Goal: Task Accomplishment & Management: Use online tool/utility

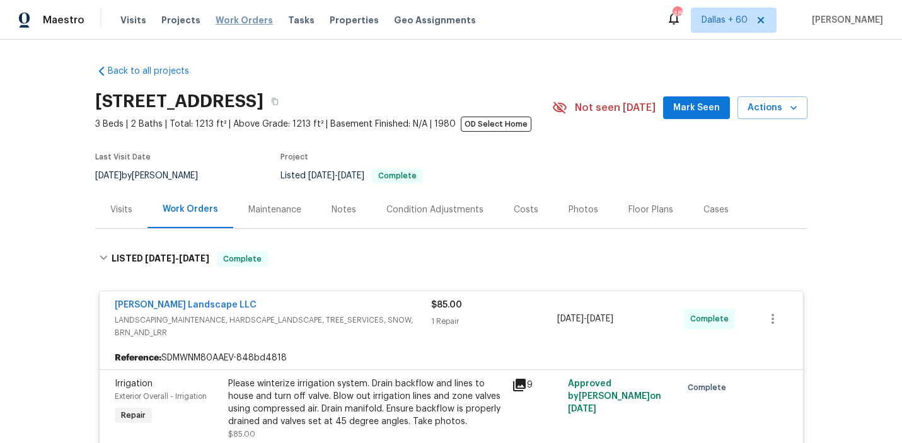
click at [242, 22] on span "Work Orders" at bounding box center [244, 20] width 57 height 13
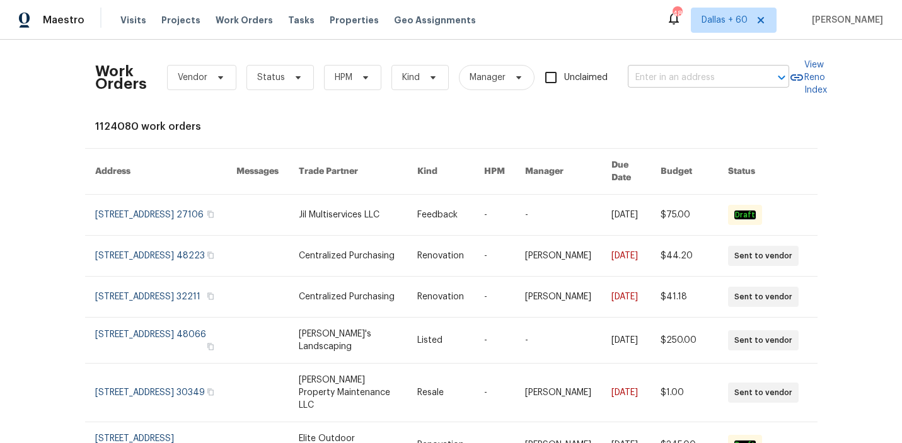
click at [668, 73] on input "text" at bounding box center [691, 78] width 126 height 20
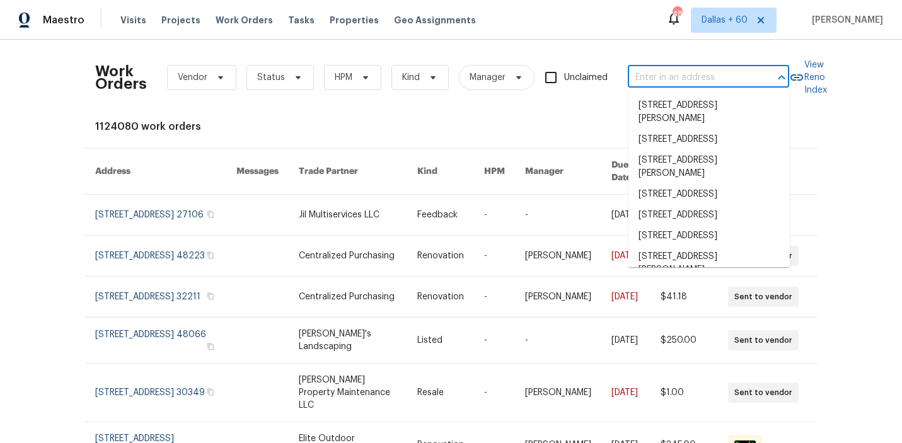
paste input "5517 Grove Cove Dr, McKinney, TX 75071"
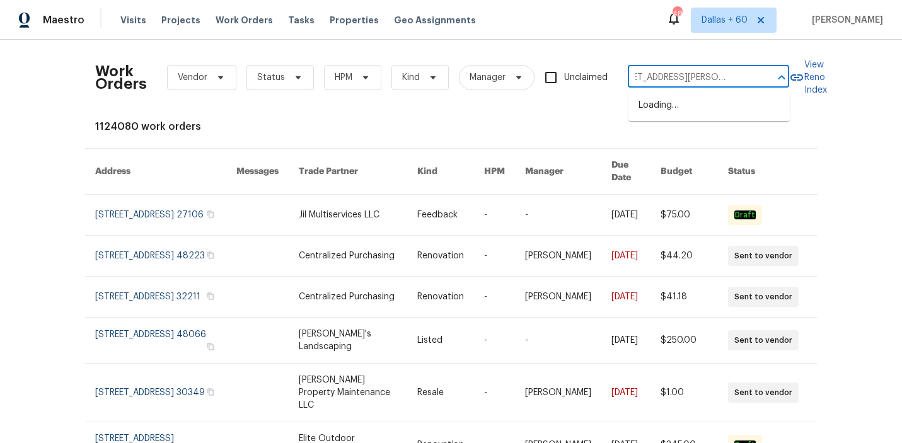
type input "5517 Grove Cove Dr, McKinney, TX 75071"
click at [675, 108] on li "5517 Grove Cove Dr, McKinney, TX 75071" at bounding box center [709, 112] width 161 height 34
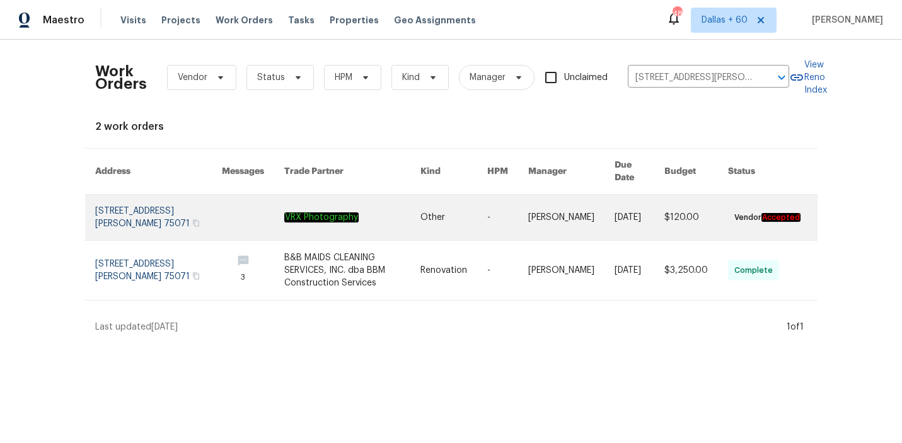
click at [412, 223] on link at bounding box center [352, 217] width 137 height 45
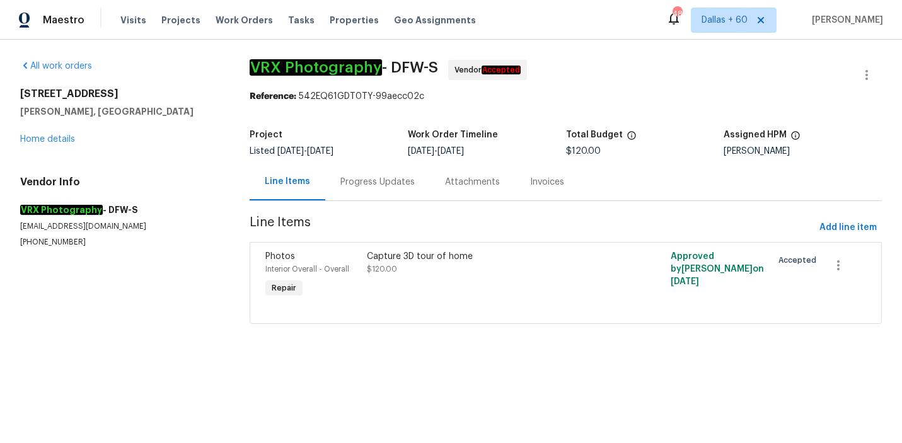
click at [68, 134] on div "5517 Grove Cove Dr McKinney, TX 75071 Home details" at bounding box center [119, 117] width 199 height 58
click at [68, 143] on link "Home details" at bounding box center [47, 139] width 55 height 9
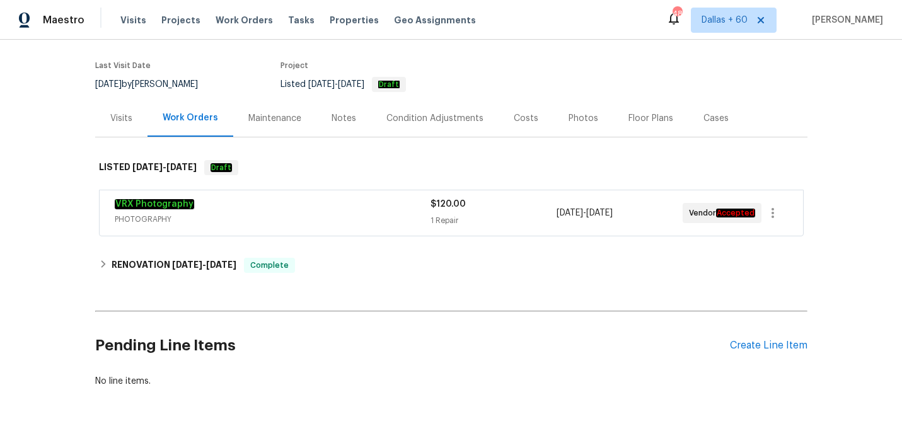
click at [337, 211] on div "VRX Photography" at bounding box center [273, 205] width 316 height 15
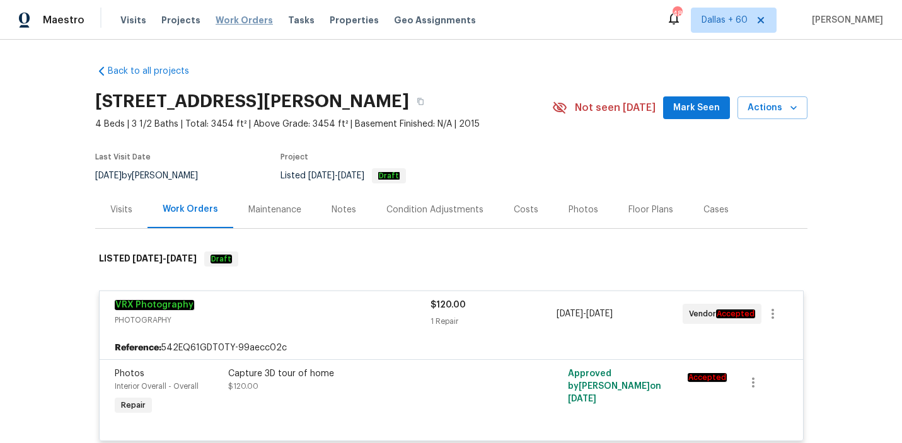
click at [226, 19] on span "Work Orders" at bounding box center [244, 20] width 57 height 13
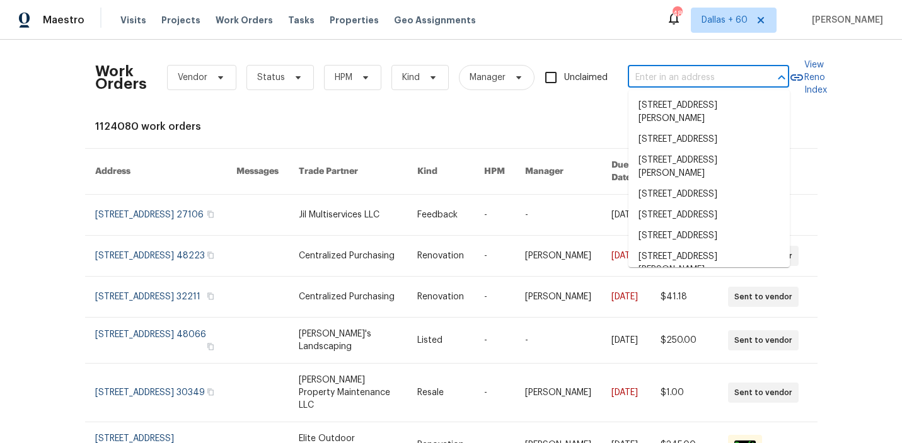
click at [709, 76] on input "text" at bounding box center [691, 78] width 126 height 20
paste input "6890 Langford St Jacksonville, FL 32219"
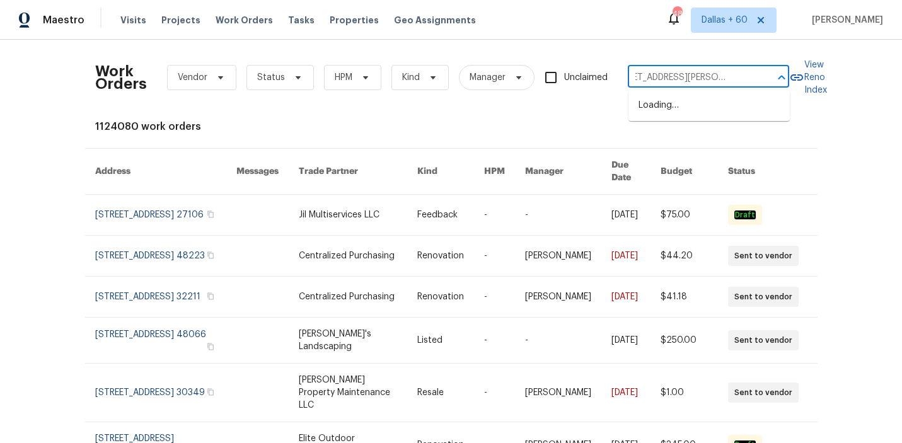
type input "6890 Langford St Jacksonville, FL 32219"
click at [694, 103] on li "6890 Langford St, Jacksonville, FL 32219" at bounding box center [709, 112] width 161 height 34
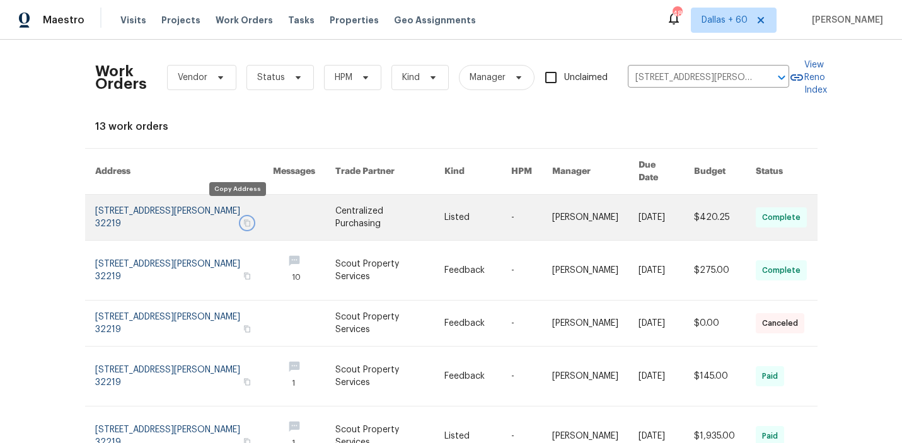
click at [243, 219] on icon "button" at bounding box center [247, 223] width 8 height 8
click at [286, 199] on link at bounding box center [304, 217] width 62 height 45
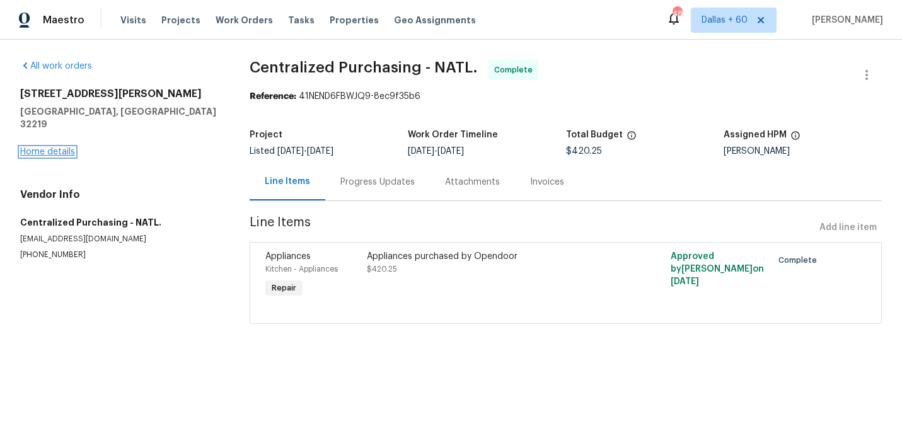
click at [44, 148] on link "Home details" at bounding box center [47, 152] width 55 height 9
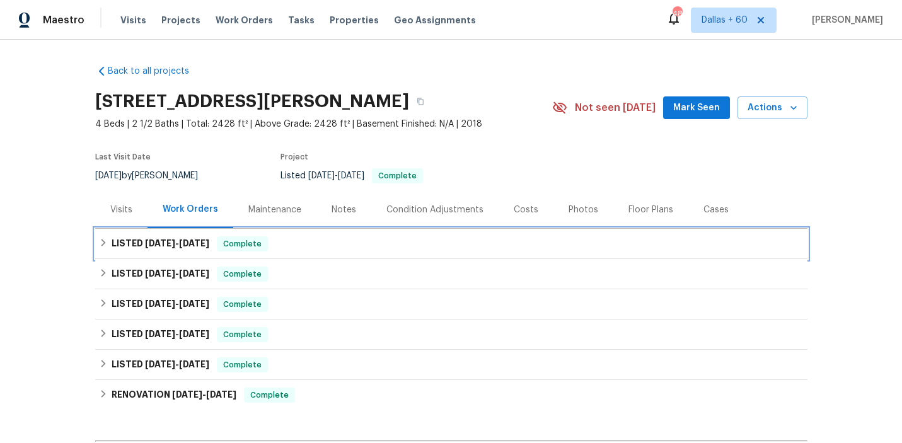
click at [353, 245] on div "LISTED 9/23/25 - 10/6/25 Complete" at bounding box center [451, 243] width 705 height 15
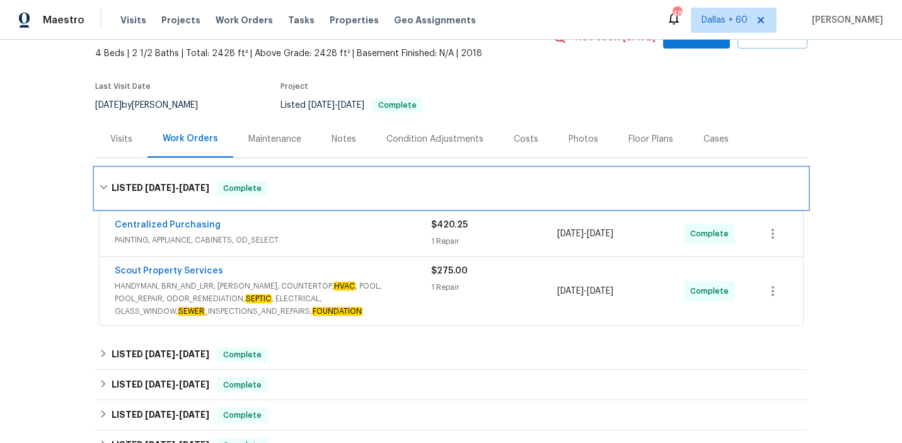
scroll to position [96, 0]
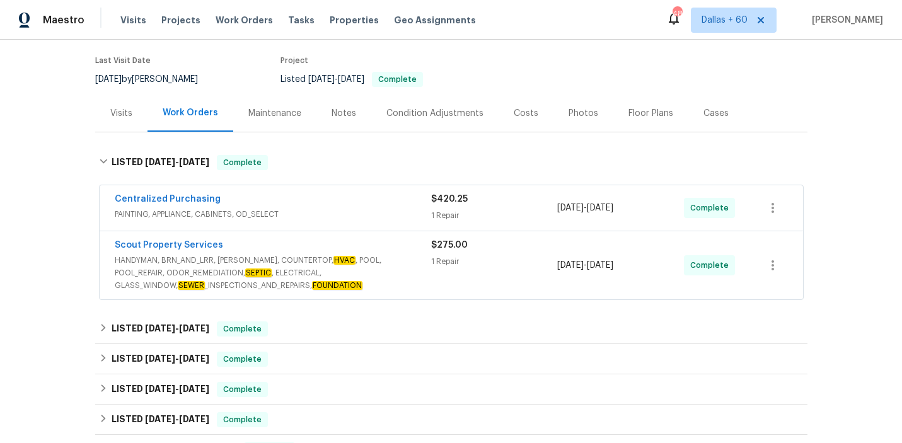
click at [400, 285] on span "HANDYMAN, BRN_AND_LRR, WELLS, COUNTERTOP, HVAC , POOL, POOL_REPAIR, ODOR_REMEDI…" at bounding box center [273, 273] width 317 height 38
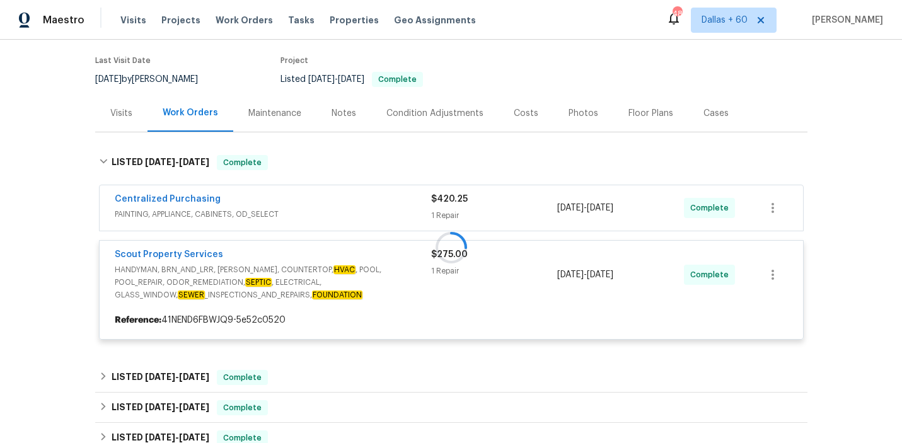
click at [371, 199] on div at bounding box center [451, 248] width 713 height 210
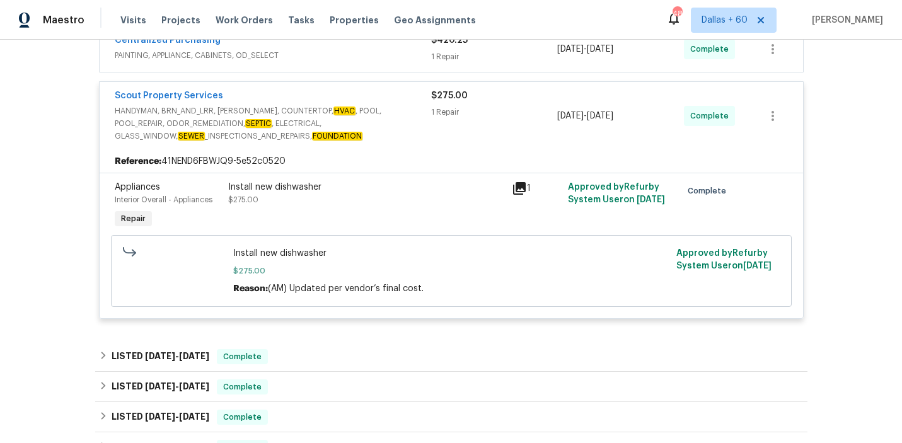
scroll to position [184, 0]
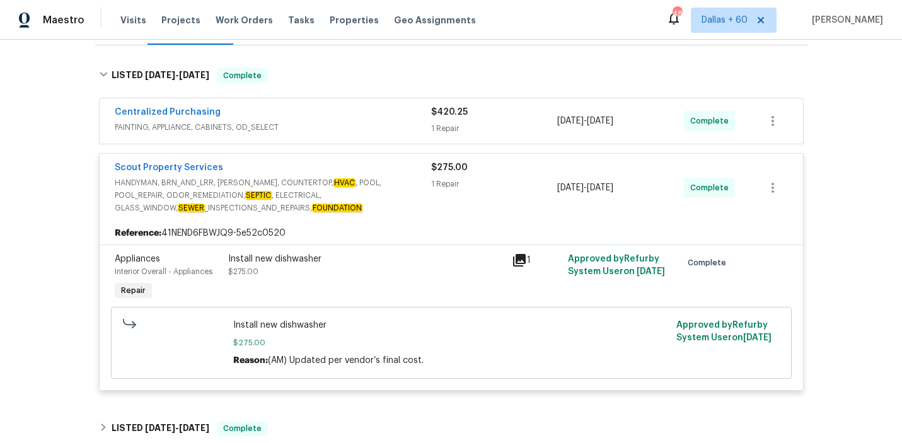
click at [359, 119] on div "Centralized Purchasing" at bounding box center [273, 113] width 317 height 15
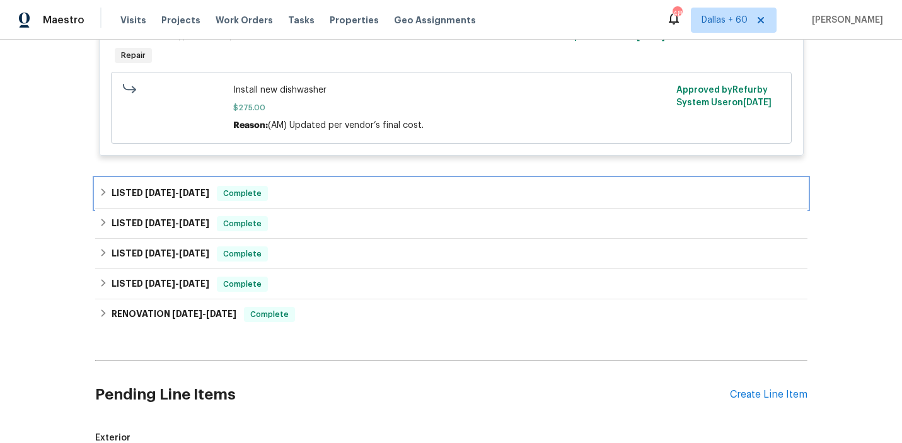
click at [361, 200] on div "LISTED 9/2/25 - 9/4/25 Complete" at bounding box center [451, 193] width 705 height 15
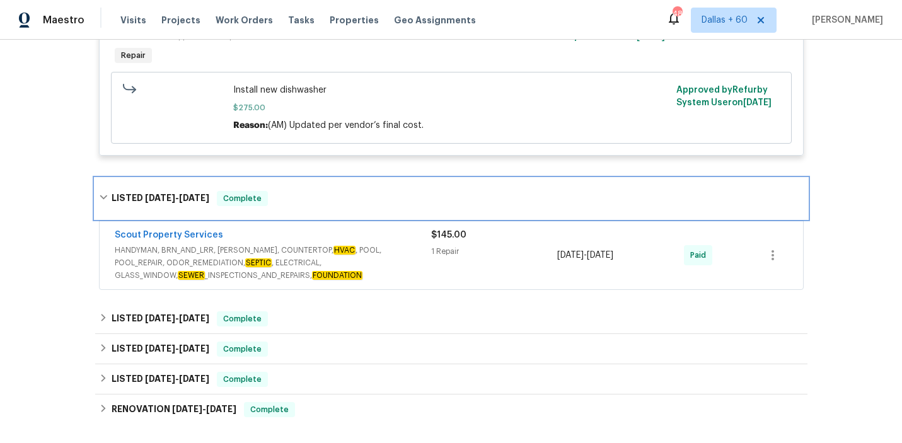
scroll to position [582, 0]
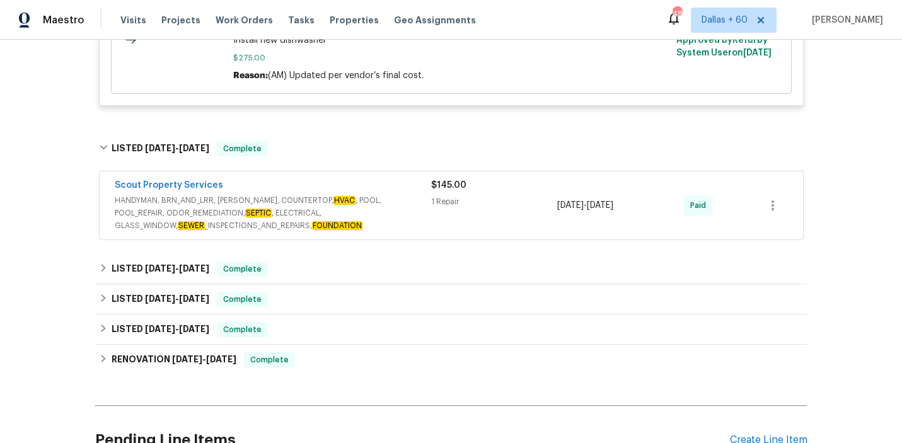
click at [400, 218] on span "HANDYMAN, BRN_AND_LRR, WELLS, COUNTERTOP, HVAC , POOL, POOL_REPAIR, ODOR_REMEDI…" at bounding box center [273, 213] width 317 height 38
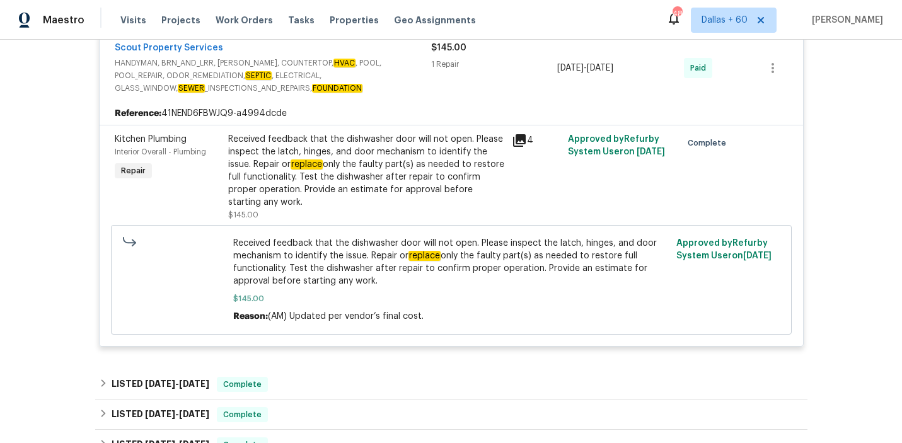
scroll to position [887, 0]
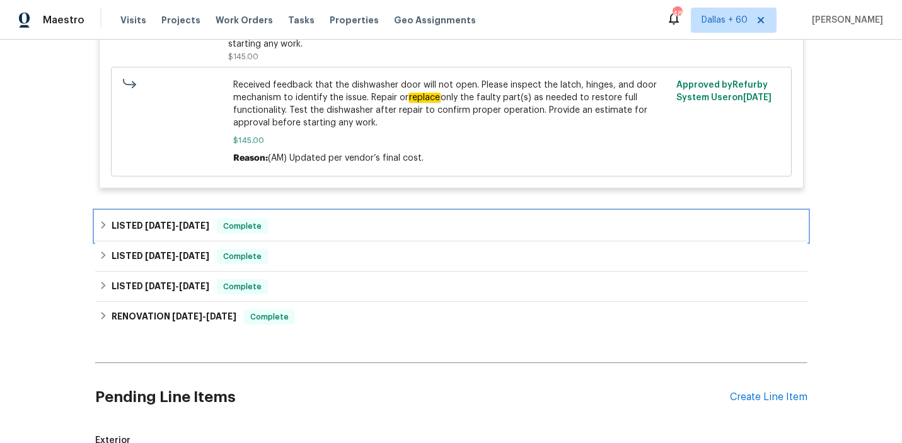
click at [346, 216] on div "LISTED 8/18/25 - 8/21/25 Complete" at bounding box center [451, 226] width 713 height 30
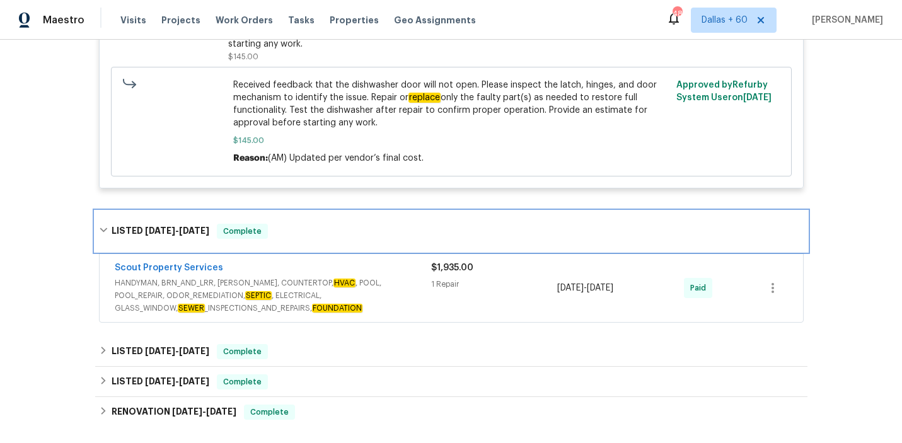
scroll to position [919, 0]
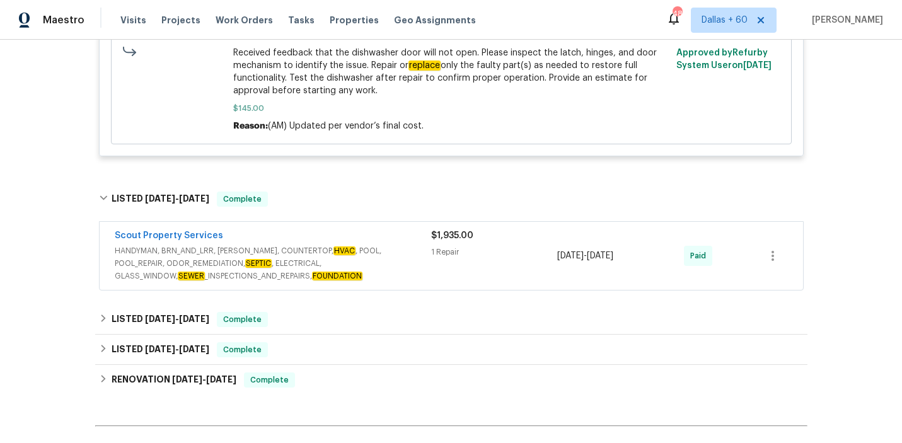
click at [409, 263] on span "HANDYMAN, BRN_AND_LRR, WELLS, COUNTERTOP, HVAC , POOL, POOL_REPAIR, ODOR_REMEDI…" at bounding box center [273, 264] width 317 height 38
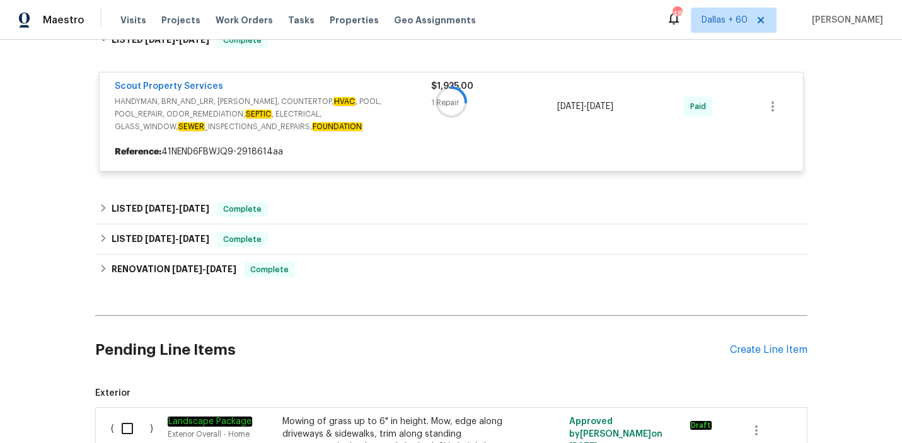
scroll to position [1078, 0]
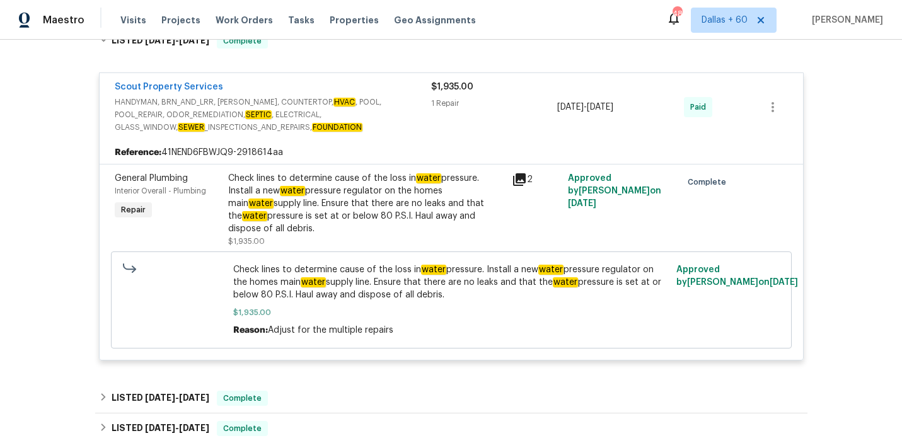
click at [329, 209] on div "Check lines to determine cause of the loss in water pressure. Install a new wat…" at bounding box center [366, 203] width 276 height 63
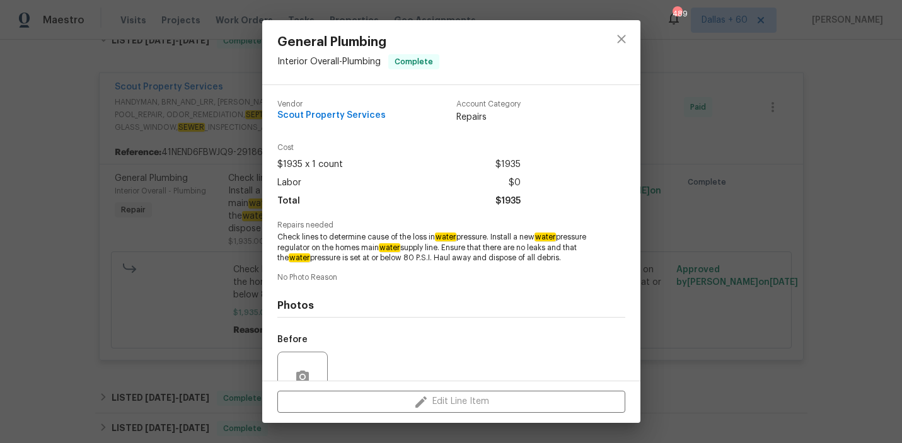
scroll to position [127, 0]
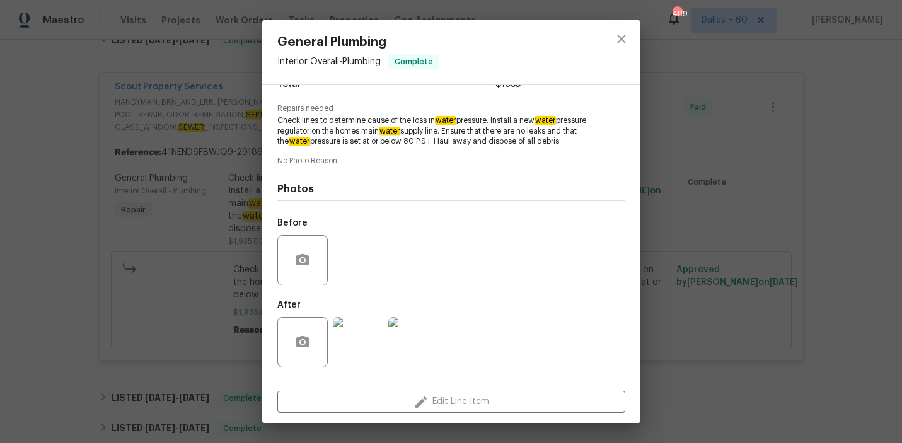
click at [62, 281] on div "General Plumbing Interior Overall - Plumbing Complete Vendor Scout Property Ser…" at bounding box center [451, 221] width 902 height 443
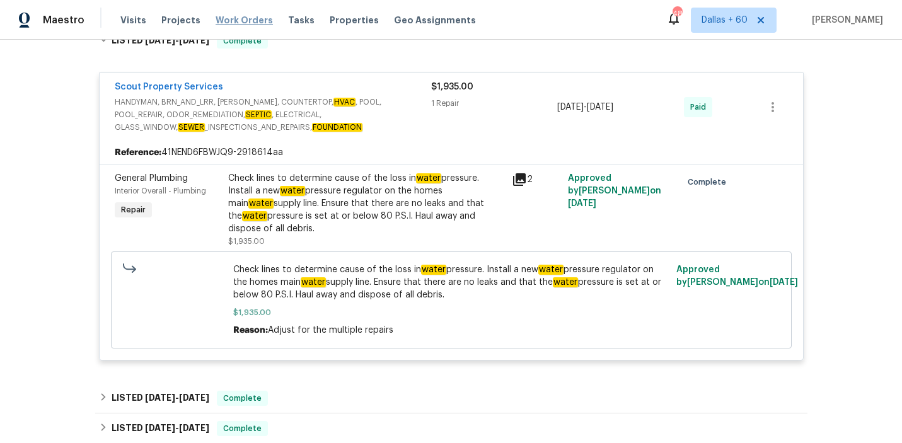
click at [252, 20] on span "Work Orders" at bounding box center [244, 20] width 57 height 13
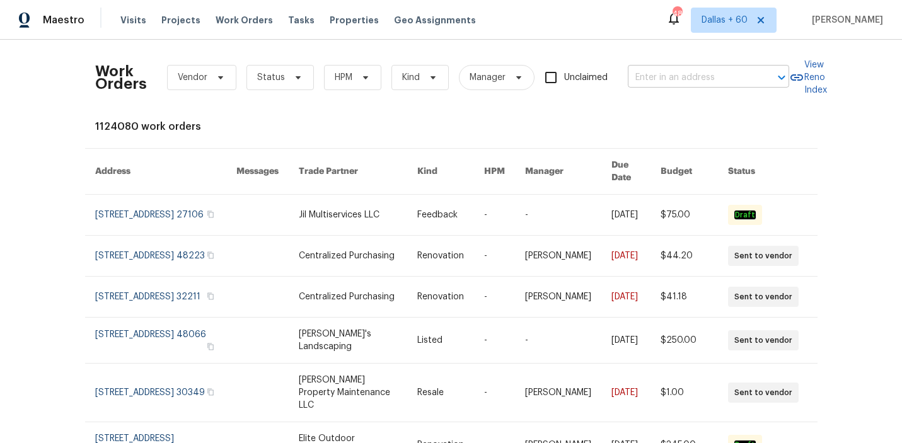
click at [687, 81] on input "text" at bounding box center [691, 78] width 126 height 20
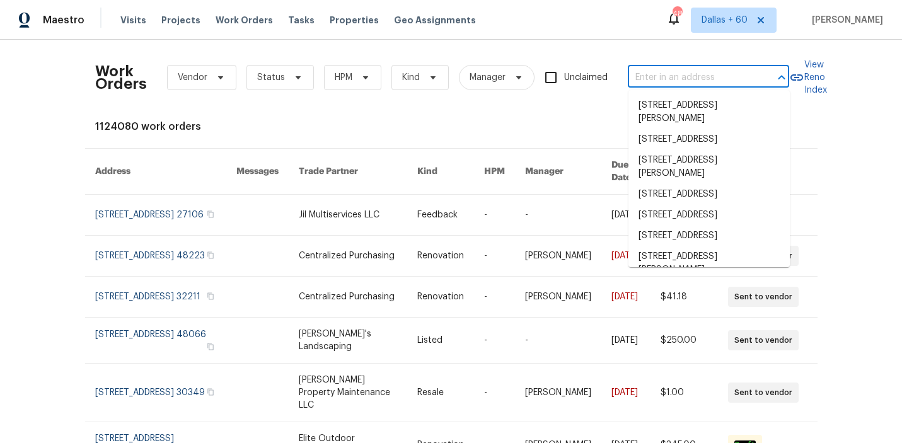
paste input "215 J Robinson Pkwy, Kings Mountain, NC 28086"
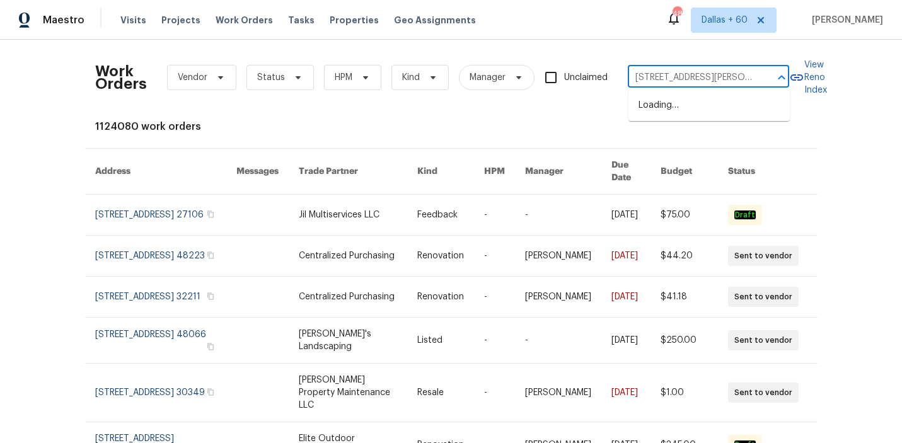
scroll to position [0, 81]
type input "215 J Robinson Pkwy, Kings Mountain, NC 28086"
click at [684, 114] on li "215 J Robinson Pkwy, Kings Mountain, NC 28086" at bounding box center [709, 112] width 161 height 34
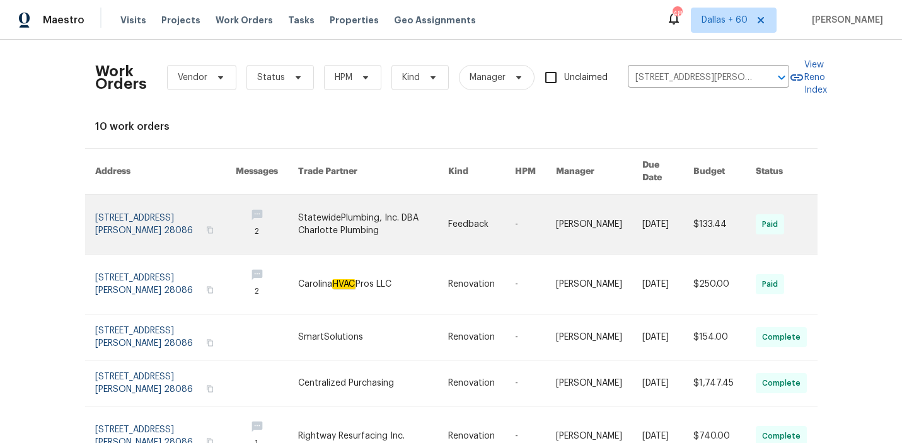
click at [414, 219] on link at bounding box center [373, 224] width 150 height 59
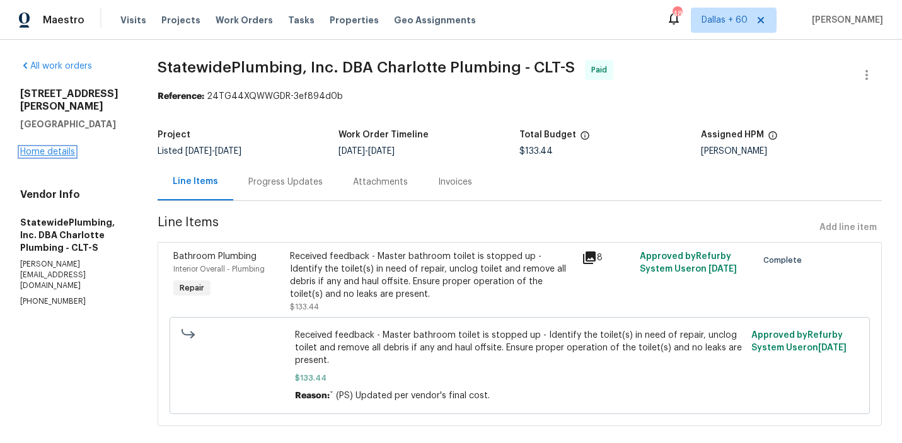
click at [48, 148] on link "Home details" at bounding box center [47, 152] width 55 height 9
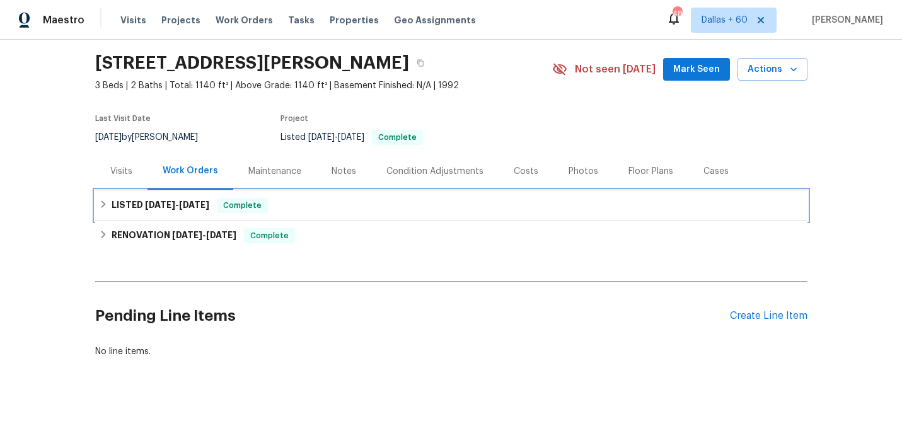
click at [341, 209] on div "LISTED 9/23/25 - 9/26/25 Complete" at bounding box center [451, 205] width 705 height 15
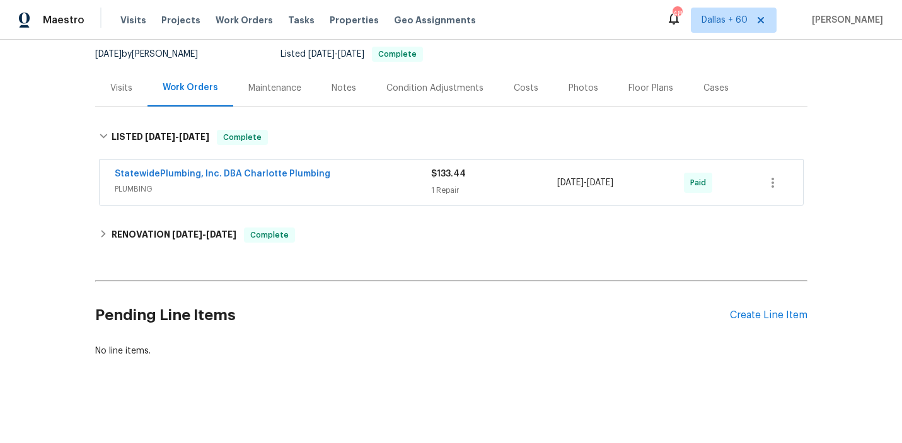
click at [365, 180] on div "StatewidePlumbing, Inc. DBA Charlotte Plumbing" at bounding box center [273, 175] width 317 height 15
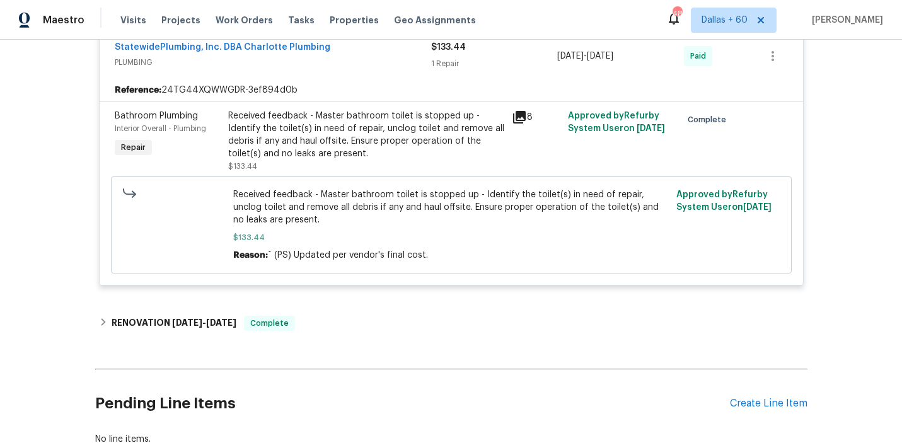
scroll to position [347, 0]
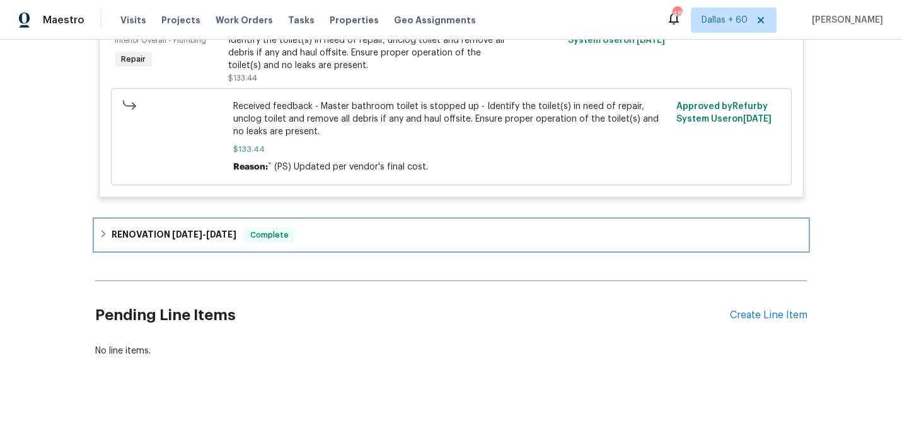
click at [367, 242] on div "RENOVATION 9/3/25 - 9/20/25 Complete" at bounding box center [451, 235] width 705 height 15
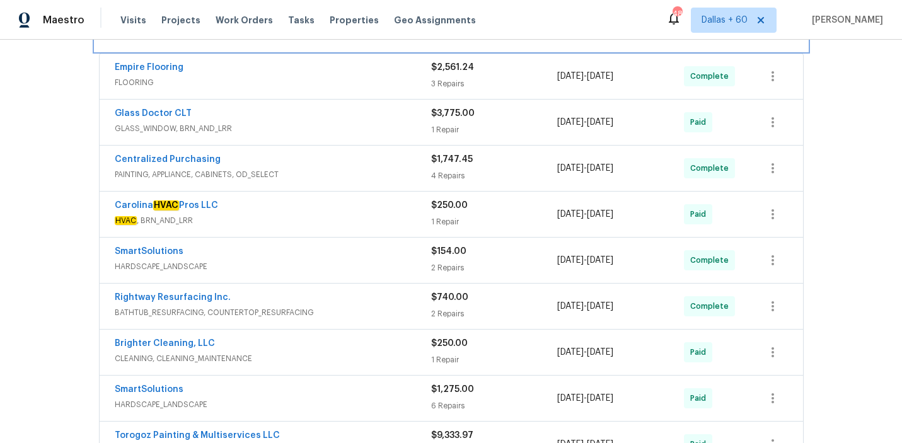
scroll to position [564, 0]
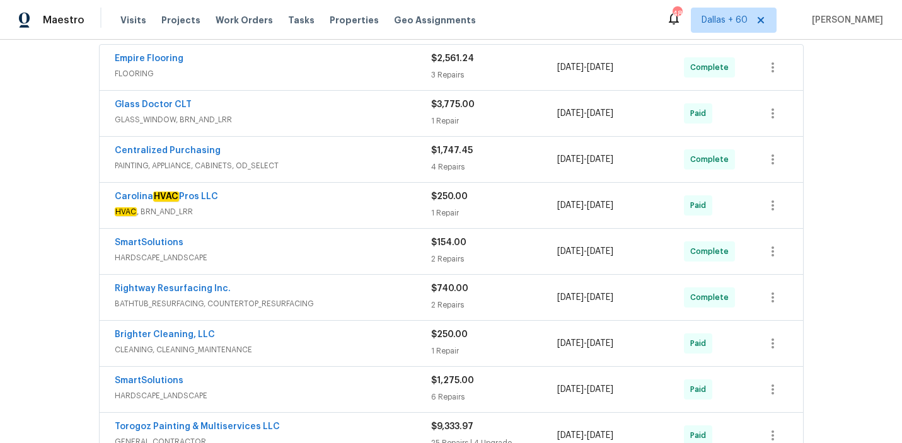
click at [354, 226] on div "Carolina HVAC Pros LLC HVAC , BRN_AND_LRR $250.00 1 Repair 9/16/2025 - 9/20/202…" at bounding box center [452, 205] width 704 height 45
click at [345, 209] on span "HVAC , BRN_AND_LRR" at bounding box center [273, 212] width 317 height 13
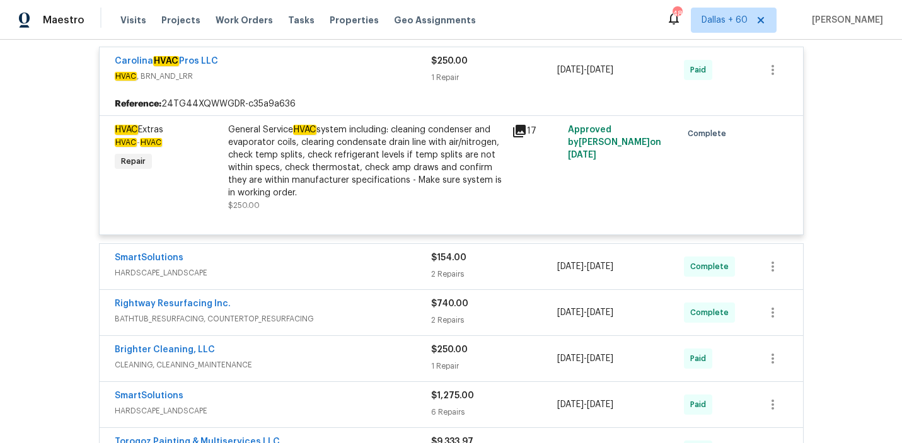
scroll to position [710, 0]
click at [349, 259] on div "SmartSolutions" at bounding box center [273, 258] width 317 height 15
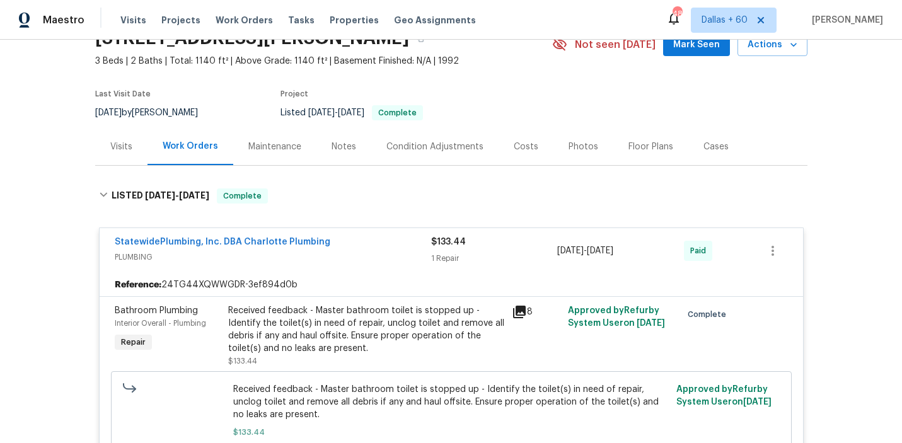
scroll to position [66, 0]
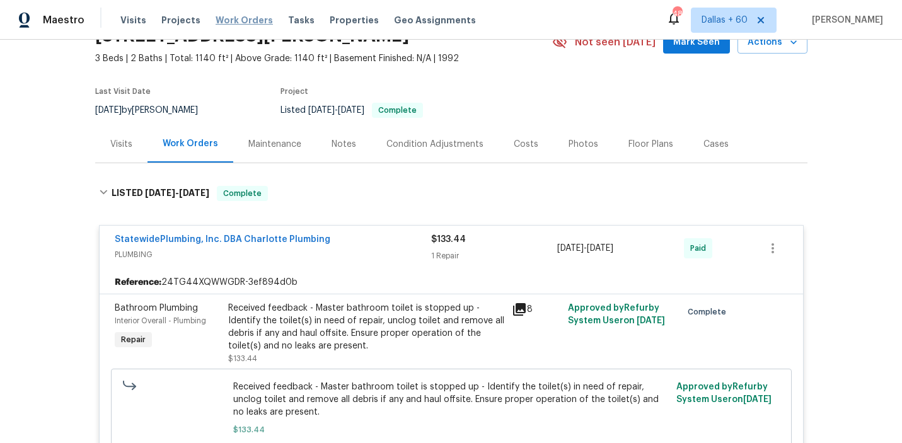
click at [252, 21] on span "Work Orders" at bounding box center [244, 20] width 57 height 13
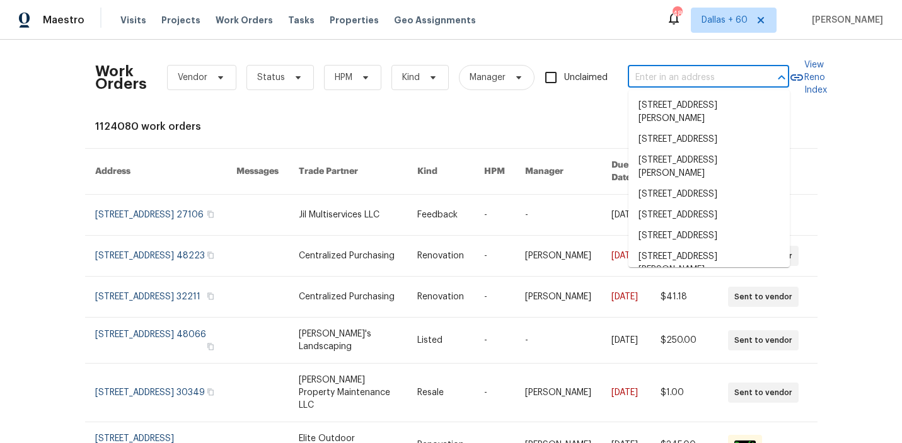
click at [682, 75] on input "text" at bounding box center [691, 78] width 126 height 20
paste input "114 Canterfield Rd, Cary, NC 27513"
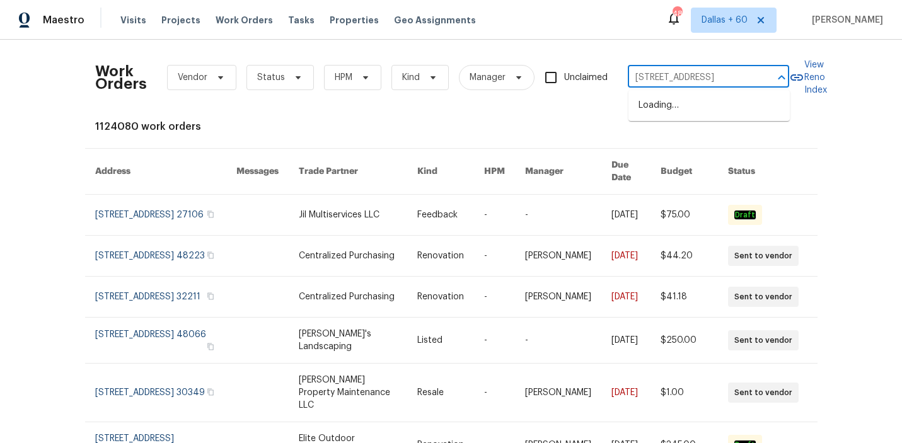
type input "114 Canterfield Rd, Cary, NC 27513"
click at [685, 105] on li "114 Canterfield Rd, Cary, NC 27513" at bounding box center [709, 105] width 161 height 21
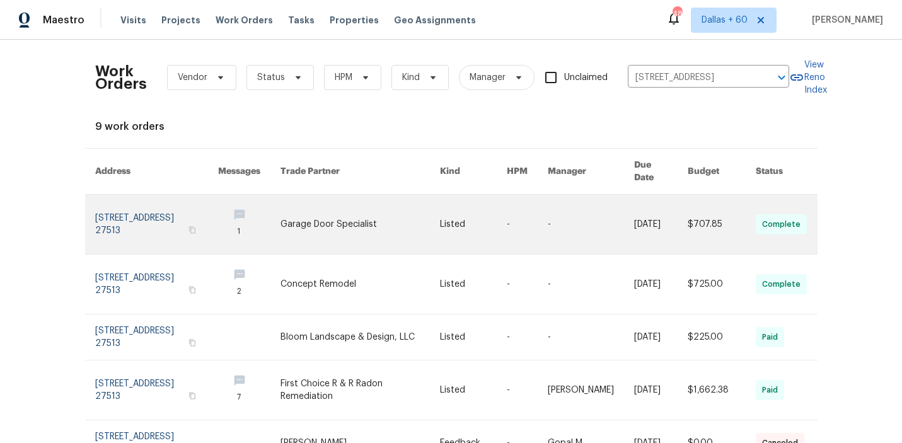
click at [306, 211] on link at bounding box center [361, 224] width 160 height 59
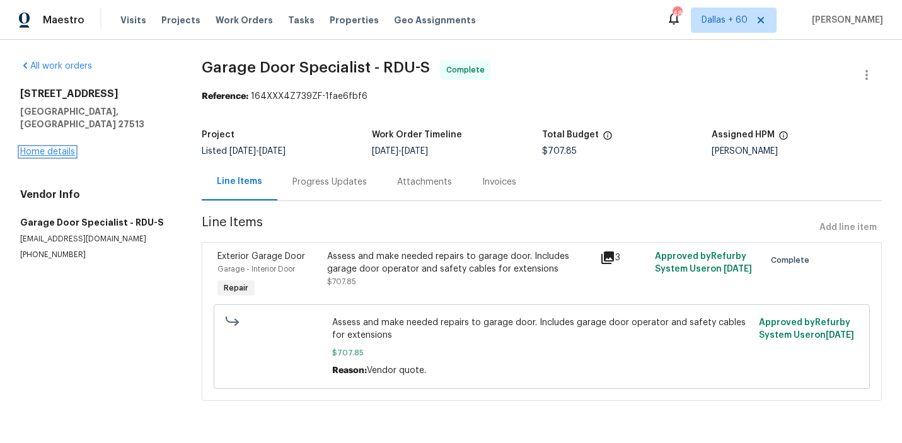
click at [61, 148] on link "Home details" at bounding box center [47, 152] width 55 height 9
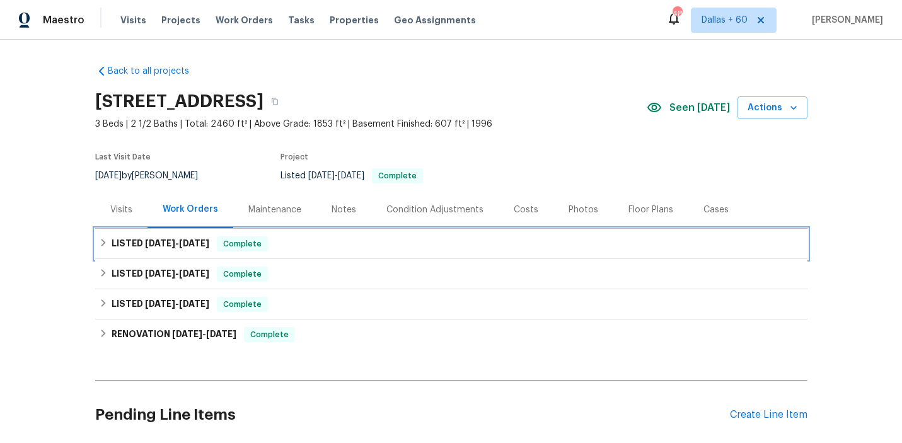
click at [372, 242] on div "LISTED 9/30/25 - 10/7/25 Complete" at bounding box center [451, 243] width 705 height 15
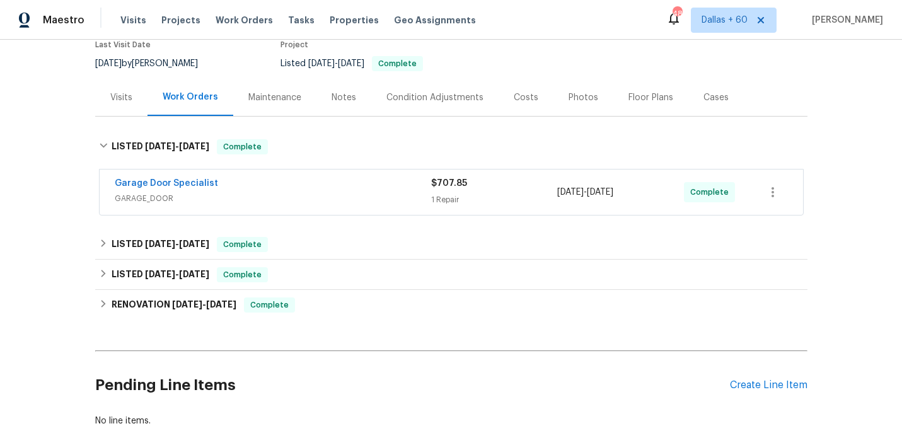
click at [363, 192] on span "GARAGE_DOOR" at bounding box center [273, 198] width 317 height 13
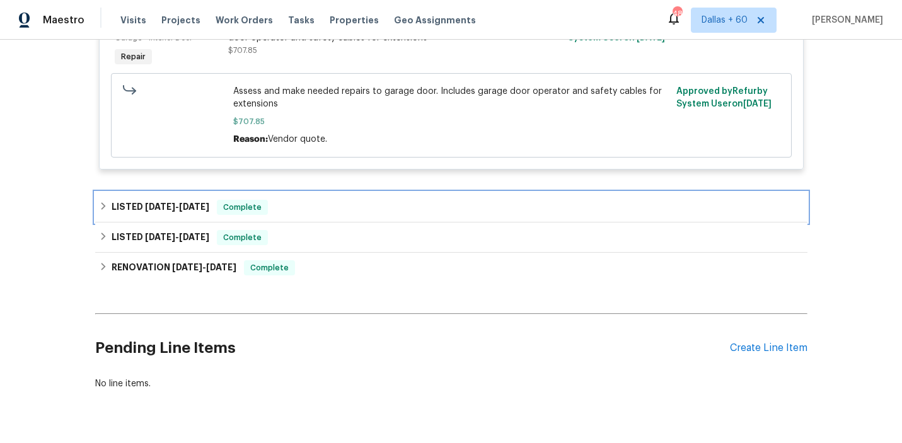
click at [364, 197] on div "LISTED 9/30/25 - 10/7/25 Complete" at bounding box center [451, 207] width 713 height 30
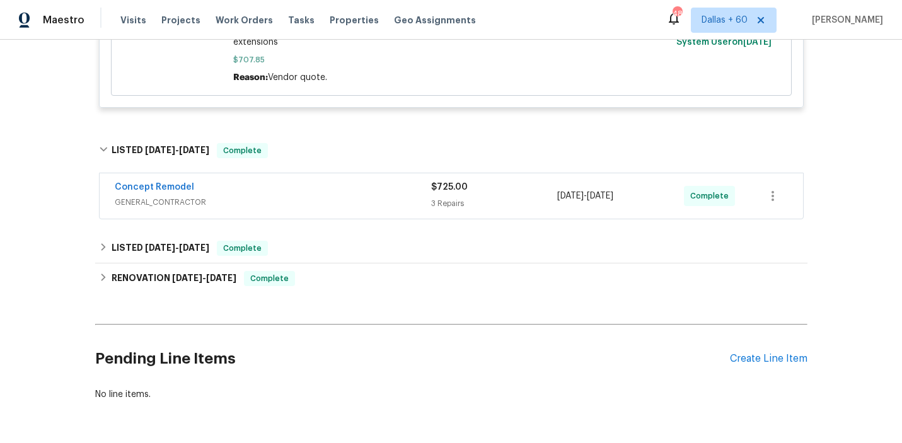
click at [364, 197] on span "GENERAL_CONTRACTOR" at bounding box center [273, 202] width 317 height 13
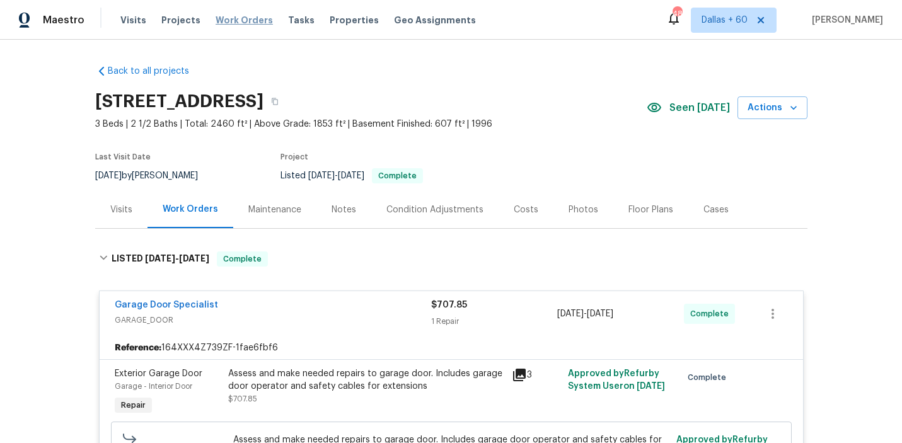
click at [241, 18] on span "Work Orders" at bounding box center [244, 20] width 57 height 13
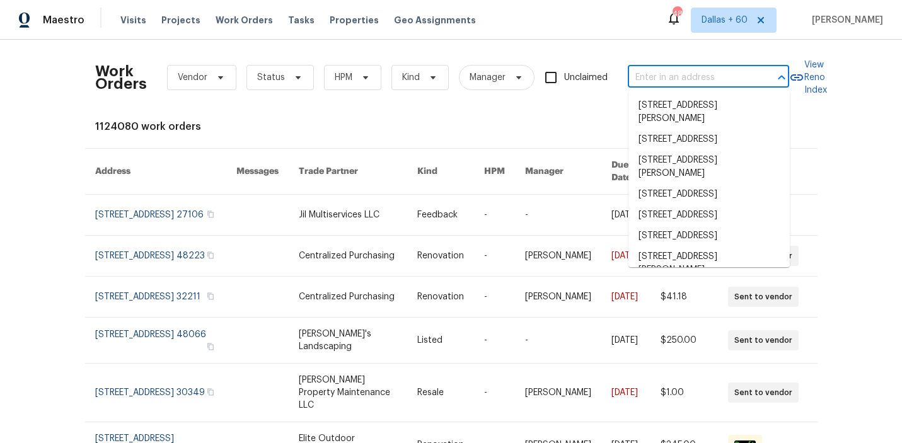
click at [750, 82] on input "text" at bounding box center [691, 78] width 126 height 20
paste input "1004 Cabin Hill Way, Garner, NC 27529"
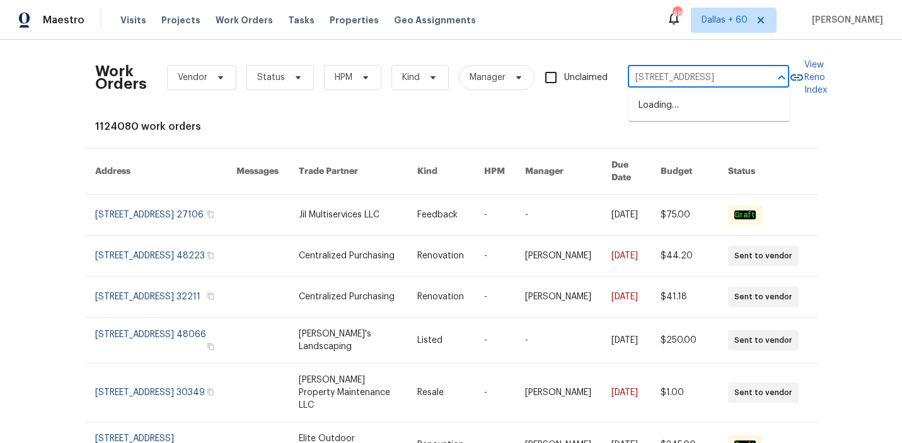
type input "1004 Cabin Hill Way, Garner, NC 27529"
click at [706, 116] on li "1004 Cabin Hill Way, Garner, NC 27529" at bounding box center [709, 105] width 161 height 21
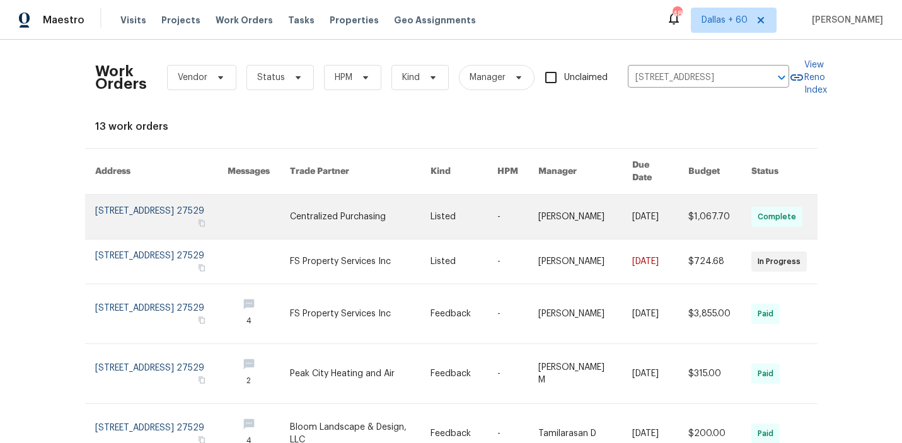
click at [386, 211] on link at bounding box center [360, 217] width 141 height 44
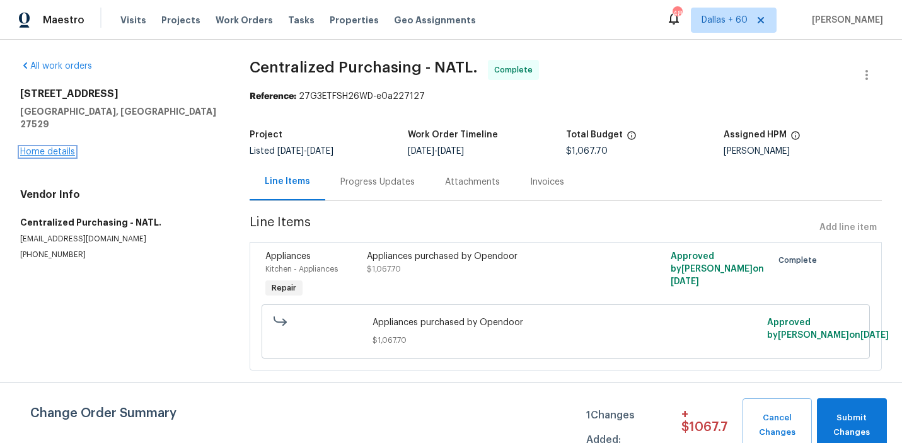
click at [52, 148] on link "Home details" at bounding box center [47, 152] width 55 height 9
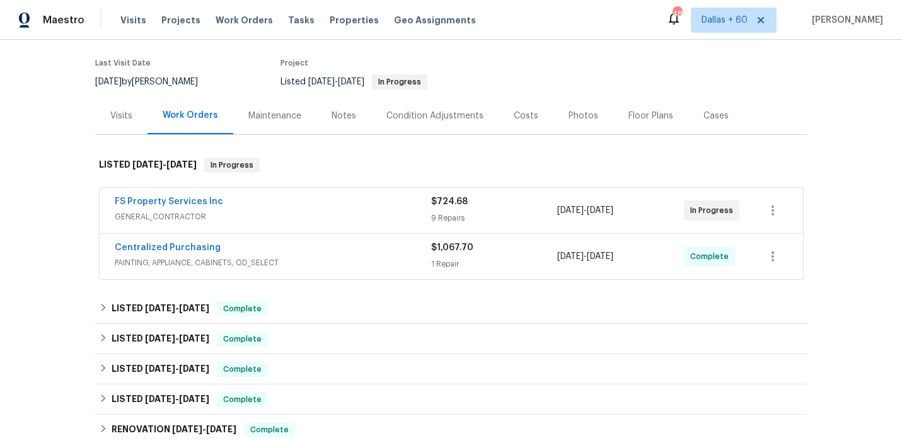
scroll to position [141, 0]
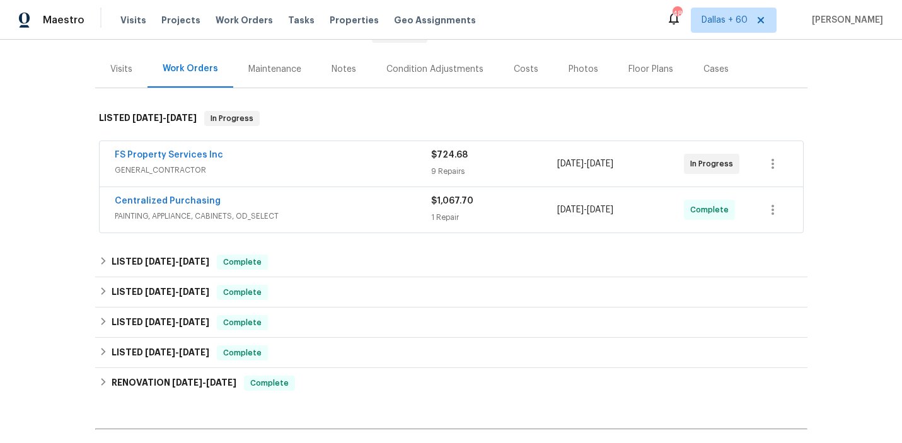
click at [329, 174] on span "GENERAL_CONTRACTOR" at bounding box center [273, 170] width 317 height 13
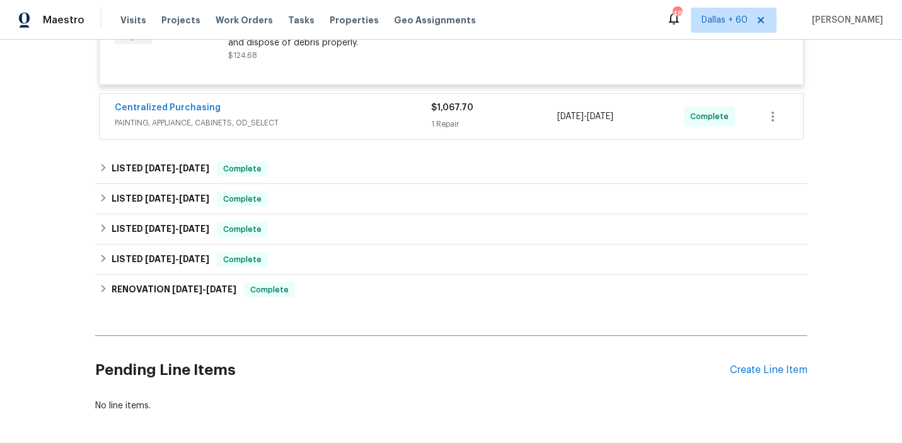
scroll to position [1318, 0]
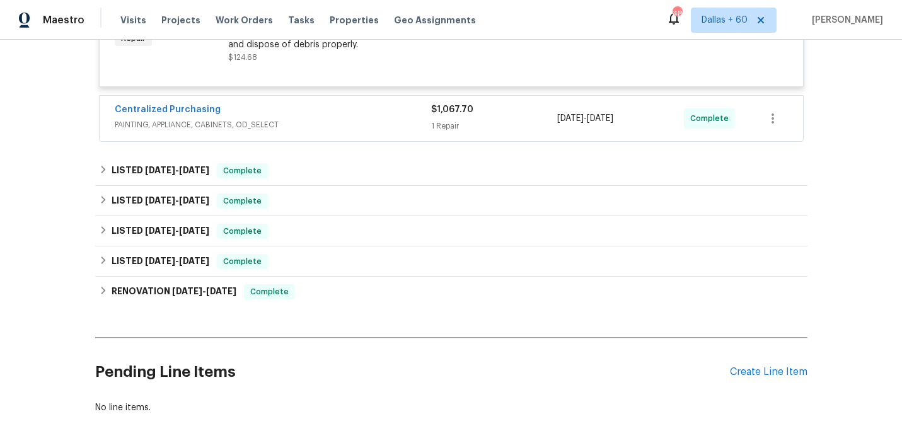
click at [344, 119] on div "Centralized Purchasing" at bounding box center [273, 110] width 317 height 15
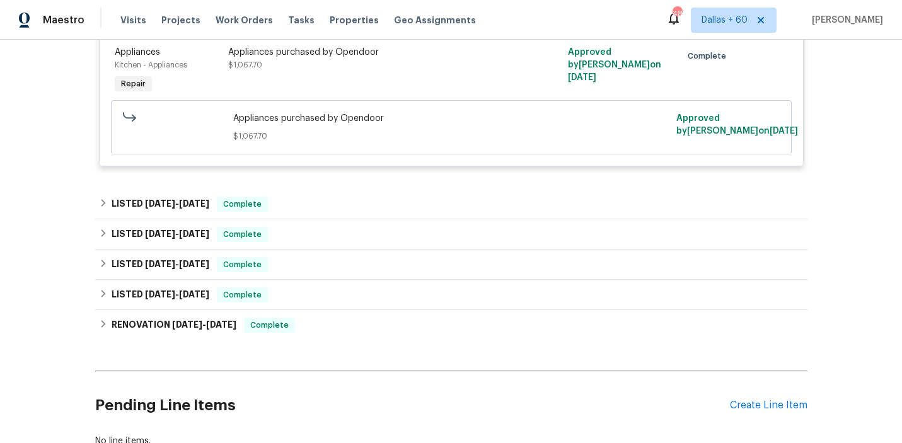
scroll to position [1444, 0]
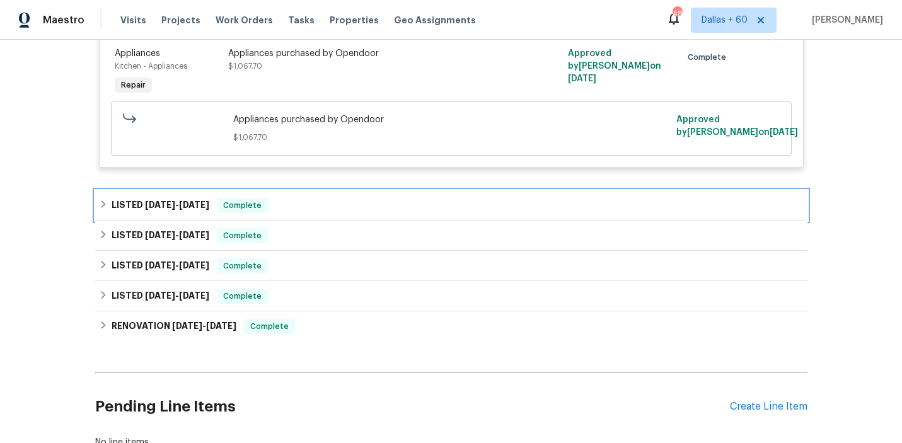
click at [335, 201] on div "LISTED 7/14/25 - 7/16/25 Complete" at bounding box center [451, 205] width 713 height 30
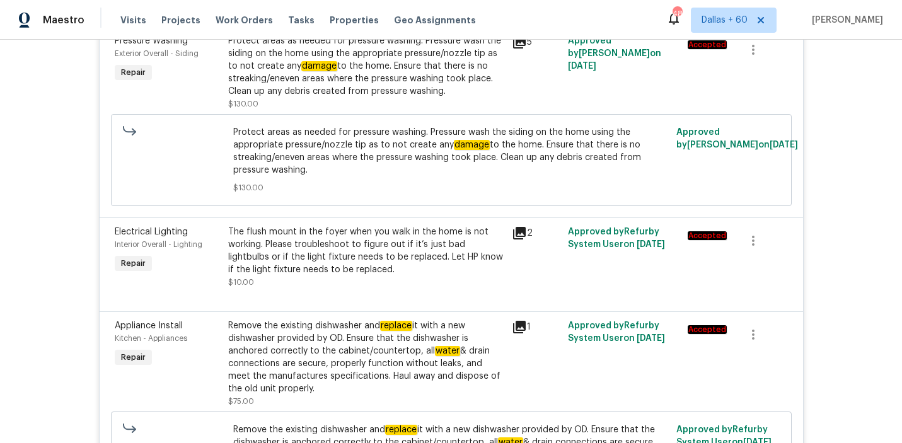
scroll to position [0, 0]
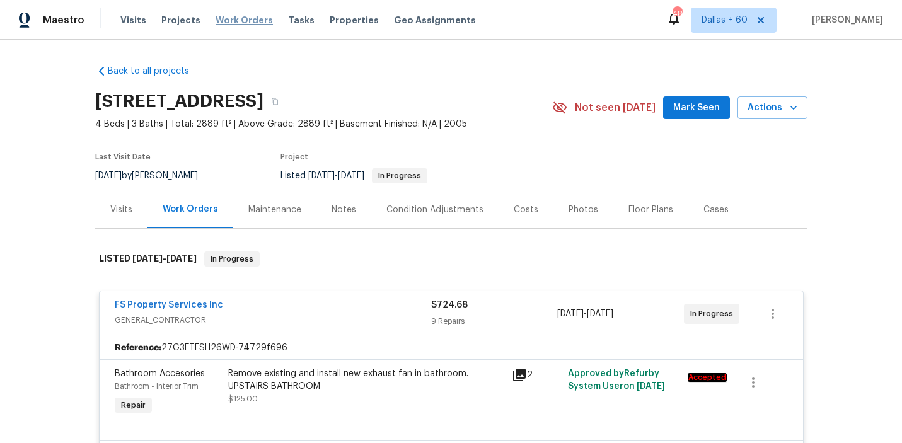
click at [233, 18] on span "Work Orders" at bounding box center [244, 20] width 57 height 13
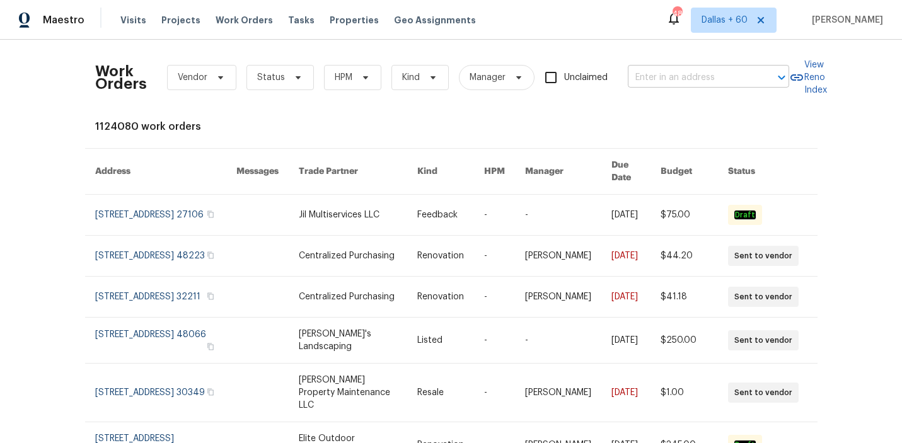
click at [636, 70] on input "text" at bounding box center [691, 78] width 126 height 20
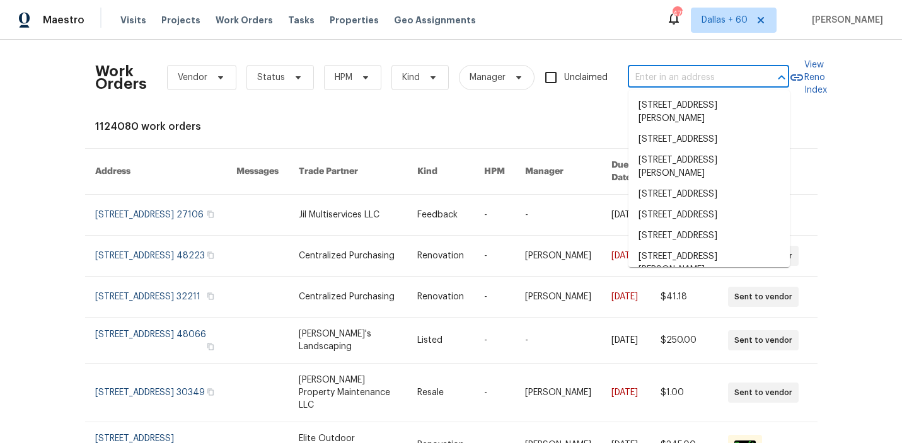
paste input "1114 Noor Ln, Fuquay Varina, NC 27526"
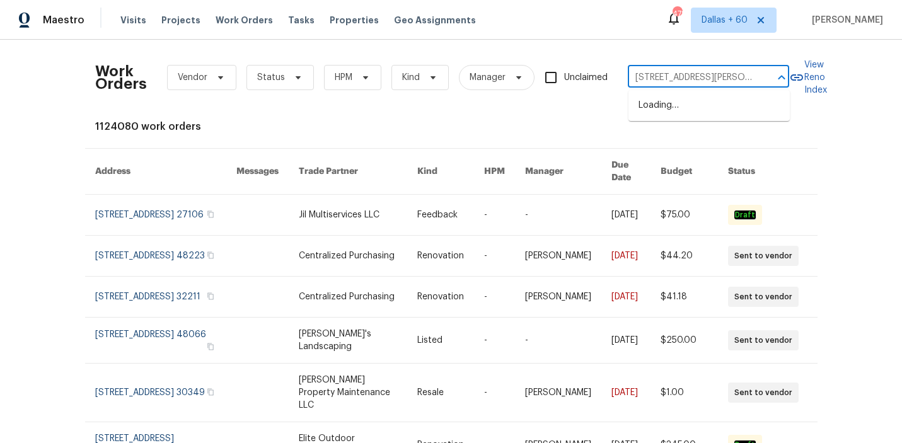
scroll to position [0, 40]
type input "1114 Noor Ln, Fuquay Varina, NC 27526"
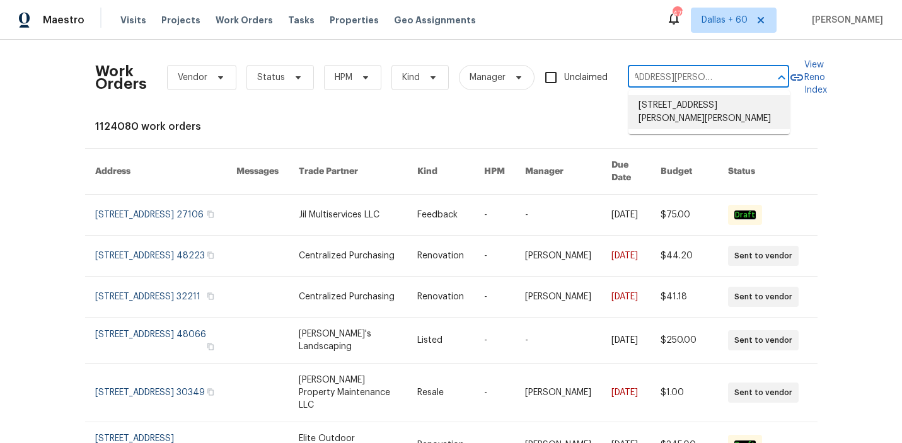
click at [651, 107] on li "1114 Noor Ln, Fuquay Varina, NC 27526" at bounding box center [709, 112] width 161 height 34
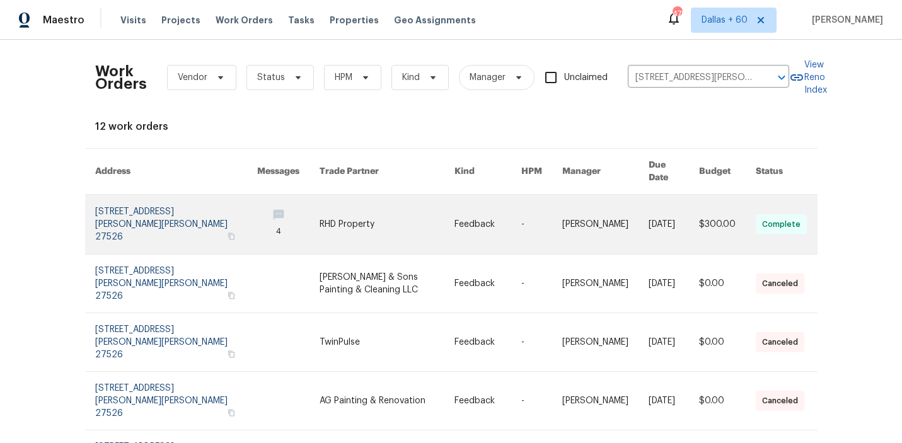
click at [415, 209] on link at bounding box center [387, 224] width 135 height 59
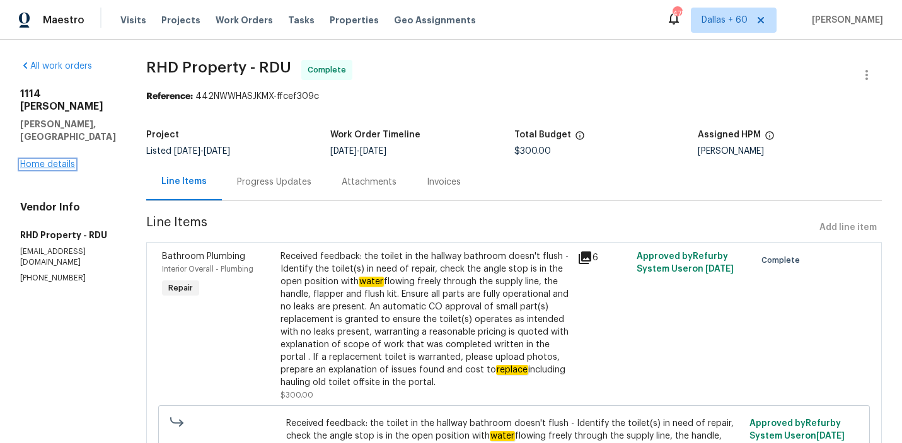
click at [52, 160] on link "Home details" at bounding box center [47, 164] width 55 height 9
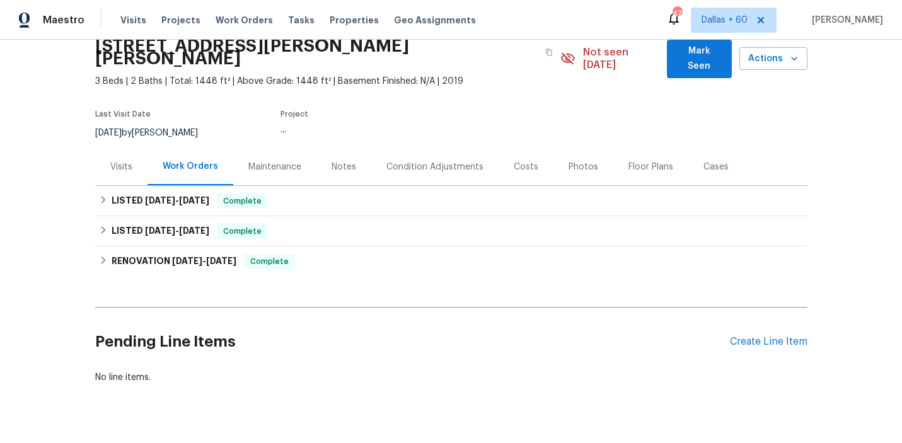
scroll to position [69, 0]
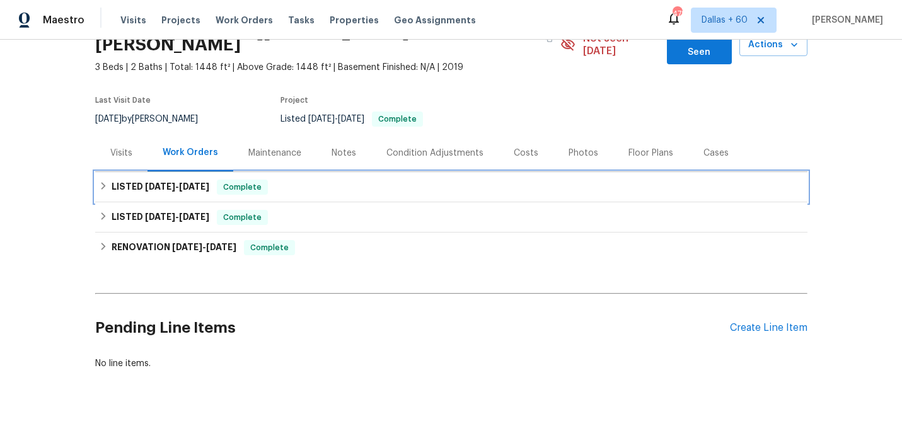
click at [356, 180] on div "LISTED 9/30/25 - 10/7/25 Complete" at bounding box center [451, 187] width 705 height 15
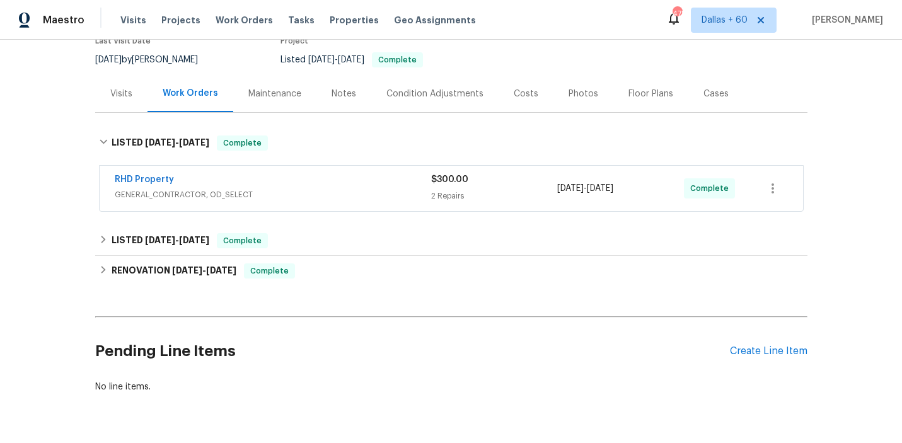
click at [356, 173] on div "RHD Property" at bounding box center [273, 180] width 317 height 15
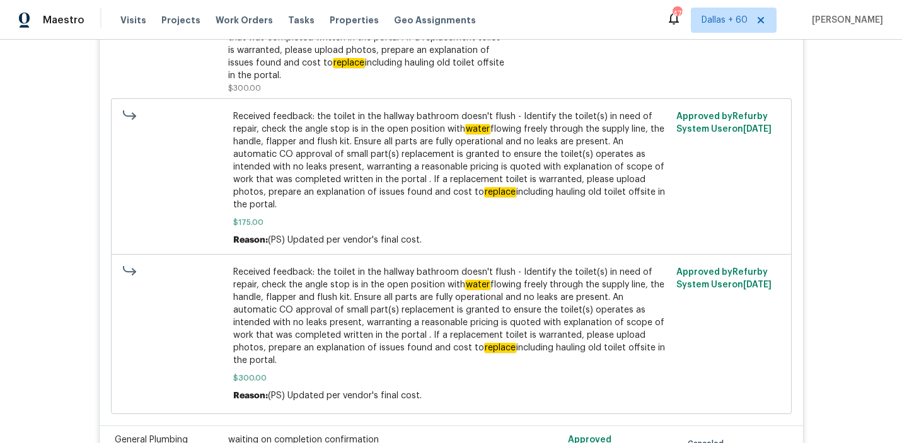
scroll to position [451, 0]
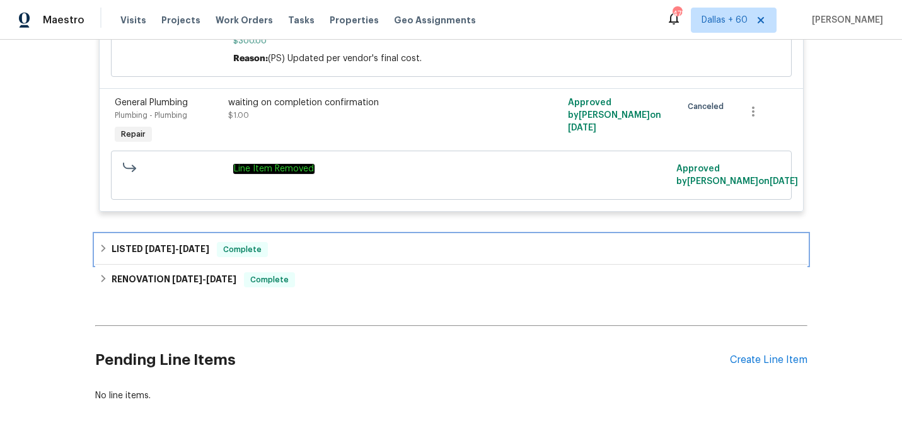
click at [383, 242] on div "LISTED 9/24/25 - 9/25/25 Complete" at bounding box center [451, 249] width 705 height 15
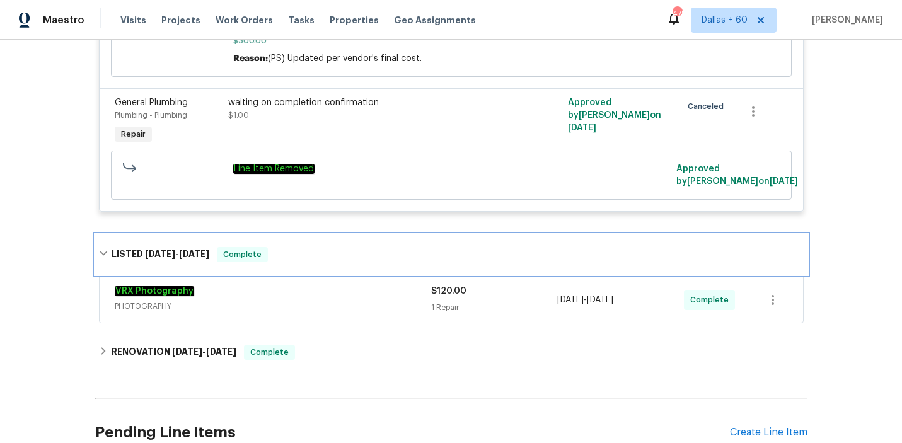
scroll to position [857, 0]
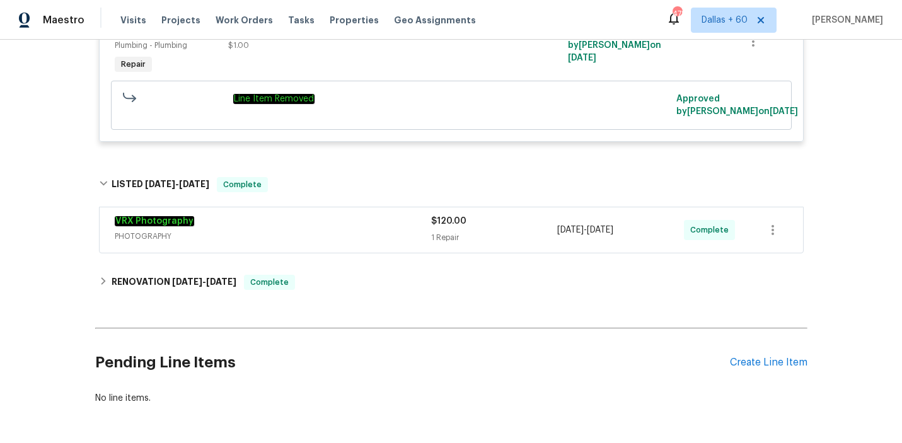
click at [383, 211] on div "VRX Photography PHOTOGRAPHY $120.00 1 Repair 9/24/2025 - 9/25/2025 Complete" at bounding box center [452, 229] width 704 height 45
click at [250, 23] on span "Work Orders" at bounding box center [244, 20] width 57 height 13
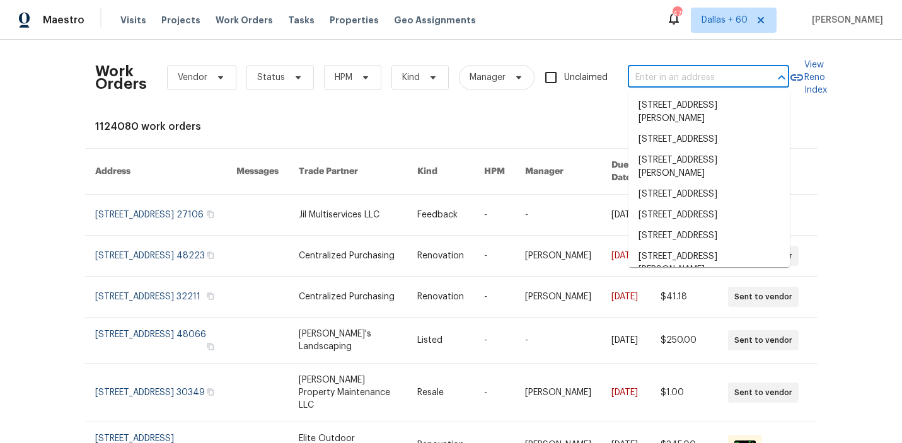
click at [700, 75] on input "text" at bounding box center [691, 78] width 126 height 20
paste input "4095 Maxanne Dr NW, Kennesaw, GA 30144"
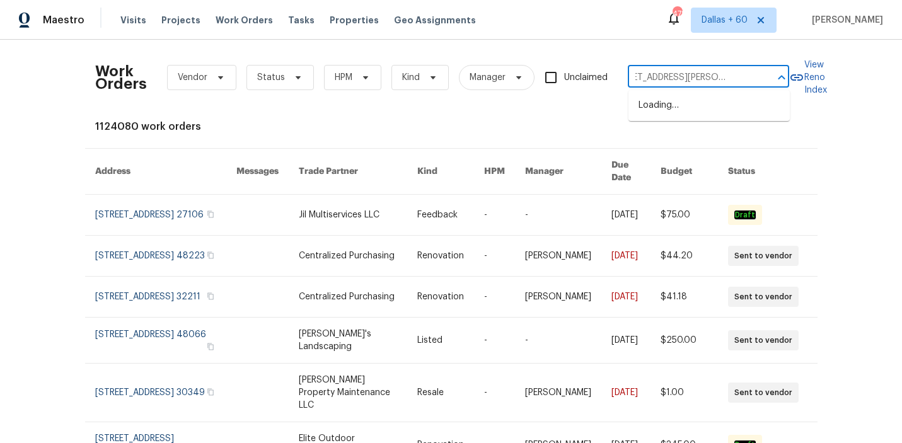
type input "4095 Maxanne Dr NW, Kennesaw, GA 30144"
click at [704, 105] on li "4095 Maxanne Dr NW, Kennesaw, GA 30144" at bounding box center [709, 112] width 161 height 34
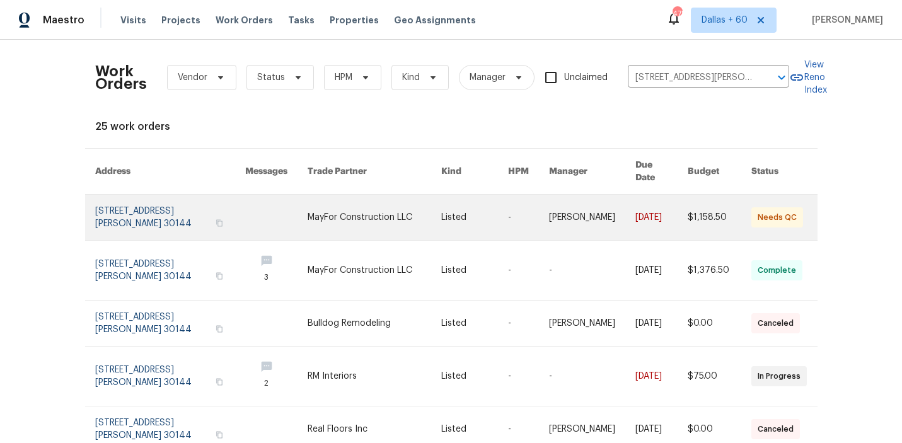
click at [390, 204] on link at bounding box center [375, 217] width 134 height 45
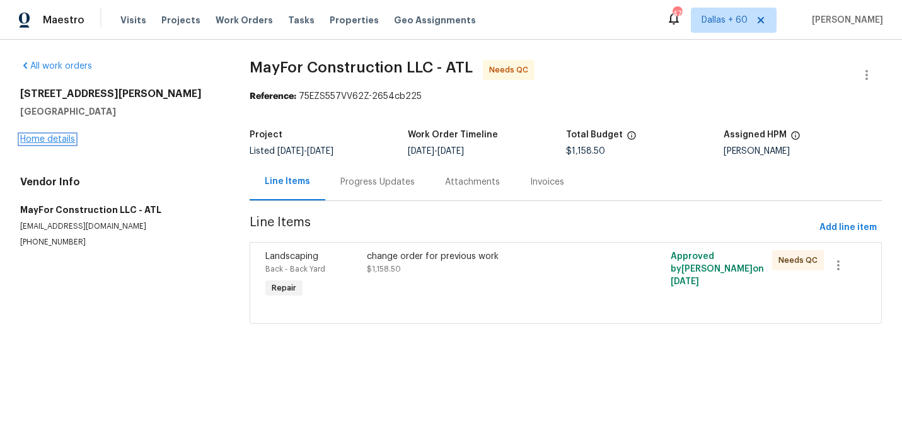
click at [54, 141] on link "Home details" at bounding box center [47, 139] width 55 height 9
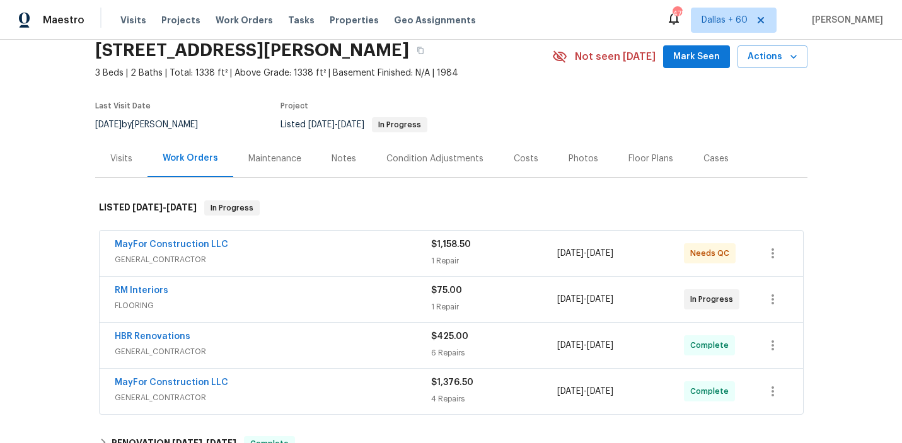
scroll to position [61, 0]
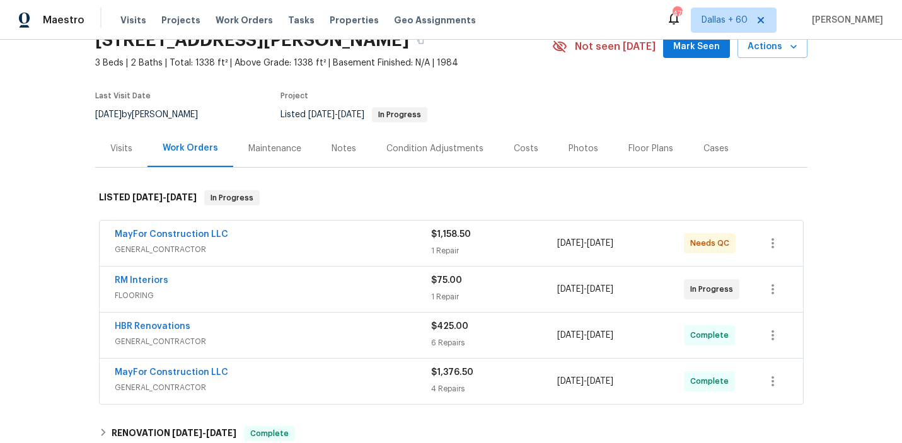
click at [347, 235] on div "MayFor Construction LLC" at bounding box center [273, 235] width 317 height 15
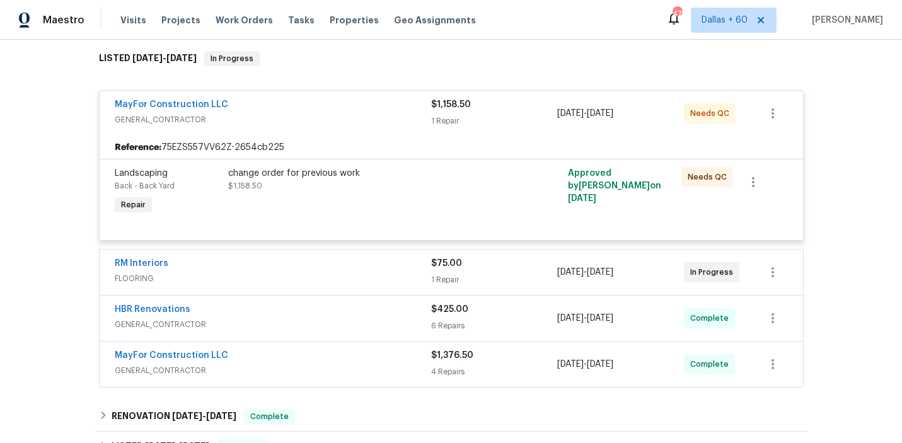
scroll to position [260, 0]
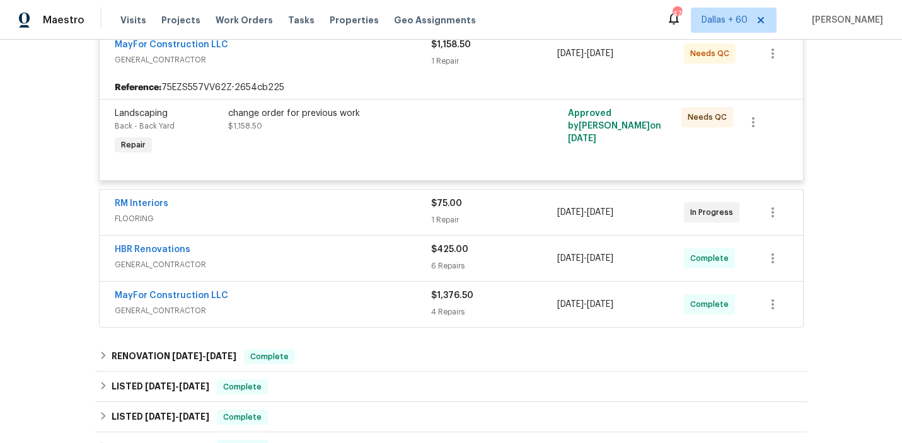
click at [344, 213] on span "FLOORING" at bounding box center [273, 219] width 317 height 13
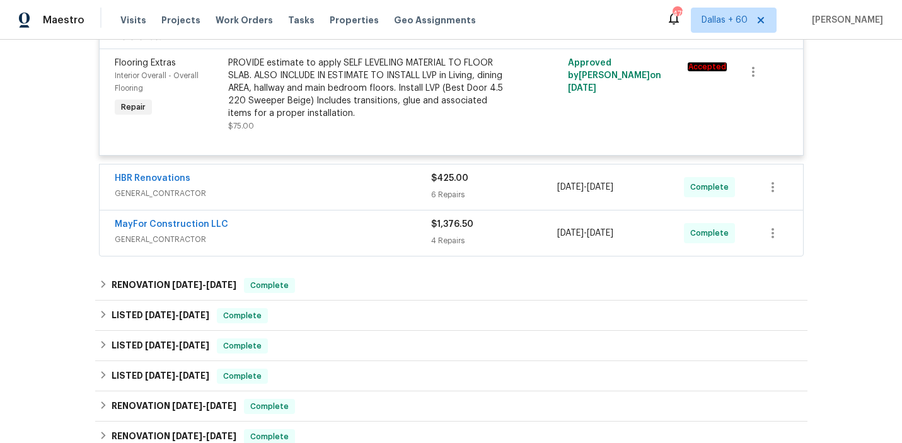
scroll to position [470, 0]
click at [342, 195] on span "GENERAL_CONTRACTOR" at bounding box center [273, 194] width 317 height 13
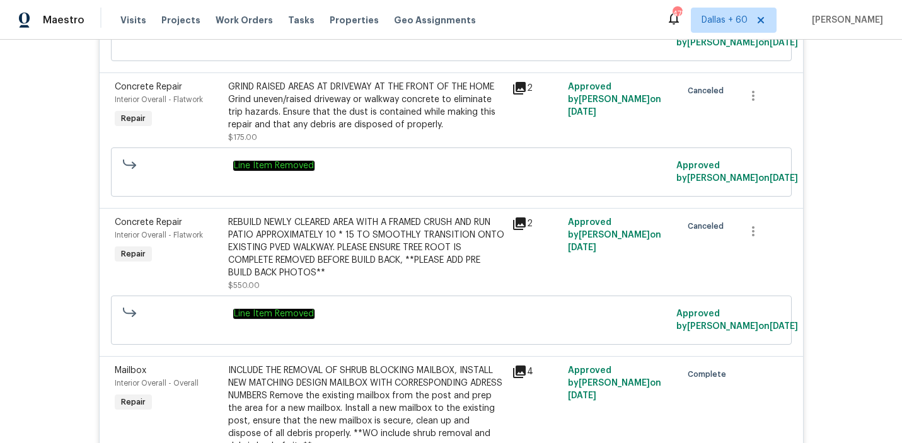
scroll to position [925, 0]
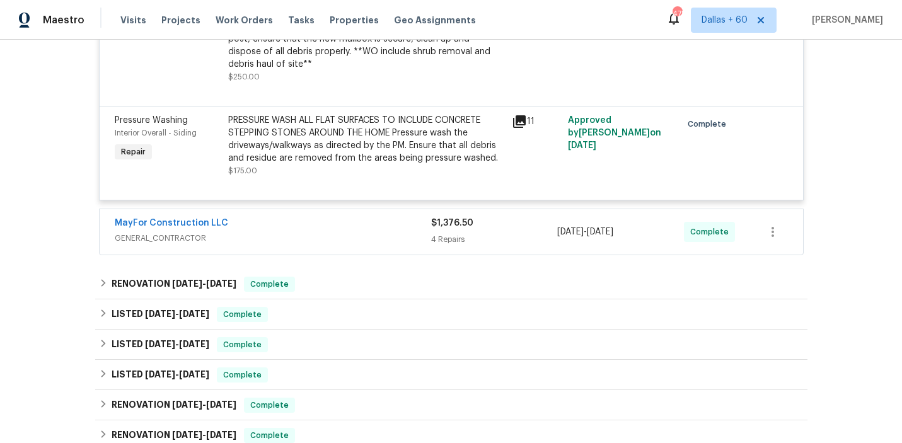
click at [344, 236] on span "GENERAL_CONTRACTOR" at bounding box center [273, 238] width 317 height 13
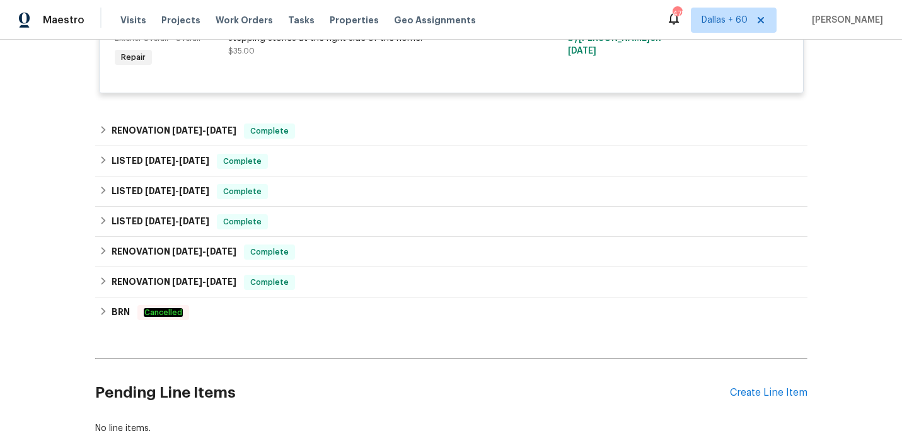
scroll to position [1919, 0]
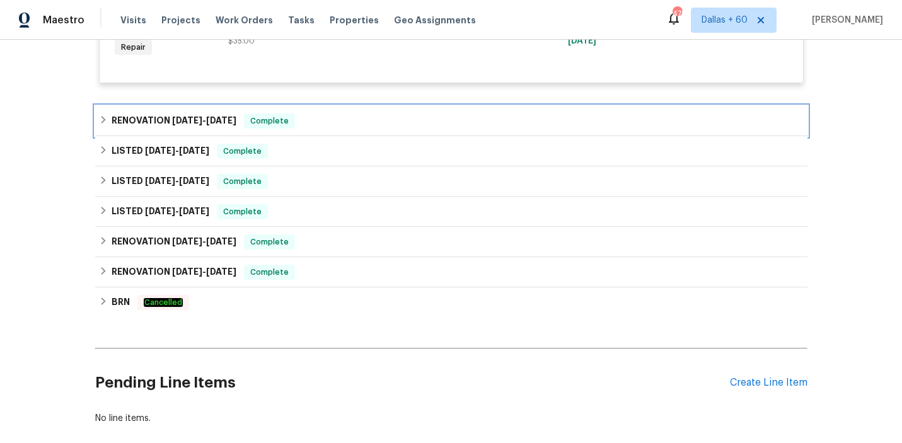
click at [341, 125] on div "RENOVATION 7/2/25 - 7/2/25 Complete" at bounding box center [451, 121] width 705 height 15
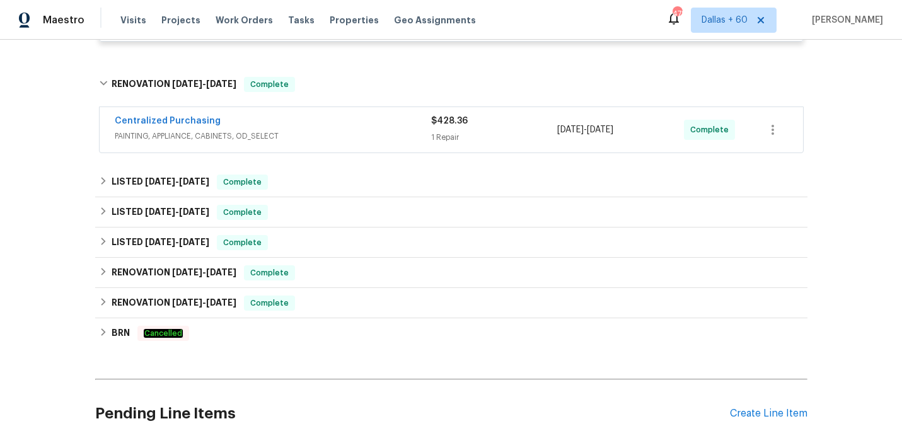
click at [341, 127] on div "Centralized Purchasing" at bounding box center [273, 122] width 317 height 15
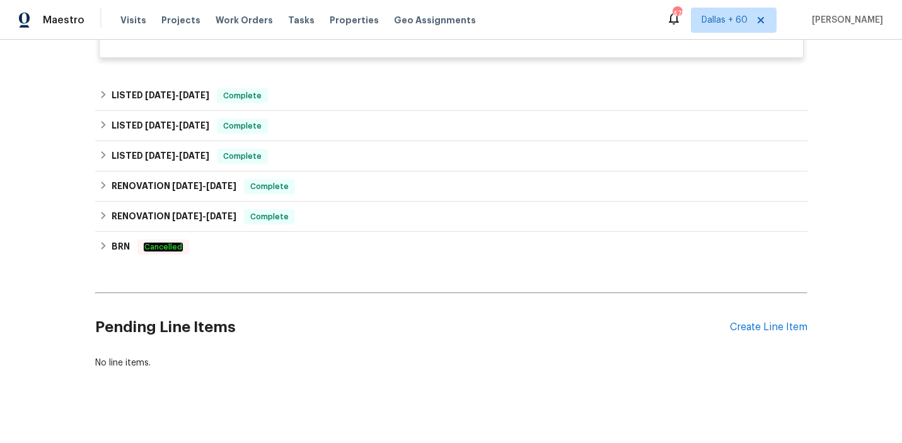
scroll to position [2173, 0]
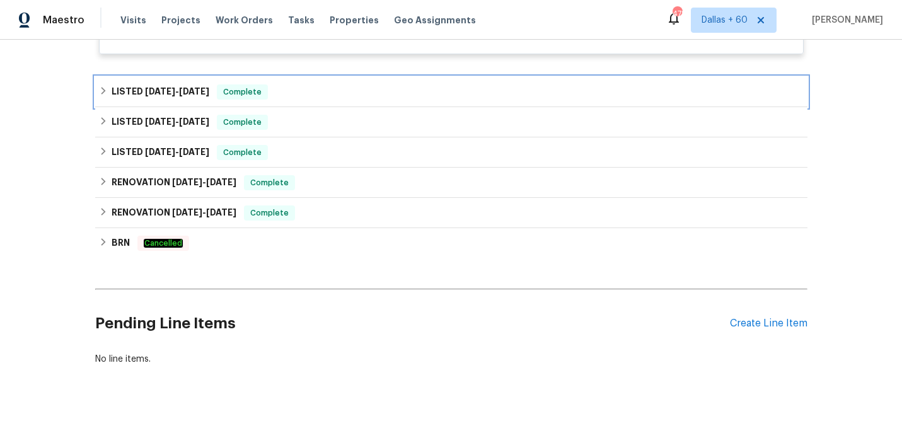
click at [338, 92] on div "LISTED 3/10/25 - 7/10/25 Complete" at bounding box center [451, 92] width 705 height 15
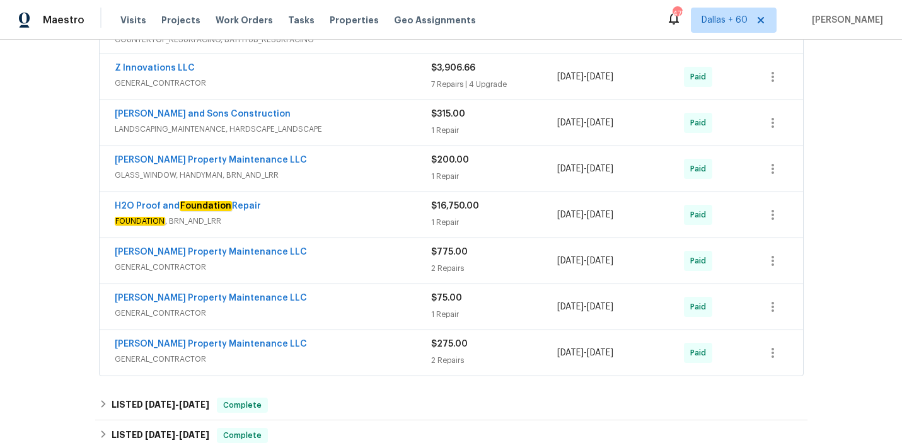
scroll to position [2296, 0]
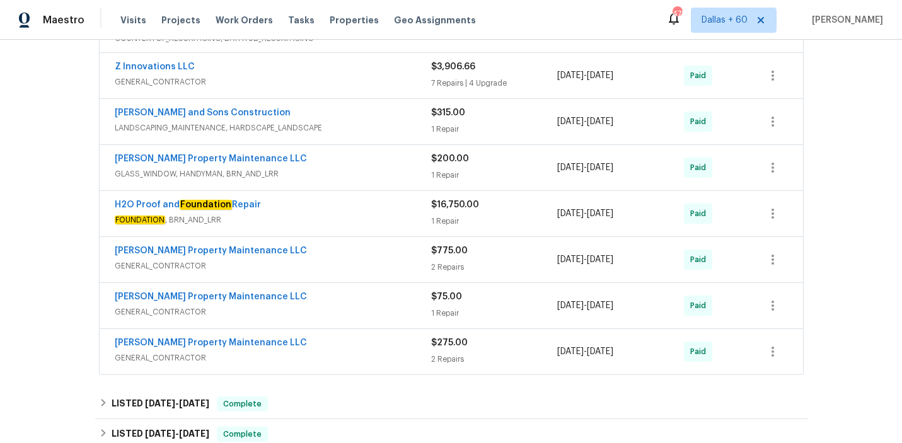
click at [346, 221] on span "FOUNDATION , BRN_AND_LRR" at bounding box center [273, 220] width 317 height 13
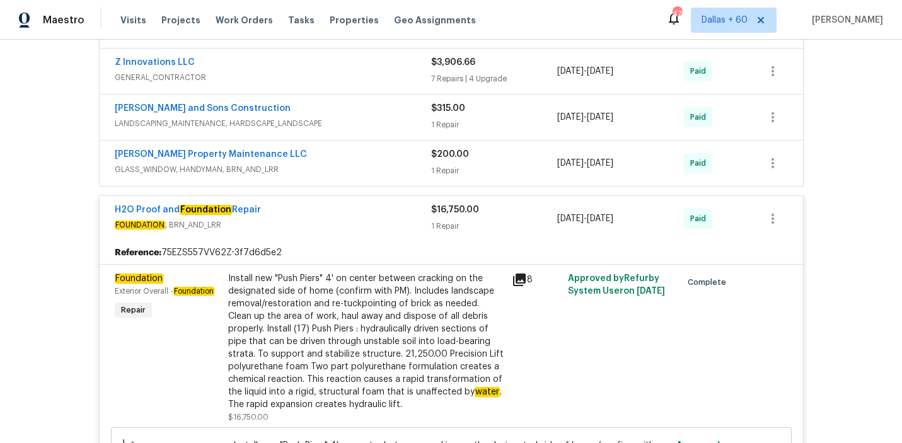
scroll to position [2296, 0]
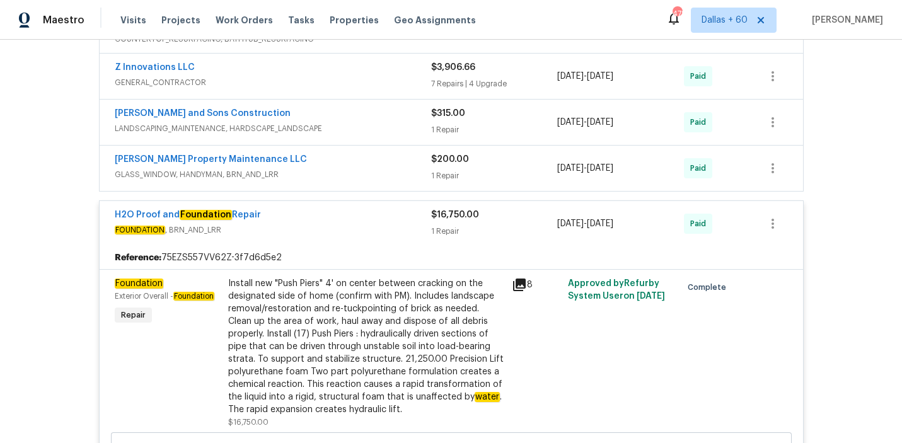
click at [346, 121] on div "Reyes and Sons Construction" at bounding box center [273, 114] width 317 height 15
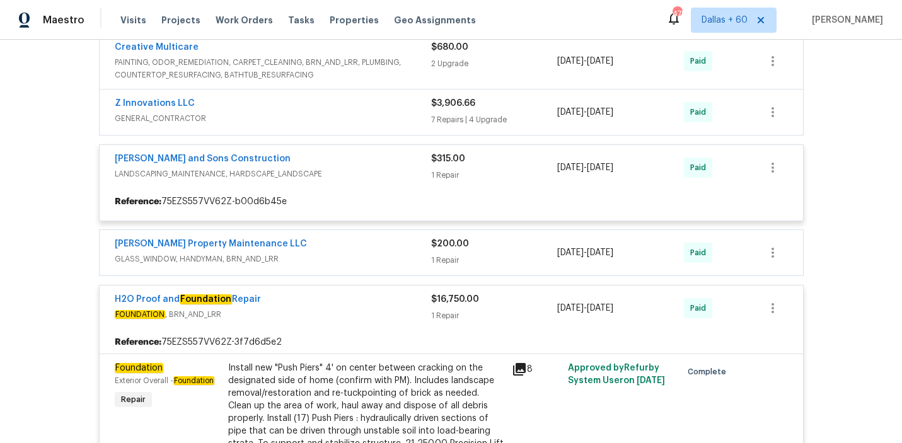
scroll to position [2258, 0]
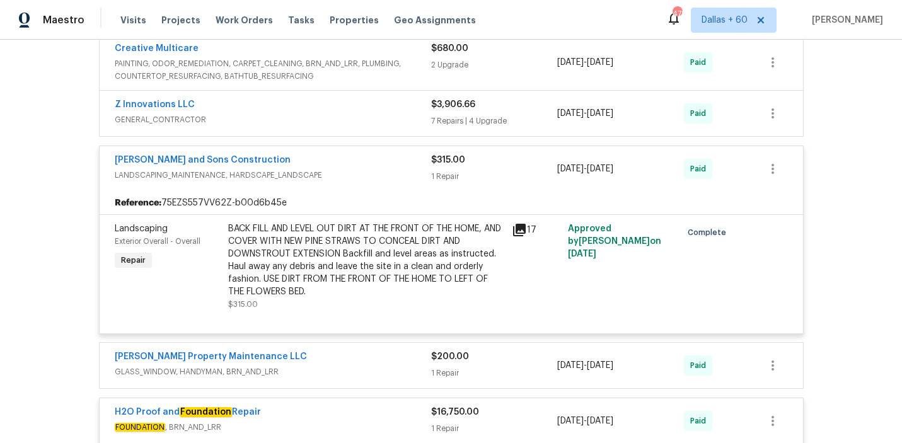
click at [346, 122] on span "GENERAL_CONTRACTOR" at bounding box center [273, 120] width 317 height 13
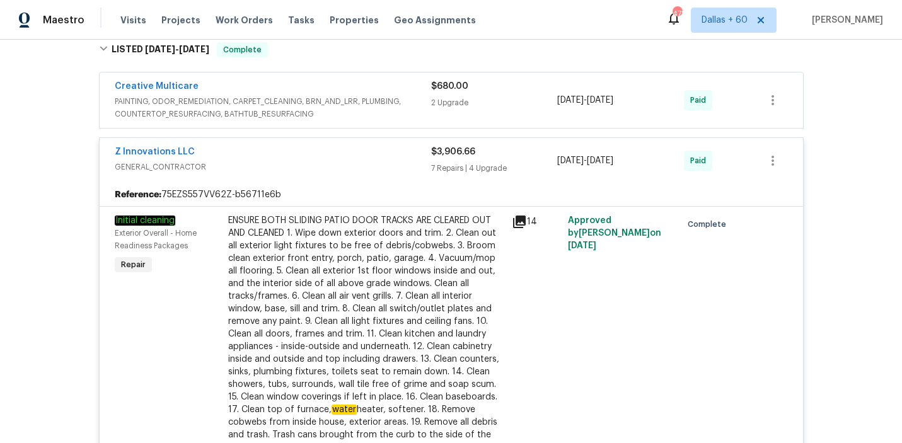
scroll to position [2207, 0]
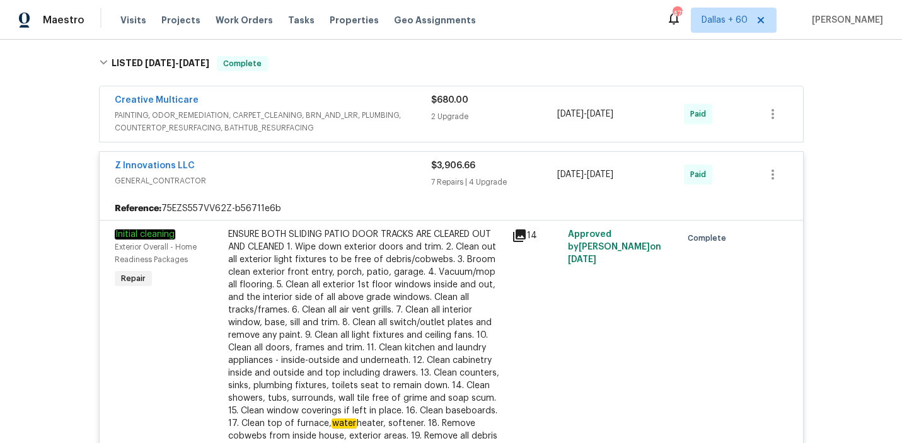
click at [361, 129] on span "PAINTING, ODOR_REMEDIATION, CARPET_CLEANING, BRN_AND_LRR, PLUMBING, COUNTERTOP_…" at bounding box center [273, 121] width 317 height 25
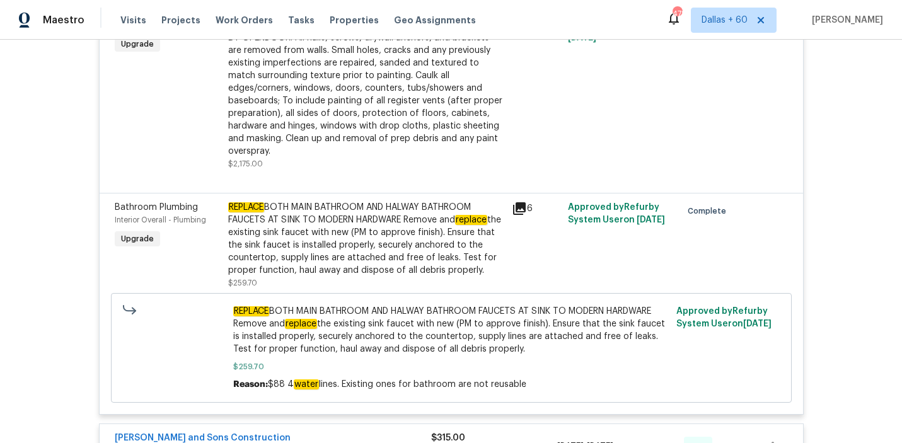
scroll to position [3835, 0]
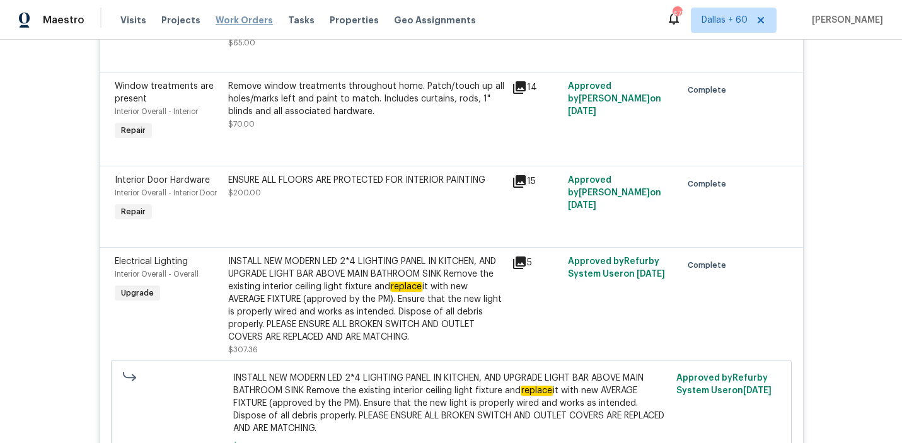
click at [233, 20] on span "Work Orders" at bounding box center [244, 20] width 57 height 13
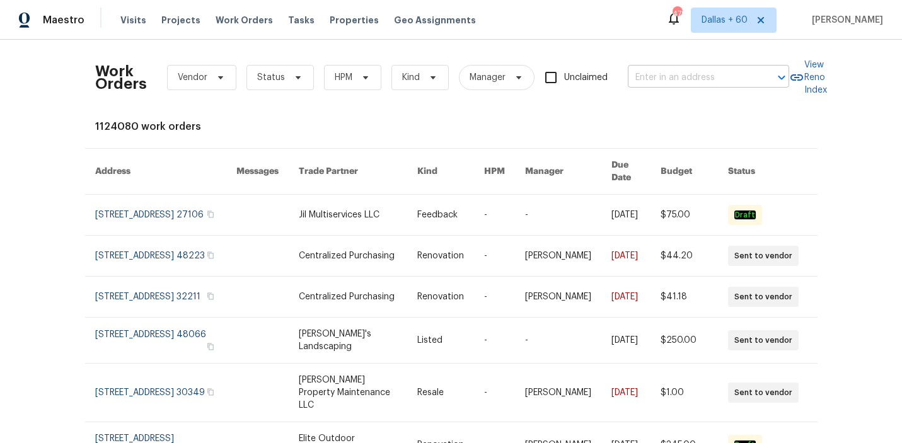
click at [702, 74] on input "text" at bounding box center [691, 78] width 126 height 20
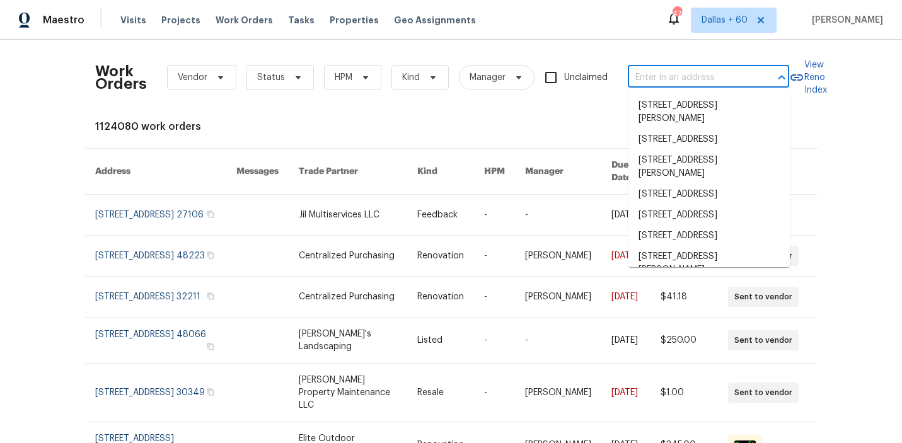
paste input "8712 Trace Ridge Pkwy, Fort Worth, TX 76244"
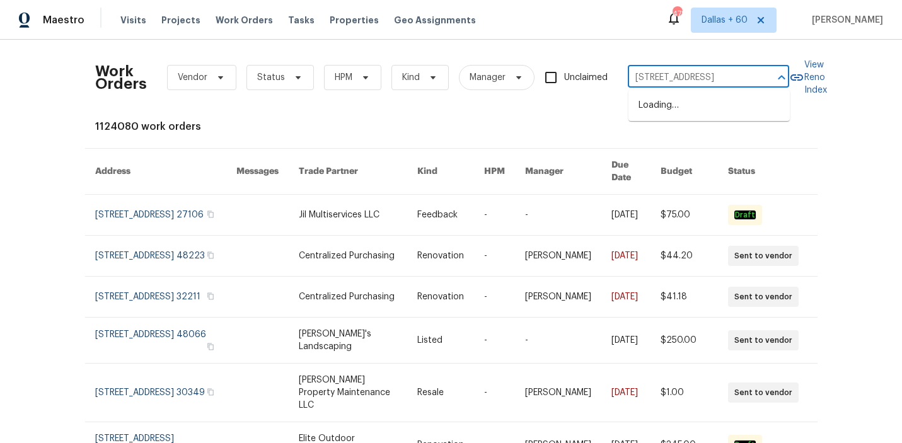
scroll to position [0, 66]
type input "8712 Trace Ridge Pkwy, Fort Worth, TX 76244"
click at [707, 108] on li "8712 Trace Ridge Pkwy, Fort Worth, TX 76244" at bounding box center [709, 105] width 161 height 21
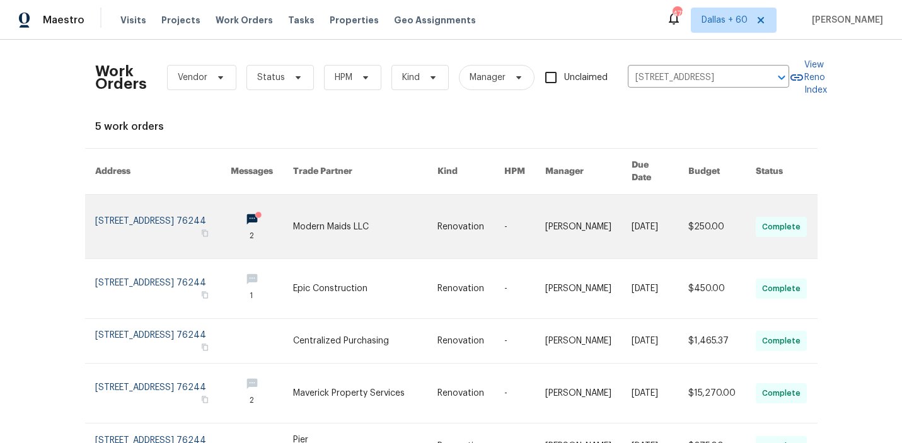
click at [400, 206] on link at bounding box center [365, 227] width 145 height 64
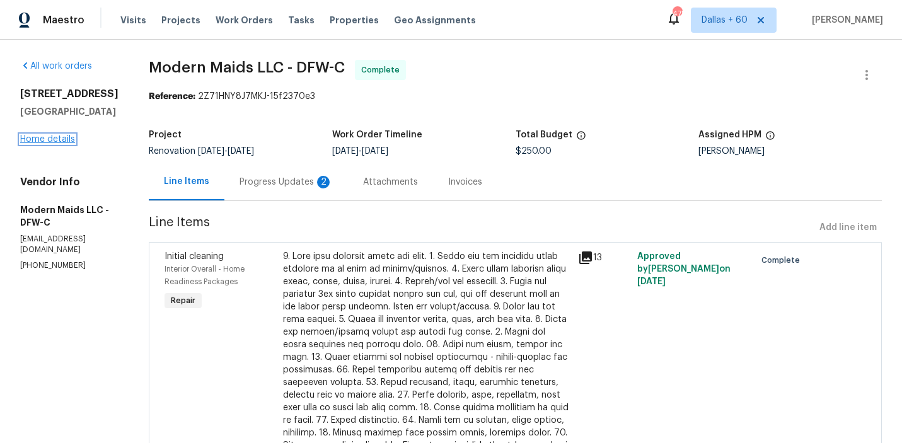
click at [59, 137] on link "Home details" at bounding box center [47, 139] width 55 height 9
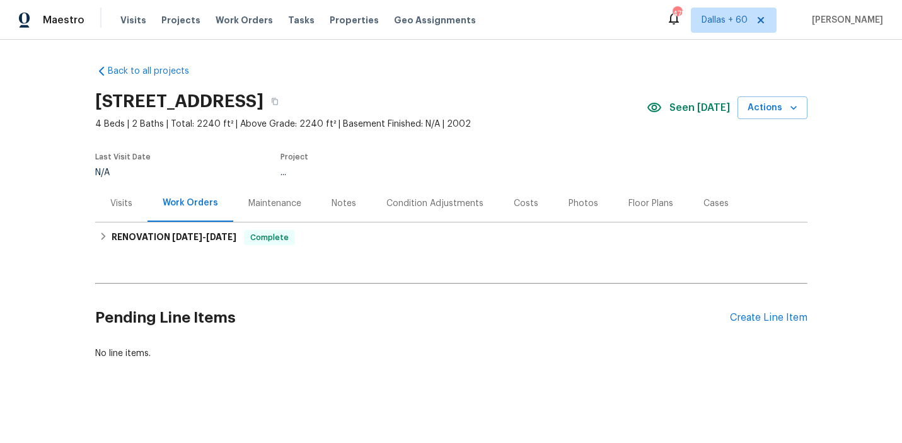
scroll to position [9, 0]
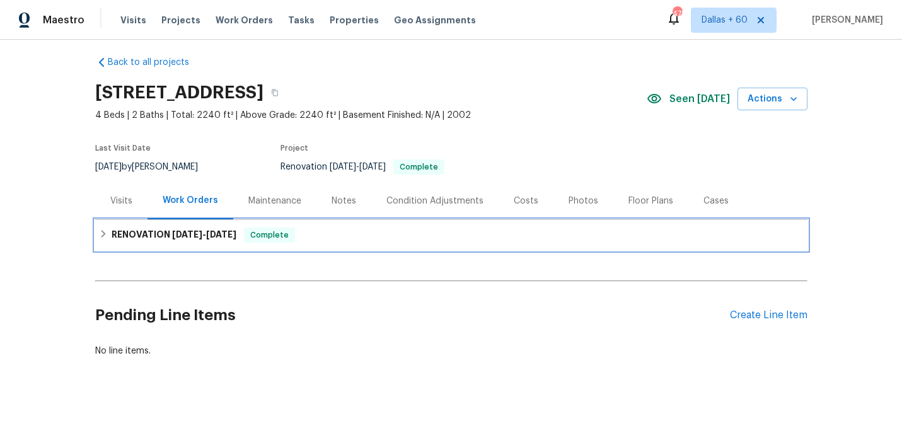
click at [320, 230] on div "RENOVATION 9/12/25 - 10/3/25 Complete" at bounding box center [451, 235] width 705 height 15
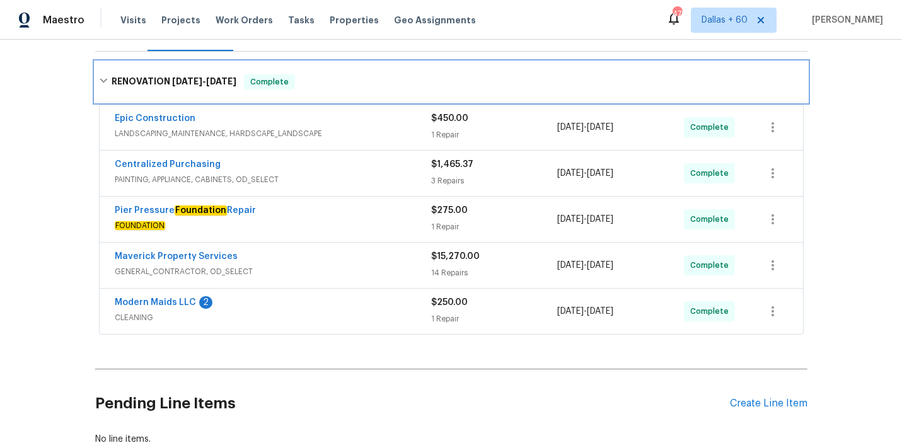
scroll to position [178, 0]
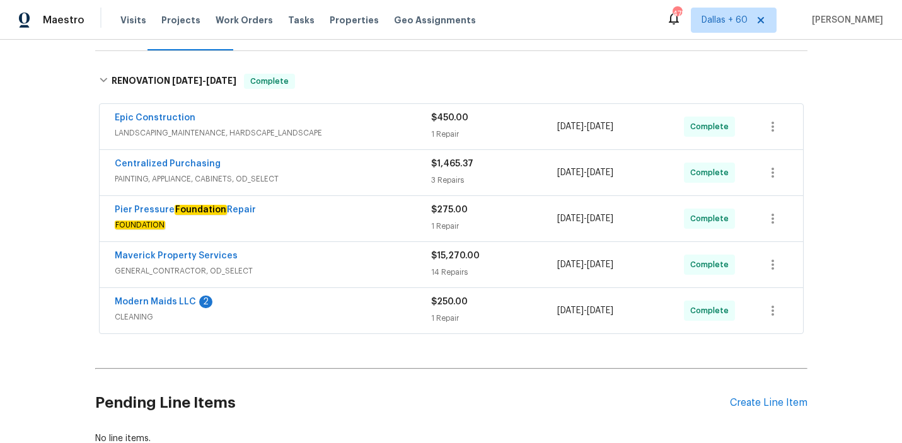
click at [330, 219] on span "FOUNDATION" at bounding box center [273, 225] width 317 height 13
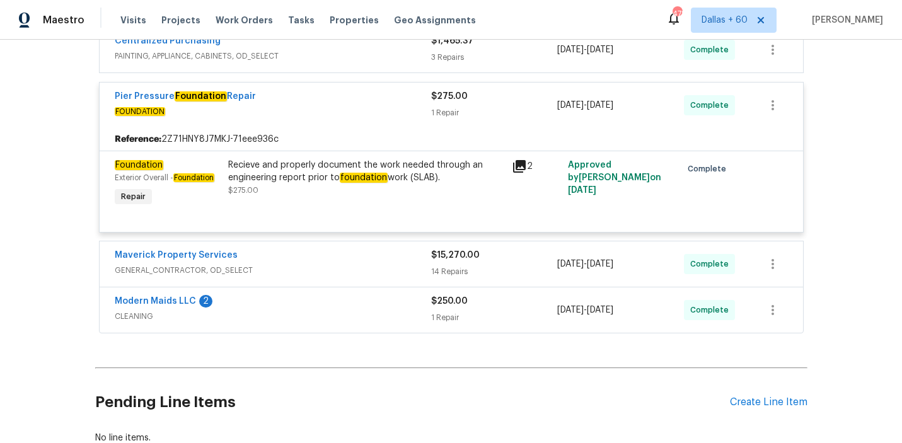
scroll to position [368, 0]
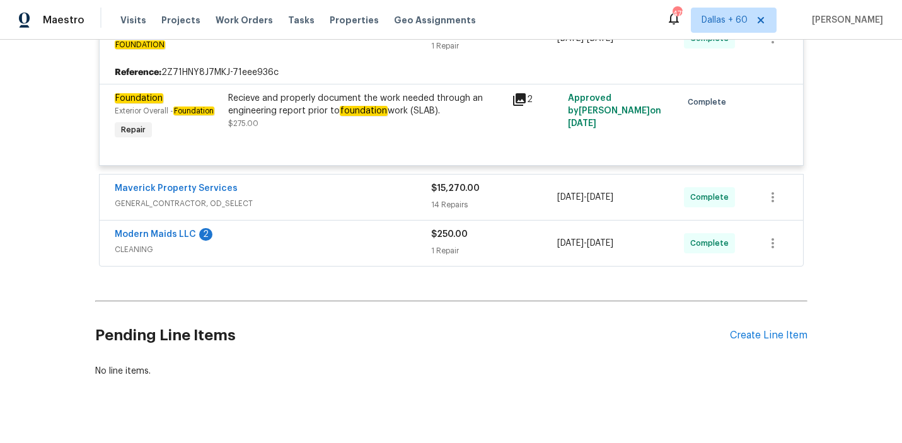
click at [342, 240] on div "Modern Maids LLC 2" at bounding box center [273, 235] width 317 height 15
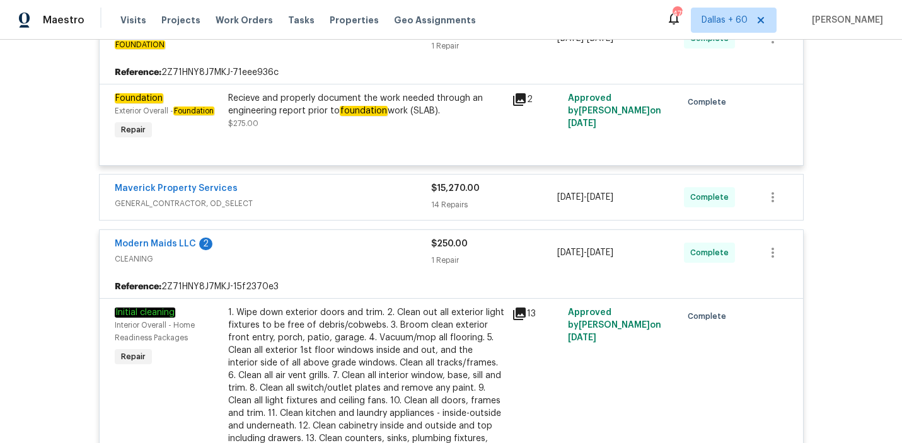
click at [347, 200] on span "GENERAL_CONTRACTOR, OD_SELECT" at bounding box center [273, 203] width 317 height 13
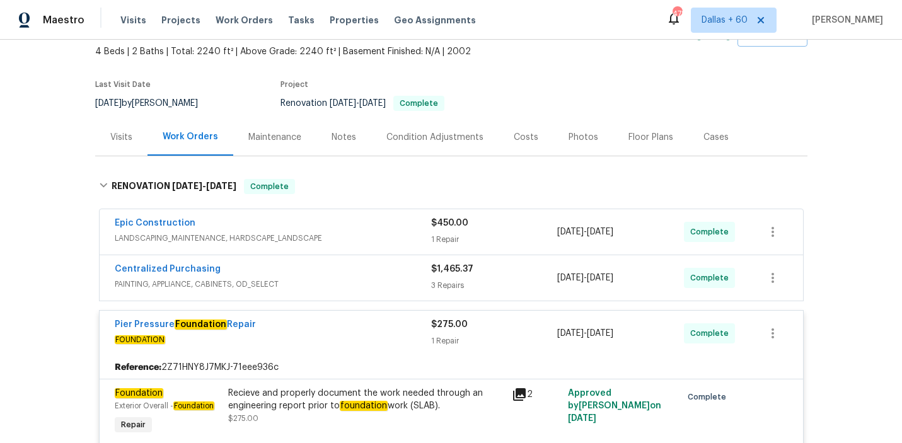
scroll to position [0, 0]
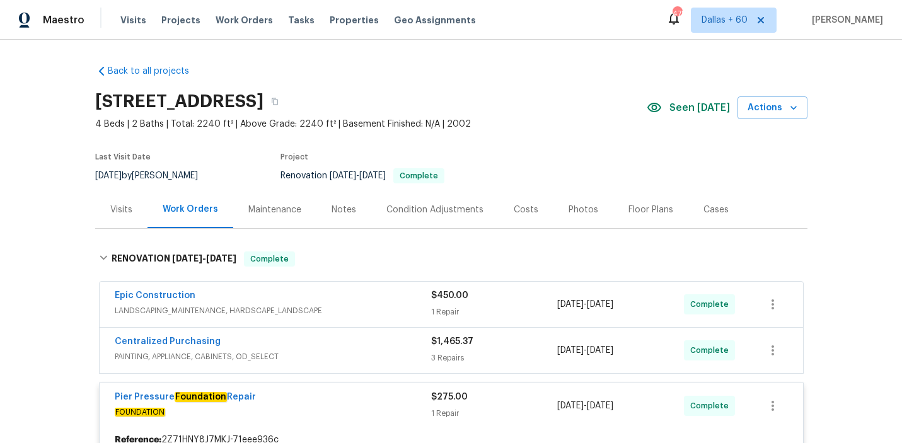
click at [398, 296] on div "Epic Construction" at bounding box center [273, 296] width 317 height 15
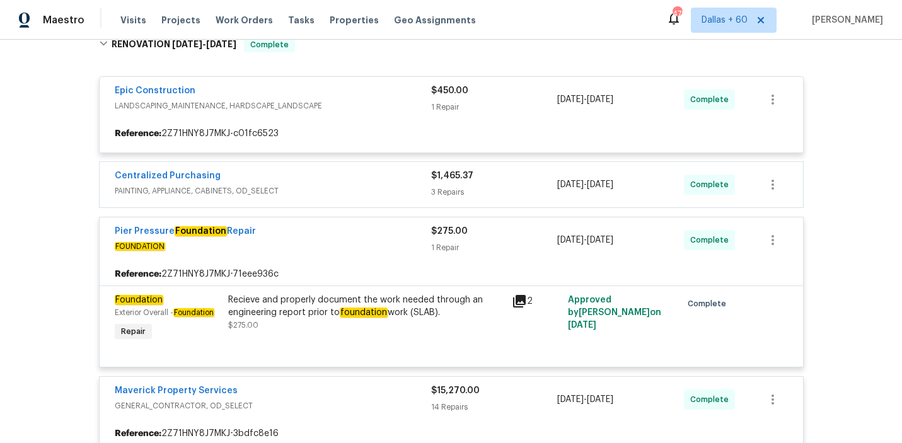
scroll to position [216, 0]
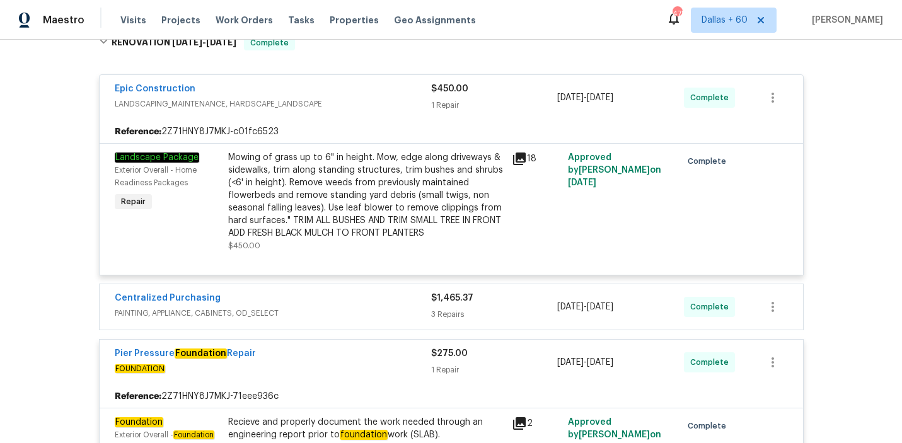
click at [305, 304] on div "Centralized Purchasing" at bounding box center [273, 299] width 317 height 15
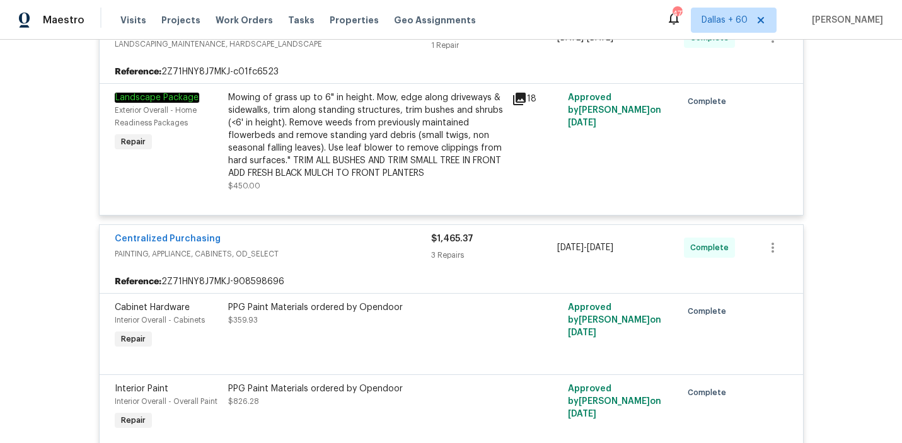
scroll to position [0, 0]
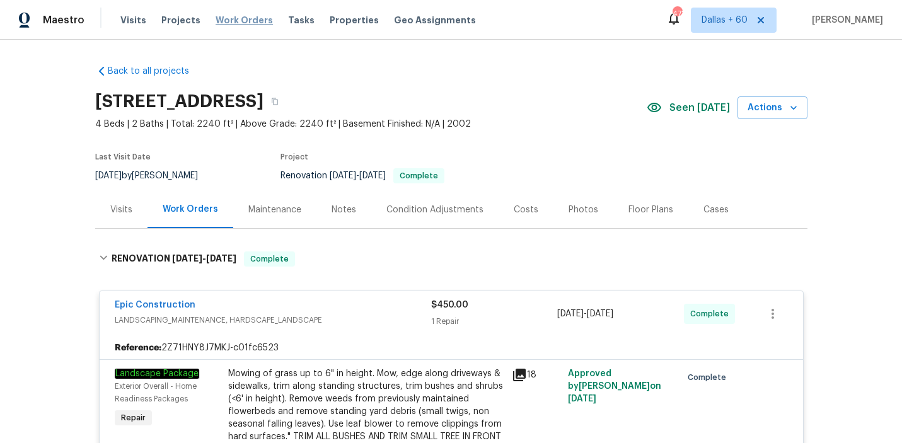
click at [244, 17] on span "Work Orders" at bounding box center [244, 20] width 57 height 13
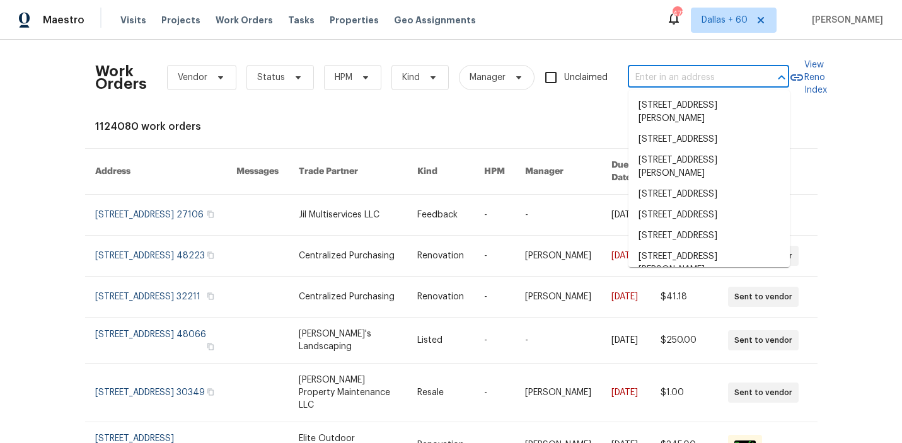
click at [656, 78] on input "text" at bounding box center [691, 78] width 126 height 20
paste input "3807 Jewel Point Dr, Spring, TX 77386"
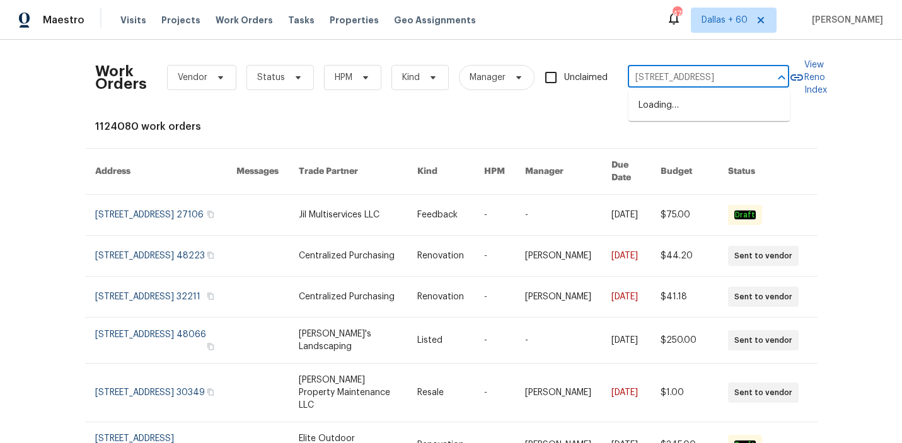
type input "3807 Jewel Point Dr, Spring, TX 77386"
click at [676, 107] on li "3807 Jewel Point Dr, Spring, TX 77386" at bounding box center [709, 105] width 161 height 21
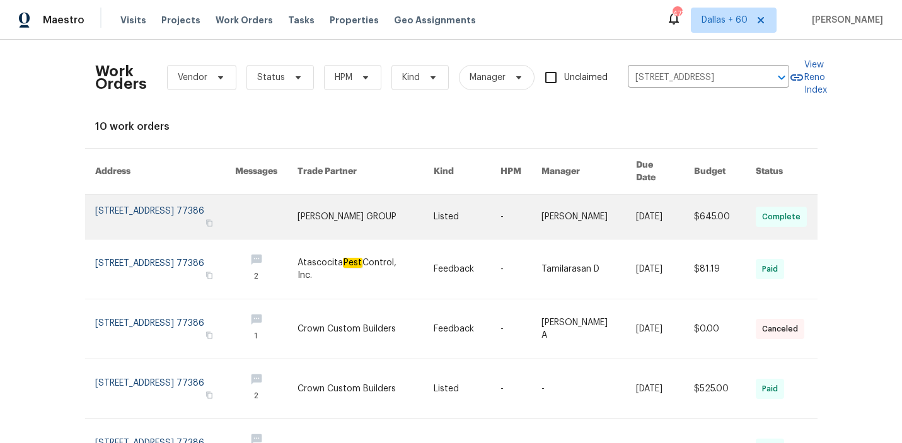
click at [358, 207] on link at bounding box center [366, 217] width 136 height 44
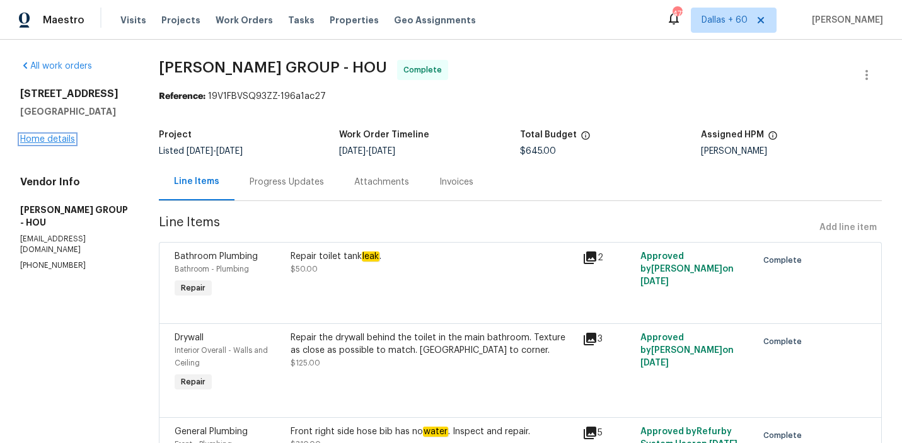
click at [57, 140] on link "Home details" at bounding box center [47, 139] width 55 height 9
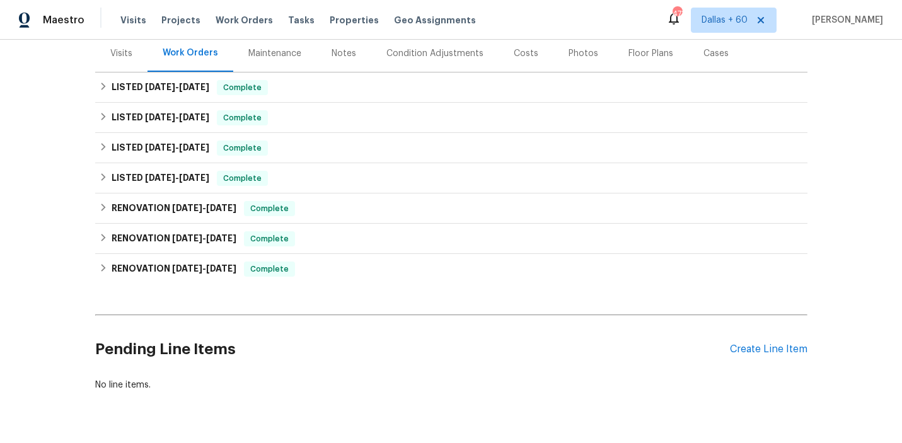
scroll to position [156, 0]
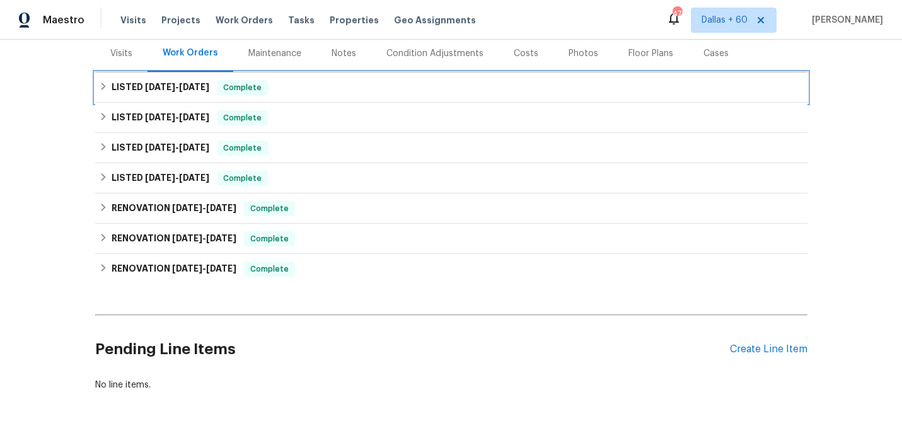
click at [336, 88] on div "LISTED 10/1/25 - 10/4/25 Complete" at bounding box center [451, 87] width 705 height 15
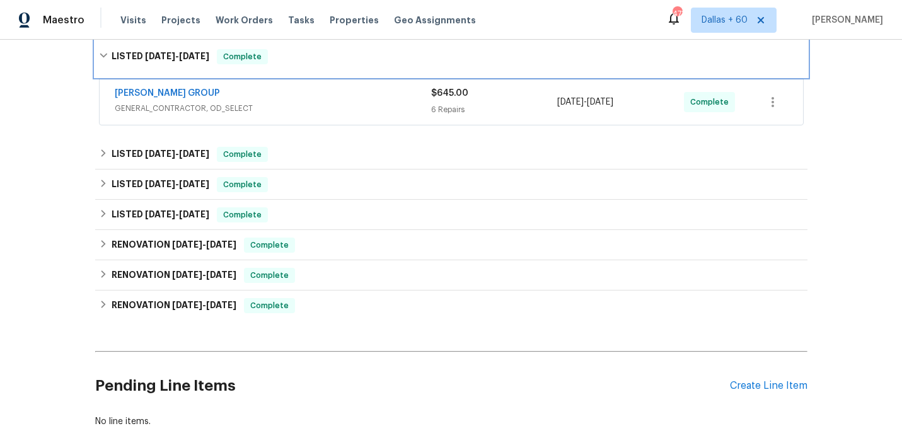
scroll to position [204, 0]
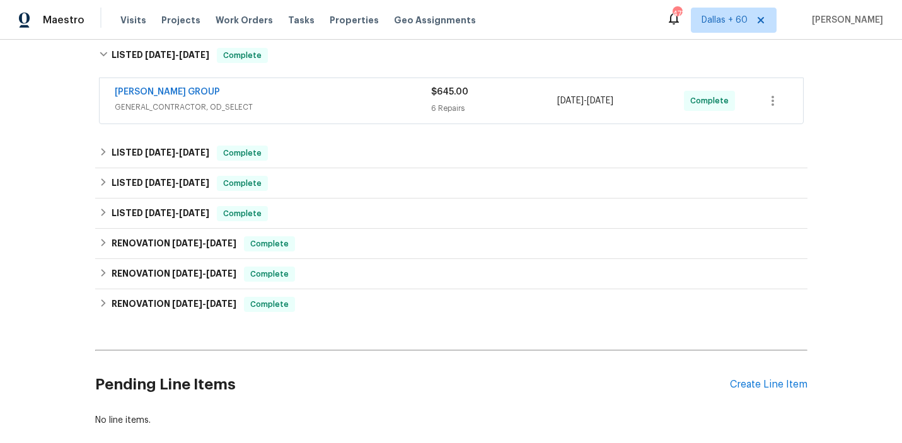
click at [336, 91] on div "BARAKEL VENZ GROUP" at bounding box center [273, 93] width 317 height 15
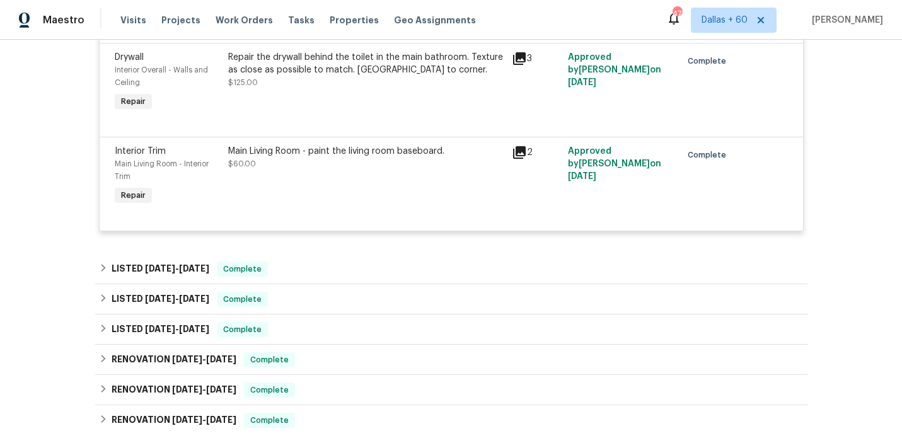
scroll to position [718, 0]
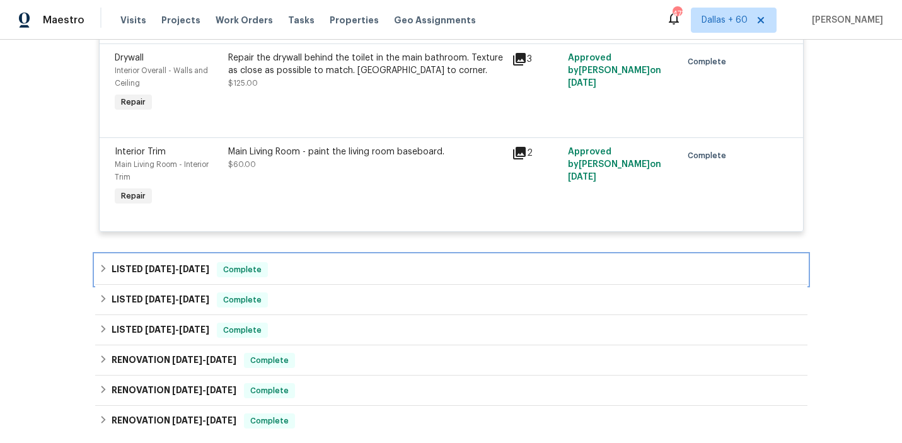
click at [339, 273] on div "LISTED 6/16/25 - 7/14/25 Complete" at bounding box center [451, 269] width 705 height 15
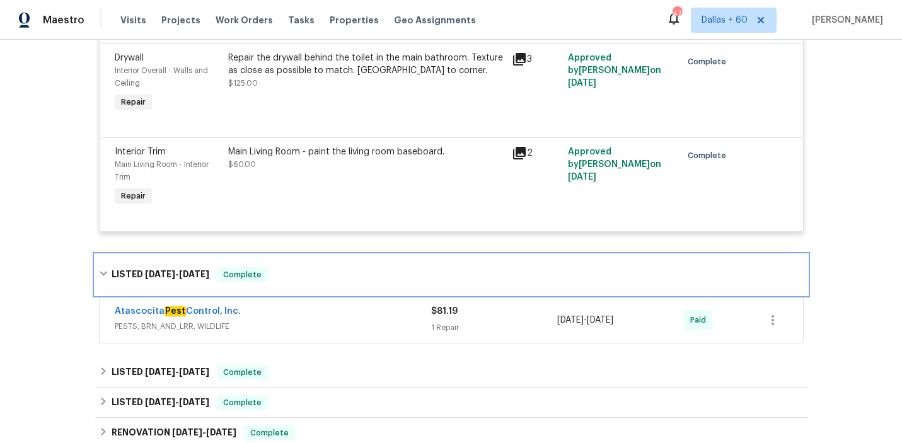
scroll to position [755, 0]
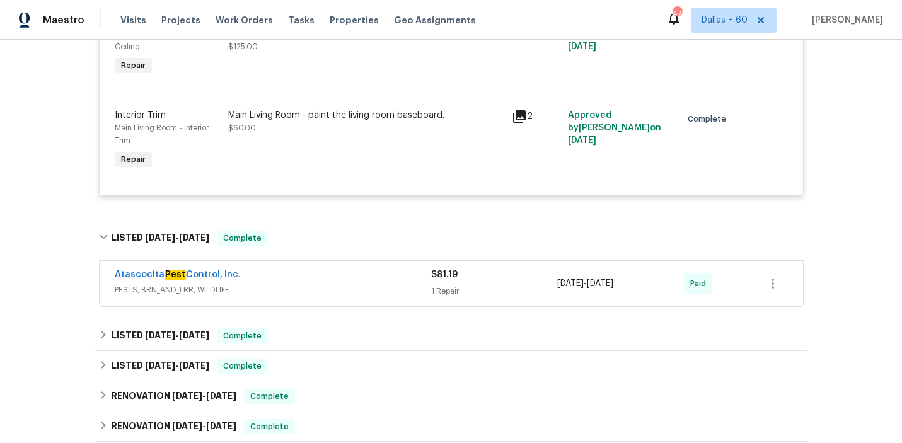
click at [339, 273] on div "Atascocita Pest Control, Inc." at bounding box center [273, 276] width 317 height 15
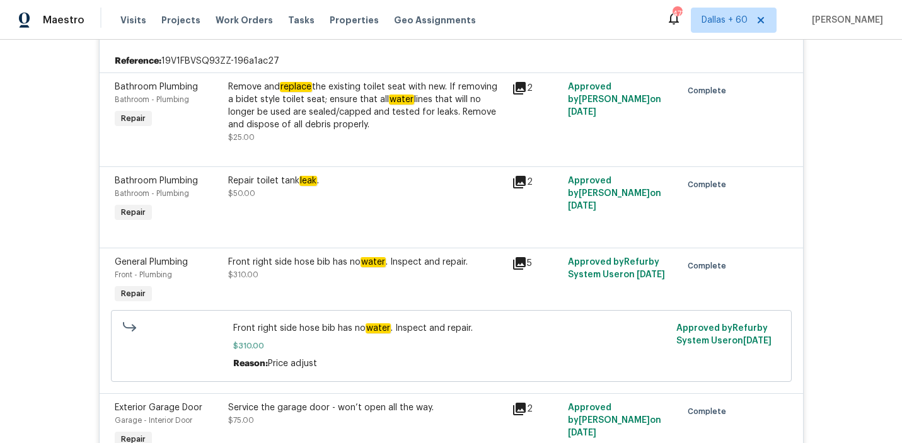
scroll to position [285, 0]
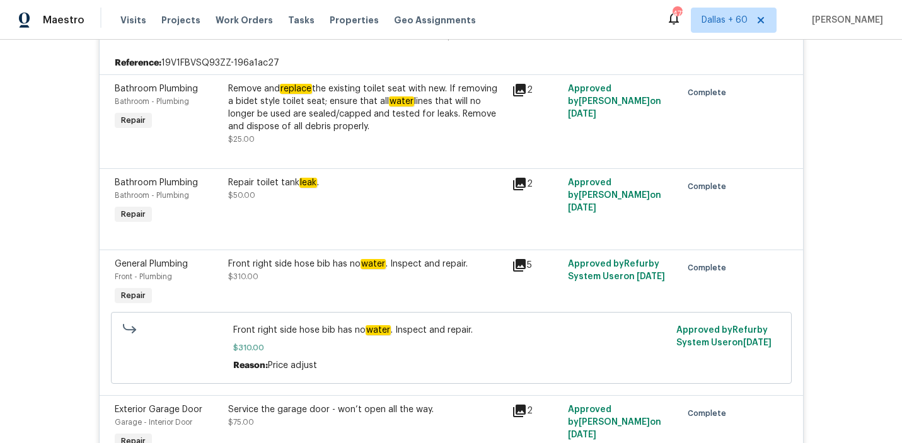
click at [339, 212] on div "Repair toilet tank leak . $50.00" at bounding box center [367, 202] width 284 height 58
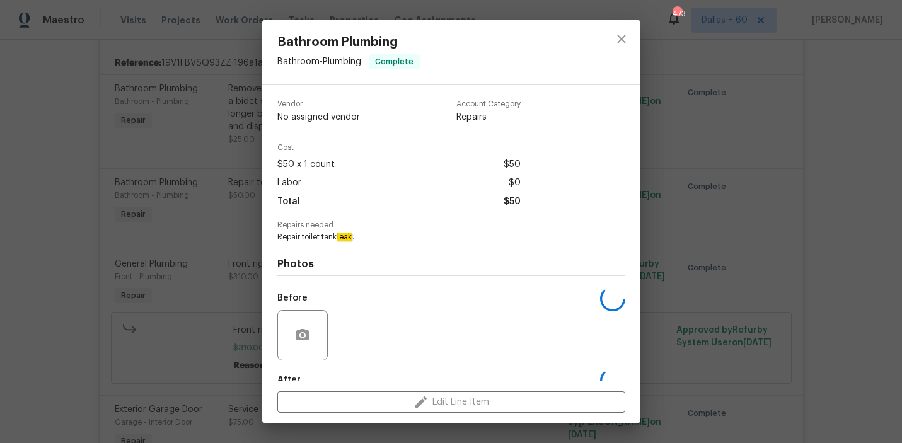
scroll to position [74, 0]
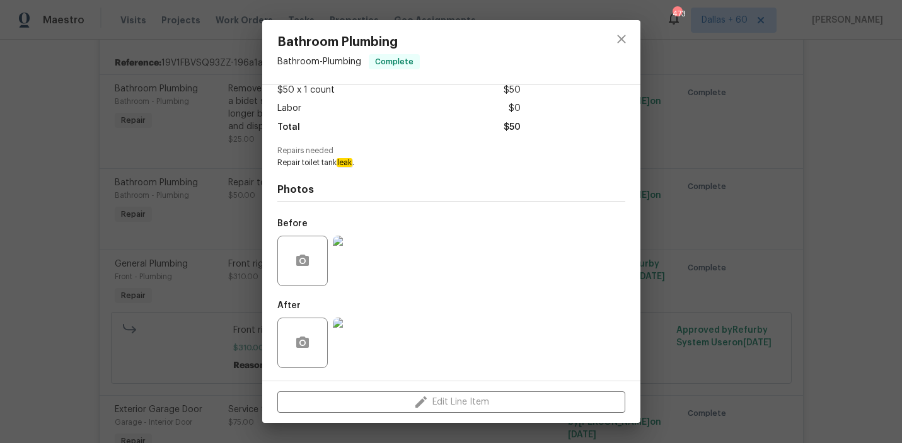
click at [361, 345] on img at bounding box center [358, 343] width 50 height 50
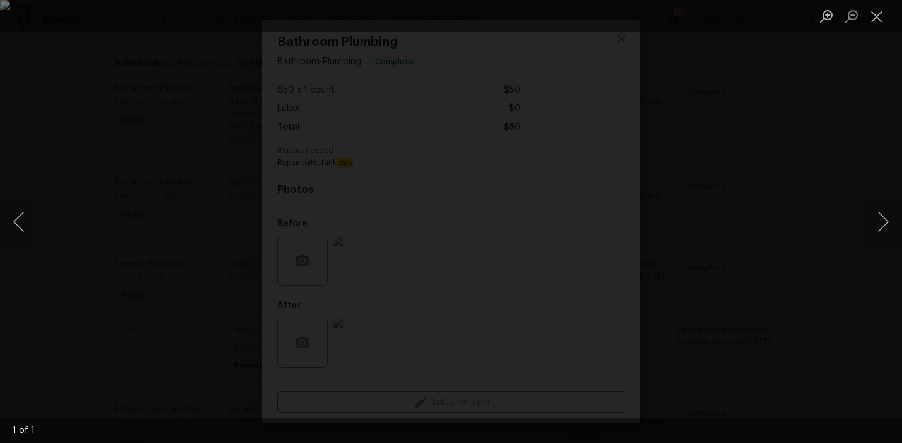
click at [93, 143] on div "Lightbox" at bounding box center [451, 221] width 902 height 443
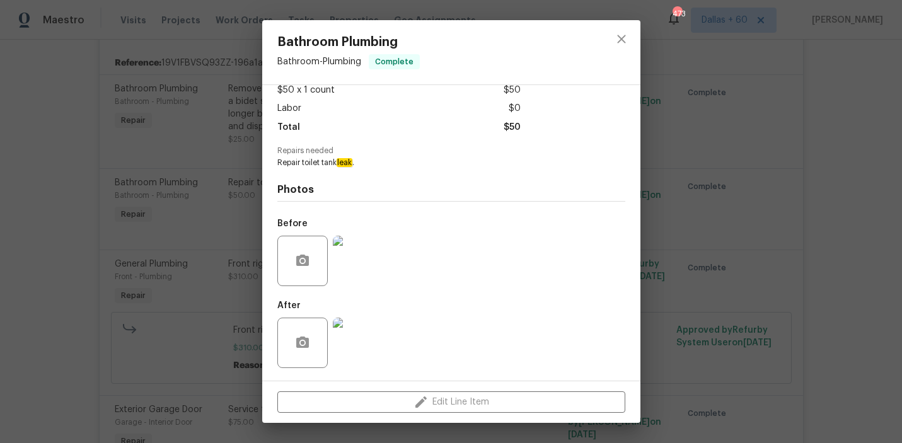
click at [61, 166] on div "Bathroom Plumbing Bathroom - Plumbing Complete Vendor BARAKEL VENZ GROUP Accoun…" at bounding box center [451, 221] width 902 height 443
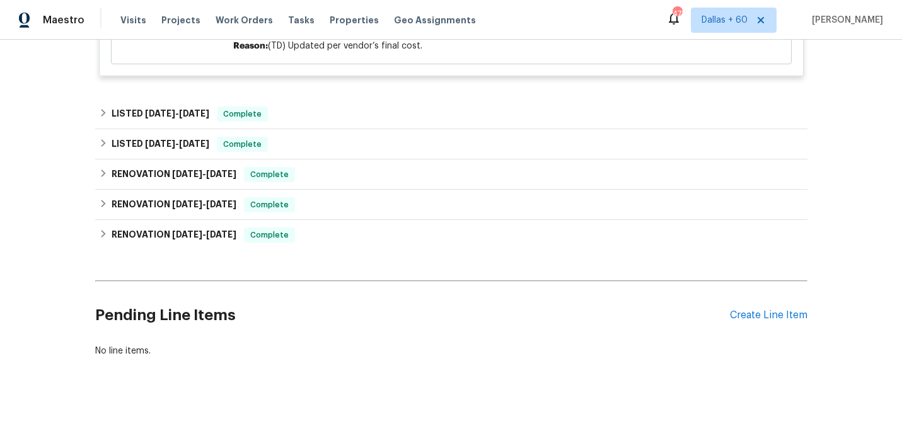
scroll to position [1167, 0]
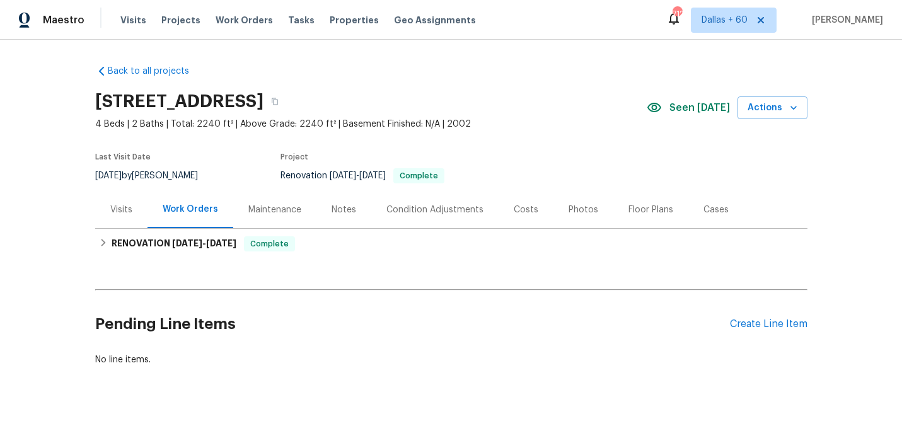
click at [128, 207] on div "Visits" at bounding box center [121, 210] width 22 height 13
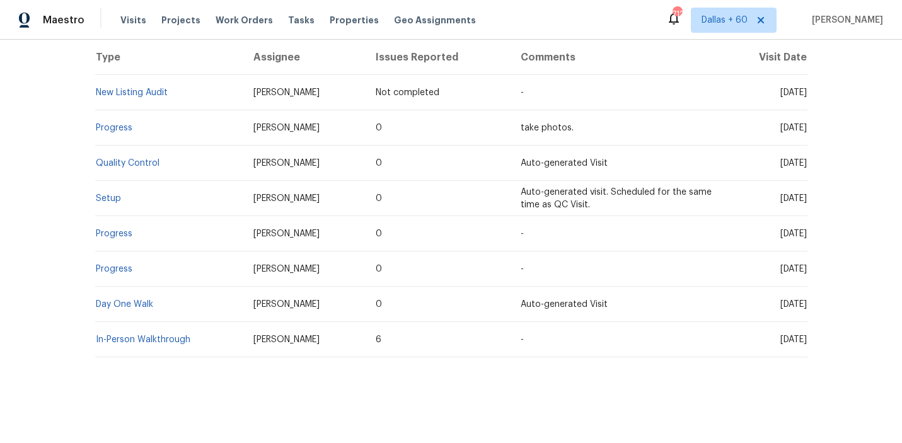
scroll to position [247, 0]
click at [134, 301] on link "Day One Walk" at bounding box center [124, 305] width 57 height 9
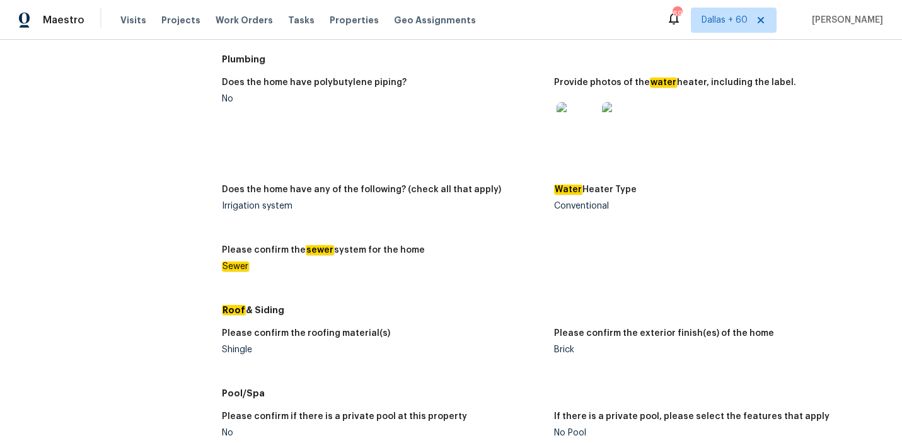
scroll to position [399, 0]
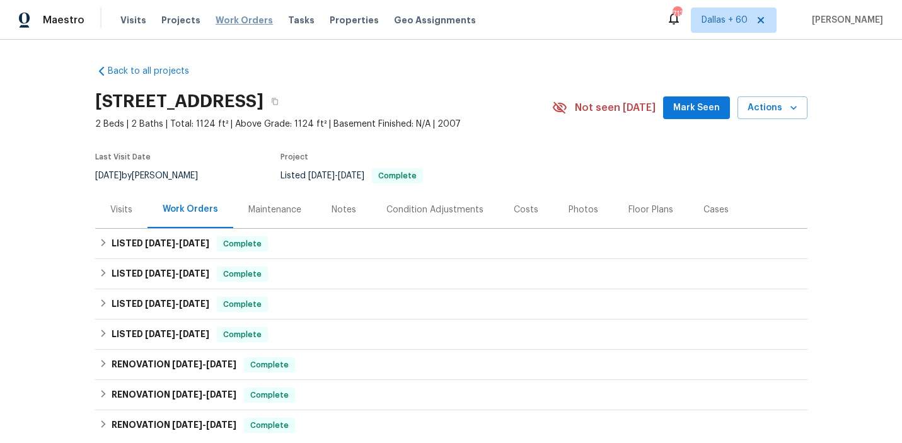
click at [220, 21] on span "Work Orders" at bounding box center [244, 20] width 57 height 13
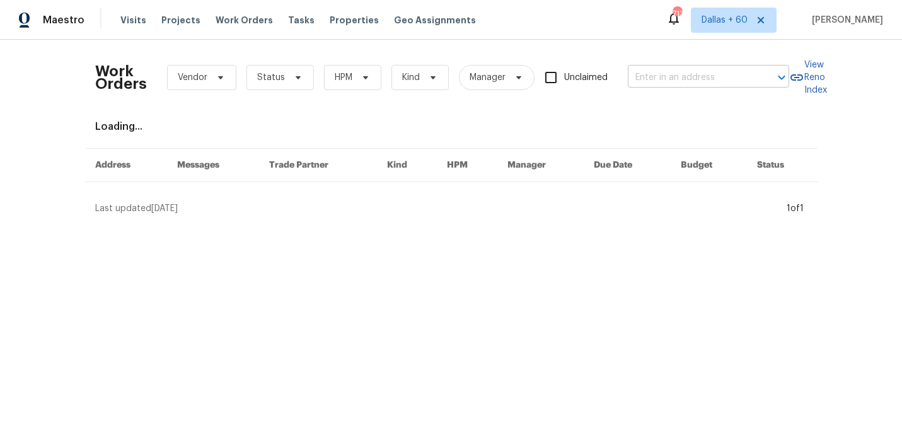
click at [657, 81] on input "text" at bounding box center [691, 78] width 126 height 20
paste input "17 Crestview Dr, Greenwood, IN 46143"
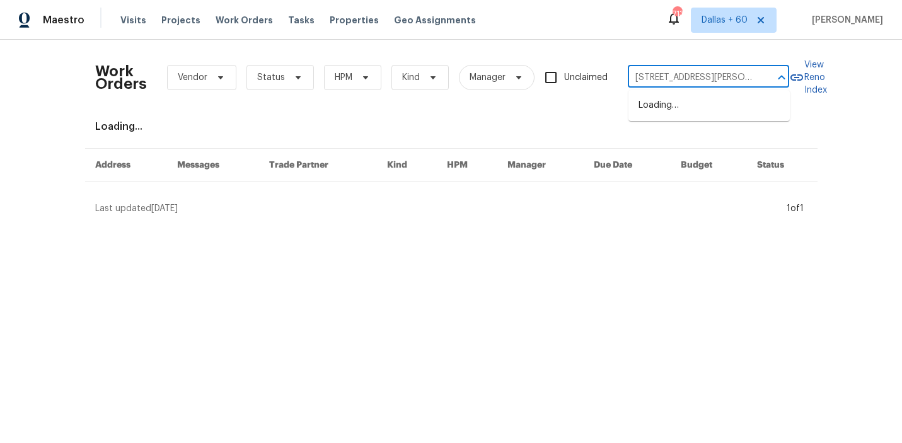
scroll to position [0, 38]
type input "17 Crestview Dr, Greenwood, IN 46143"
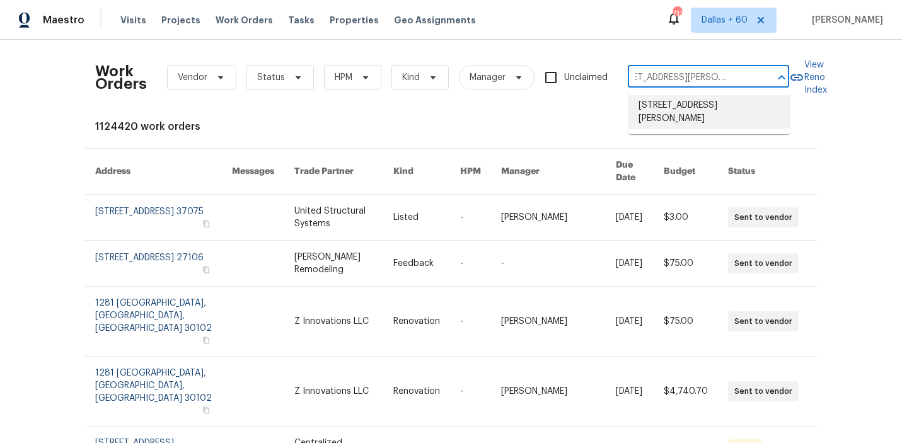
click at [672, 115] on li "17 Crestview Dr, Greenwood, IN 46143" at bounding box center [709, 112] width 161 height 34
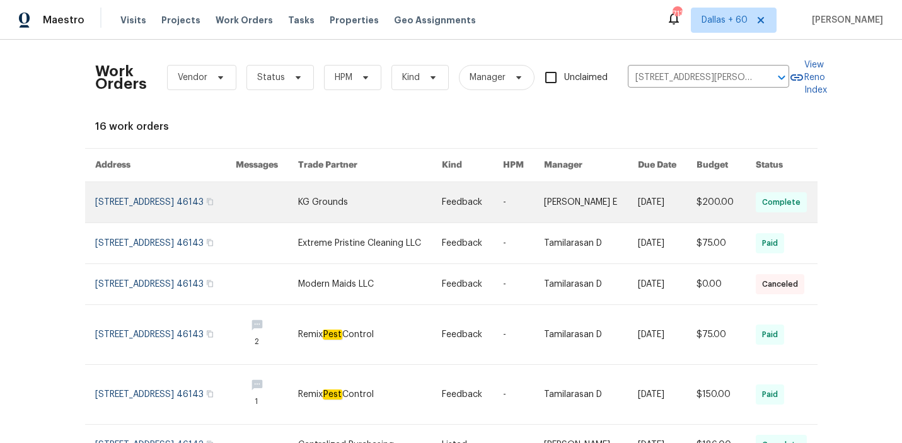
click at [361, 203] on link at bounding box center [370, 202] width 144 height 40
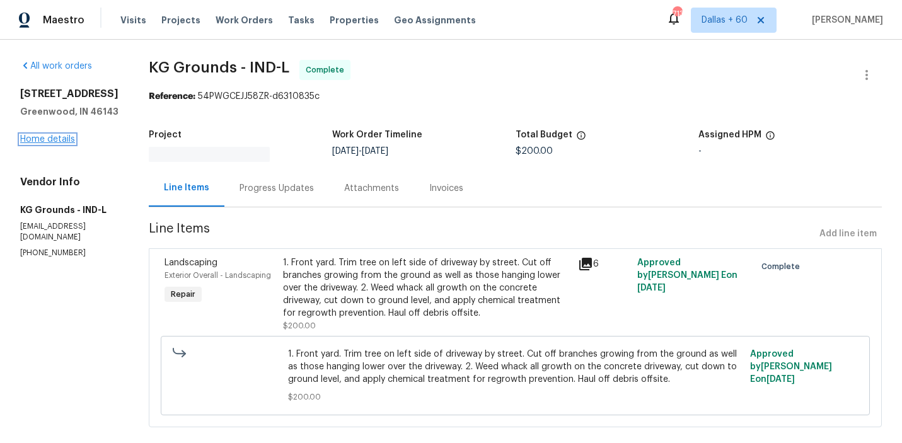
click at [64, 140] on link "Home details" at bounding box center [47, 139] width 55 height 9
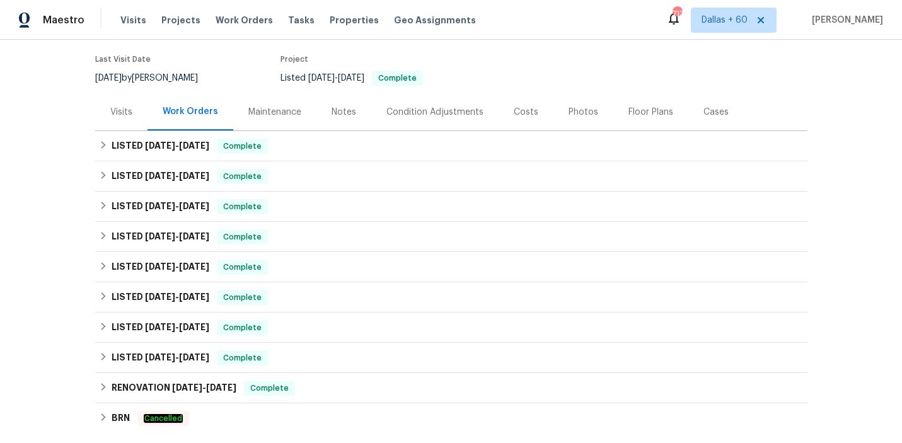
scroll to position [97, 0]
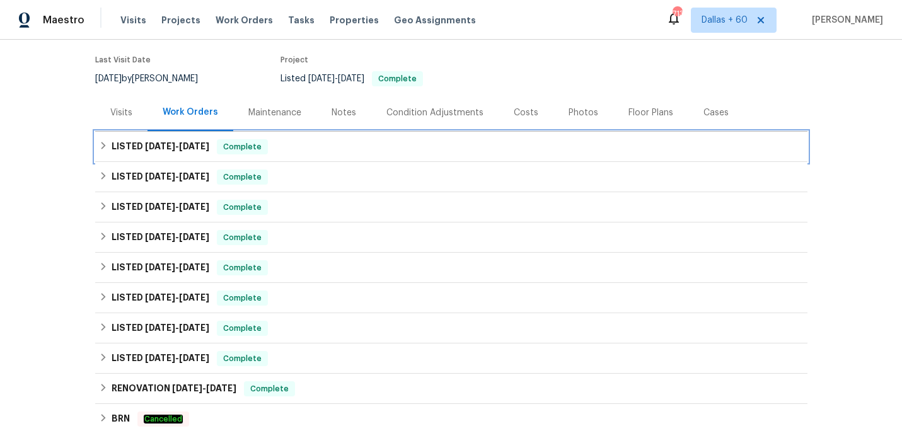
click at [308, 144] on div "LISTED 10/2/25 - 10/7/25 Complete" at bounding box center [451, 146] width 705 height 15
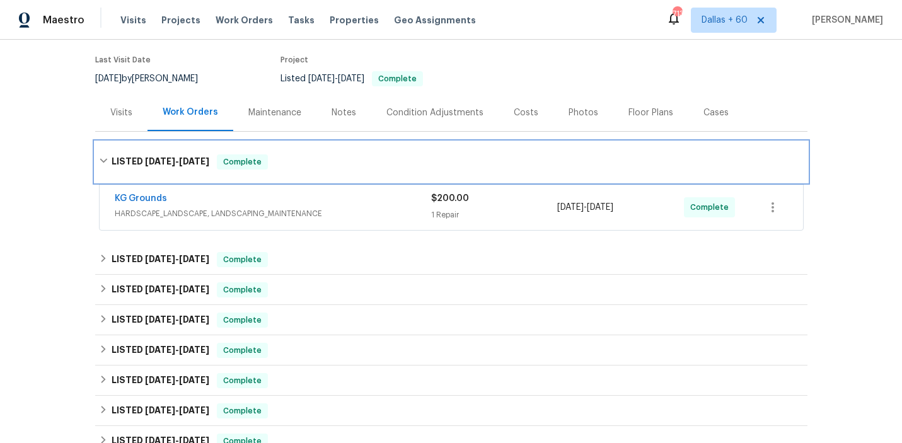
scroll to position [153, 0]
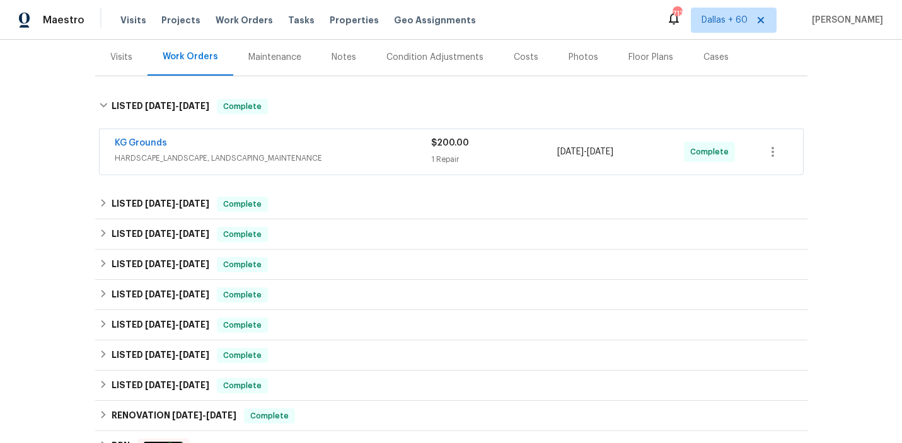
click at [370, 155] on span "HARDSCAPE_LANDSCAPE, LANDSCAPING_MAINTENANCE" at bounding box center [273, 158] width 317 height 13
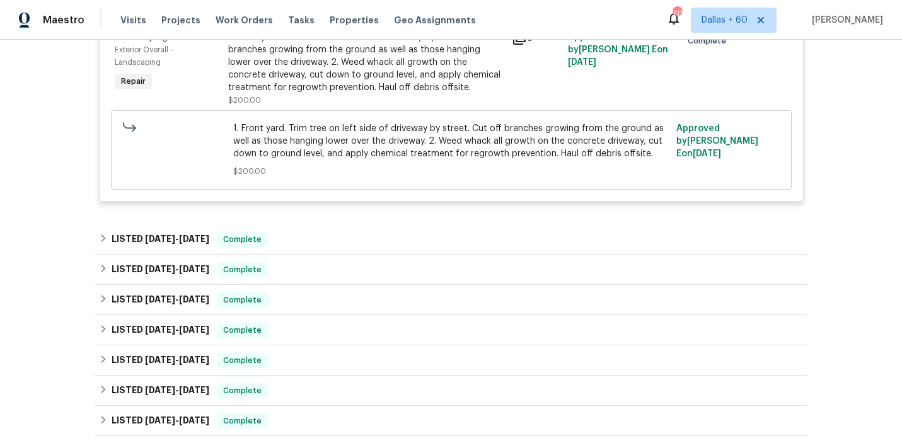
scroll to position [357, 0]
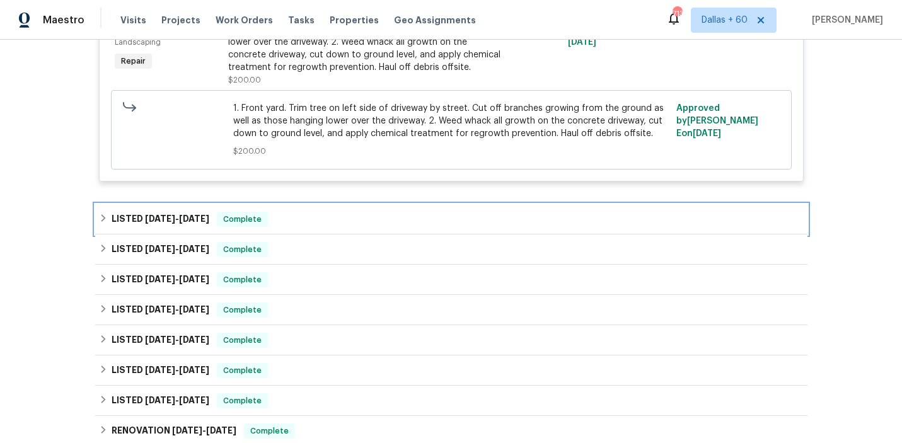
click at [368, 211] on div "LISTED 9/9/25 - 9/18/25 Complete" at bounding box center [451, 219] width 713 height 30
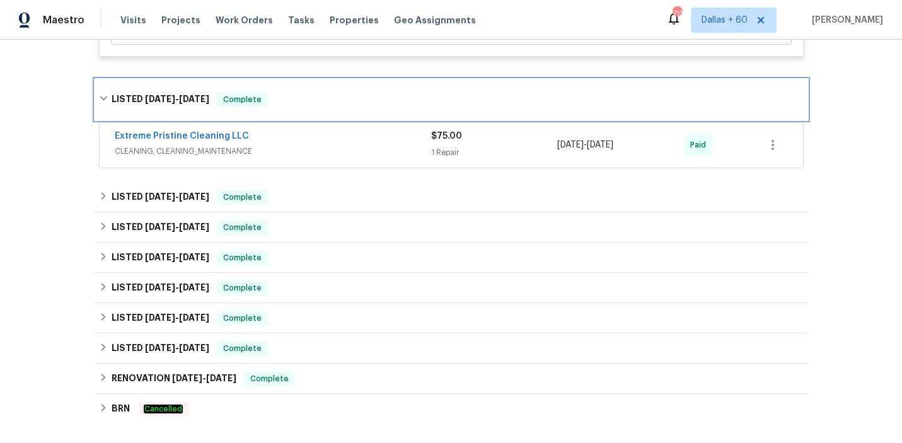
scroll to position [481, 0]
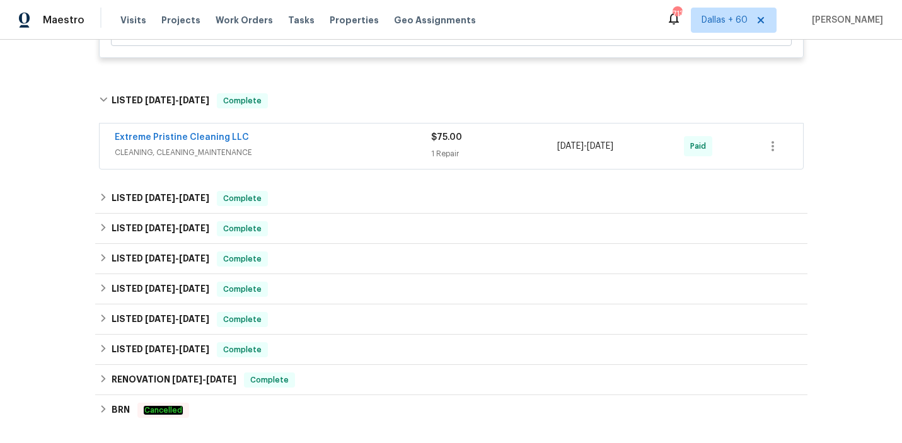
click at [364, 134] on div "Extreme Pristine Cleaning LLC" at bounding box center [273, 138] width 317 height 15
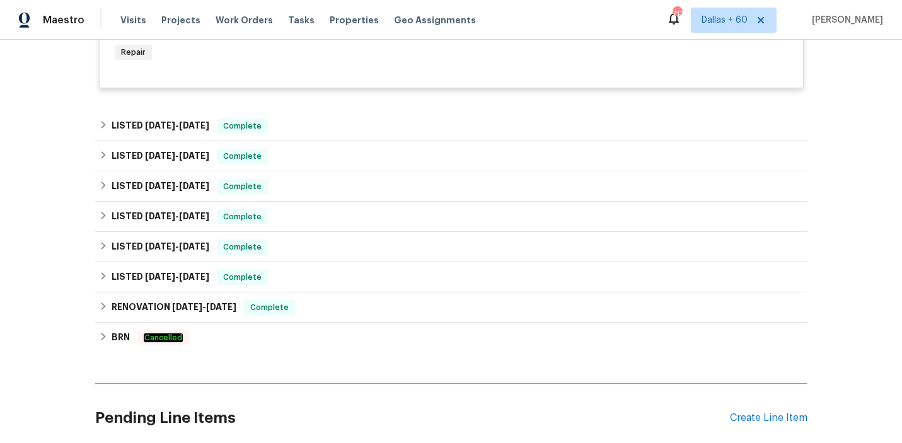
scroll to position [687, 0]
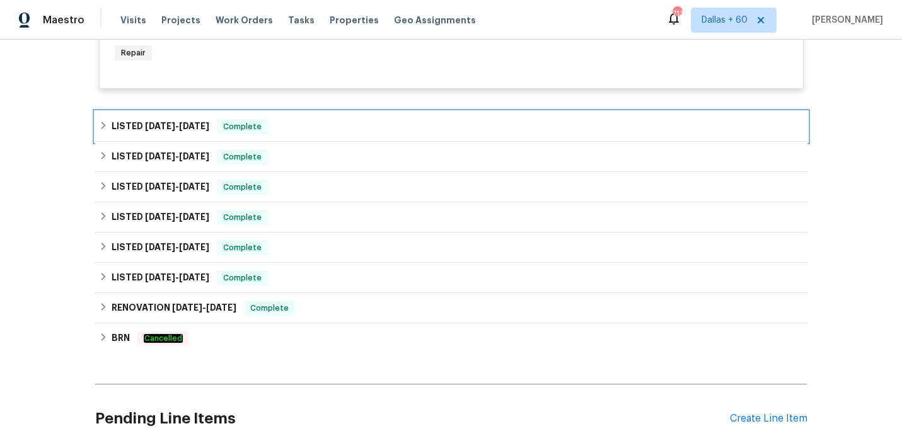
click at [352, 124] on div "LISTED 9/3/25 - 9/9/25 Complete" at bounding box center [451, 126] width 705 height 15
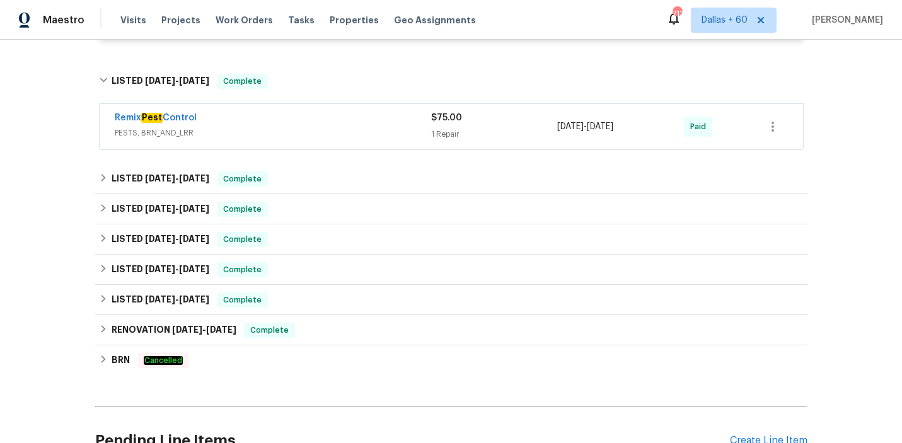
click at [352, 124] on div "Remix Pest Control" at bounding box center [273, 119] width 317 height 15
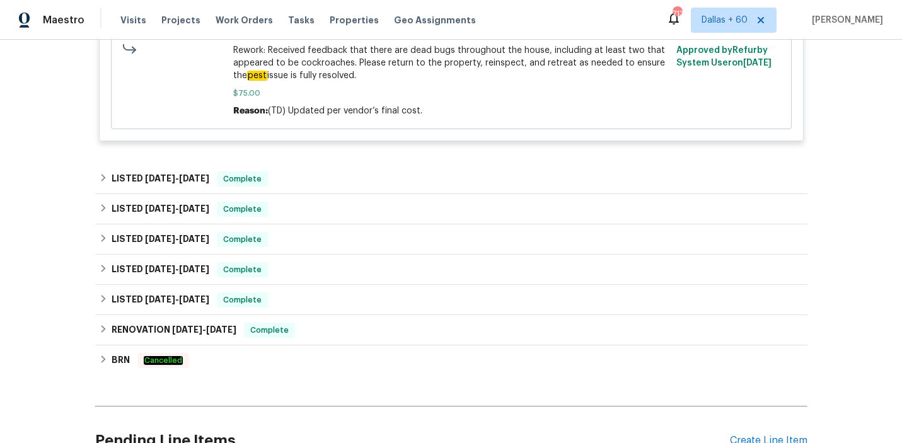
scroll to position [962, 0]
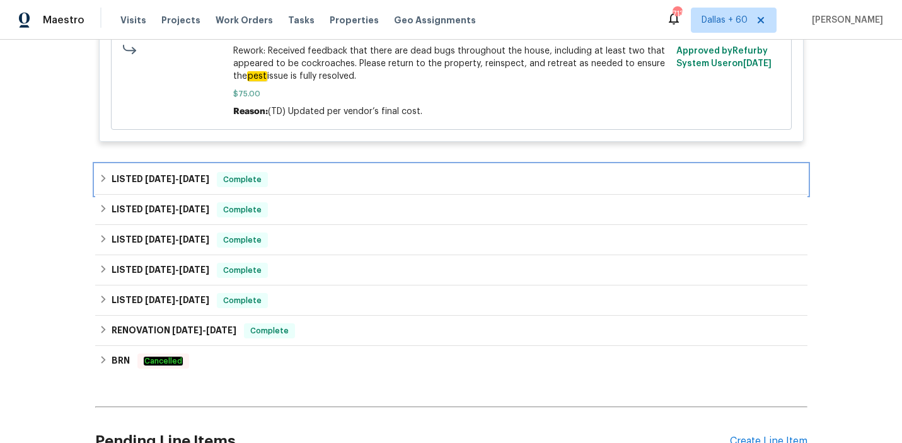
click at [327, 173] on div "LISTED 8/21/25 - 8/22/25 Complete" at bounding box center [451, 179] width 705 height 15
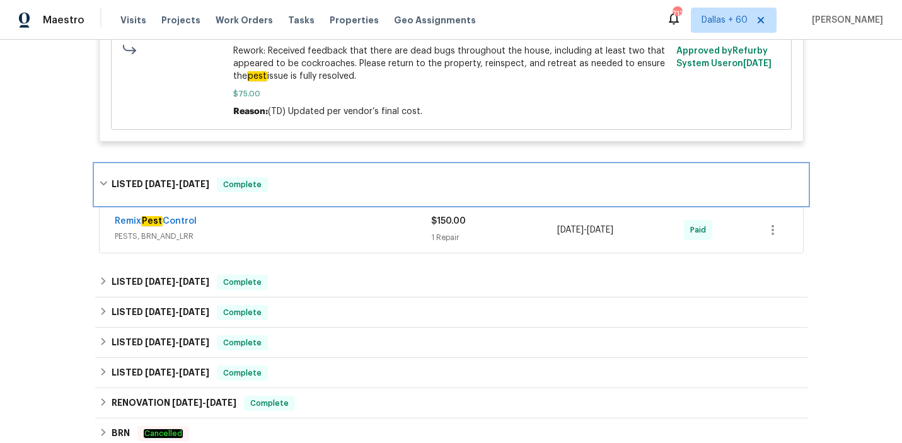
scroll to position [1030, 0]
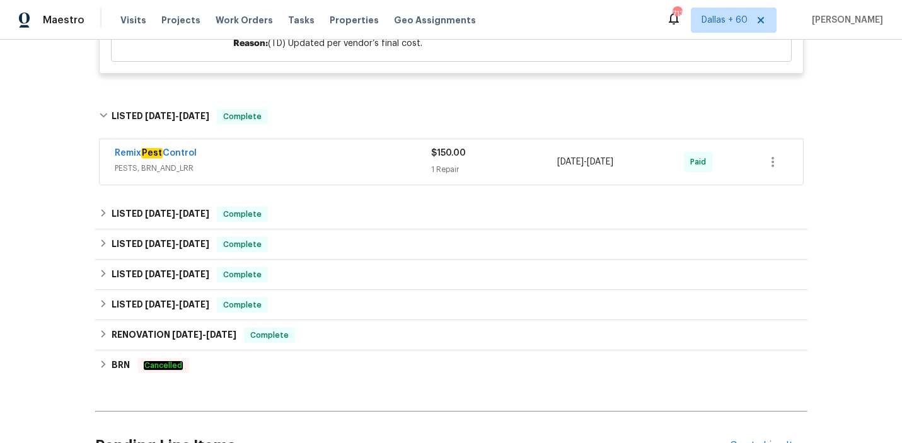
click at [327, 173] on span "PESTS, BRN_AND_LRR" at bounding box center [273, 168] width 317 height 13
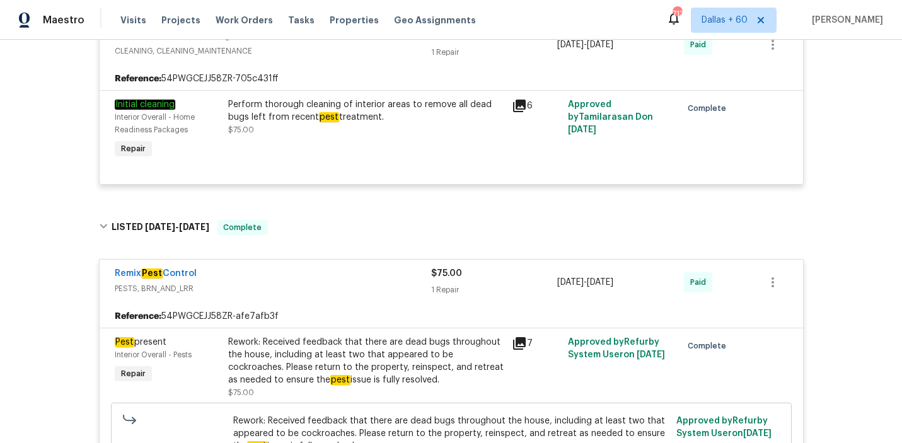
scroll to position [0, 0]
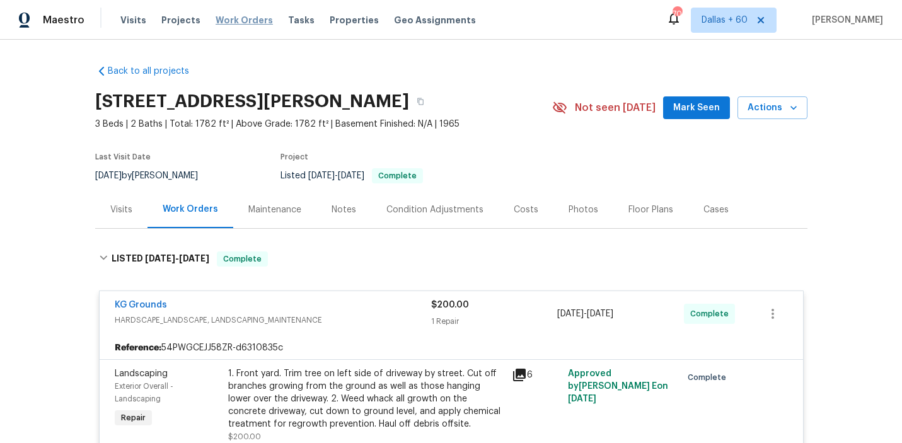
click at [238, 17] on span "Work Orders" at bounding box center [244, 20] width 57 height 13
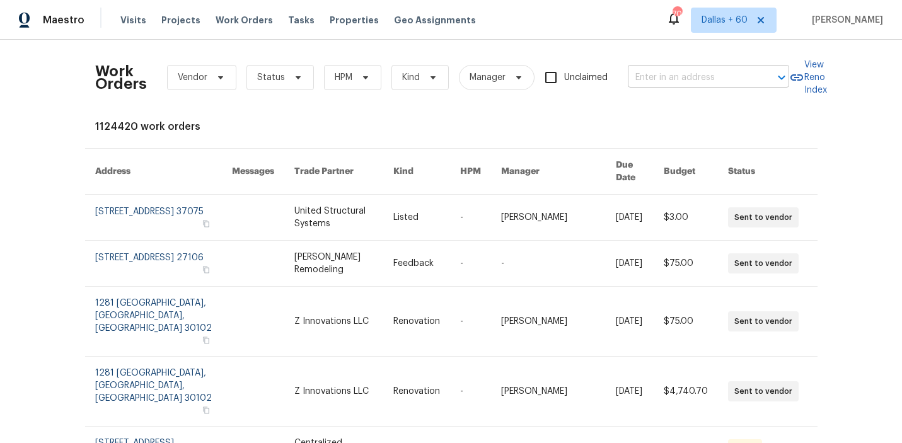
click at [692, 78] on input "text" at bounding box center [691, 78] width 126 height 20
paste input "7812 N 53rd St, Tampa, FL 33617"
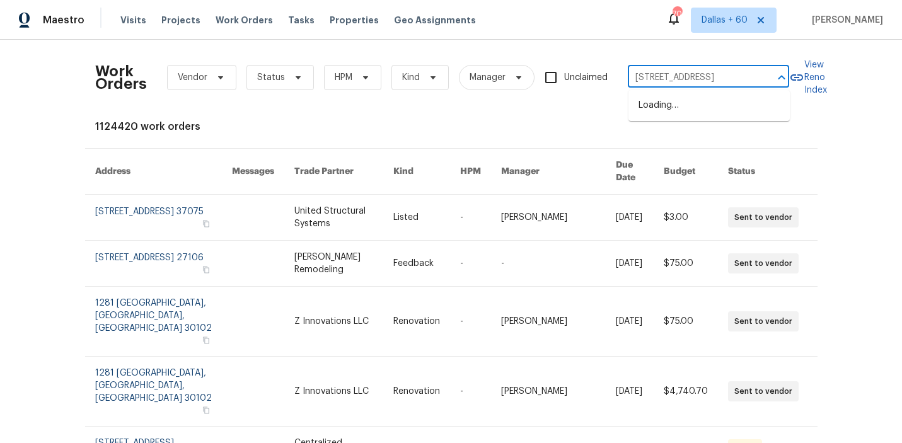
scroll to position [0, 14]
type input "7812 N 53rd St, Tampa, FL 33617"
click at [694, 105] on li "7812 N 53rd St, Tampa, FL 33617" at bounding box center [709, 105] width 161 height 21
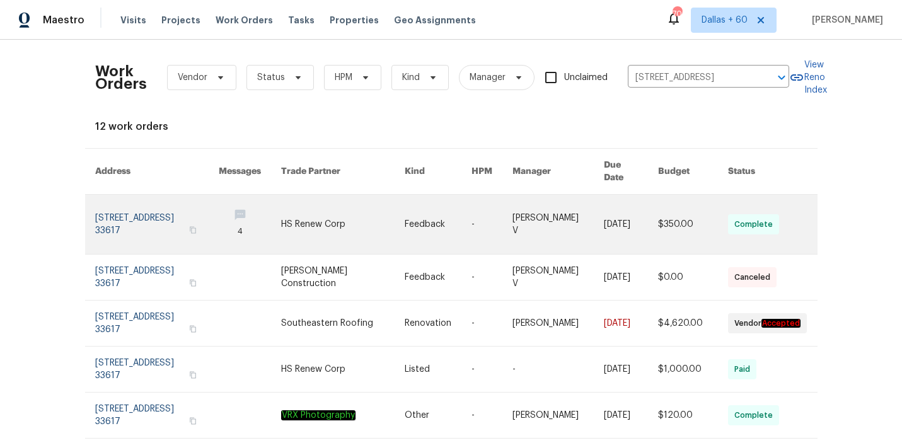
click at [329, 213] on link at bounding box center [343, 224] width 124 height 59
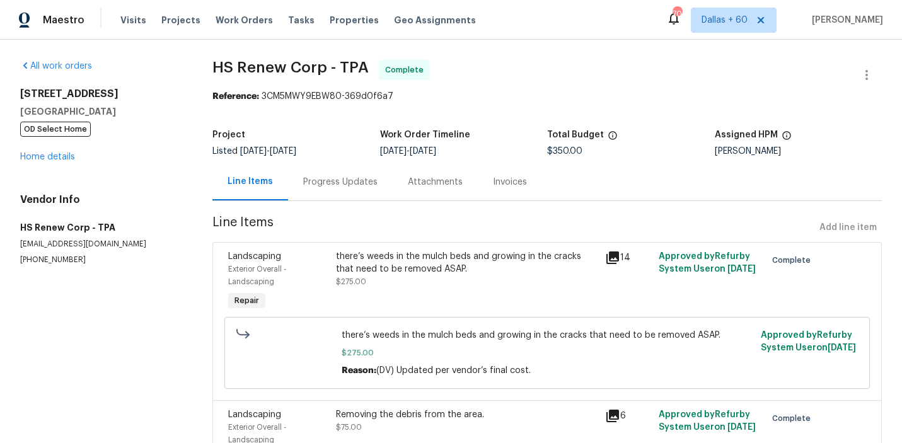
click at [50, 140] on div "7812 N 53rd St Tampa, FL 33617 OD Select Home Home details" at bounding box center [101, 126] width 162 height 76
click at [59, 155] on link "Home details" at bounding box center [47, 157] width 55 height 9
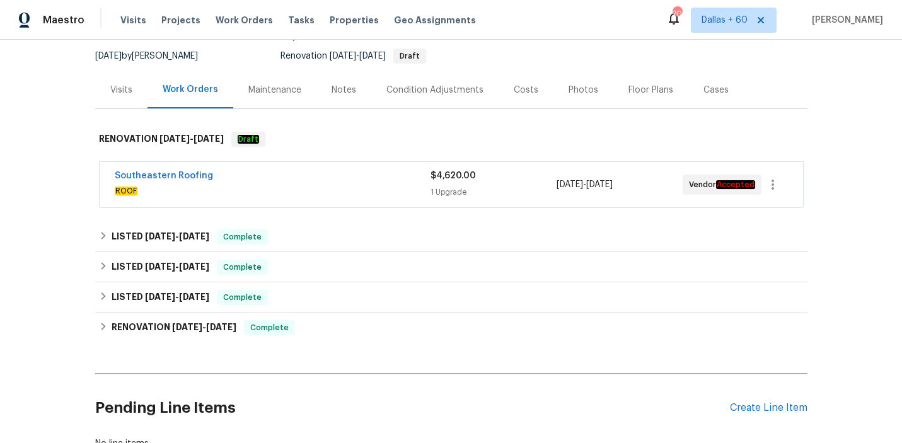
click at [333, 197] on span "ROOF" at bounding box center [273, 191] width 316 height 13
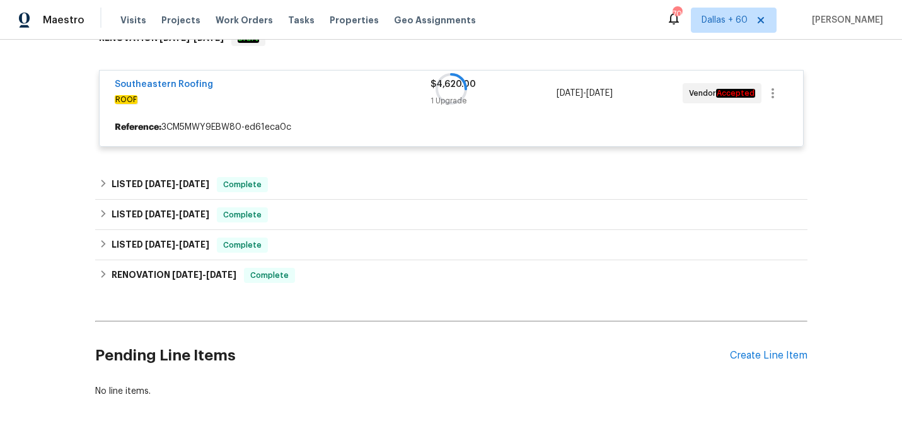
scroll to position [220, 0]
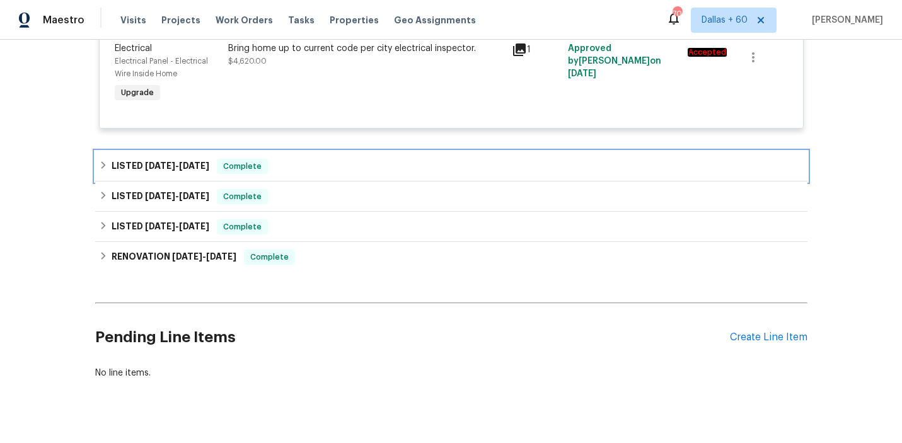
click at [323, 172] on div "LISTED 10/1/25 - 10/7/25 Complete" at bounding box center [451, 166] width 705 height 15
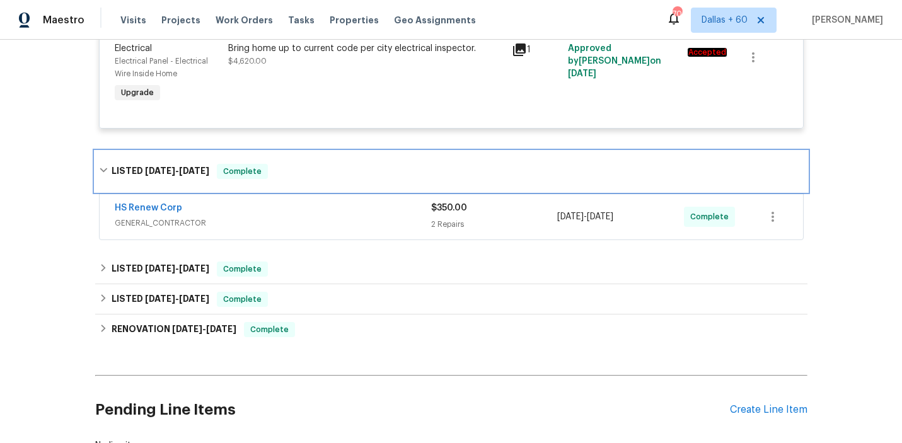
scroll to position [387, 0]
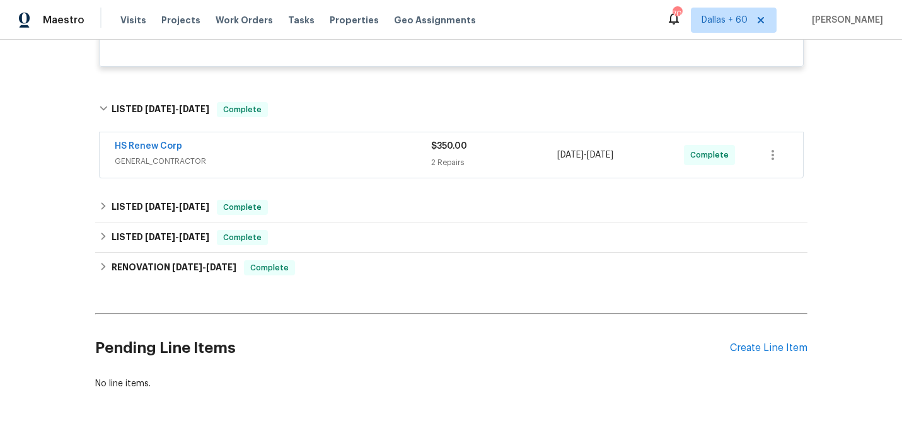
click at [323, 172] on div "HS Renew Corp GENERAL_CONTRACTOR $350.00 2 Repairs 10/4/2025 - 10/7/2025 Comple…" at bounding box center [452, 154] width 704 height 45
click at [318, 158] on span "GENERAL_CONTRACTOR" at bounding box center [273, 161] width 317 height 13
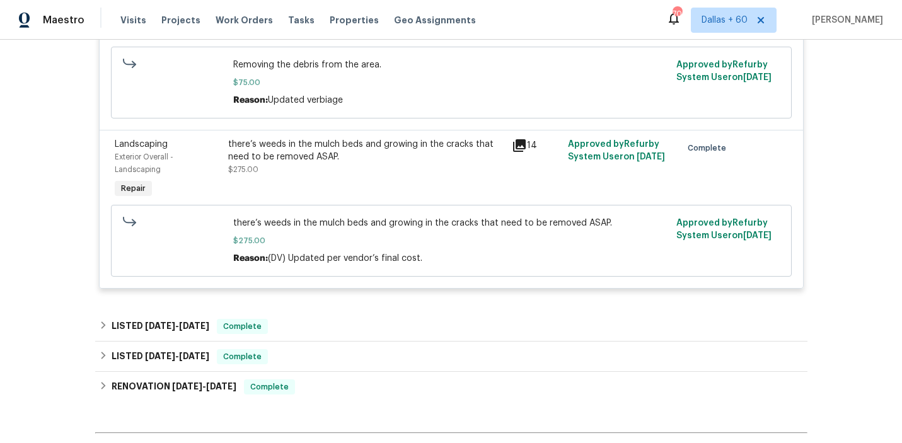
scroll to position [762, 0]
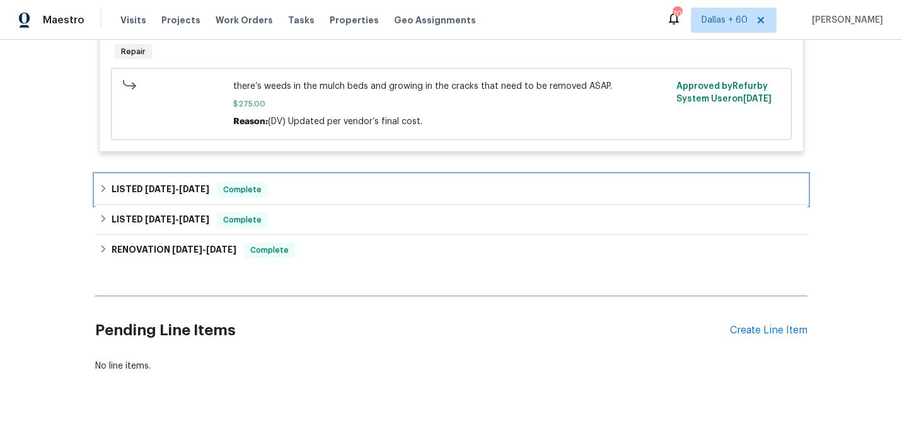
click at [315, 194] on div "LISTED 9/5/25 - 9/10/25 Complete" at bounding box center [451, 189] width 705 height 15
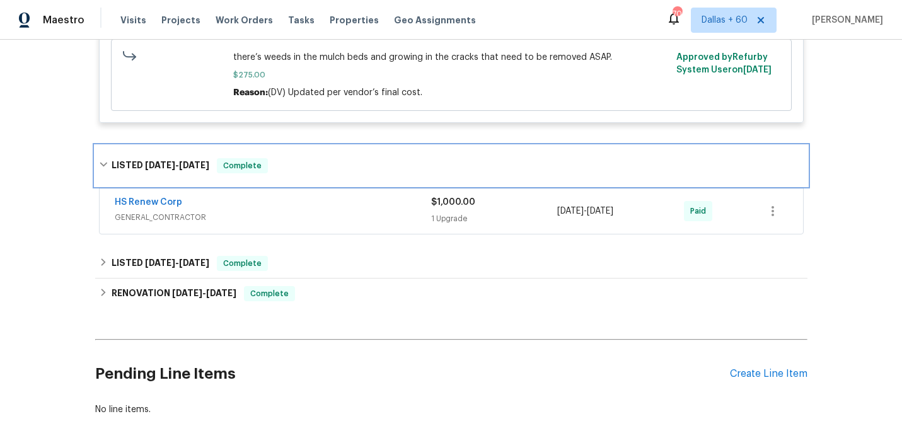
scroll to position [803, 0]
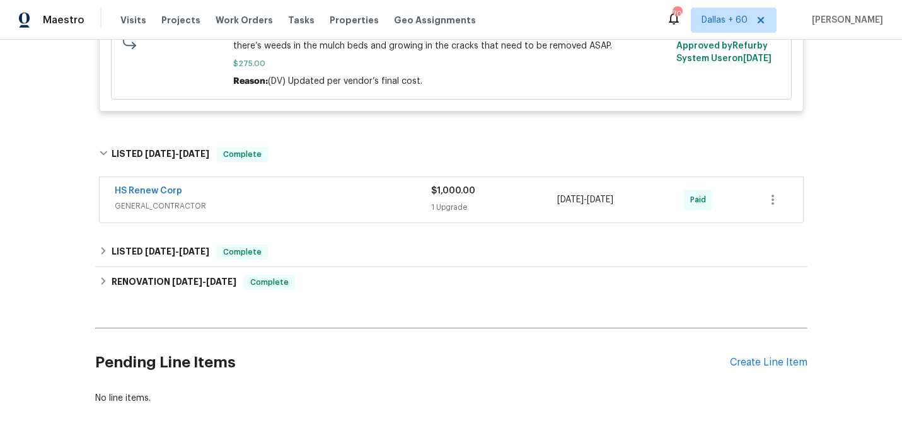
click at [315, 194] on div "HS Renew Corp" at bounding box center [273, 192] width 317 height 15
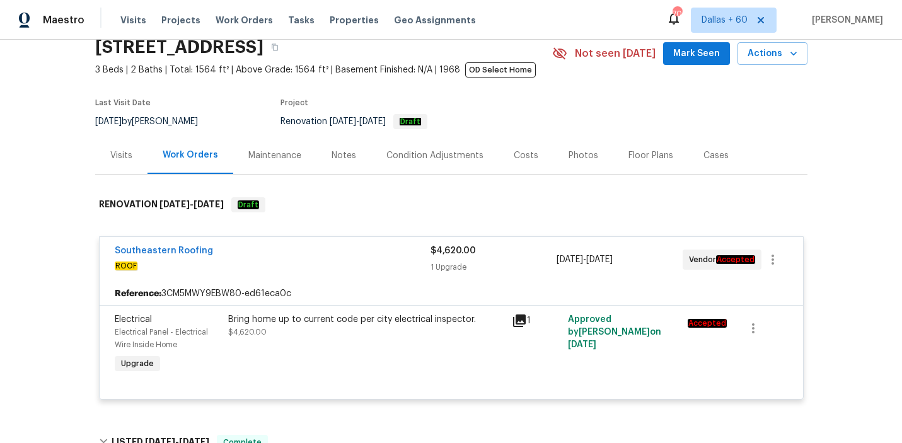
scroll to position [0, 0]
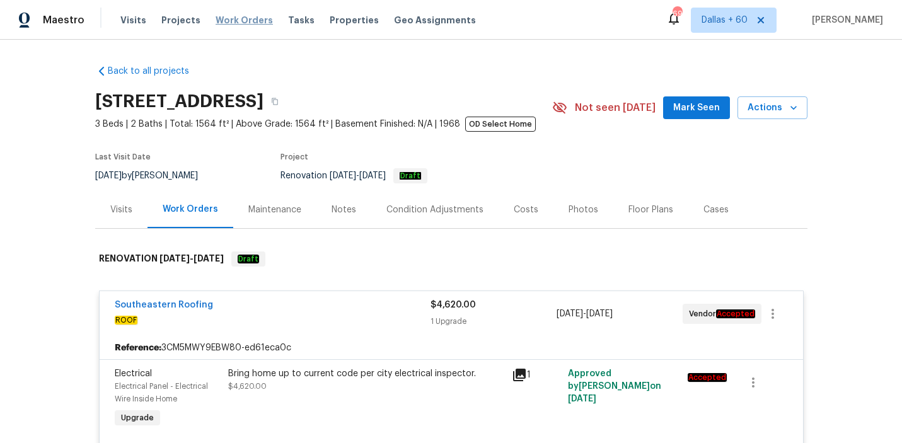
click at [240, 20] on span "Work Orders" at bounding box center [244, 20] width 57 height 13
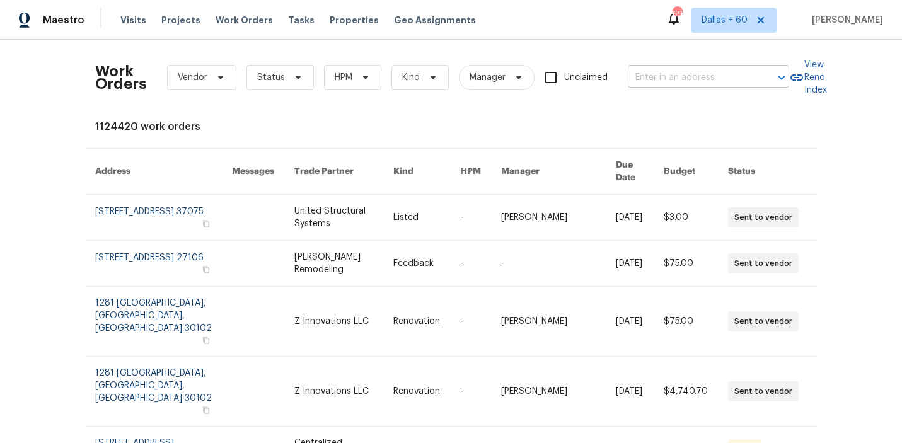
click at [657, 74] on input "text" at bounding box center [691, 78] width 126 height 20
paste input "1932 Houndslake Dr, Winter Park, FL 32792"
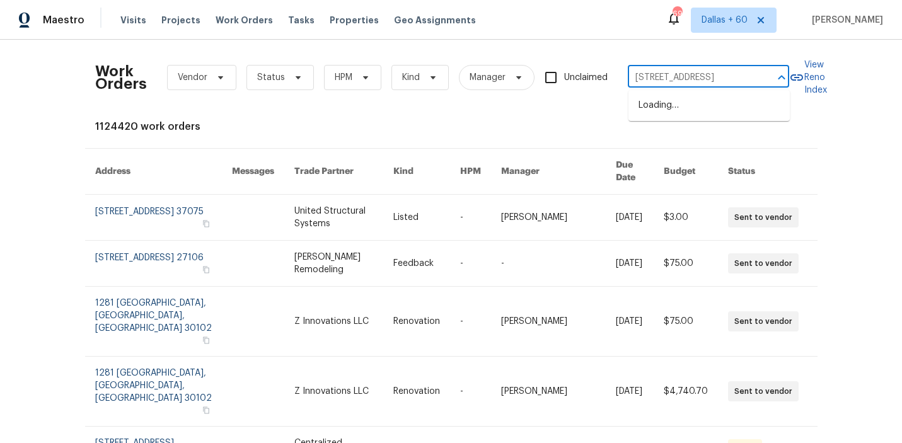
scroll to position [0, 56]
type input "1932 Houndslake Dr, Winter Park, FL 32792"
click at [668, 107] on li "1932 Houndslake Dr, Winter Park, FL 32792" at bounding box center [709, 105] width 161 height 21
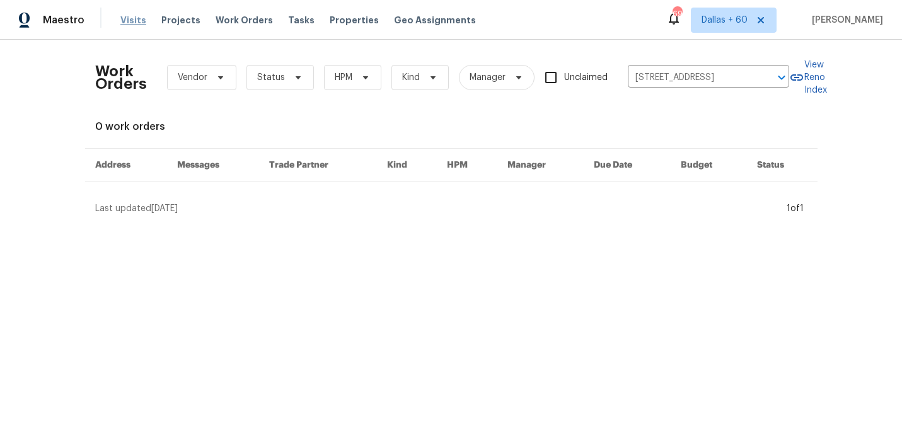
click at [137, 17] on span "Visits" at bounding box center [133, 20] width 26 height 13
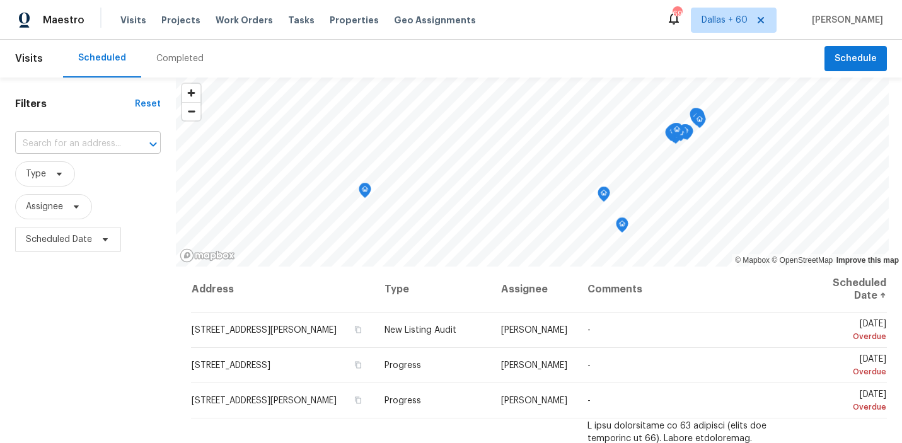
click at [103, 144] on input "text" at bounding box center [70, 144] width 110 height 20
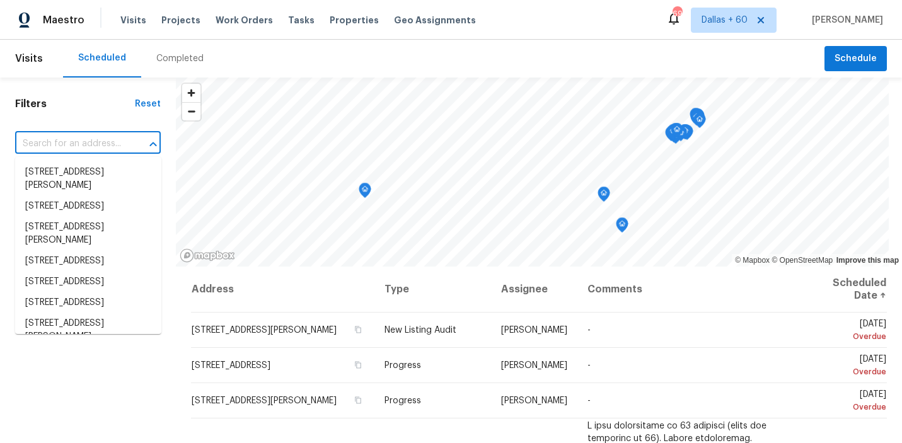
paste input "1932 Houndslake Dr, Winter Park, FL 32792"
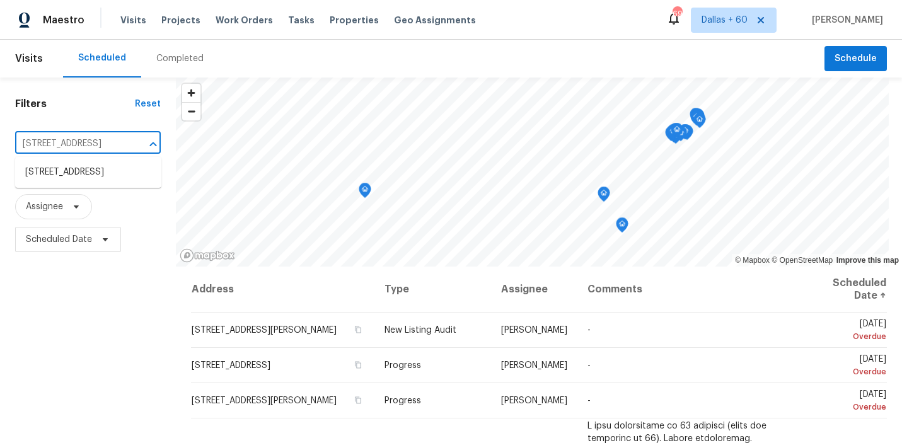
scroll to position [0, 71]
type input "1932 Houndslake Dr, Winter Park, FL 32792"
click at [122, 183] on li "1932 Houndslake Dr, Winter Park, FL 32792" at bounding box center [88, 172] width 146 height 21
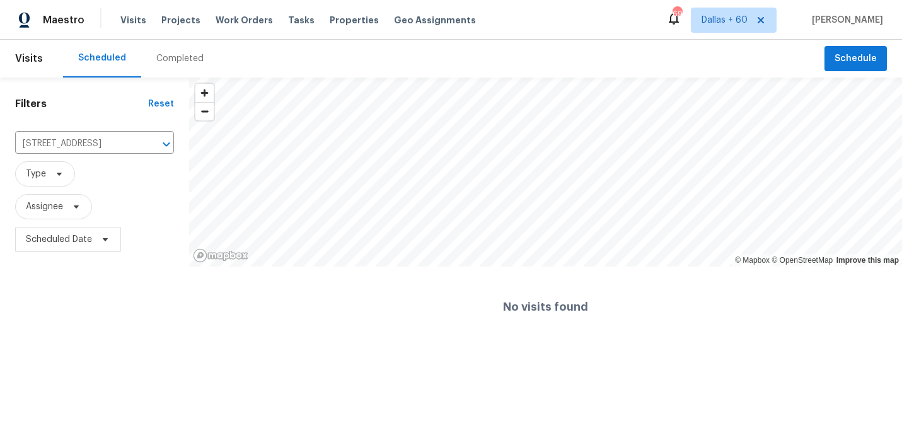
click at [165, 61] on div "Completed" at bounding box center [179, 58] width 47 height 13
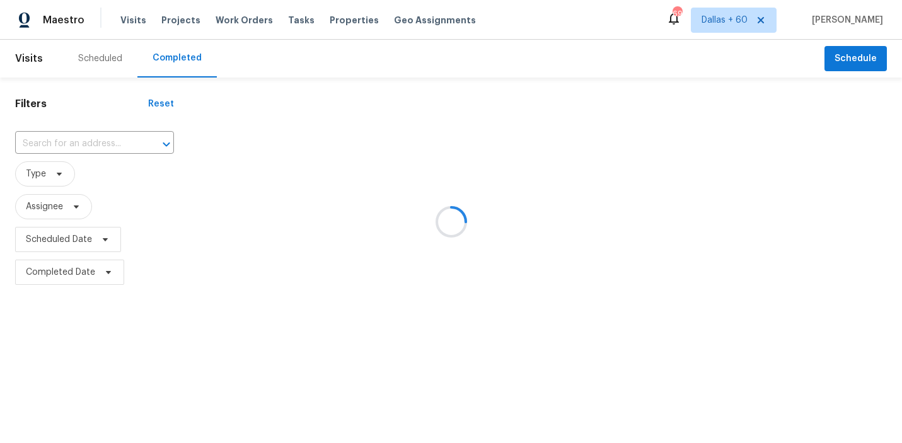
click at [104, 144] on div at bounding box center [451, 221] width 902 height 443
click at [90, 143] on div at bounding box center [451, 221] width 902 height 443
click at [85, 140] on div at bounding box center [451, 221] width 902 height 443
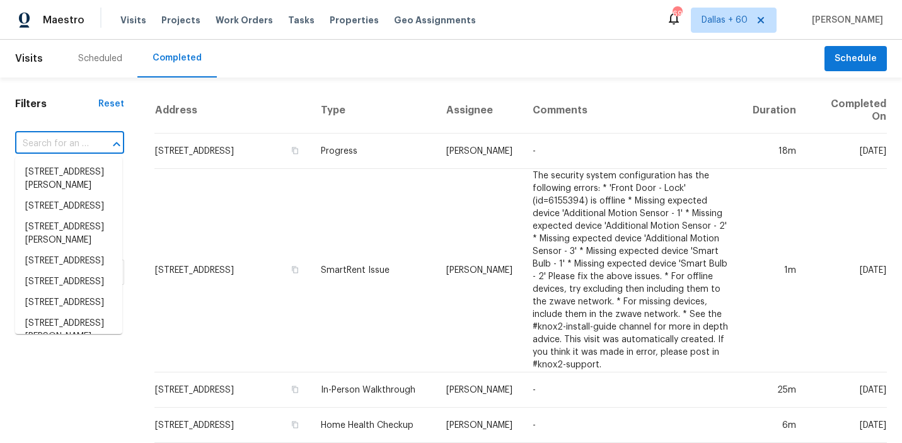
paste input "1932 Houndslake Dr, Winter Park, FL 32792"
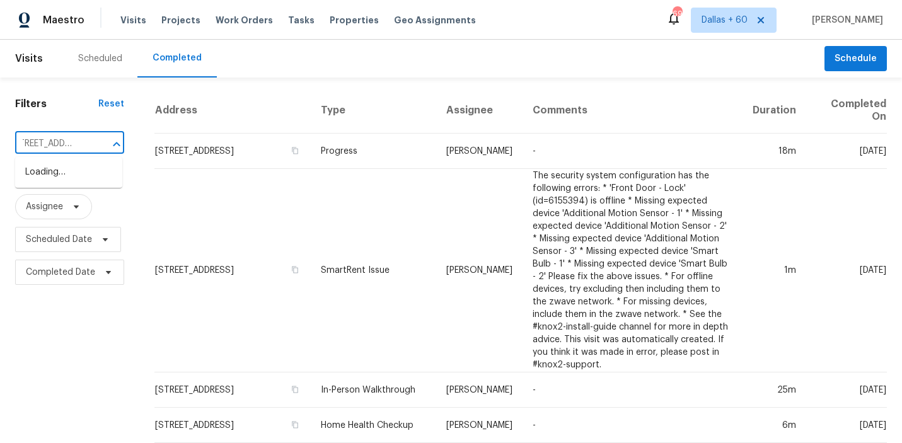
scroll to position [0, 110]
type input "1932 Houndslake Dr, Winter Park, FL 32792"
click at [30, 175] on li "1932 Houndslake Dr, Winter Park, FL 32792" at bounding box center [68, 172] width 107 height 21
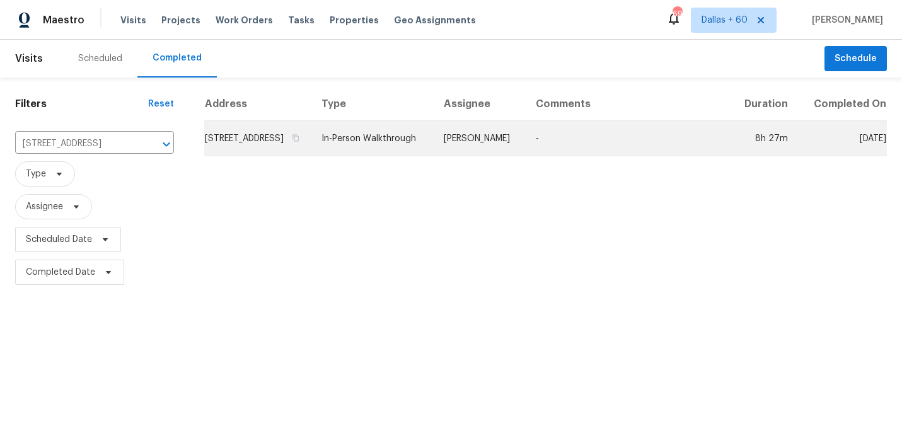
click at [281, 153] on td "1932 Houndslake Dr, Winter Park, FL 32792" at bounding box center [257, 138] width 107 height 35
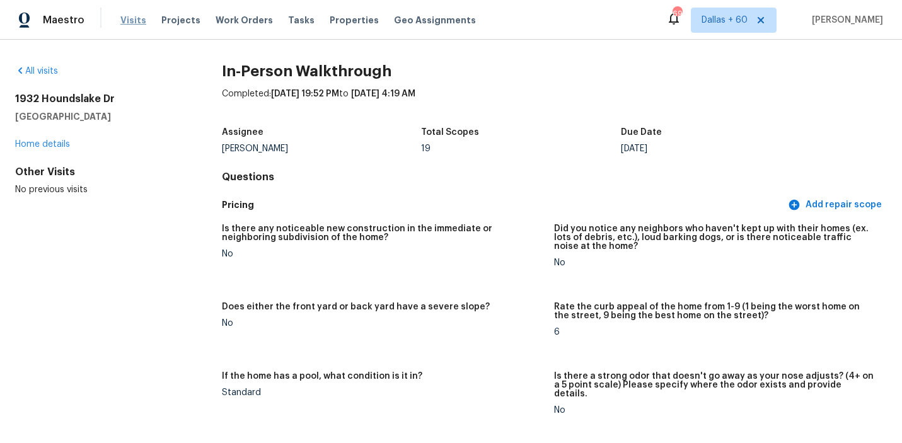
click at [132, 19] on span "Visits" at bounding box center [133, 20] width 26 height 13
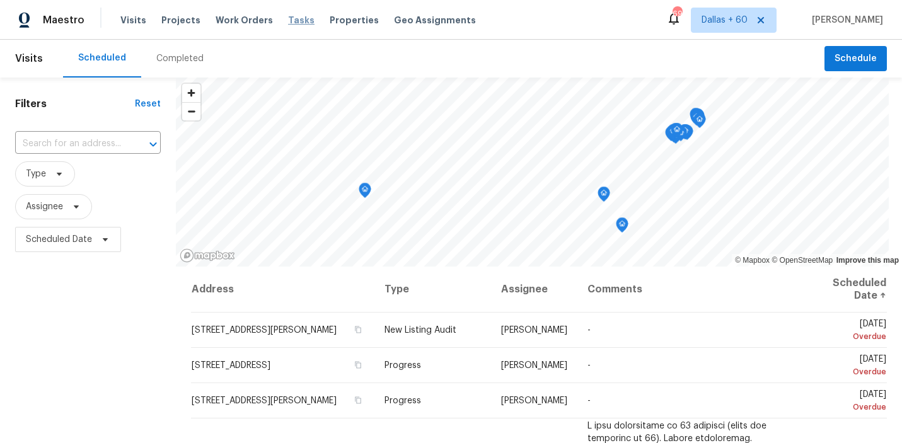
click at [293, 21] on span "Tasks" at bounding box center [301, 20] width 26 height 9
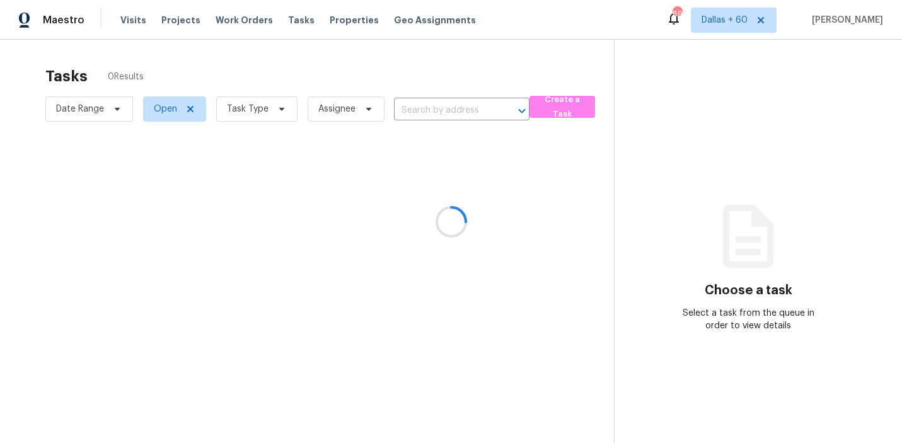
click at [450, 110] on div at bounding box center [451, 221] width 902 height 443
click at [424, 108] on div at bounding box center [451, 221] width 902 height 443
click at [436, 114] on div at bounding box center [451, 221] width 902 height 443
click at [404, 114] on div at bounding box center [451, 221] width 902 height 443
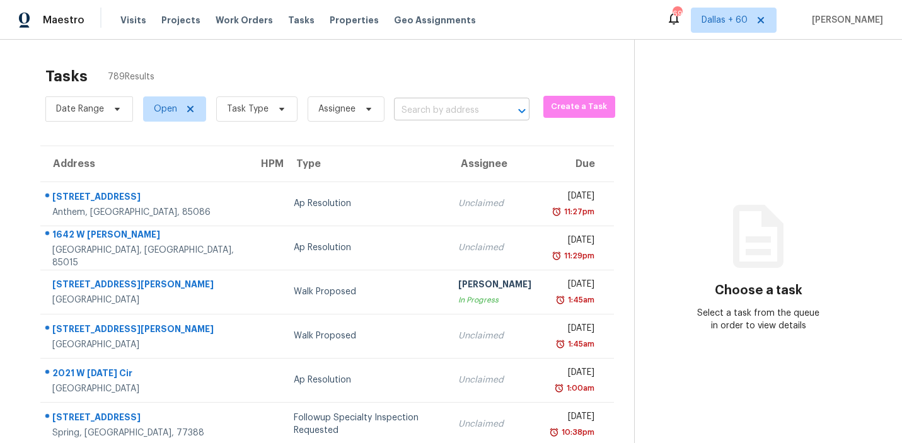
click at [414, 111] on input "text" at bounding box center [444, 111] width 100 height 20
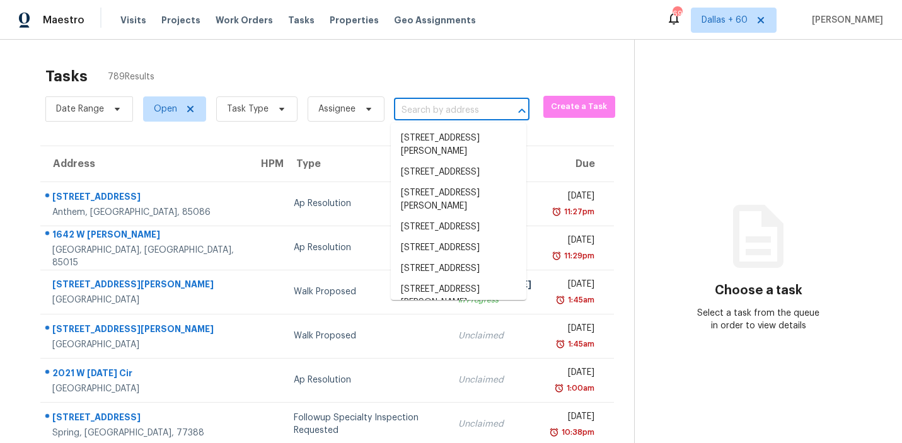
paste input "1932 Houndslake Dr, Winter Park, FL 32792"
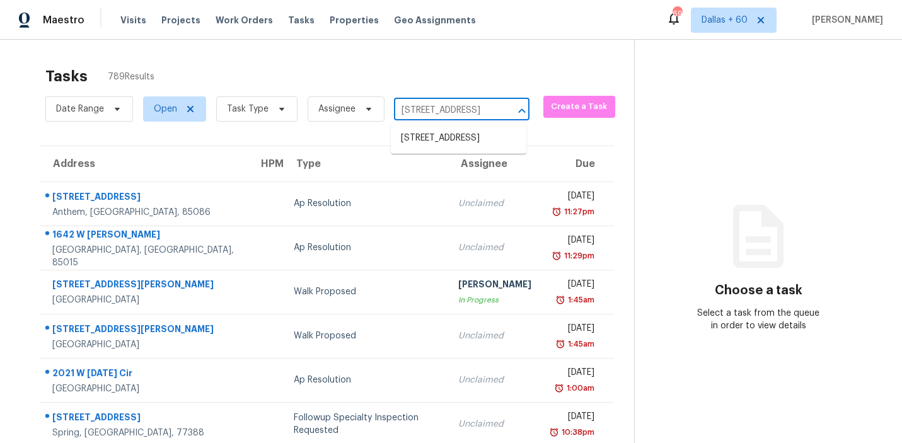
type input "1932 Houndslake Dr, Winter Park, FL 32792"
click at [433, 143] on li "1932 Houndslake Dr, Winter Park, FL 32792" at bounding box center [459, 138] width 136 height 21
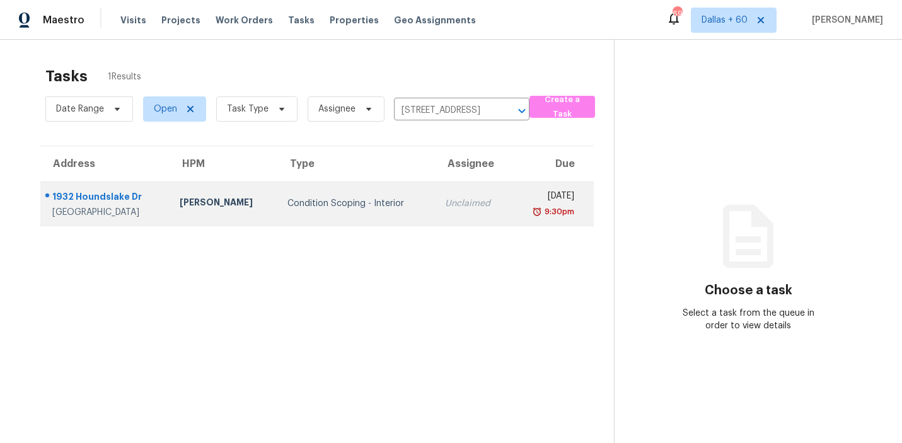
click at [231, 214] on td "Austin Jones" at bounding box center [224, 204] width 108 height 44
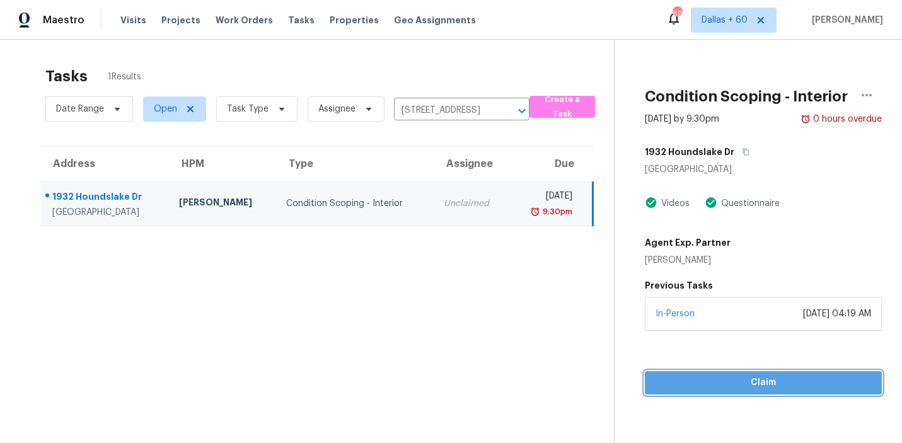
click at [679, 375] on button "Claim" at bounding box center [763, 382] width 237 height 23
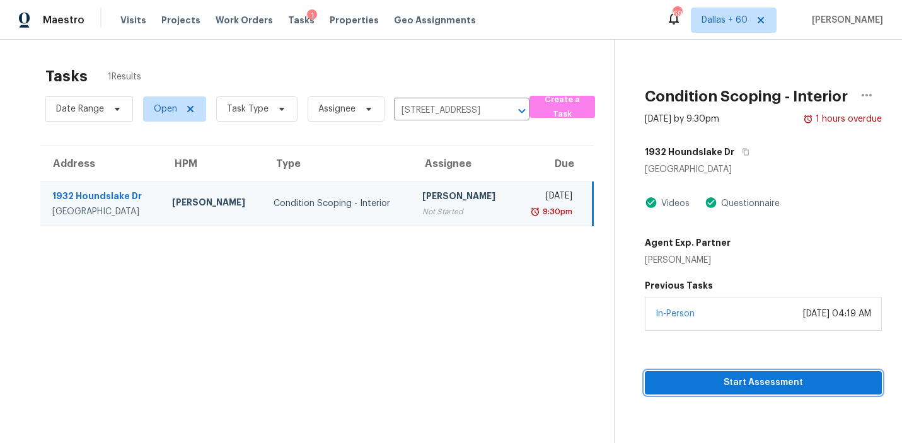
click at [732, 381] on span "Start Assessment" at bounding box center [763, 383] width 217 height 16
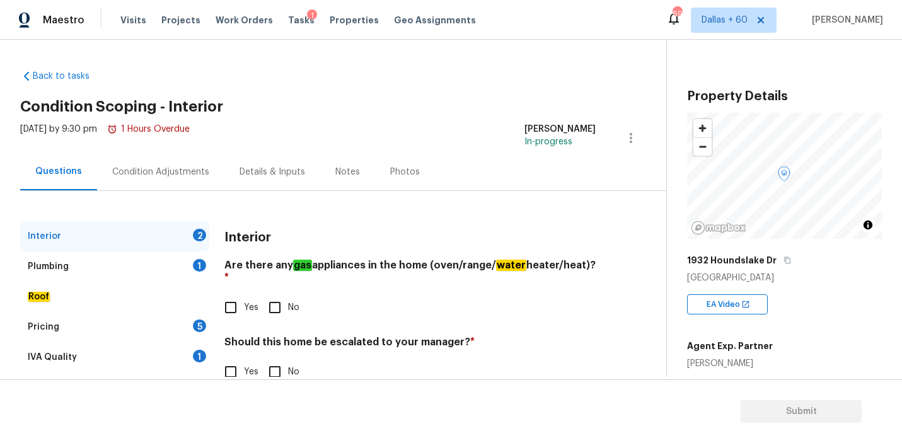
scroll to position [30, 0]
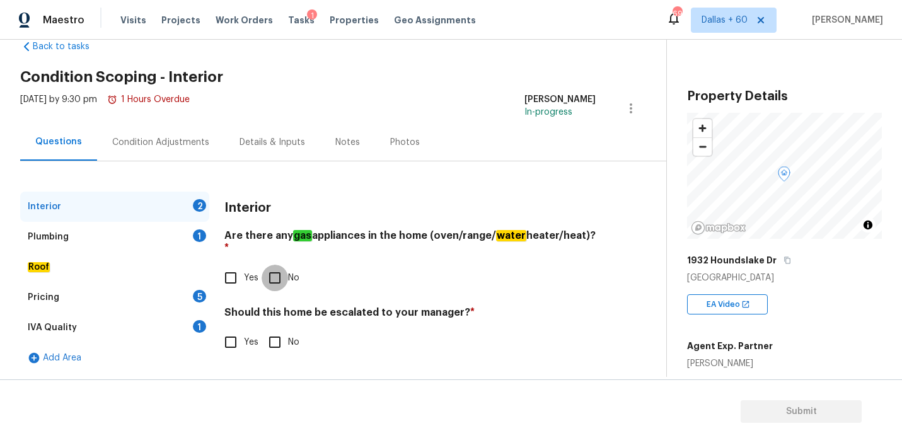
click at [277, 266] on input "No" at bounding box center [275, 278] width 26 height 26
checkbox input "true"
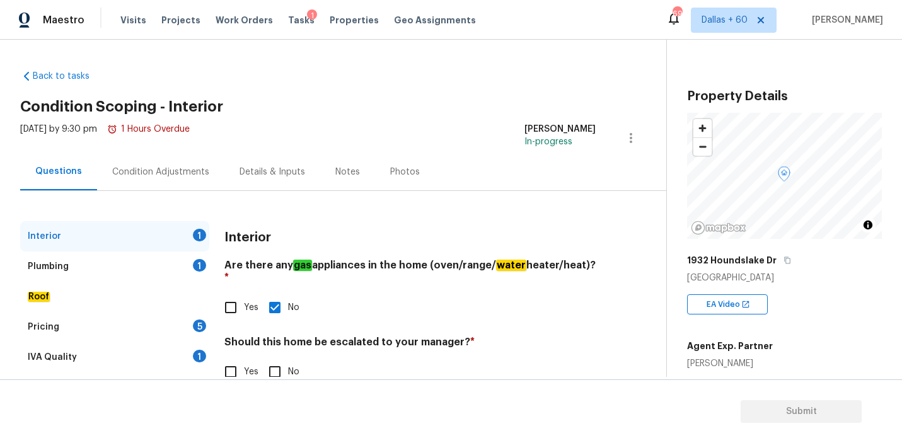
click at [272, 360] on input "No" at bounding box center [275, 372] width 26 height 26
checkbox input "true"
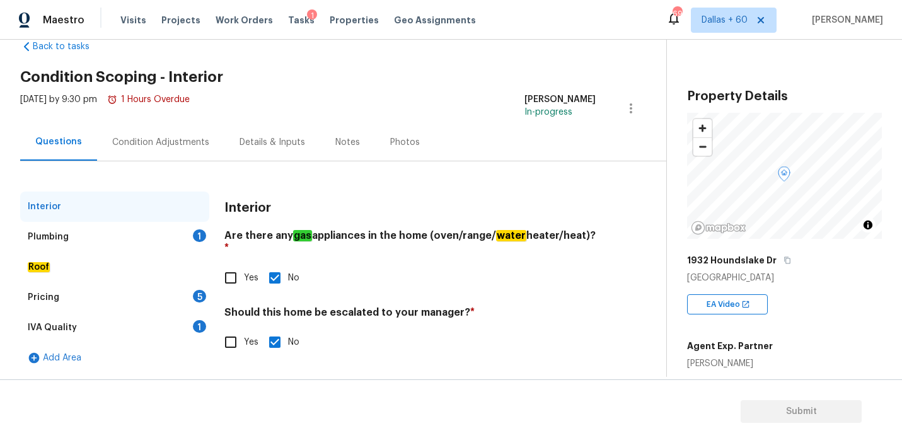
click at [86, 236] on div "Plumbing 1" at bounding box center [114, 237] width 189 height 30
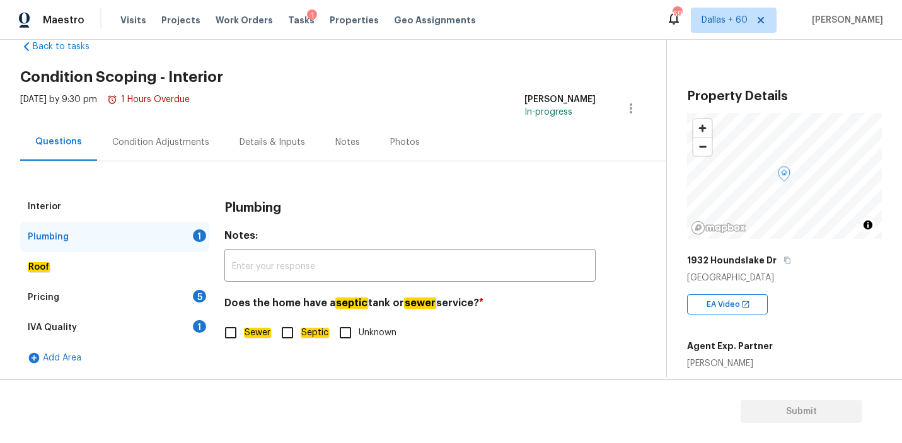
click at [231, 335] on input "Sewer" at bounding box center [231, 333] width 26 height 26
checkbox input "true"
click at [61, 269] on div "Roof" at bounding box center [114, 267] width 189 height 30
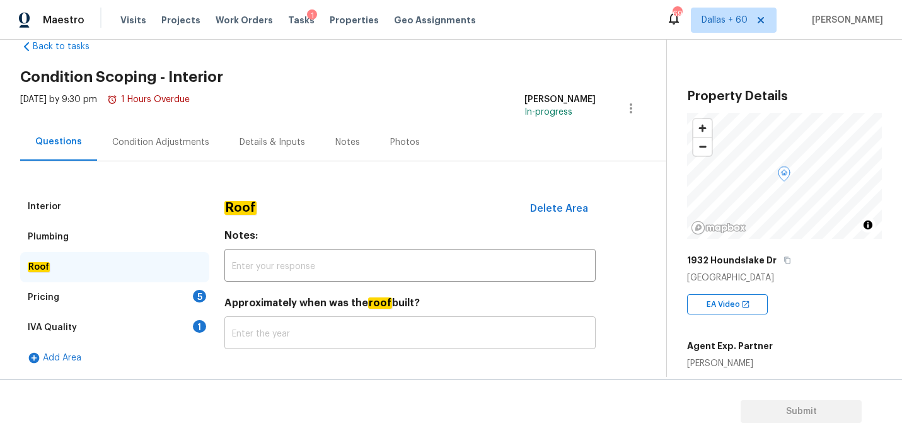
click at [257, 333] on input "text" at bounding box center [410, 335] width 371 height 30
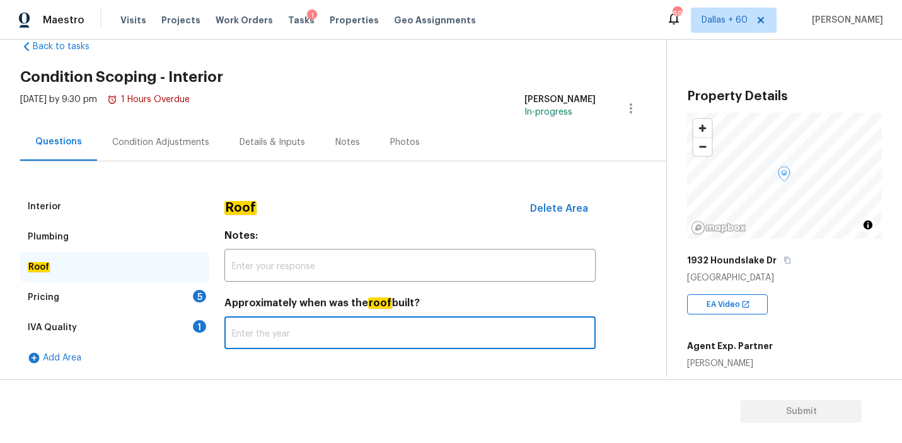
click at [75, 297] on div "Pricing 5" at bounding box center [114, 298] width 189 height 30
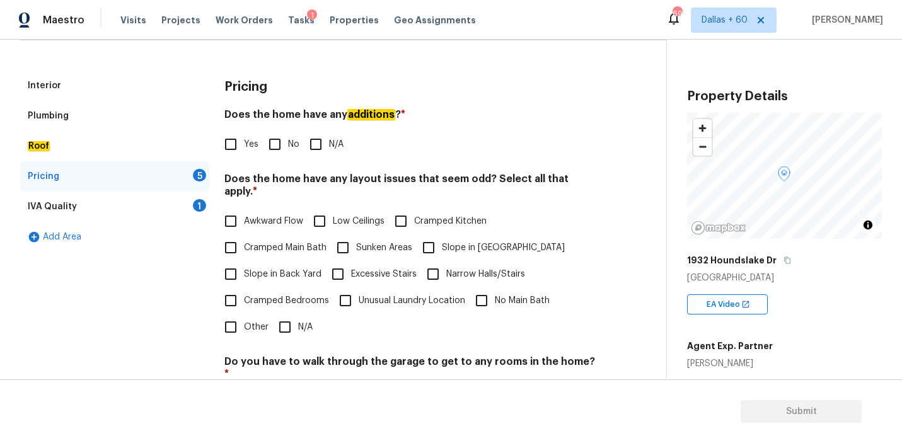
scroll to position [151, 0]
click at [288, 313] on input "N/A" at bounding box center [285, 326] width 26 height 26
checkbox input "true"
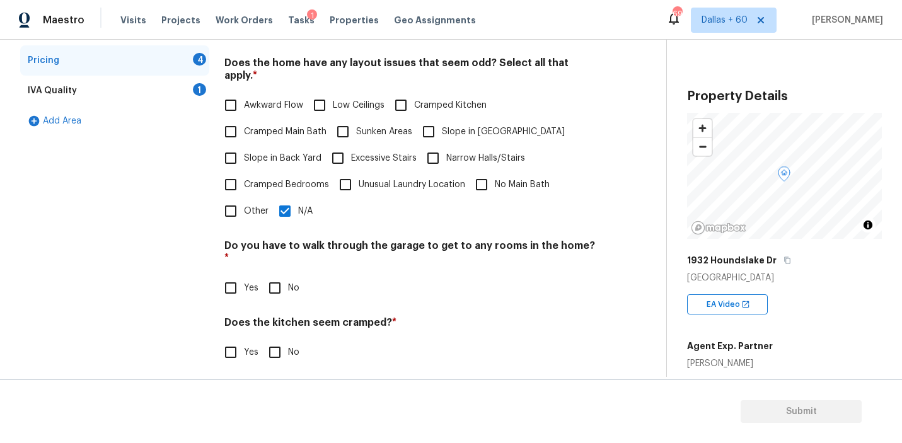
scroll to position [266, 0]
click at [270, 276] on input "No" at bounding box center [275, 289] width 26 height 26
checkbox input "true"
click at [279, 341] on input "No" at bounding box center [275, 354] width 26 height 26
checkbox input "true"
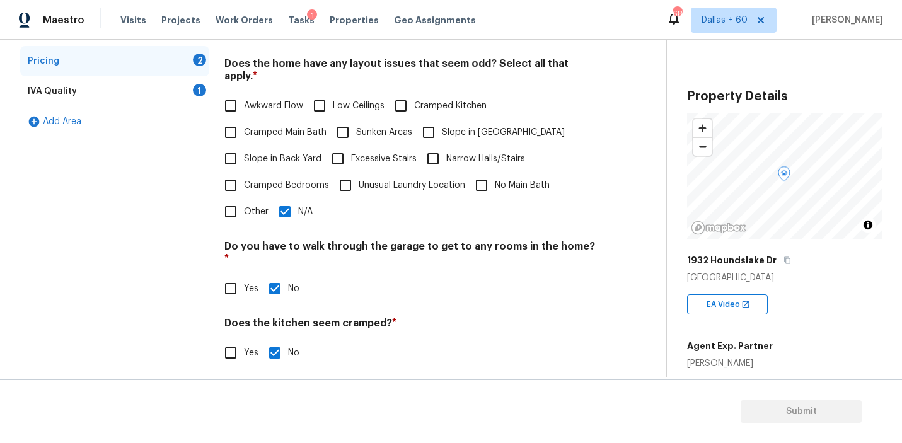
scroll to position [313, 0]
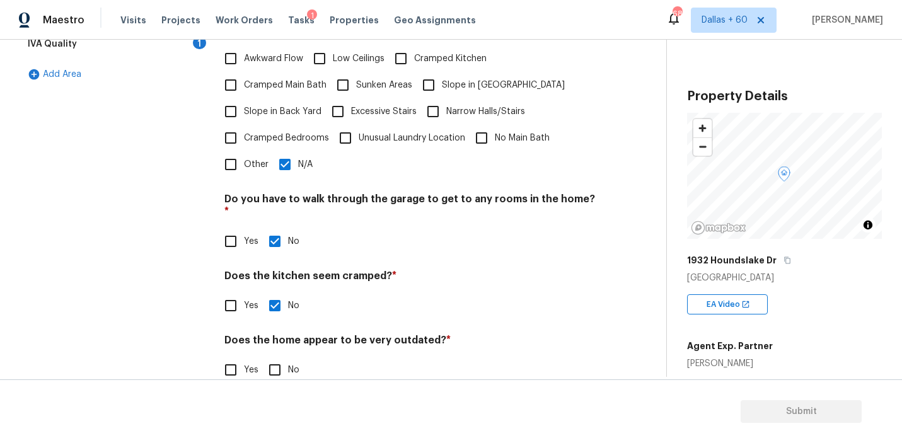
click at [277, 357] on input "No" at bounding box center [275, 370] width 26 height 26
checkbox input "true"
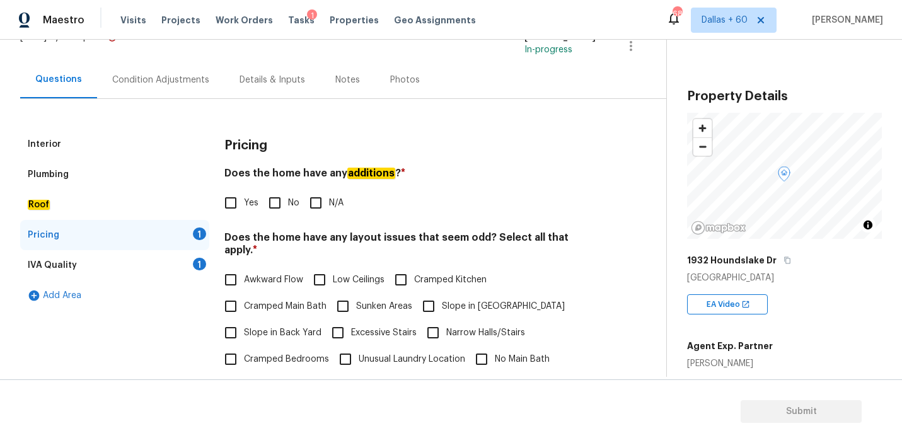
scroll to position [45, 0]
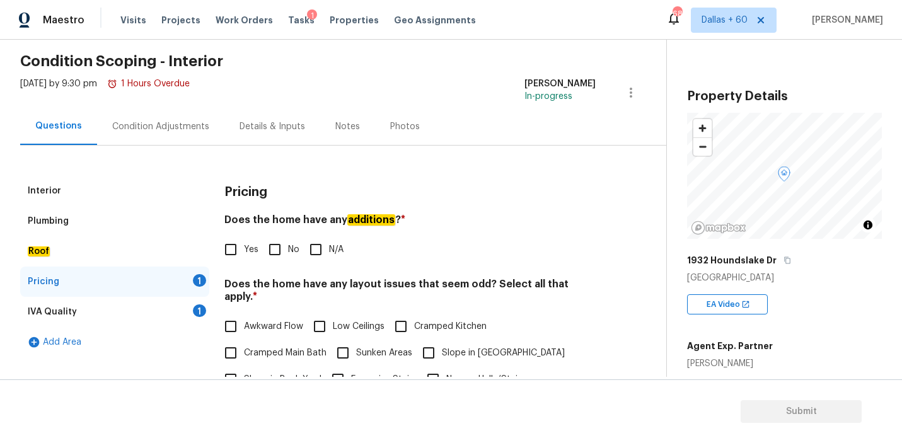
click at [120, 320] on div "IVA Quality 1" at bounding box center [114, 312] width 189 height 30
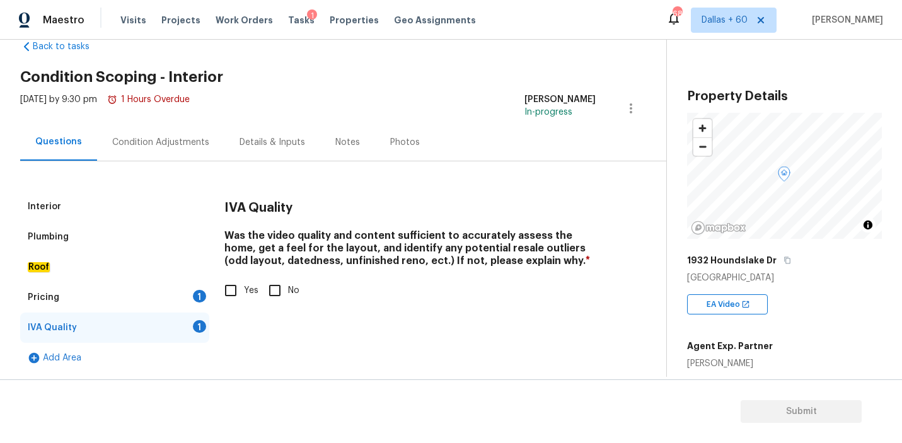
click at [236, 291] on input "Yes" at bounding box center [231, 290] width 26 height 26
checkbox input "true"
click at [163, 141] on div "Condition Adjustments" at bounding box center [160, 142] width 97 height 13
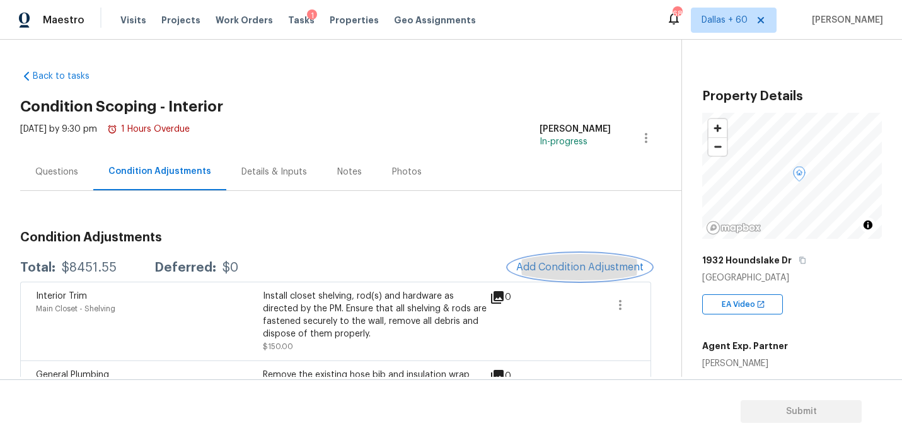
click at [549, 270] on span "Add Condition Adjustment" at bounding box center [580, 267] width 127 height 11
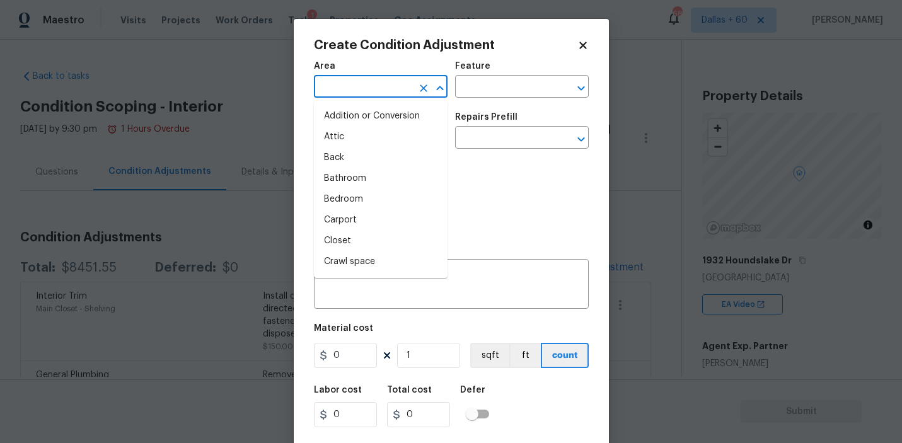
click at [358, 89] on input "text" at bounding box center [363, 88] width 98 height 20
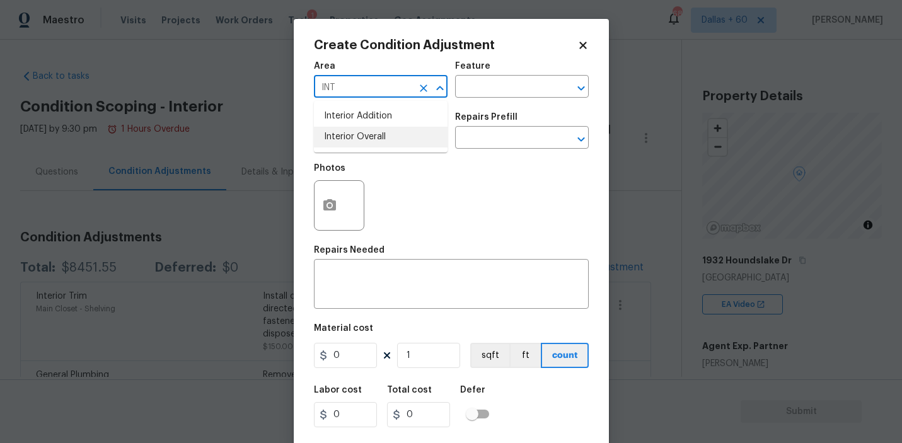
click at [391, 142] on li "Interior Overall" at bounding box center [381, 137] width 134 height 21
type input "Interior Overall"
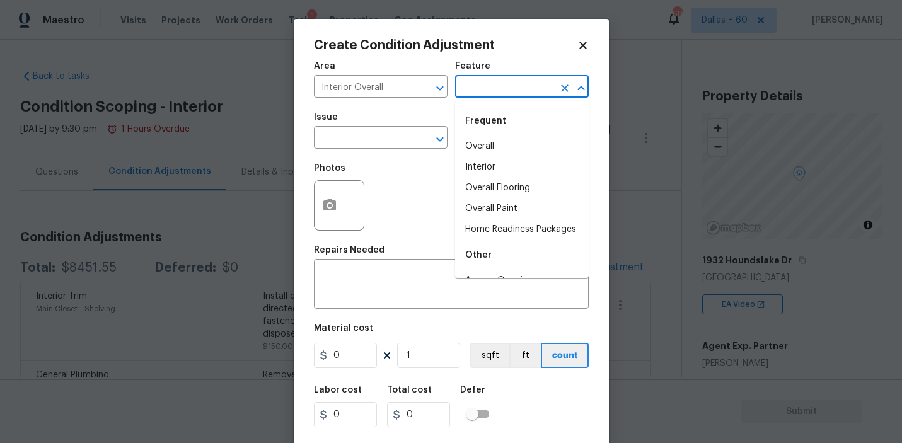
click at [489, 90] on input "text" at bounding box center [504, 88] width 98 height 20
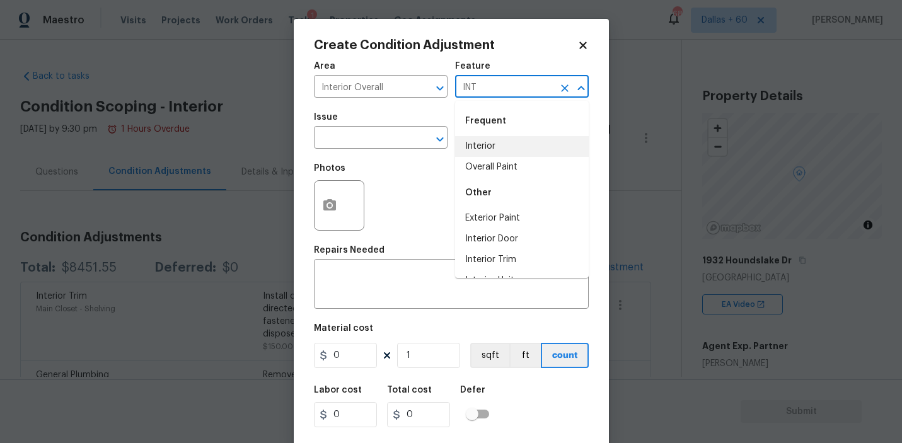
click at [499, 149] on li "Interior" at bounding box center [522, 146] width 134 height 21
type input "Interior"
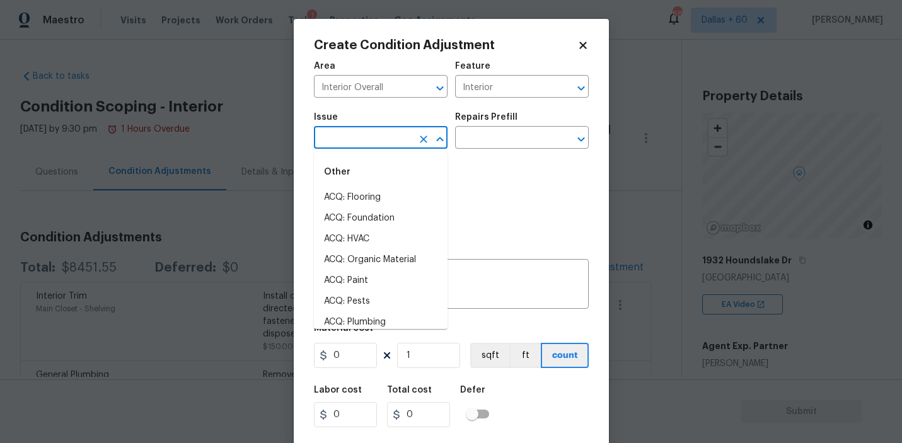
click at [358, 147] on input "text" at bounding box center [363, 139] width 98 height 20
click at [377, 196] on li "ACQ: Flooring" at bounding box center [381, 197] width 134 height 21
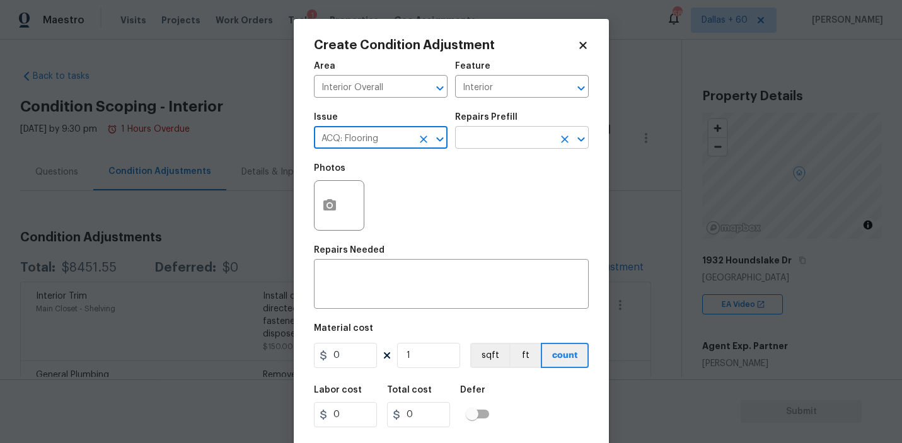
type input "ACQ: Flooring"
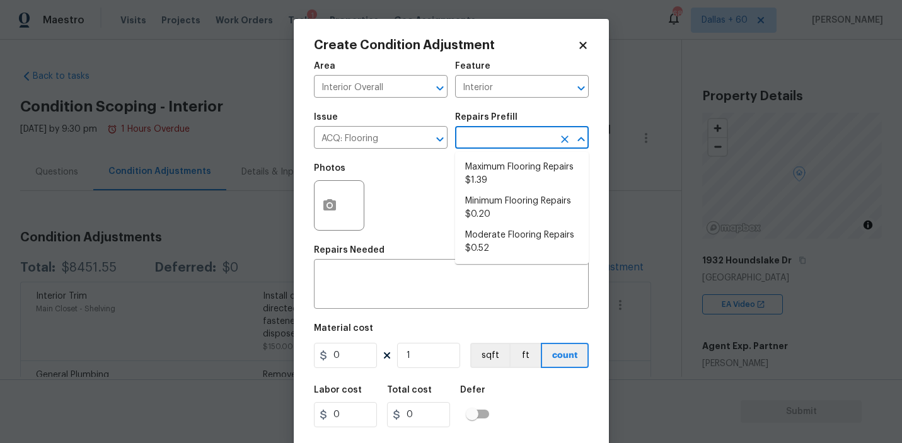
click at [505, 139] on input "text" at bounding box center [504, 139] width 98 height 20
click at [520, 196] on li "Minimum Flooring Repairs $0.20" at bounding box center [522, 208] width 134 height 34
type input "Acquisition"
type textarea "Acquisition Scope: Minimum flooring repairs"
type input "0.2"
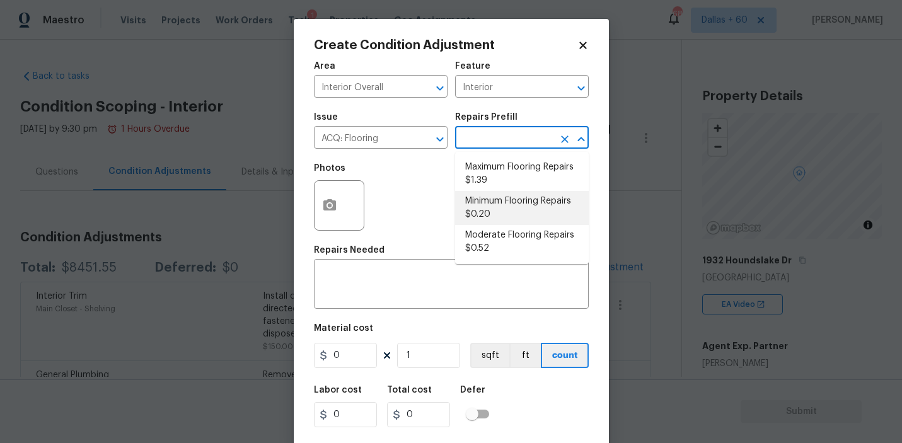
type input "0.2"
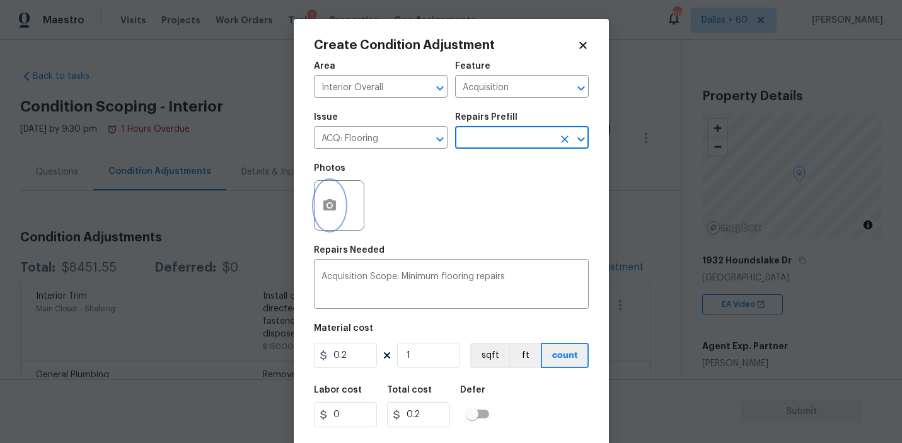
click at [327, 209] on icon "button" at bounding box center [330, 204] width 13 height 11
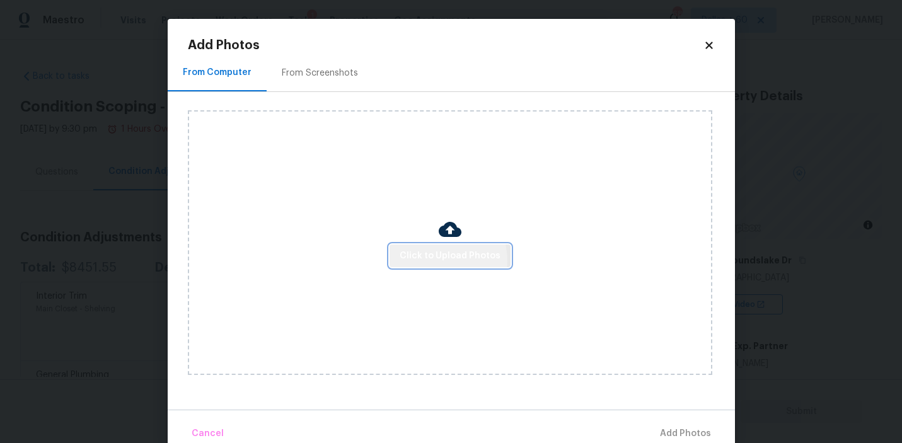
click at [438, 260] on span "Click to Upload Photos" at bounding box center [450, 256] width 101 height 16
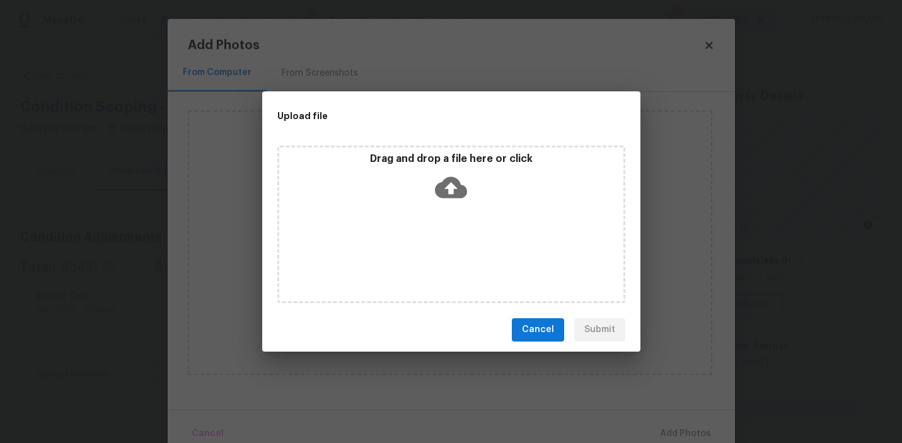
click at [452, 189] on icon at bounding box center [451, 188] width 32 height 32
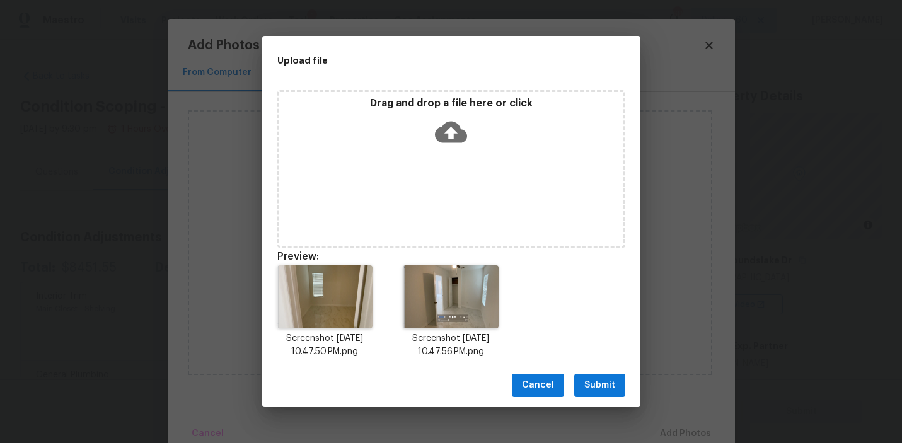
click at [612, 385] on span "Submit" at bounding box center [600, 386] width 31 height 16
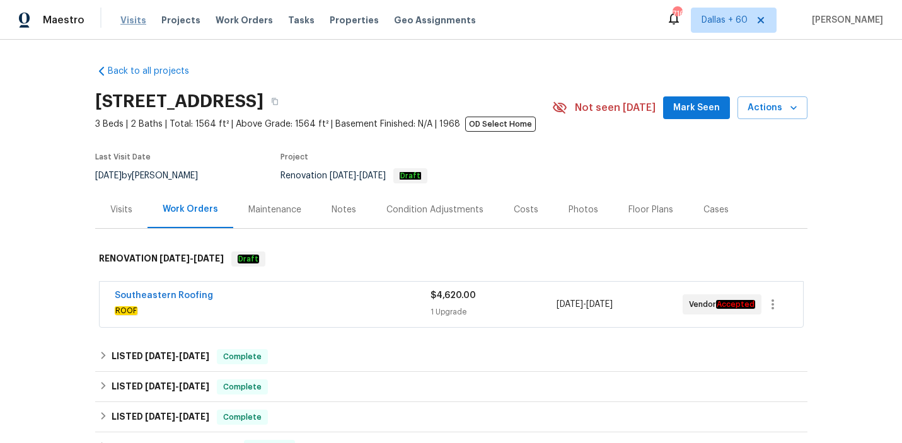
click at [139, 22] on span "Visits" at bounding box center [133, 20] width 26 height 13
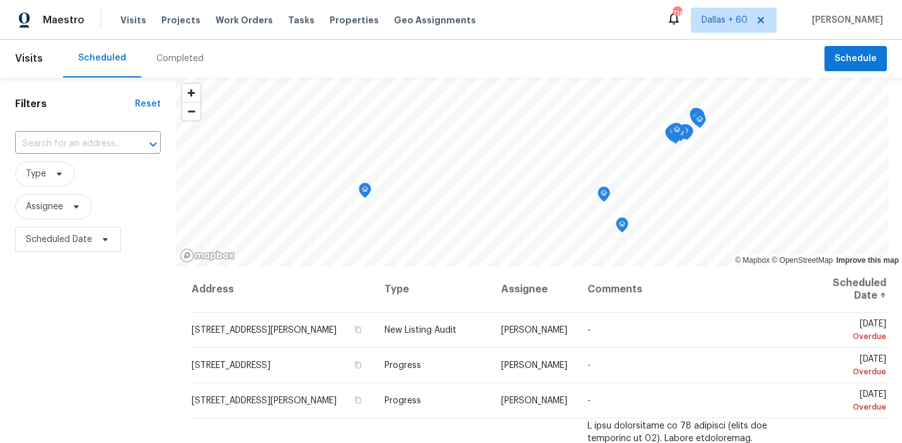
click at [167, 57] on div "Completed" at bounding box center [179, 58] width 47 height 13
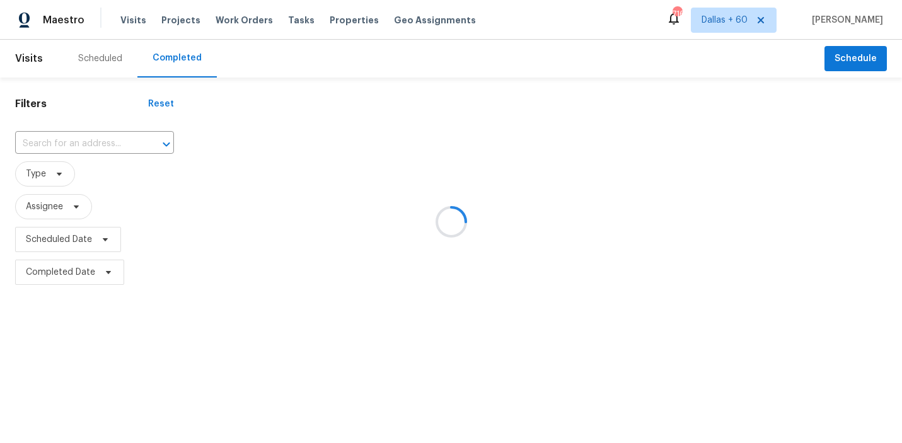
click at [107, 140] on div at bounding box center [451, 221] width 902 height 443
click at [106, 144] on div at bounding box center [451, 221] width 902 height 443
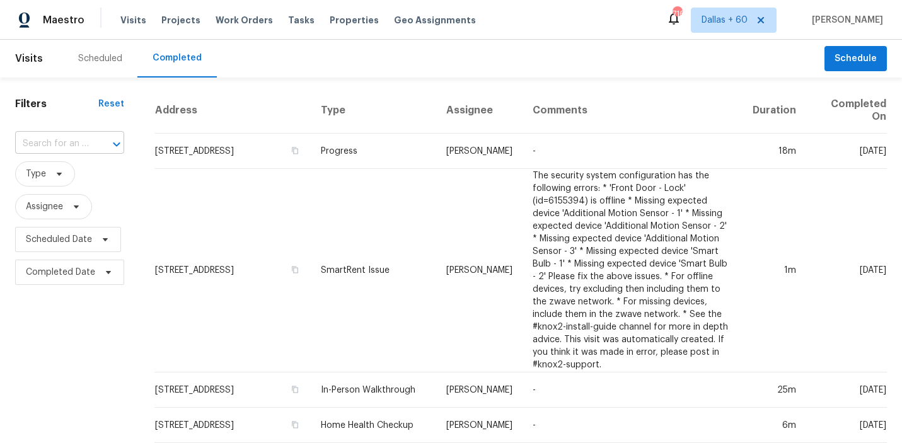
click at [102, 143] on div at bounding box center [107, 145] width 33 height 18
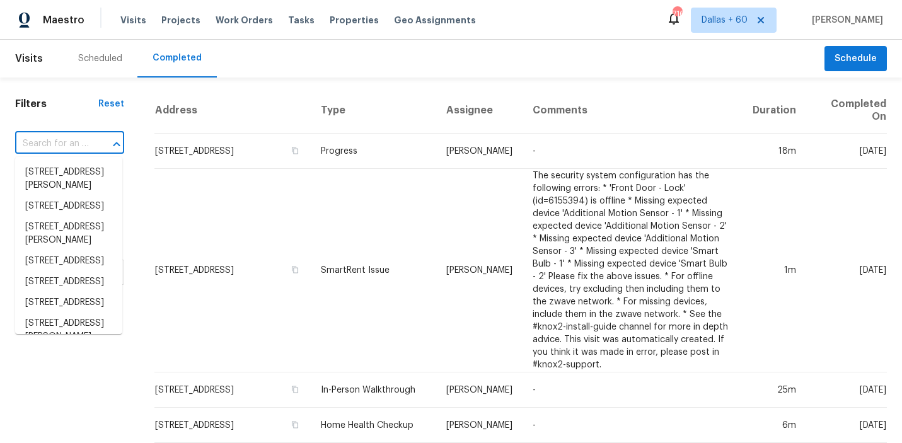
paste input "1932 Houndslake Dr, Winter Park, FL 32792"
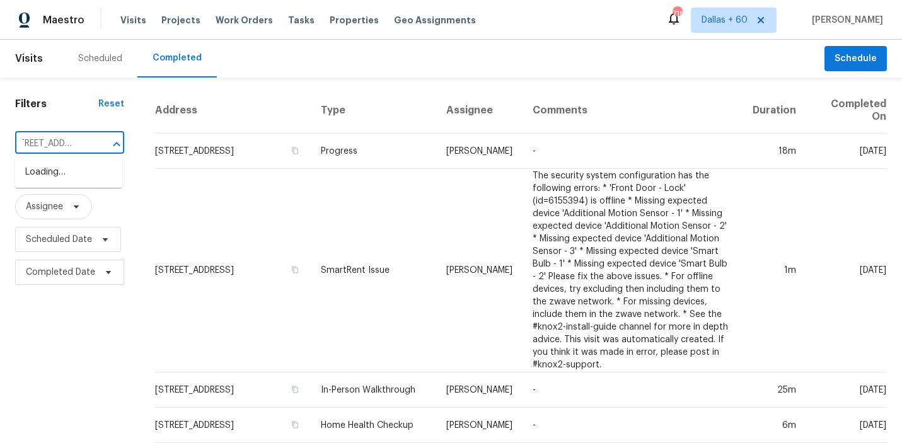
type input "1932 Houndslake Dr, Winter Park, FL 32792"
click at [73, 180] on li "1932 Houndslake Dr, Winter Park, FL 32792" at bounding box center [68, 172] width 107 height 21
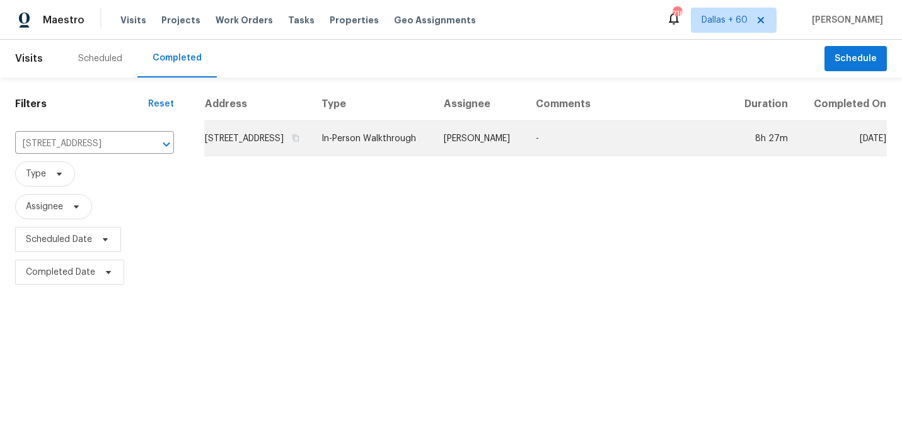
click at [309, 149] on td "1932 Houndslake Dr, Winter Park, FL 32792" at bounding box center [257, 138] width 107 height 35
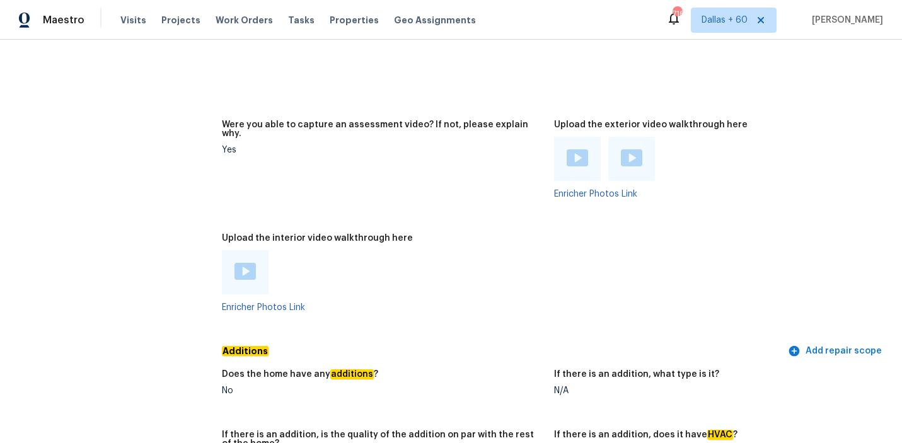
scroll to position [2477, 0]
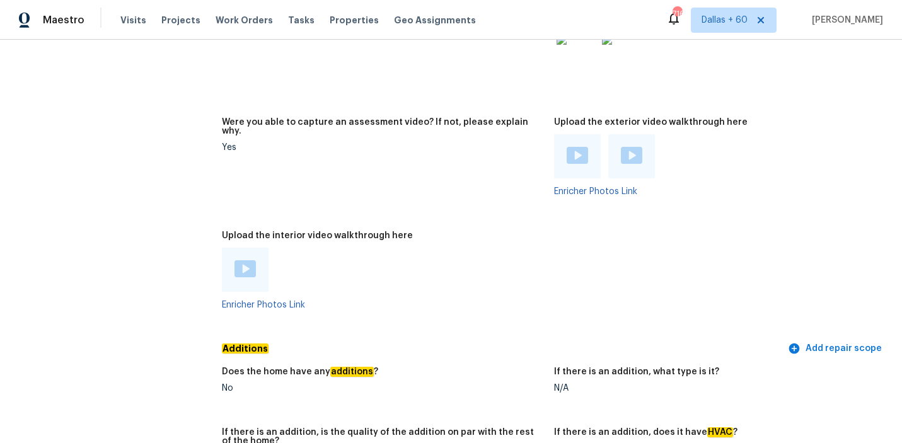
click at [248, 260] on img at bounding box center [245, 268] width 21 height 17
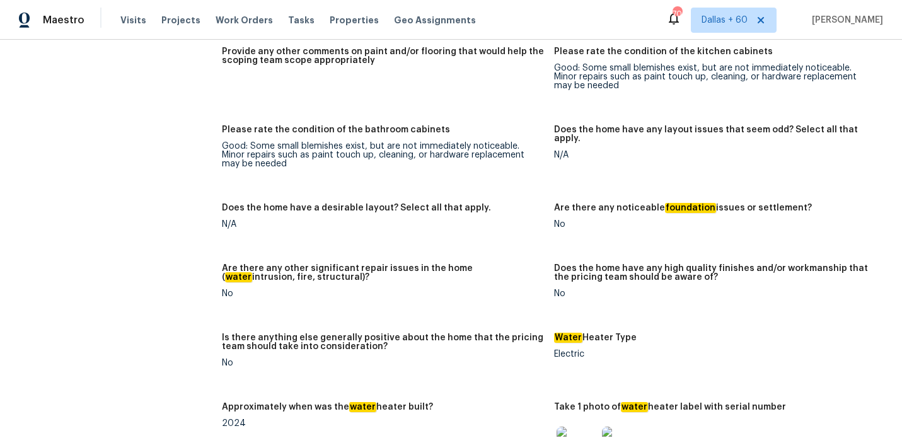
scroll to position [4819, 0]
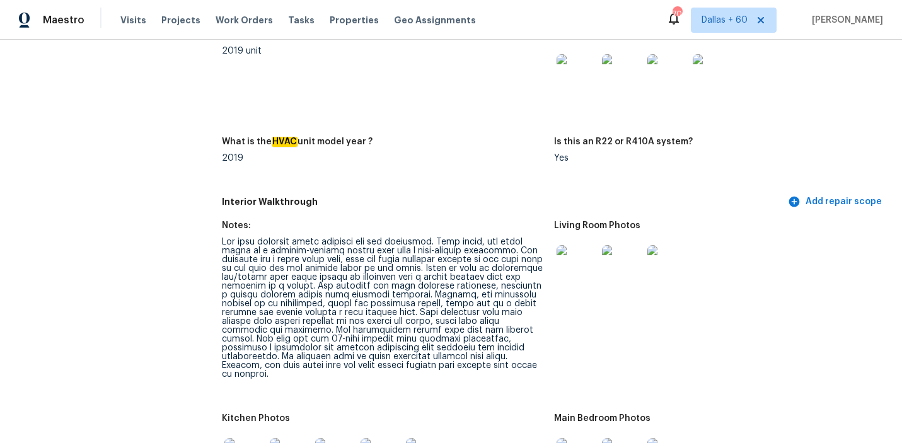
scroll to position [1798, 0]
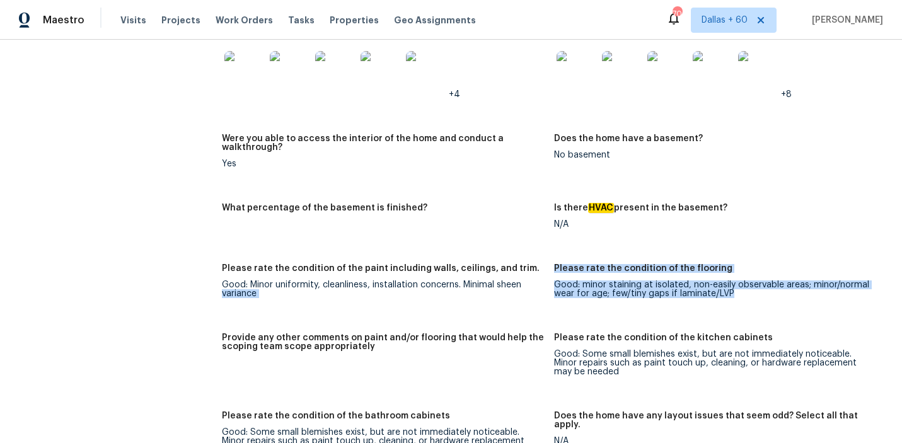
drag, startPoint x: 551, startPoint y: 260, endPoint x: 737, endPoint y: 269, distance: 186.3
click at [740, 273] on div "Notes: Living Room Photos Kitchen Photos +2 Main Bedroom Photos Bathroom Photos…" at bounding box center [554, 367] width 665 height 1297
click at [737, 281] on div "Good: minor staining at isolated, non-easily observable areas; minor/normal wea…" at bounding box center [715, 290] width 323 height 18
drag, startPoint x: 555, startPoint y: 262, endPoint x: 751, endPoint y: 276, distance: 196.6
click at [751, 276] on figure "Please rate the condition of the flooring Good: minor staining at isolated, non…" at bounding box center [720, 291] width 333 height 54
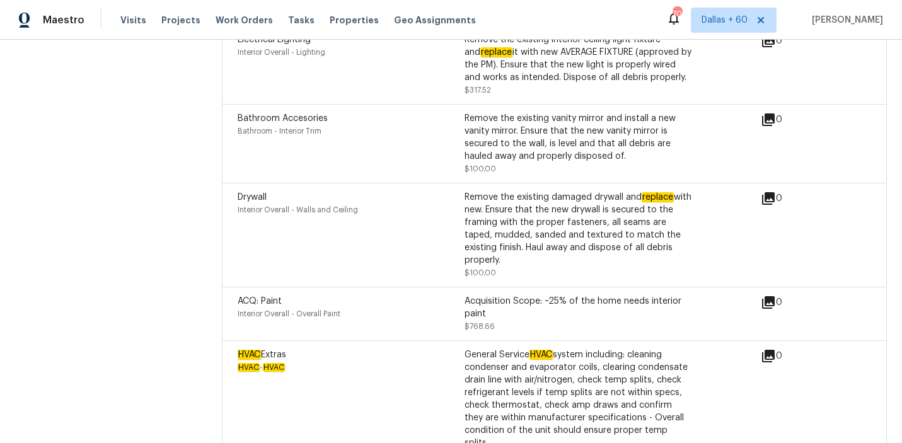
scroll to position [5134, 0]
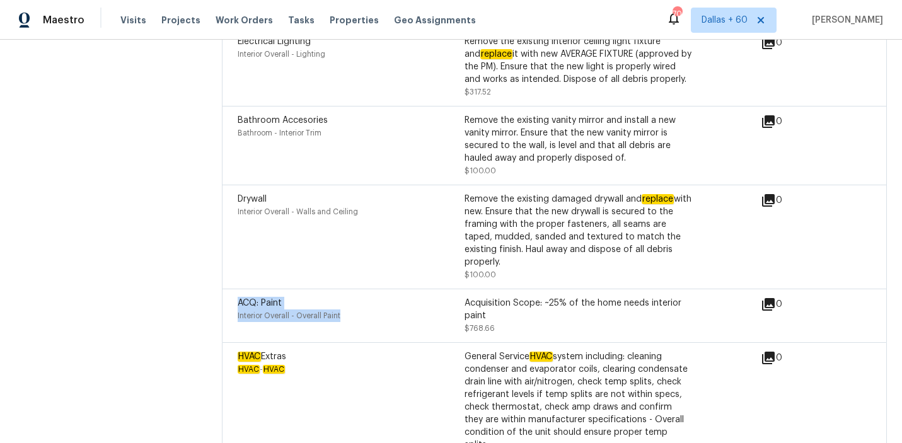
drag, startPoint x: 230, startPoint y: 258, endPoint x: 360, endPoint y: 271, distance: 131.2
click at [360, 289] on div "ACQ: Paint Interior Overall - Overall Paint Acquisition Scope: ~25% of the home…" at bounding box center [554, 316] width 665 height 54
click at [511, 297] on div "Acquisition Scope: ~25% of the home needs interior paint" at bounding box center [578, 309] width 227 height 25
click at [700, 297] on div "ACQ: Paint Interior Overall - Overall Paint Acquisition Scope: ~25% of the home…" at bounding box center [499, 316] width 523 height 38
click at [424, 310] on div "Interior Overall - Overall Paint" at bounding box center [351, 316] width 227 height 13
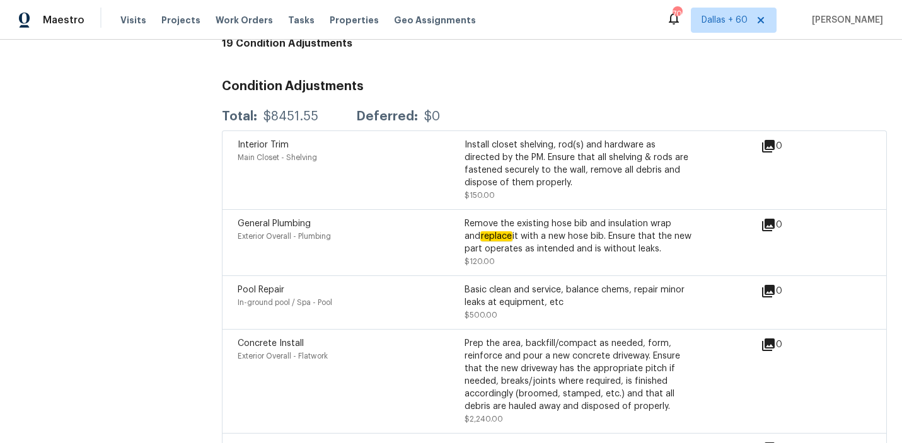
scroll to position [3699, 0]
click at [267, 233] on span "Exterior Overall - Plumbing" at bounding box center [284, 237] width 93 height 8
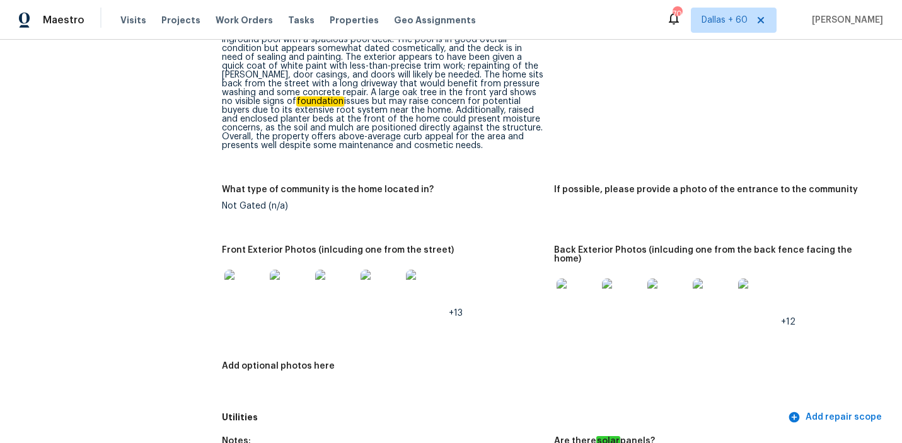
scroll to position [2330, 0]
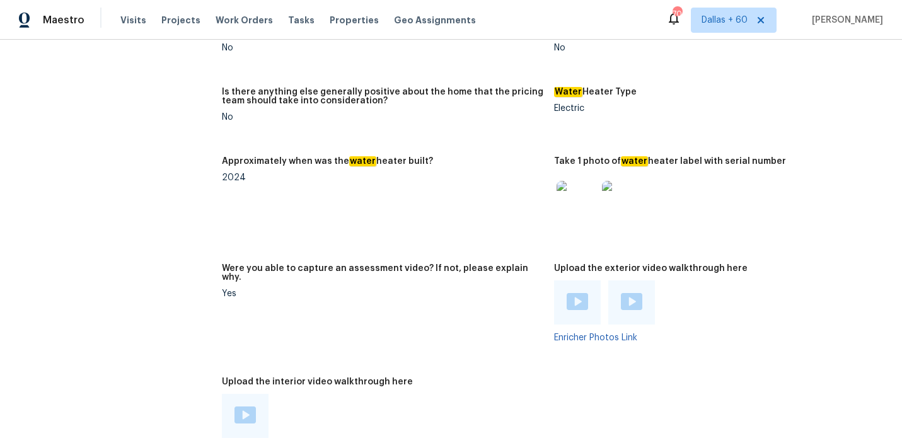
click at [577, 293] on img at bounding box center [577, 301] width 21 height 17
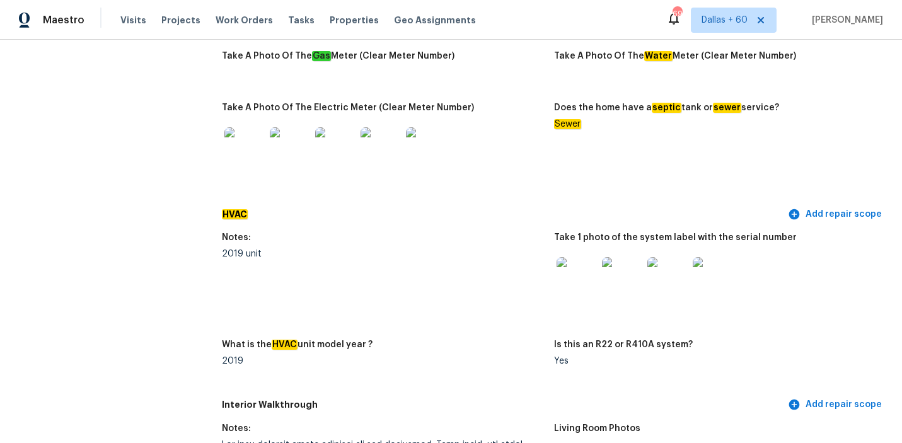
scroll to position [1144, 0]
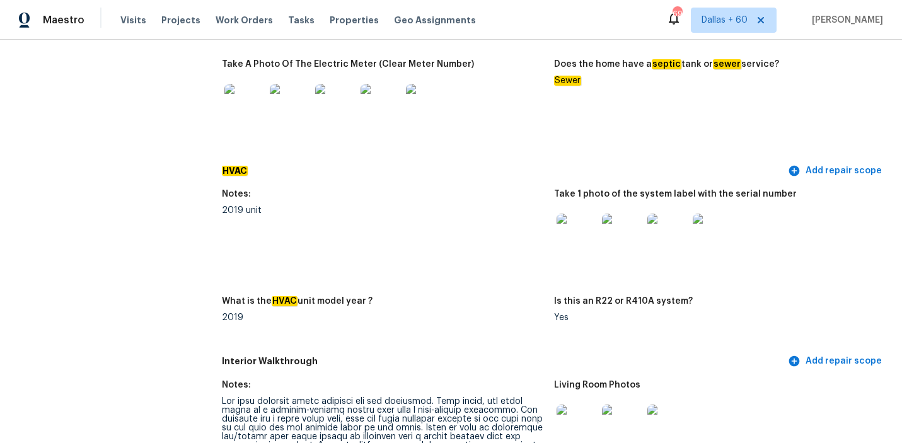
click at [575, 217] on img at bounding box center [577, 234] width 40 height 40
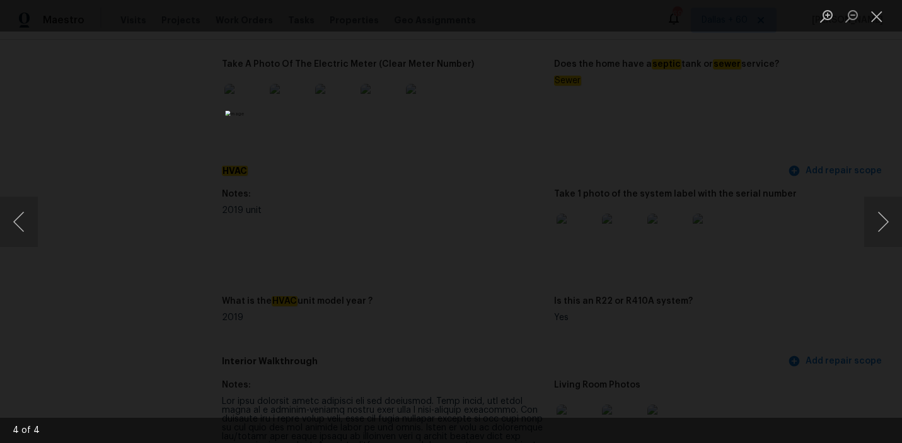
click at [144, 119] on div "Lightbox" at bounding box center [451, 221] width 902 height 443
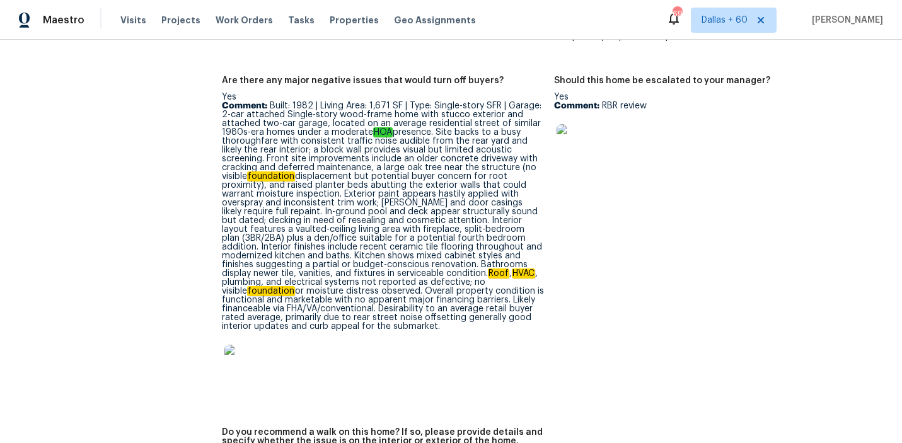
scroll to position [3003, 0]
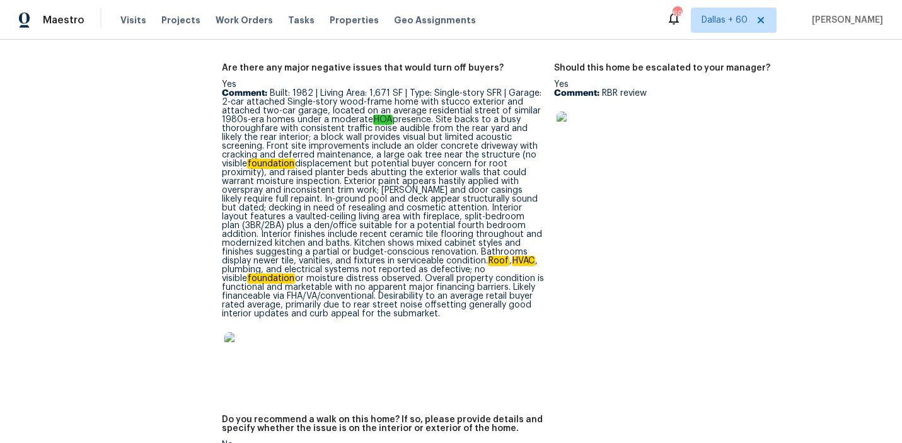
drag, startPoint x: 268, startPoint y: 64, endPoint x: 513, endPoint y: 288, distance: 331.7
click at [513, 288] on p "Comment: Built: 1982 | Living Area: 1,671 SF | Type: Single-story SFR | Garage:…" at bounding box center [383, 204] width 323 height 230
click at [676, 180] on figure "Should this home be escalated to your manager? Yes Comment: RBR review" at bounding box center [720, 232] width 333 height 337
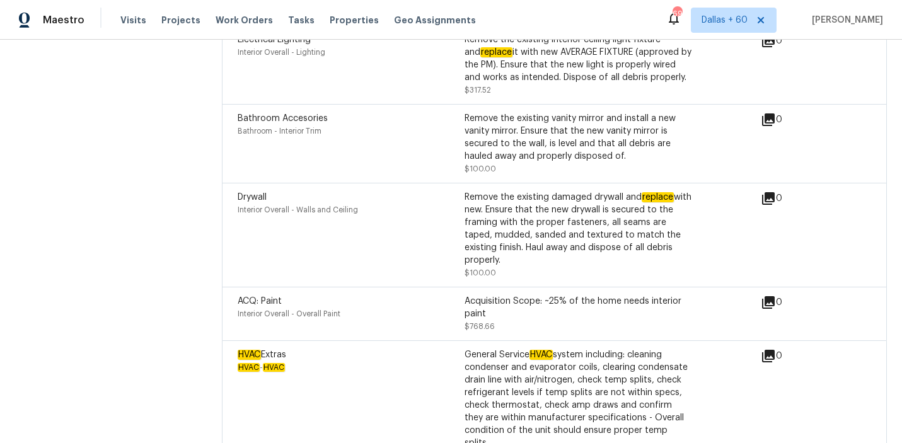
scroll to position [1055, 0]
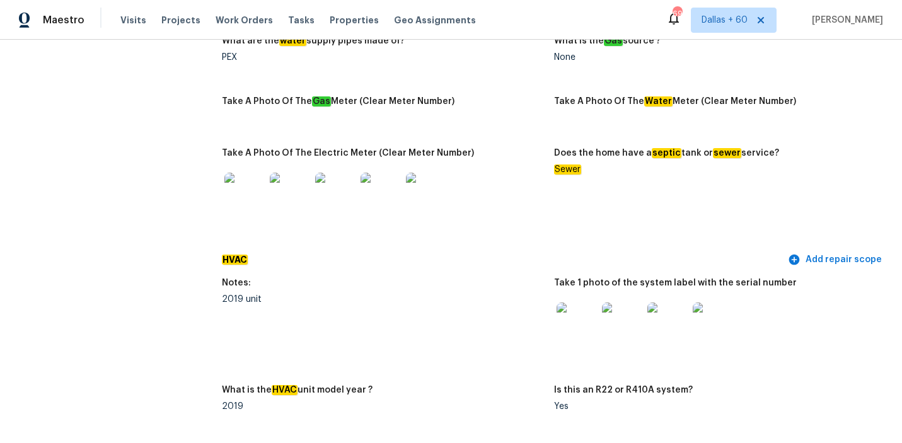
click at [581, 303] on img at bounding box center [577, 323] width 40 height 40
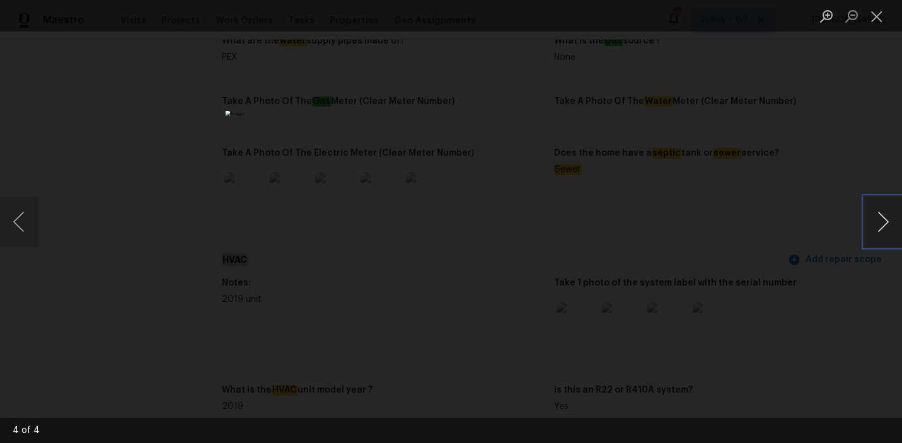
click at [882, 220] on button "Next image" at bounding box center [884, 222] width 38 height 50
click at [159, 120] on div "Lightbox" at bounding box center [451, 221] width 902 height 443
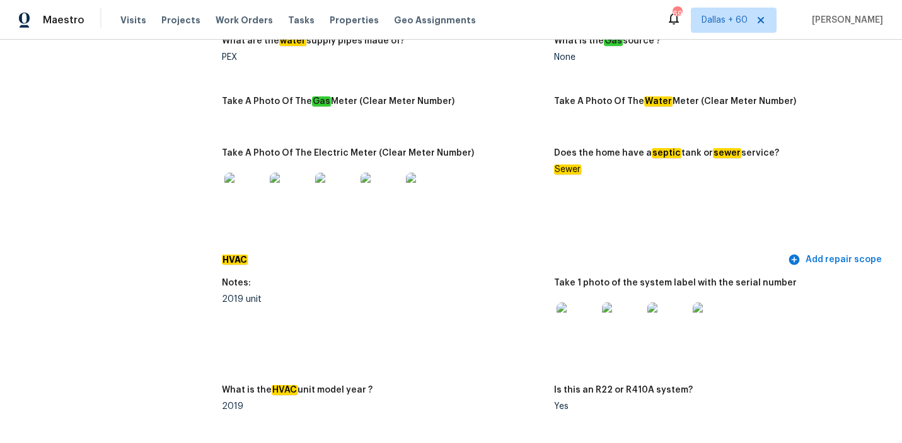
click at [627, 308] on img at bounding box center [622, 323] width 40 height 40
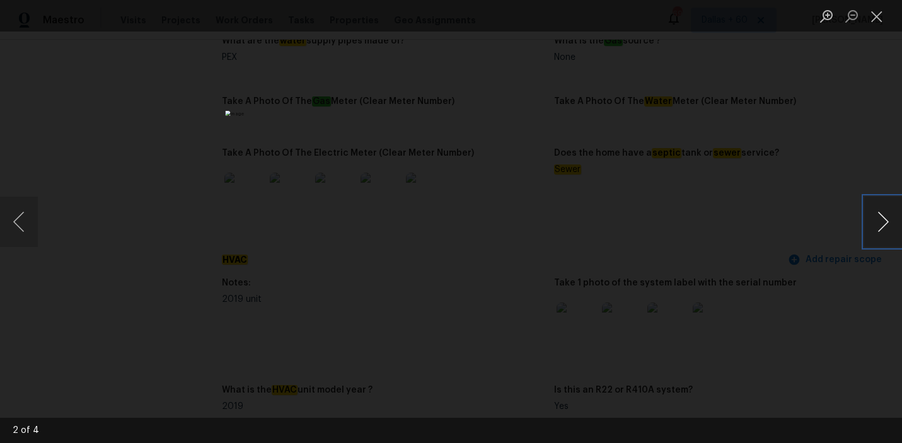
click at [882, 222] on button "Next image" at bounding box center [884, 222] width 38 height 50
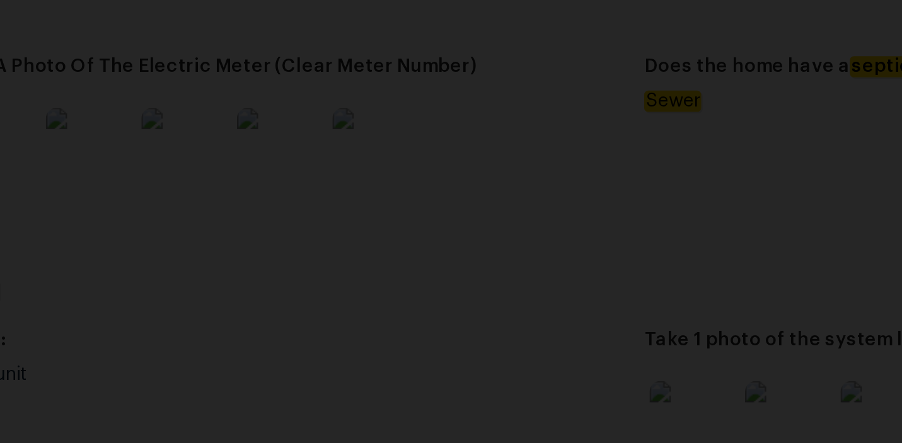
click at [559, 240] on img "Lightbox" at bounding box center [433, 213] width 1492 height 733
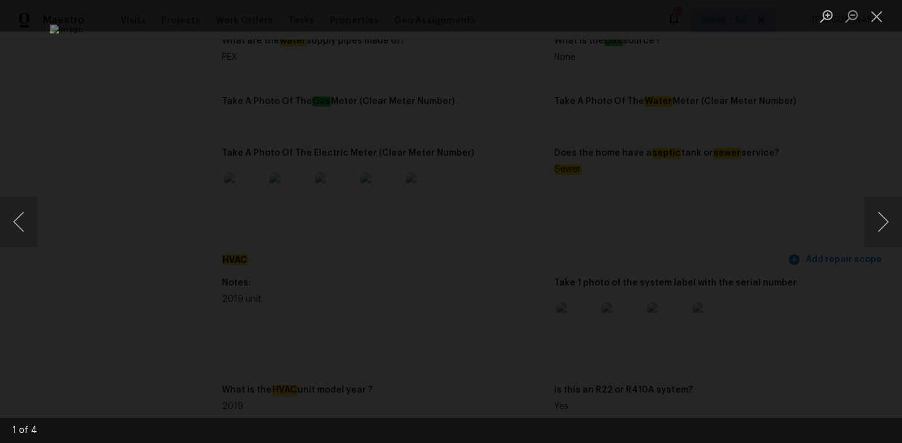
click at [846, 160] on div "Lightbox" at bounding box center [451, 221] width 902 height 443
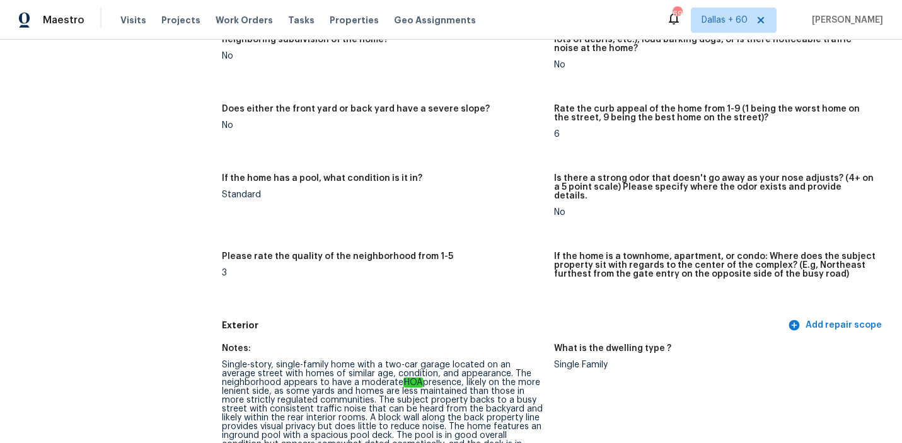
scroll to position [0, 0]
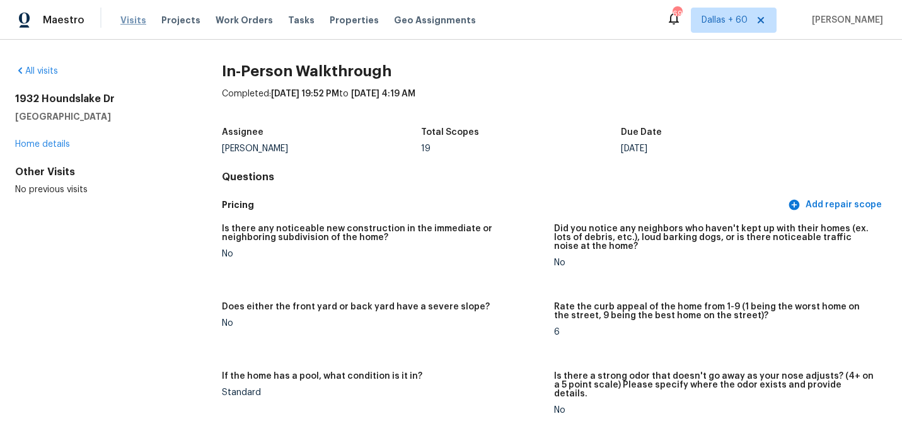
click at [130, 16] on span "Visits" at bounding box center [133, 20] width 26 height 13
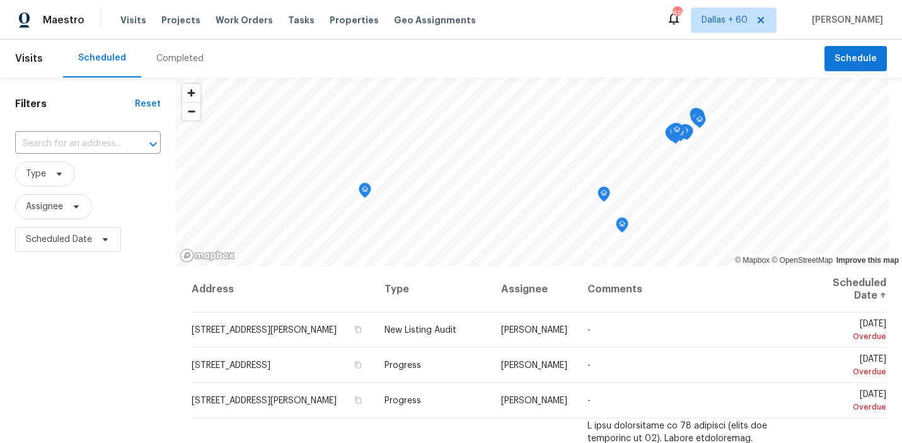
click at [180, 59] on div "Completed" at bounding box center [179, 58] width 47 height 13
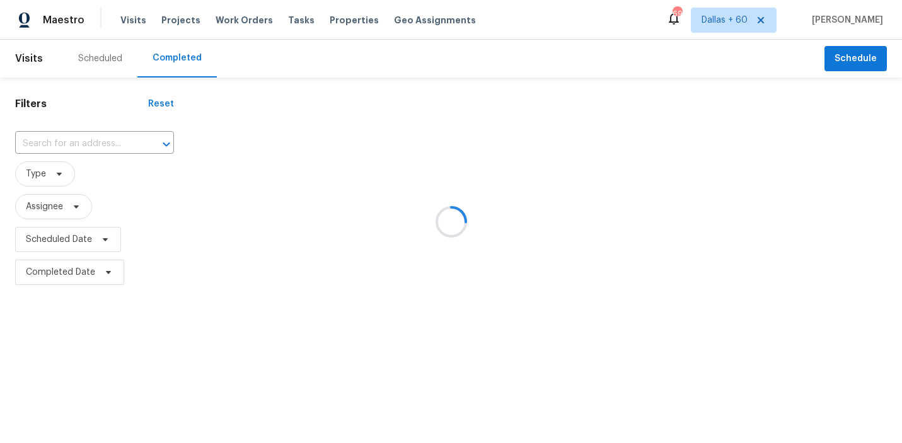
click at [88, 141] on div at bounding box center [451, 221] width 902 height 443
click at [88, 142] on div at bounding box center [451, 221] width 902 height 443
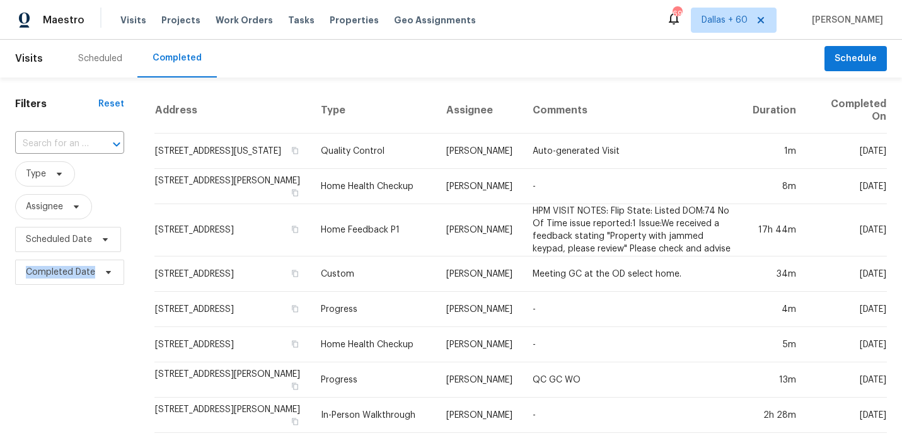
click at [88, 142] on div "​" at bounding box center [69, 144] width 109 height 20
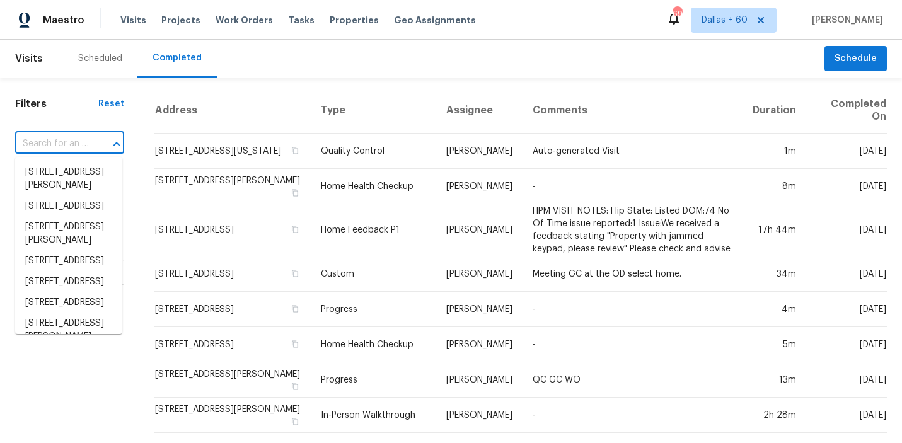
paste input "[STREET_ADDRESS]"
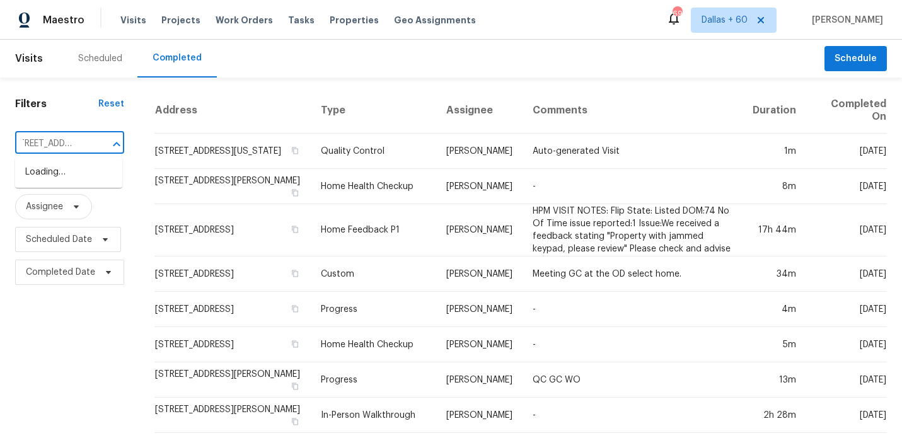
type input "[STREET_ADDRESS]"
click at [90, 181] on li "[STREET_ADDRESS]" at bounding box center [68, 172] width 107 height 21
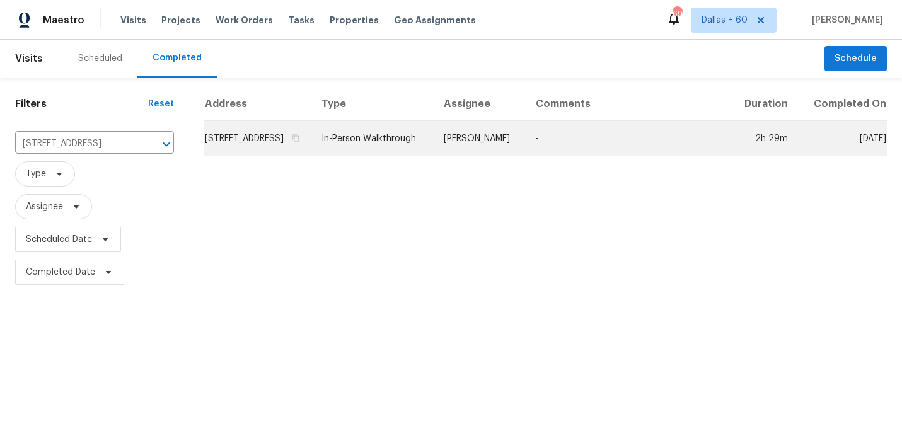
click at [312, 149] on td "[STREET_ADDRESS]" at bounding box center [257, 138] width 107 height 35
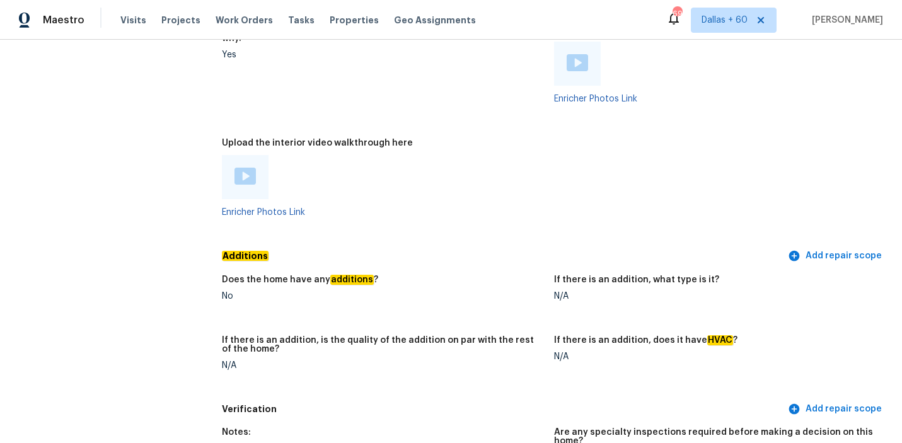
scroll to position [2776, 0]
click at [248, 168] on img at bounding box center [245, 176] width 21 height 17
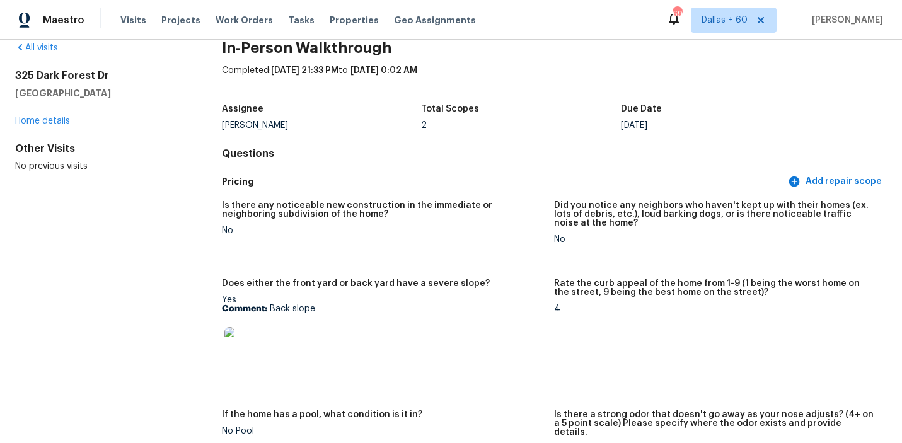
scroll to position [0, 0]
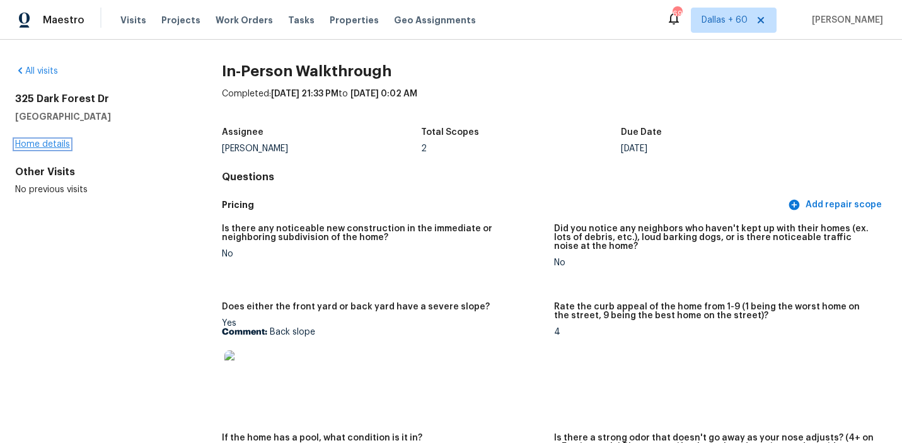
click at [50, 143] on link "Home details" at bounding box center [42, 144] width 55 height 9
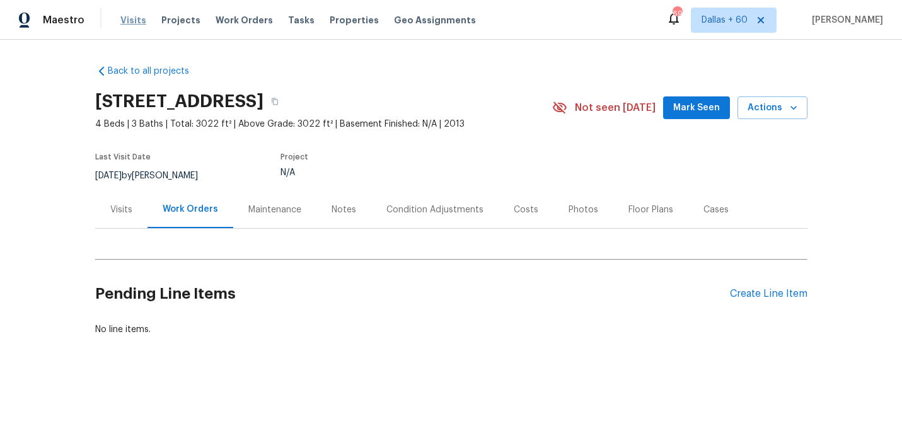
click at [126, 23] on span "Visits" at bounding box center [133, 20] width 26 height 13
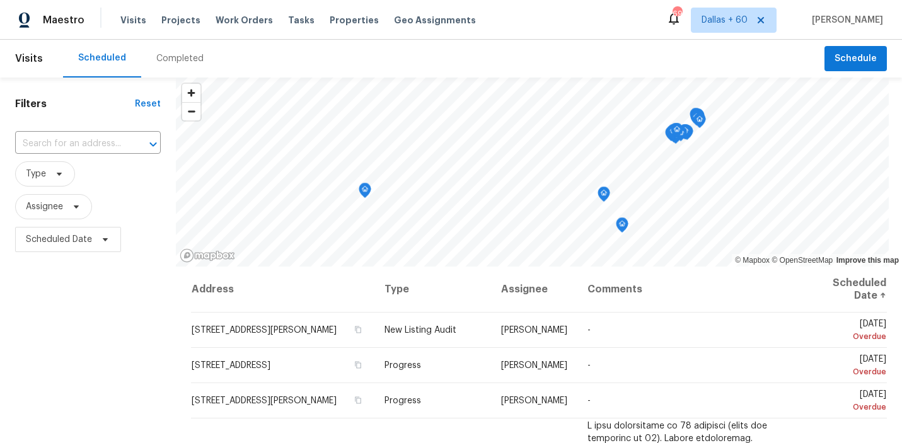
click at [177, 59] on div "Completed" at bounding box center [179, 58] width 47 height 13
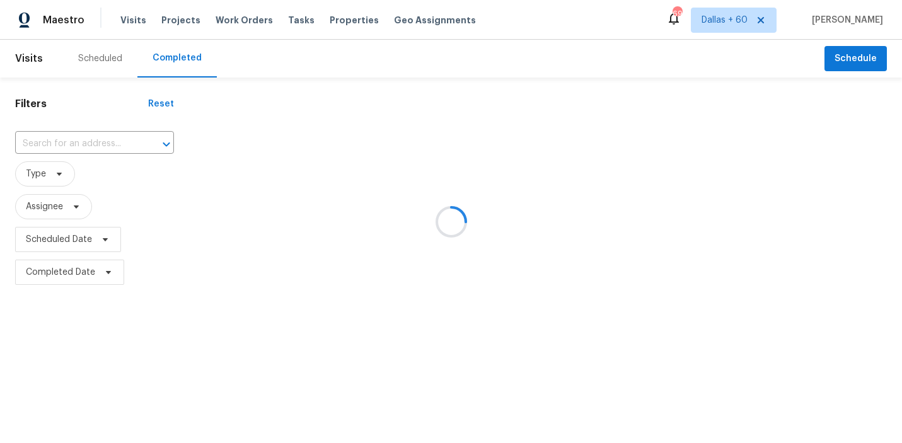
click at [108, 137] on div at bounding box center [451, 221] width 902 height 443
click at [108, 141] on div at bounding box center [451, 221] width 902 height 443
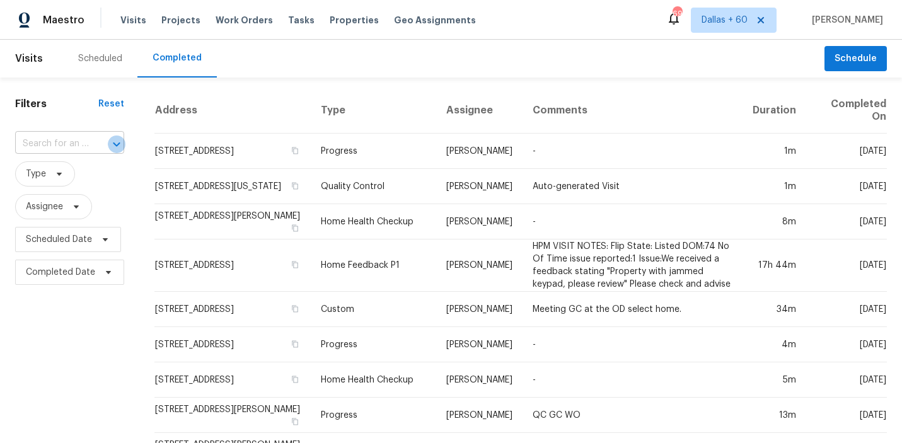
click at [119, 143] on icon "Open" at bounding box center [116, 144] width 15 height 15
click at [82, 141] on input "text" at bounding box center [52, 144] width 74 height 20
paste input "[STREET_ADDRESS]"
type input "[STREET_ADDRESS]"
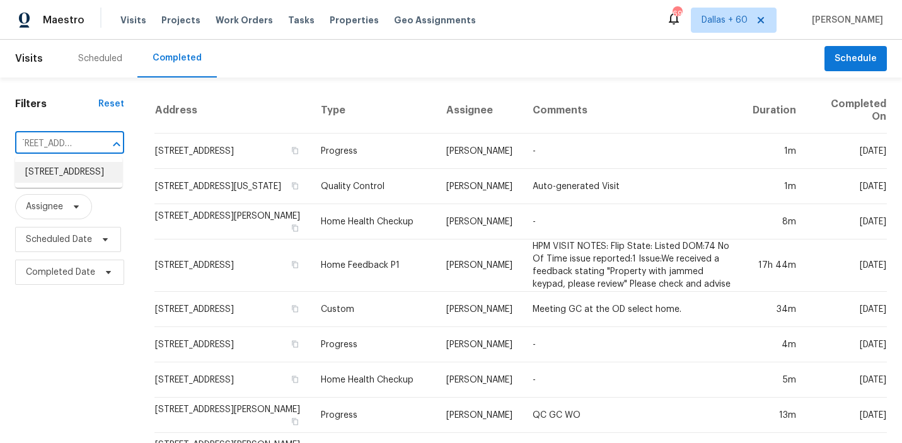
click at [87, 180] on li "[STREET_ADDRESS]" at bounding box center [68, 172] width 107 height 21
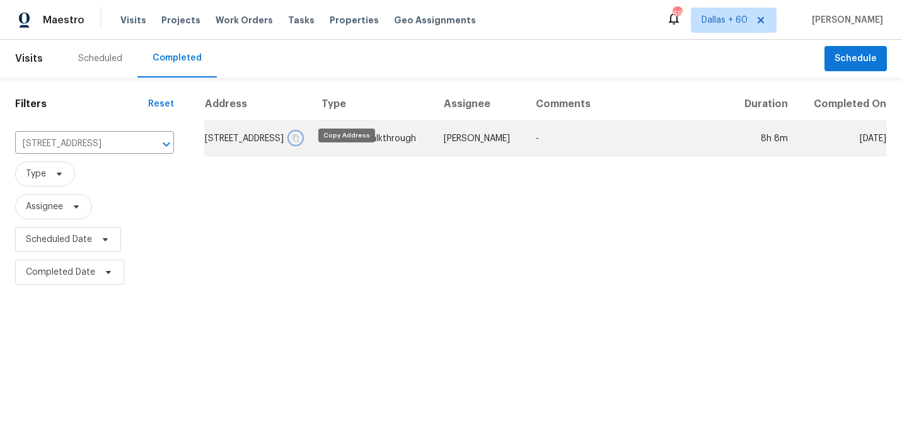
click at [300, 141] on icon "button" at bounding box center [296, 137] width 6 height 7
click at [289, 153] on td "[STREET_ADDRESS]" at bounding box center [257, 138] width 107 height 35
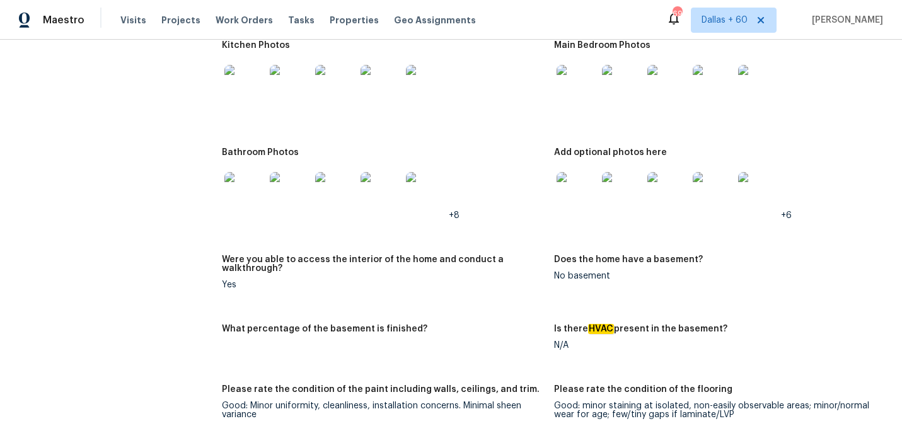
scroll to position [2528, 0]
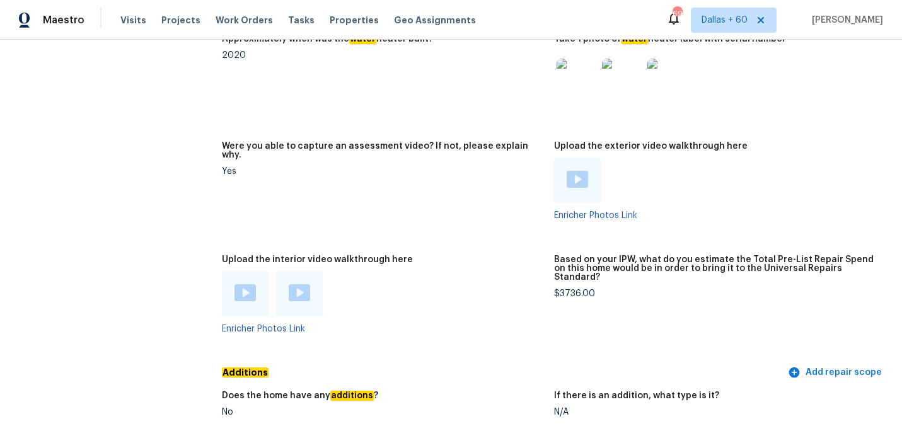
click at [239, 284] on img at bounding box center [245, 292] width 21 height 17
click at [302, 284] on img at bounding box center [299, 292] width 21 height 17
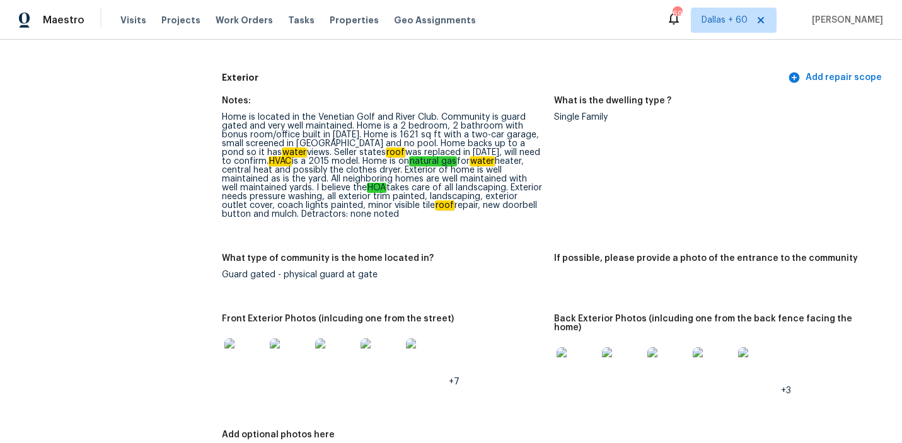
scroll to position [0, 0]
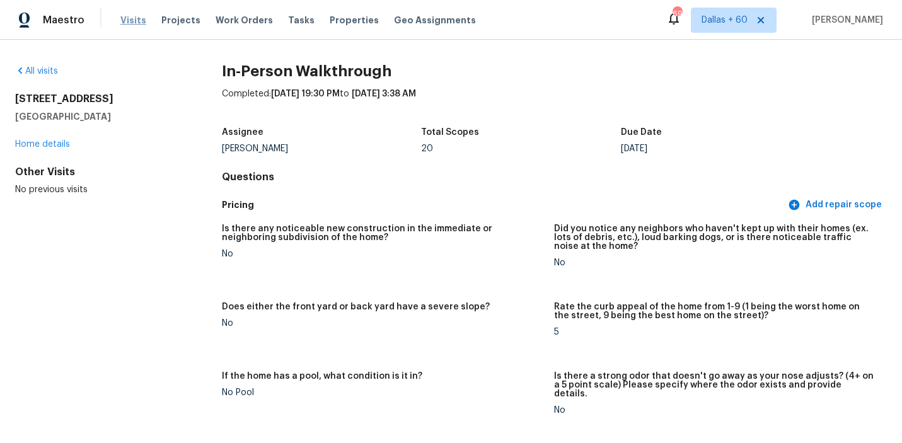
click at [134, 18] on span "Visits" at bounding box center [133, 20] width 26 height 13
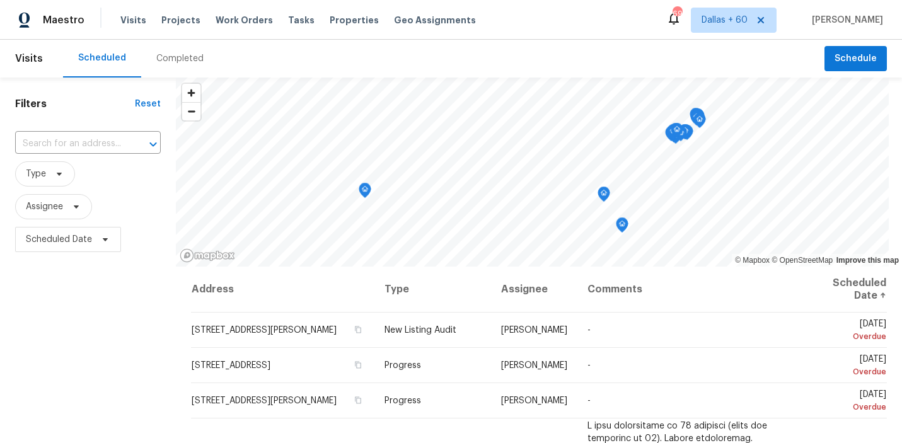
click at [164, 65] on div "Completed" at bounding box center [180, 59] width 78 height 38
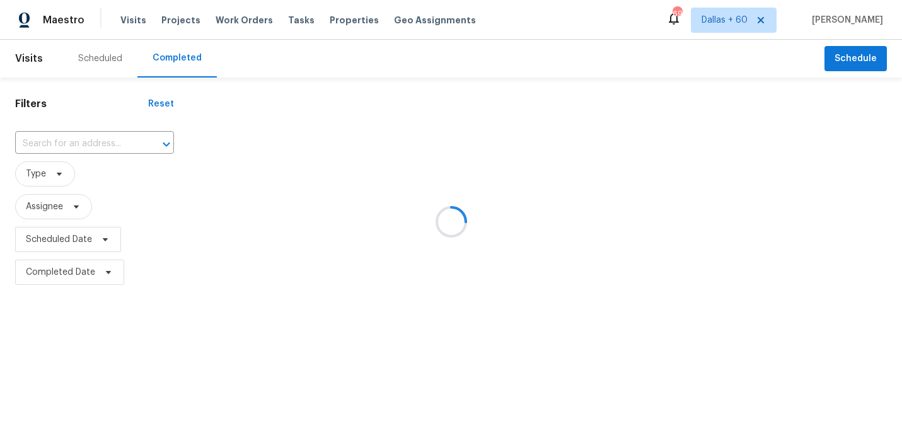
click at [94, 141] on div at bounding box center [451, 221] width 902 height 443
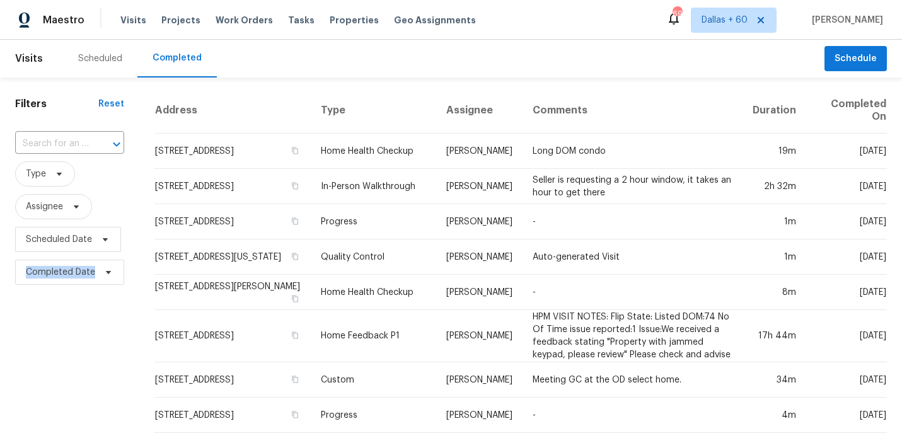
click at [94, 141] on div at bounding box center [107, 145] width 33 height 18
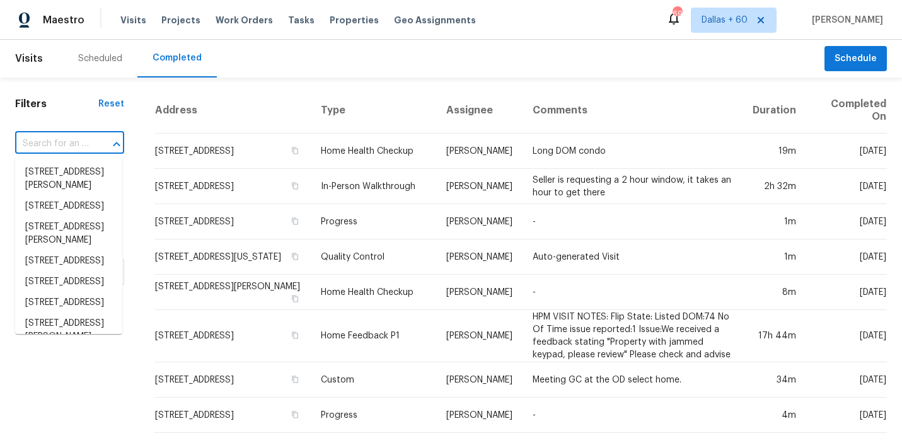
paste input "[STREET_ADDRESS]"
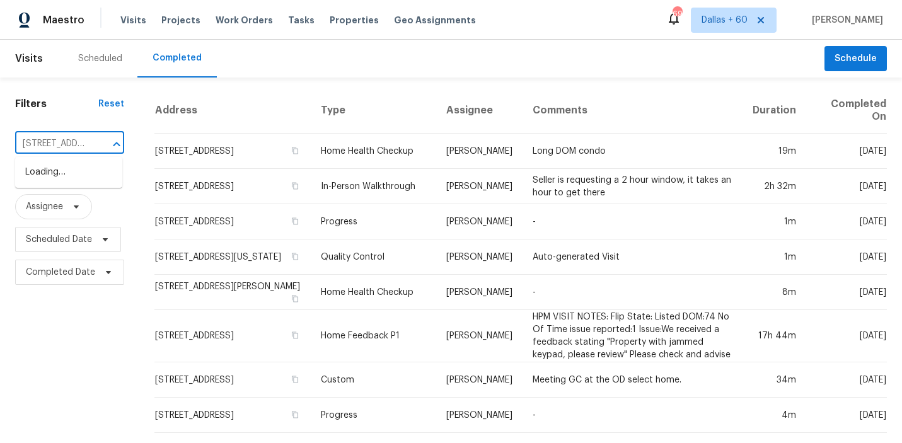
scroll to position [0, 95]
type input "[STREET_ADDRESS]"
click at [61, 182] on li "[STREET_ADDRESS]" at bounding box center [68, 172] width 107 height 21
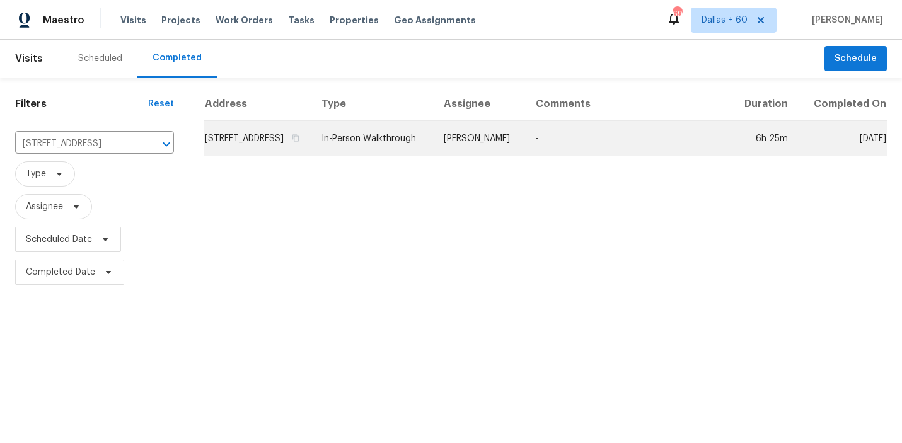
click at [434, 152] on td "In-Person Walkthrough" at bounding box center [373, 138] width 122 height 35
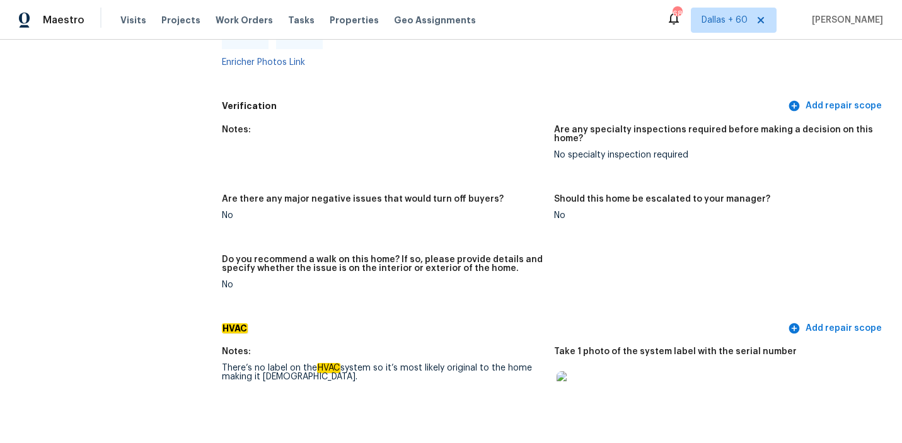
scroll to position [2911, 0]
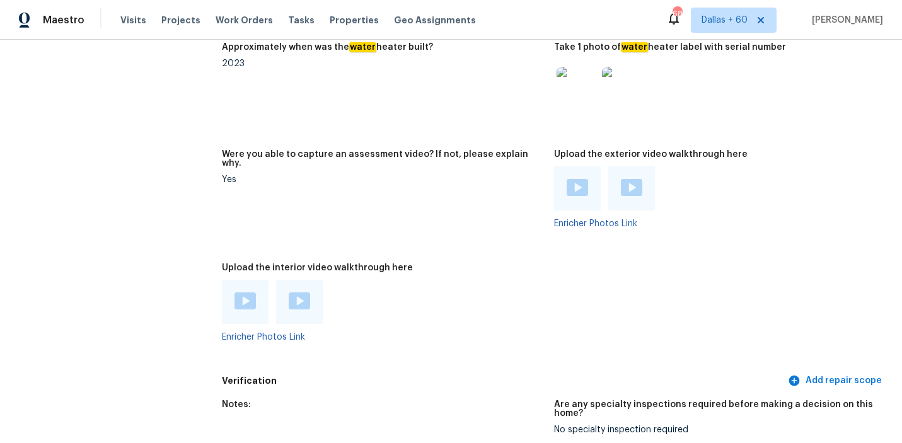
click at [244, 293] on img at bounding box center [245, 301] width 21 height 17
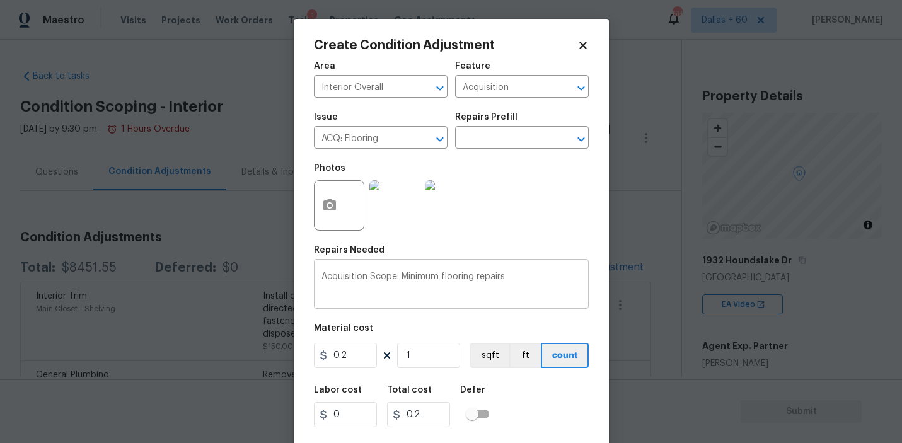
scroll to position [28, 0]
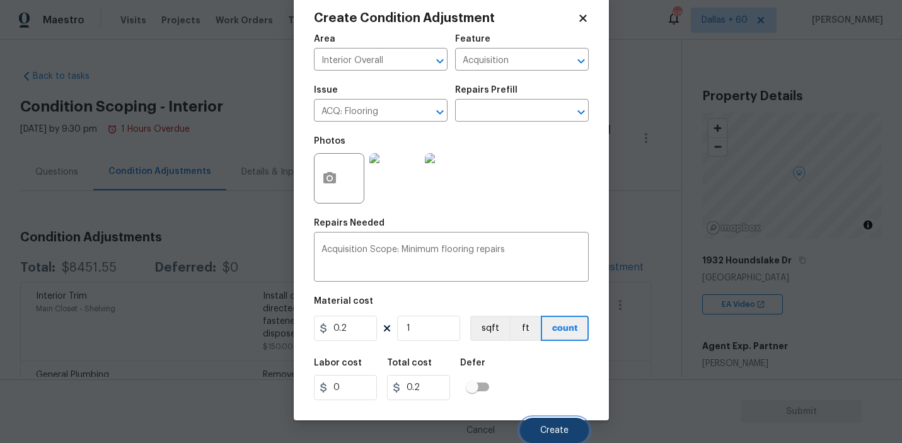
click at [560, 434] on span "Create" at bounding box center [554, 430] width 28 height 9
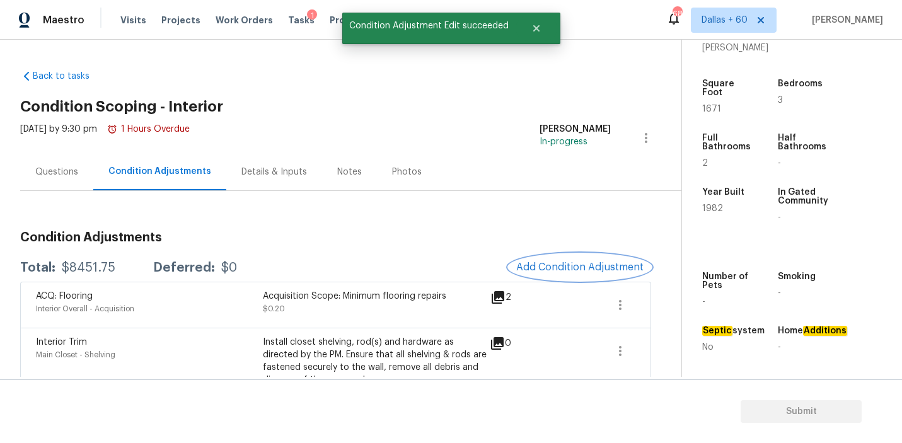
scroll to position [313, 0]
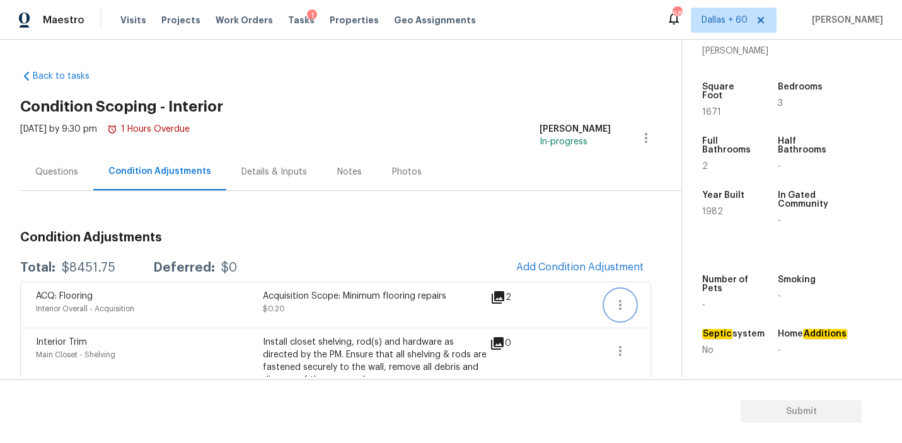
click at [622, 305] on icon "button" at bounding box center [620, 305] width 15 height 15
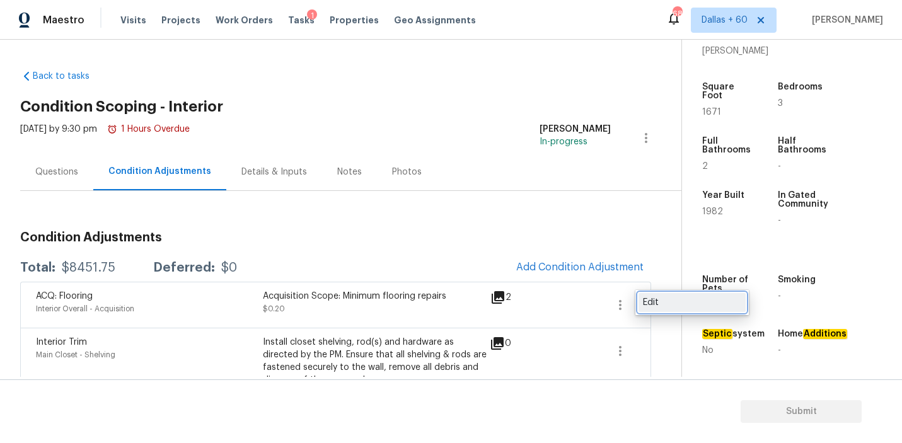
click at [652, 302] on div "Edit" at bounding box center [692, 302] width 98 height 13
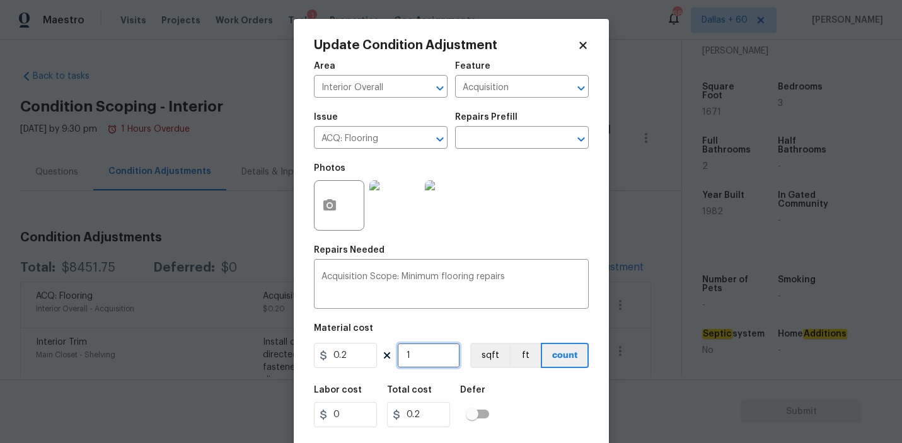
click at [414, 349] on input "1" at bounding box center [428, 355] width 63 height 25
type input "0"
type input "1"
type input "0.2"
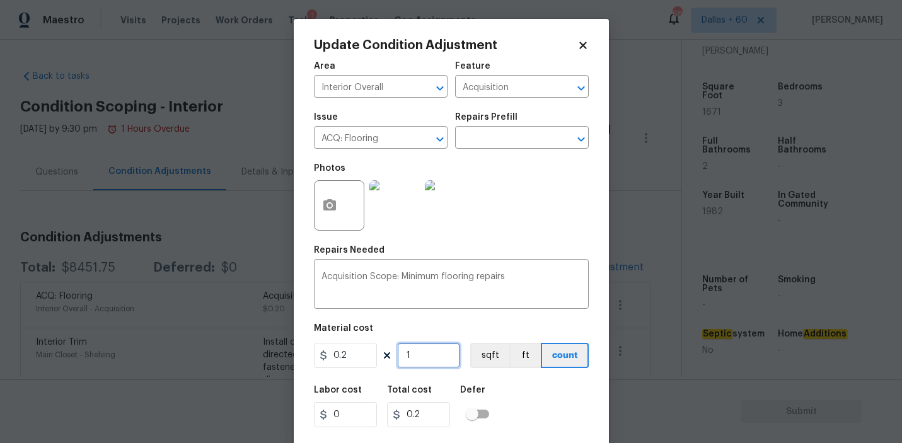
type input "16"
type input "3.2"
type input "167"
type input "33.4"
type input "1671"
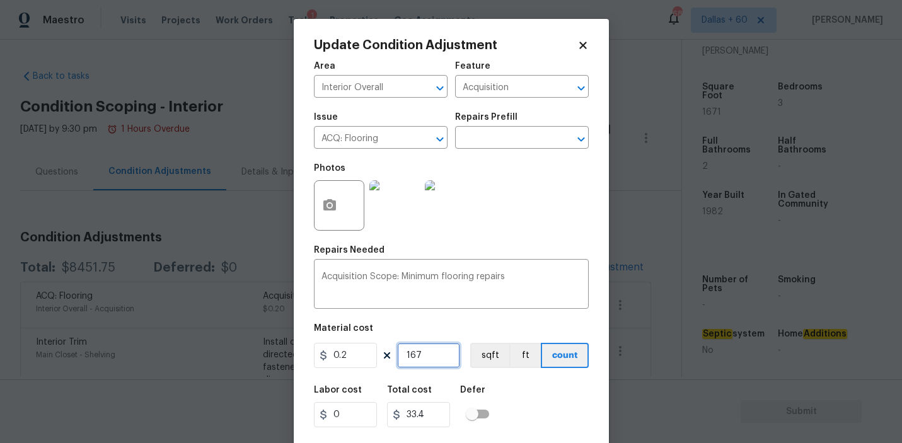
type input "334.2"
click at [365, 418] on input "0" at bounding box center [345, 414] width 63 height 25
click at [436, 358] on input "1671" at bounding box center [428, 355] width 63 height 25
type input "167"
type input "33.4"
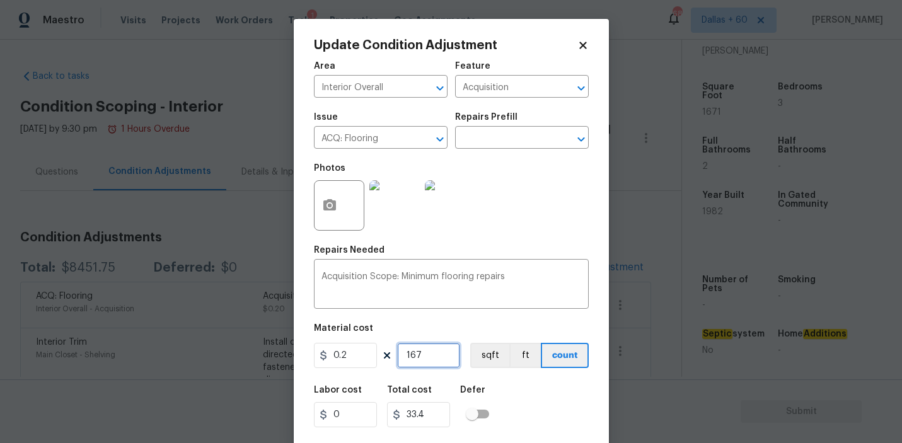
type input "1671"
type input "334.2"
click at [512, 393] on div "Labor cost 0 Total cost 334.2 Defer" at bounding box center [451, 406] width 275 height 57
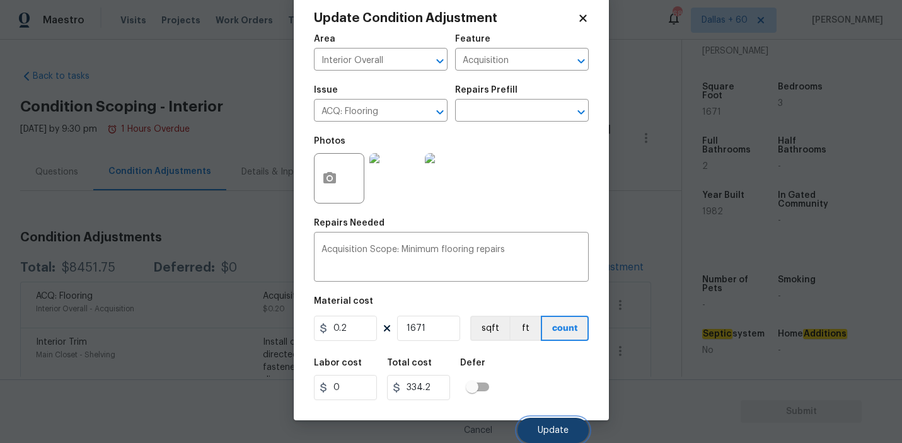
click at [561, 429] on span "Update" at bounding box center [553, 430] width 31 height 9
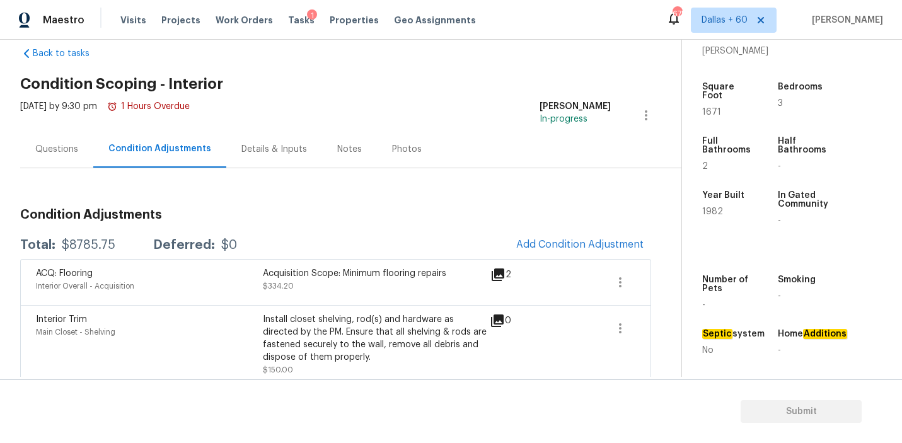
scroll to position [36, 0]
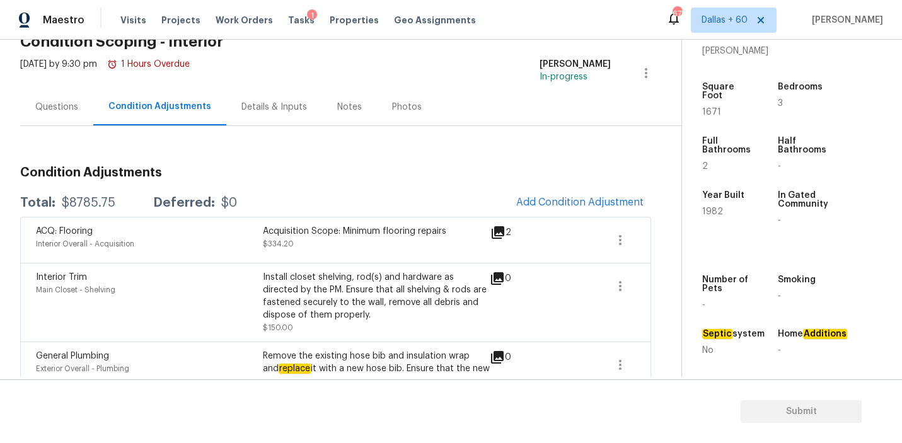
click at [57, 103] on div "Questions" at bounding box center [56, 107] width 43 height 13
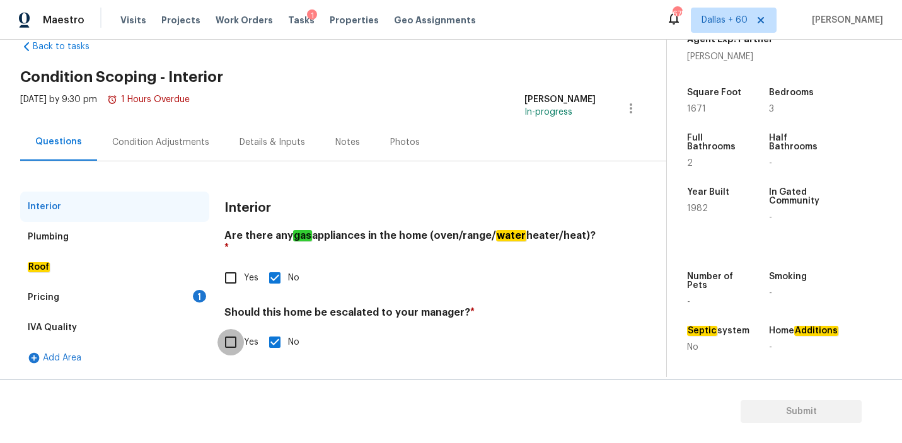
click at [235, 329] on input "Yes" at bounding box center [231, 342] width 26 height 26
checkbox input "true"
checkbox input "false"
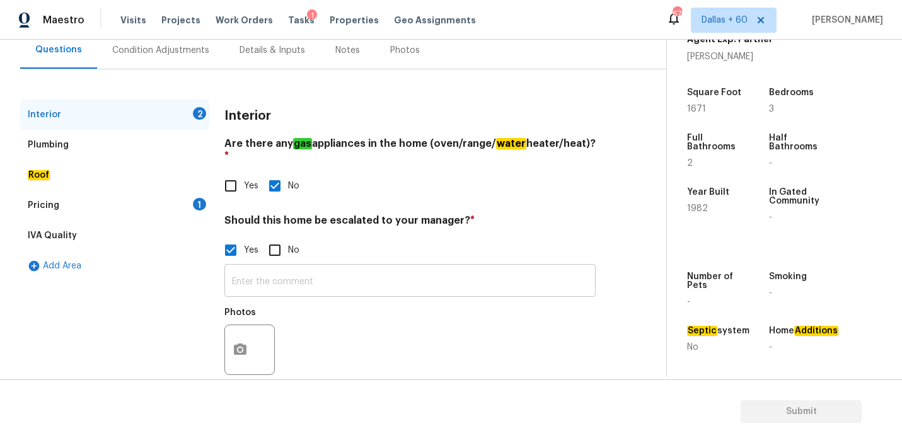
scroll to position [134, 0]
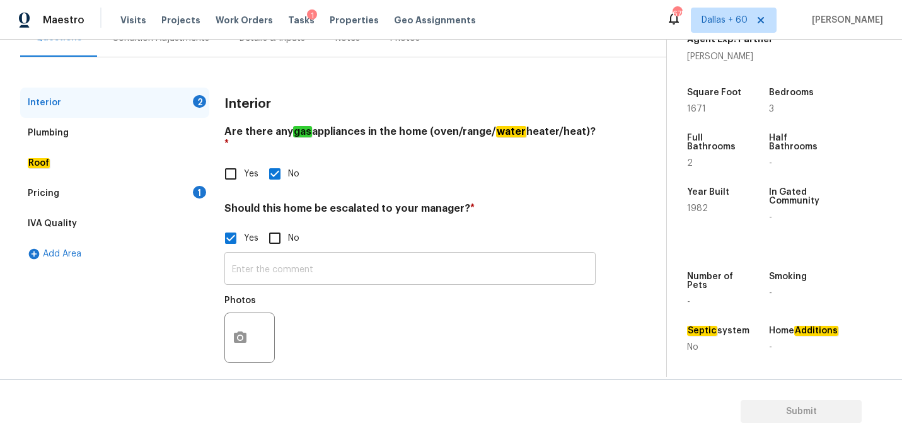
click at [305, 262] on input "text" at bounding box center [410, 270] width 371 height 30
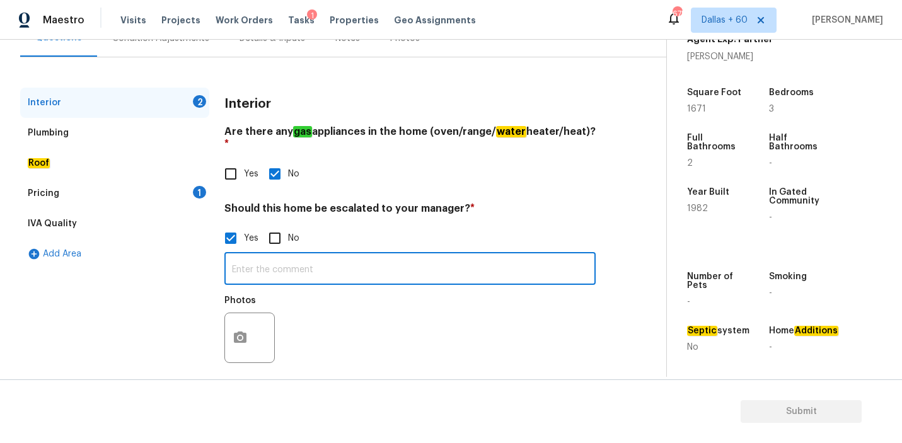
paste input "As per the HPM notes HVAC was 2020 as per the permit sheet HVAC age was 1987 ne…"
click at [531, 257] on input "As per the HPM notes HVAC was 2020 as per the permit sheet HVAC age was 1987 ne…" at bounding box center [410, 270] width 371 height 30
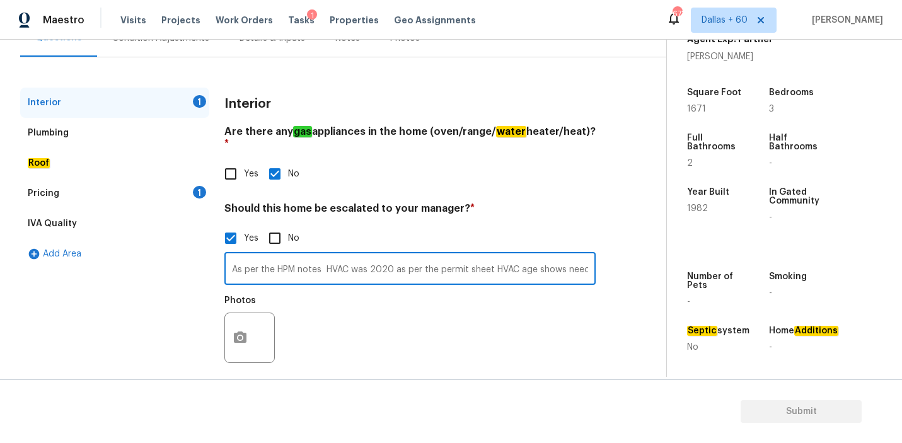
paste input "As per the HPM notes HVAC was 2020 as per the permit sheet HVAC age was 1987 ne…"
type input "As per the HPM notes HVAC was 2020 as per the permit sheet HVAC age shows As pe…"
click at [433, 262] on input "As per the HPM notes HVAC was 2020 as per the permit sheet HVAC age shows As pe…" at bounding box center [410, 270] width 371 height 30
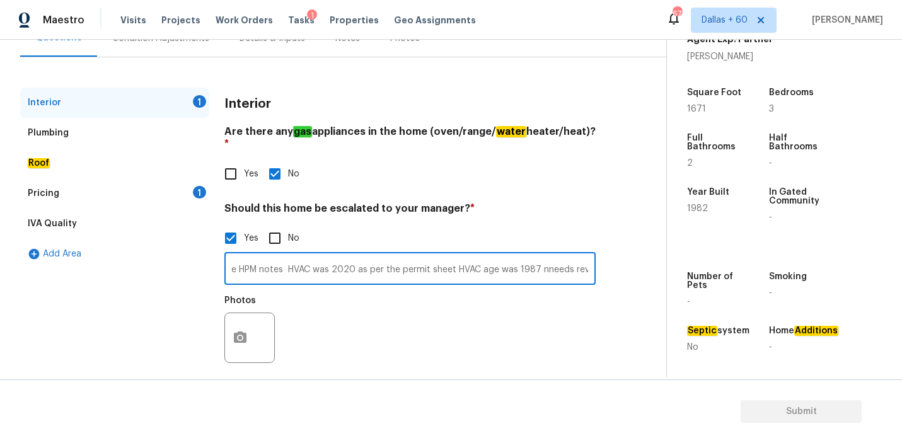
click at [433, 262] on input "As per the HPM notes HVAC was 2020 as per the permit sheet HVAC age shows As pe…" at bounding box center [410, 270] width 371 height 30
paste input "As per the HPM notes HVAC was 2020 as per the permit sheet HVAC age was 1987 ne…"
click at [558, 256] on input "As per the HPM notes HVAC was 2020 as per the permit sheet HVAC age was 1987 ne…" at bounding box center [410, 270] width 371 height 30
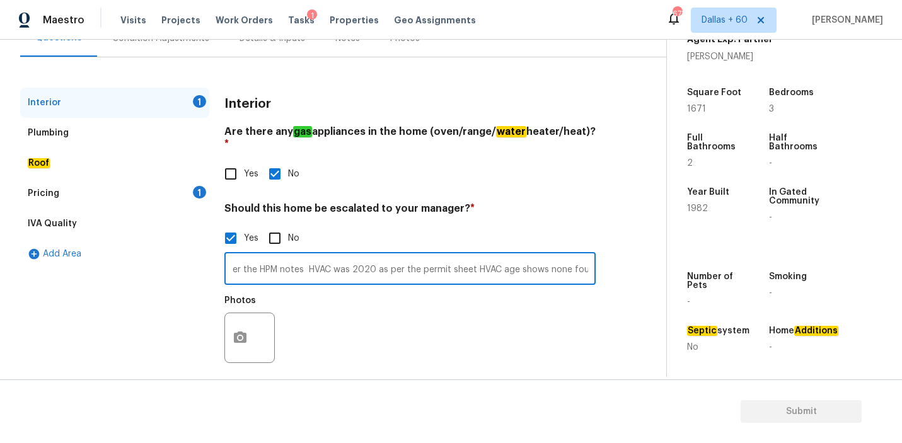
scroll to position [0, 23]
click at [367, 258] on input "As per the HPM notes HVAC was 2020 as per the permit sheet HVAC age shows none …" at bounding box center [410, 270] width 371 height 30
click at [407, 259] on input "As per the HPM notes HVAC was 2019 as per the permit sheet HVAC age shows none …" at bounding box center [410, 270] width 371 height 30
click at [527, 257] on input "As per the HPM notes HVAC was 2019 as per the permit sheet HVAC age shows none …" at bounding box center [410, 270] width 371 height 30
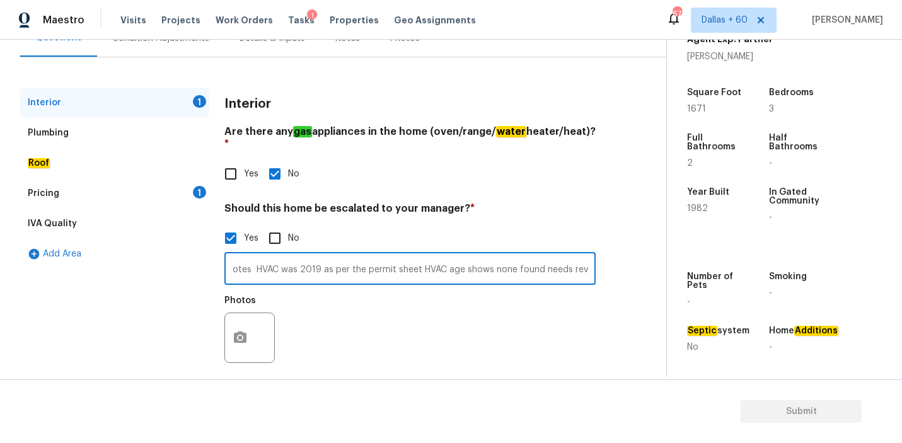
scroll to position [0, 80]
drag, startPoint x: 439, startPoint y: 258, endPoint x: 590, endPoint y: 257, distance: 151.4
click at [590, 257] on input "As per the HPM notes HVAC was 2019 as per the permit sheet HVAC age shows none …" at bounding box center [410, 270] width 371 height 30
click at [402, 259] on input "As per the HPM notes HVAC was 2019 as per the permit sheet HVAC is original" at bounding box center [410, 270] width 371 height 30
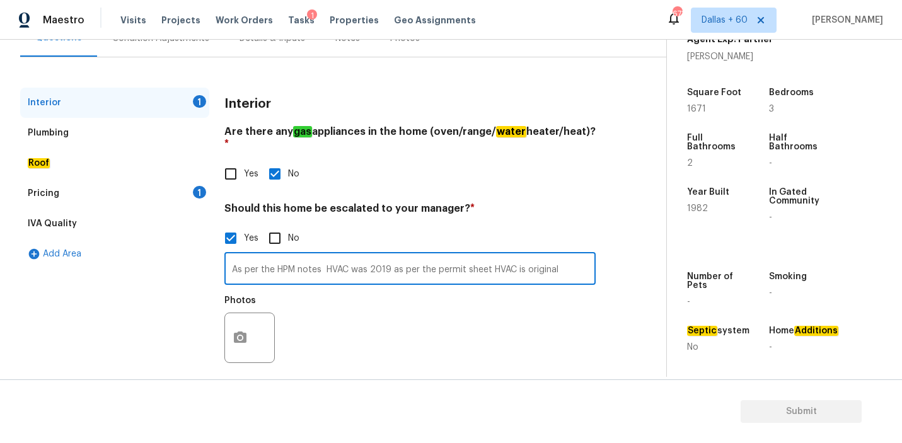
click at [562, 268] on input "As per the HPM notes HVAC was 2019 as per the permit sheet HVAC is original" at bounding box center [410, 270] width 371 height 30
click at [388, 255] on input "As per the HPM notes HVAC was 2019 as per the permit sheet HVAC is original" at bounding box center [410, 270] width 371 height 30
click at [569, 261] on input "As per the HPM notes HVAC was 2019, as per the permit sheet HVAC is original" at bounding box center [410, 270] width 371 height 30
click at [445, 259] on input "As per the HPM notes HVAC was 2019, as per the permit sheet HVAC is original, h…" at bounding box center [410, 270] width 371 height 30
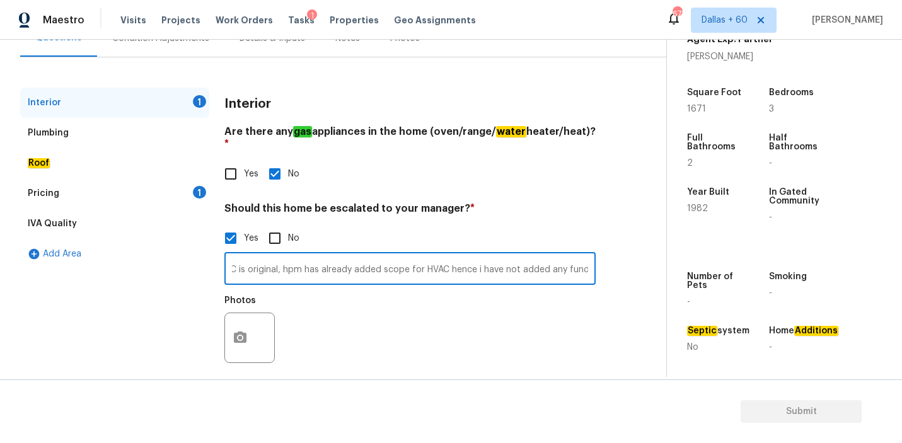
click at [445, 259] on input "As per the HPM notes HVAC was 2019, as per the permit sheet HVAC is original, h…" at bounding box center [410, 270] width 371 height 30
type input "As per the HPM notes HVAC was 2019, as per the permit sheet HVAC is original, h…"
click at [356, 317] on div "Photos" at bounding box center [410, 330] width 371 height 82
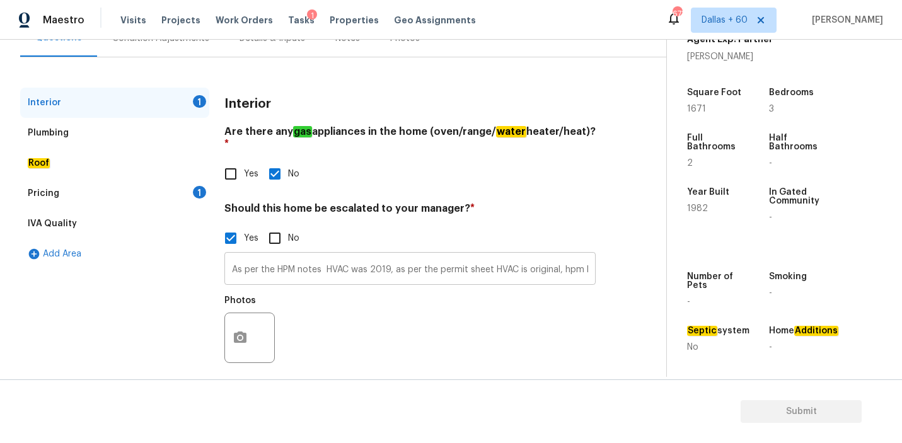
click at [344, 255] on input "As per the HPM notes HVAC was 2019, as per the permit sheet HVAC is original, h…" at bounding box center [410, 270] width 371 height 30
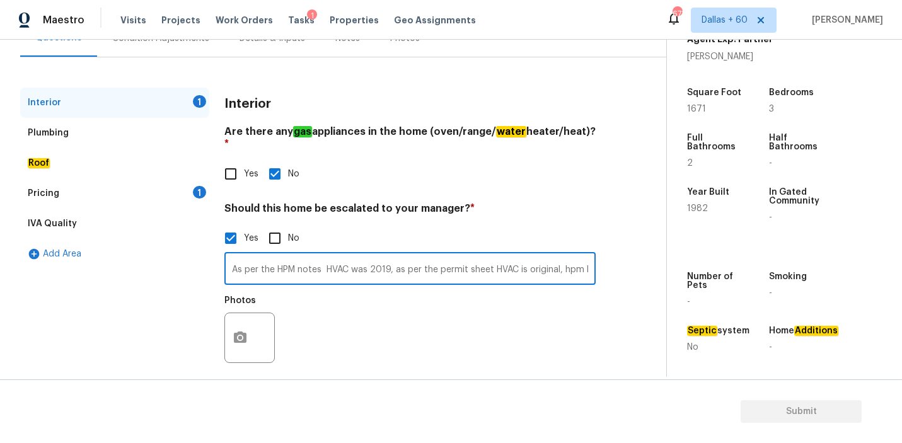
click at [344, 255] on input "As per the HPM notes HVAC was 2019, as per the permit sheet HVAC is original, h…" at bounding box center [410, 270] width 371 height 30
click at [441, 315] on div "Photos" at bounding box center [410, 330] width 371 height 82
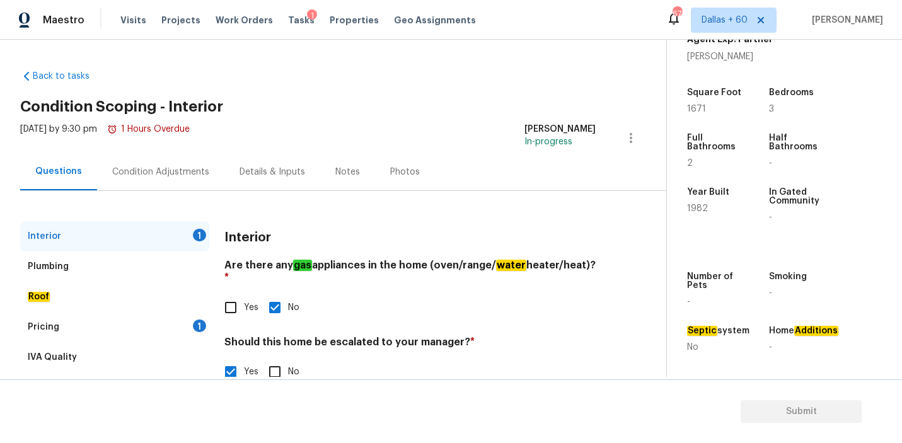
click at [101, 273] on div "Plumbing" at bounding box center [114, 267] width 189 height 30
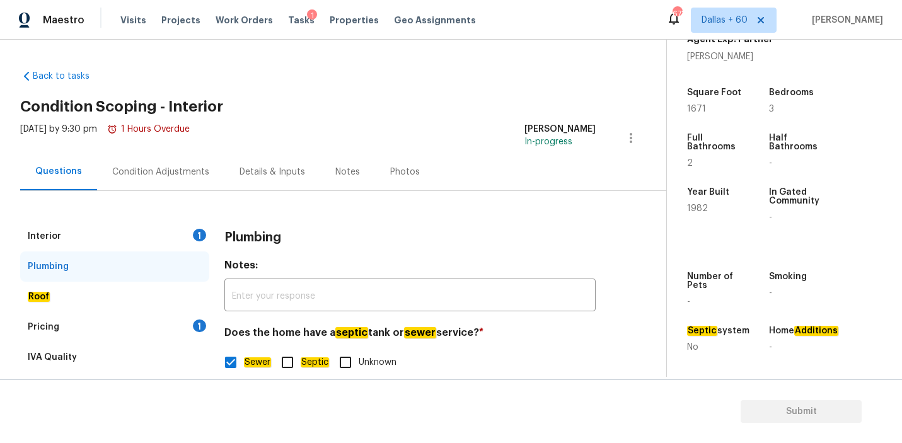
scroll to position [30, 0]
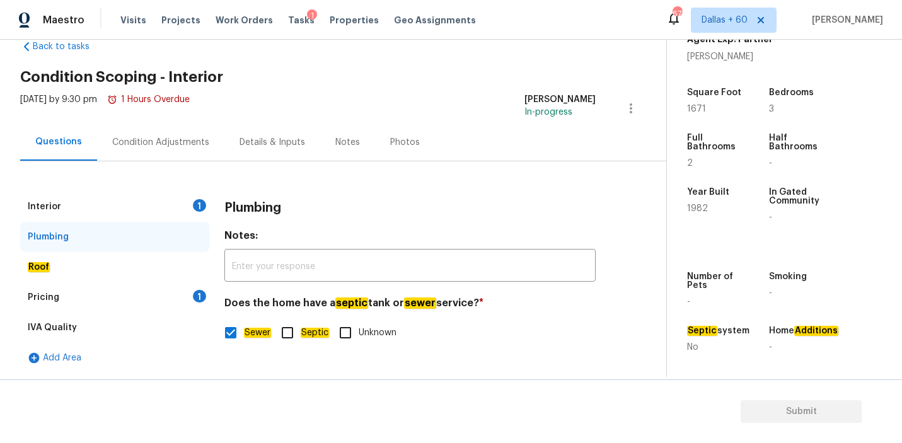
click at [69, 260] on div "Roof" at bounding box center [114, 267] width 189 height 30
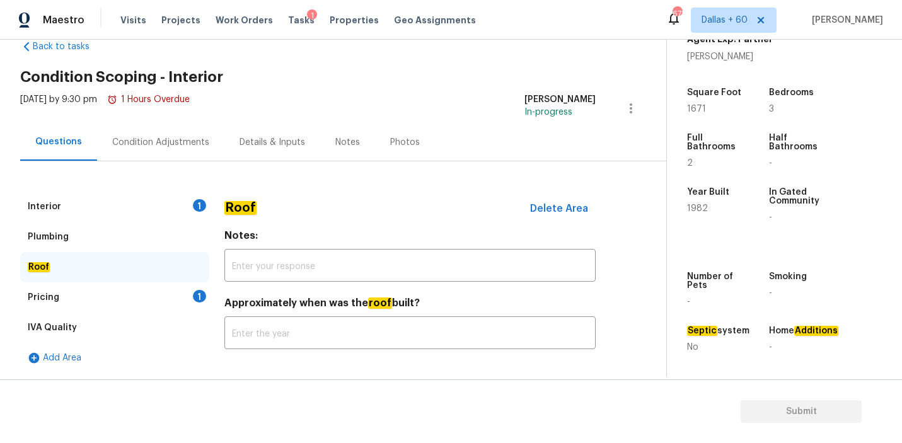
click at [76, 294] on div "Pricing 1" at bounding box center [114, 298] width 189 height 30
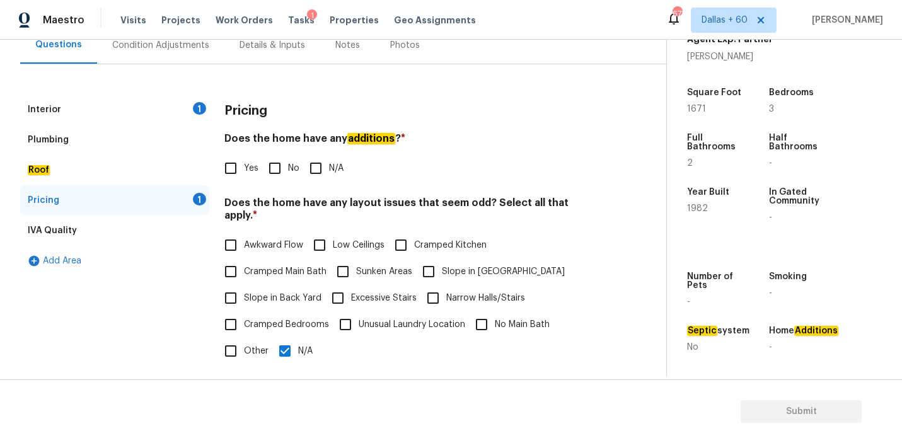
scroll to position [127, 0]
click at [317, 165] on input "N/A" at bounding box center [316, 168] width 26 height 26
checkbox input "true"
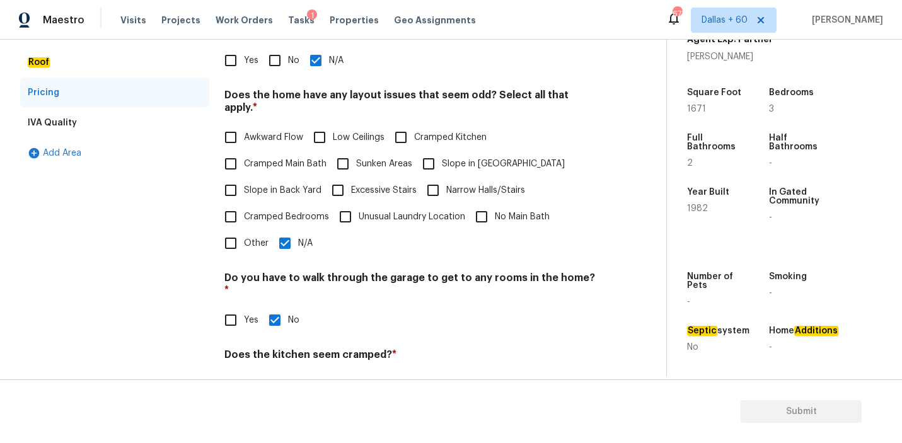
scroll to position [313, 0]
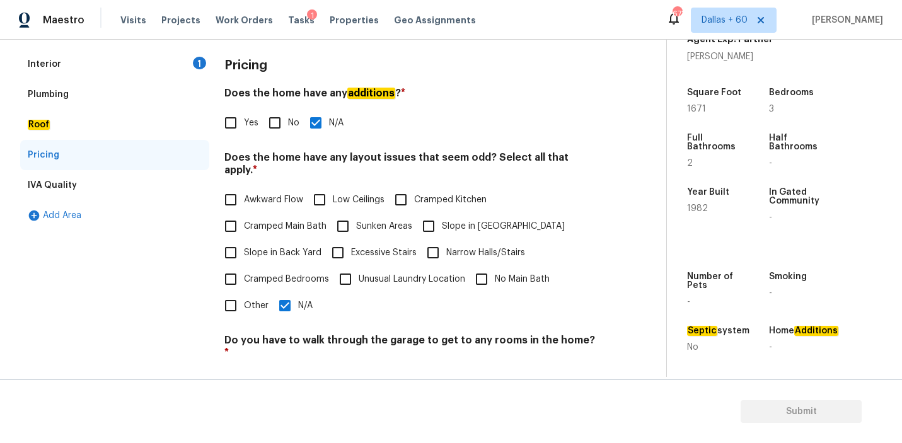
click at [93, 175] on div "IVA Quality" at bounding box center [114, 185] width 189 height 30
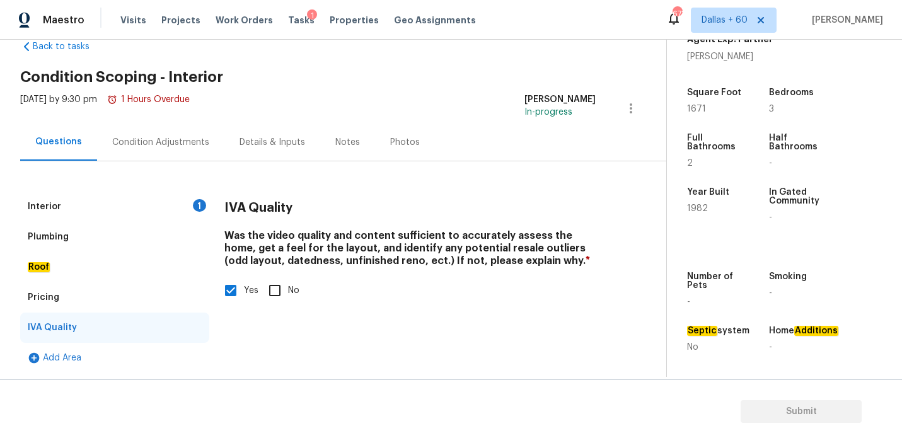
click at [133, 140] on div "Condition Adjustments" at bounding box center [160, 142] width 97 height 13
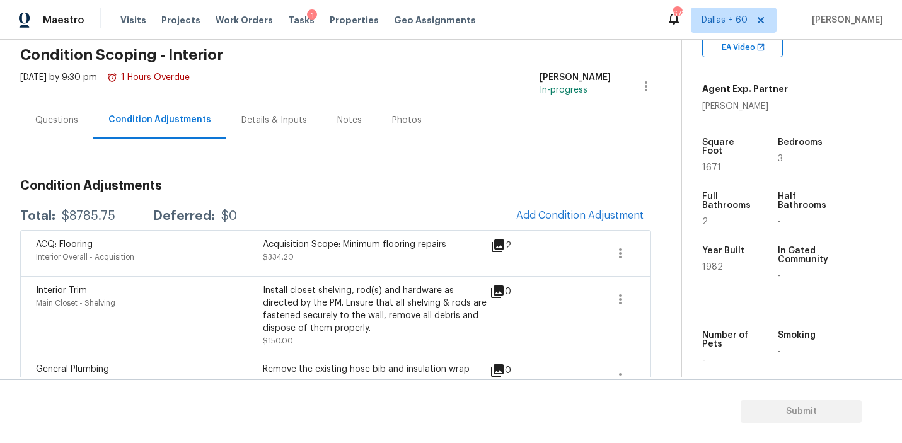
scroll to position [50, 0]
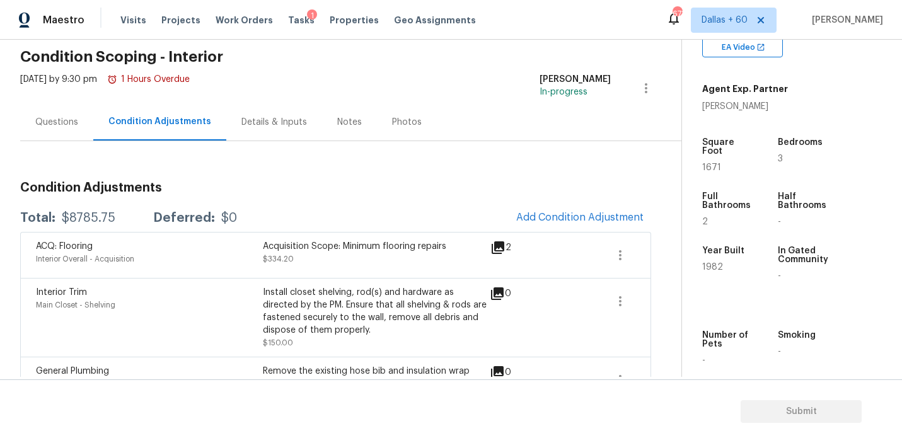
click at [66, 126] on div "Questions" at bounding box center [56, 122] width 43 height 13
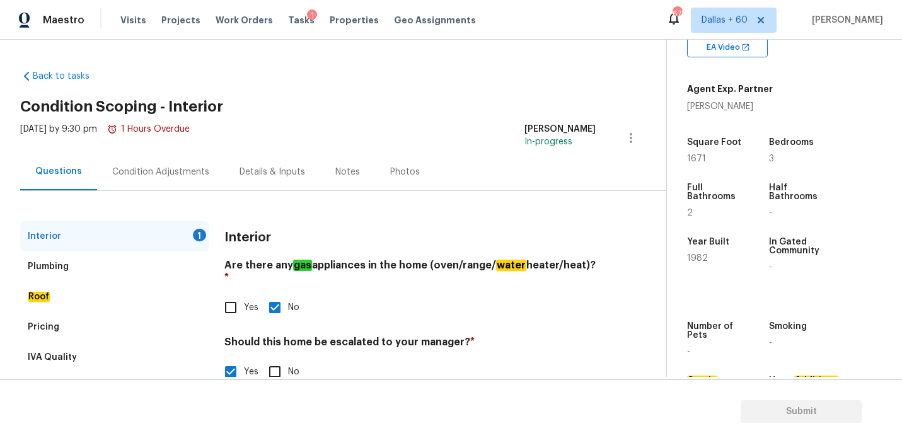
click at [126, 258] on div "Plumbing" at bounding box center [114, 267] width 189 height 30
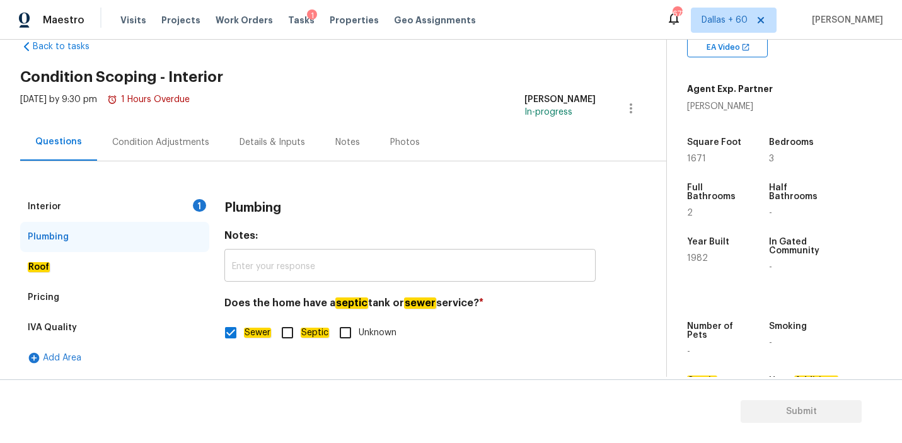
scroll to position [28, 0]
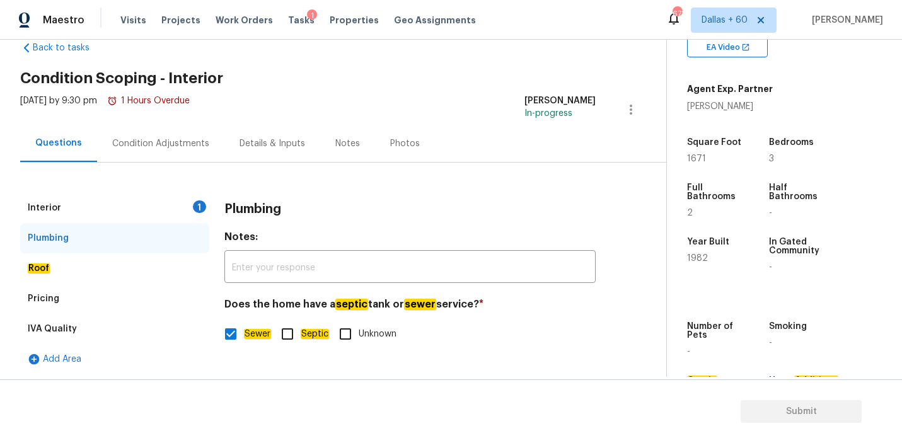
click at [95, 212] on div "Interior 1" at bounding box center [114, 208] width 189 height 30
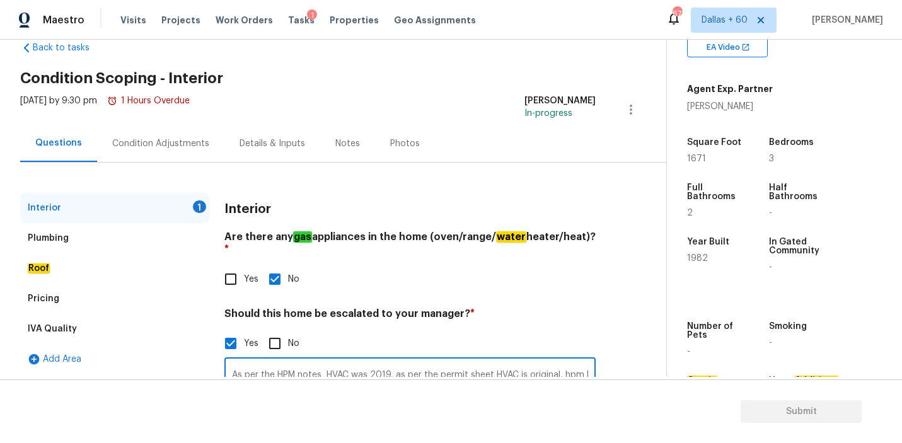
click at [565, 366] on input "As per the HPM notes HVAC was 2019, as per the permit sheet HVAC is original, h…" at bounding box center [410, 376] width 371 height 30
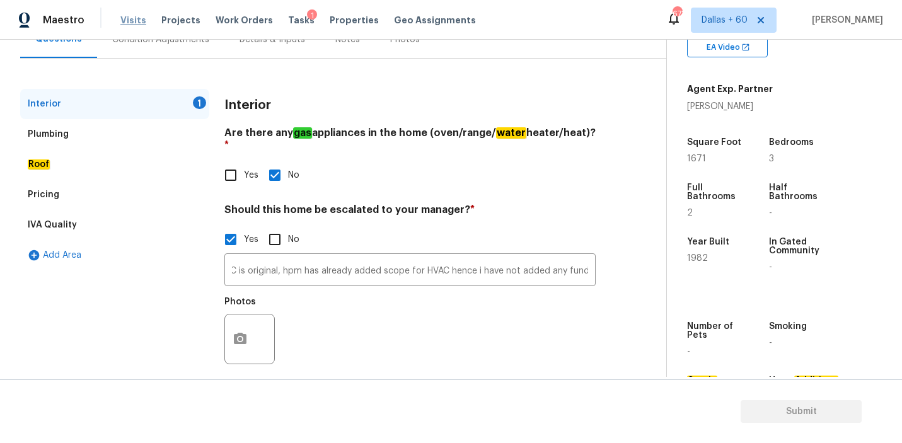
scroll to position [0, 0]
click at [236, 333] on icon "button" at bounding box center [240, 340] width 15 height 15
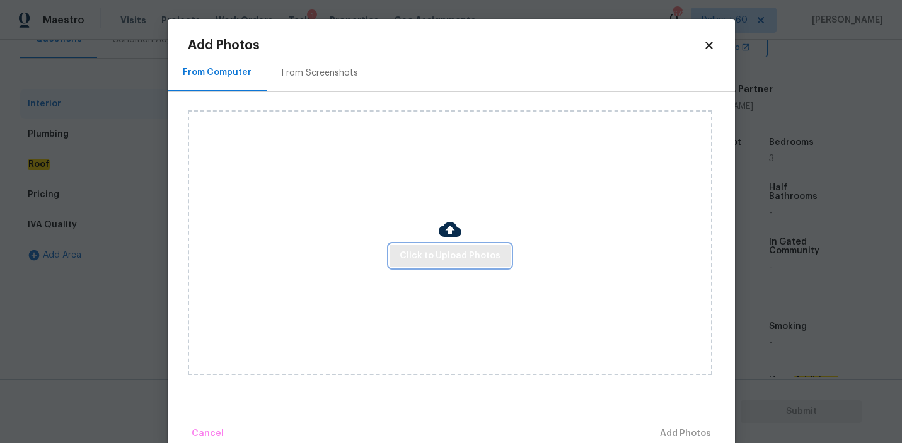
click at [457, 262] on span "Click to Upload Photos" at bounding box center [450, 256] width 101 height 16
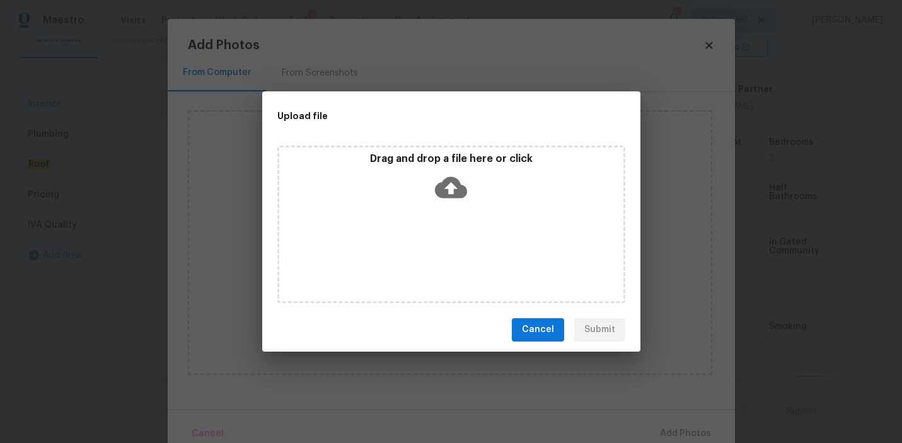
click at [452, 186] on icon at bounding box center [451, 188] width 32 height 32
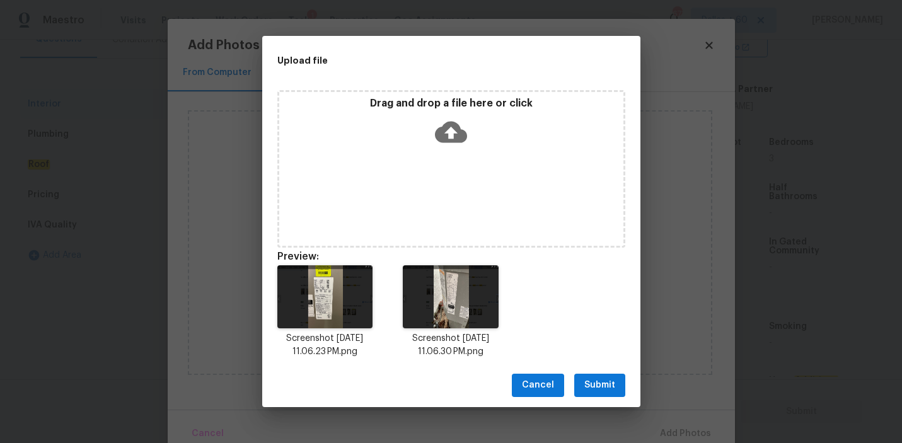
click at [603, 387] on span "Submit" at bounding box center [600, 386] width 31 height 16
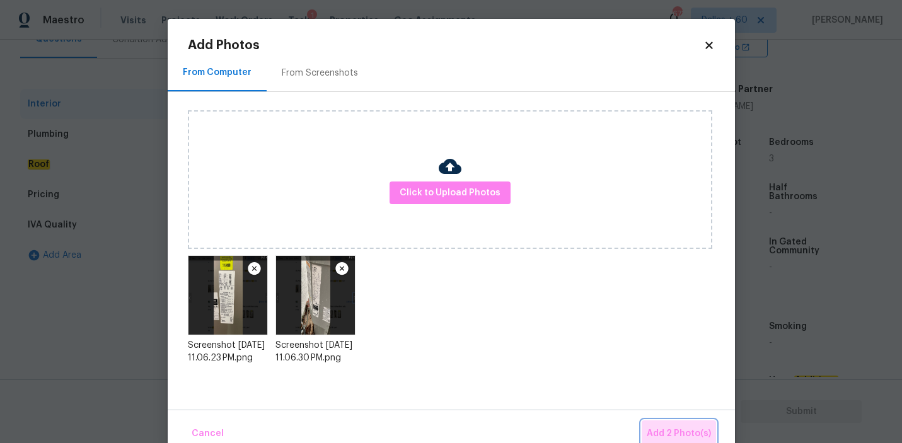
click at [679, 432] on span "Add 2 Photo(s)" at bounding box center [679, 434] width 64 height 16
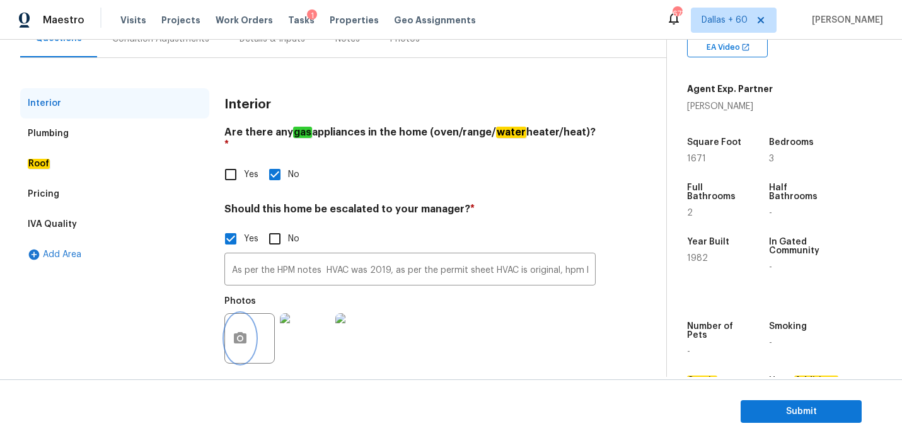
scroll to position [134, 0]
click at [781, 410] on span "Submit" at bounding box center [801, 412] width 101 height 16
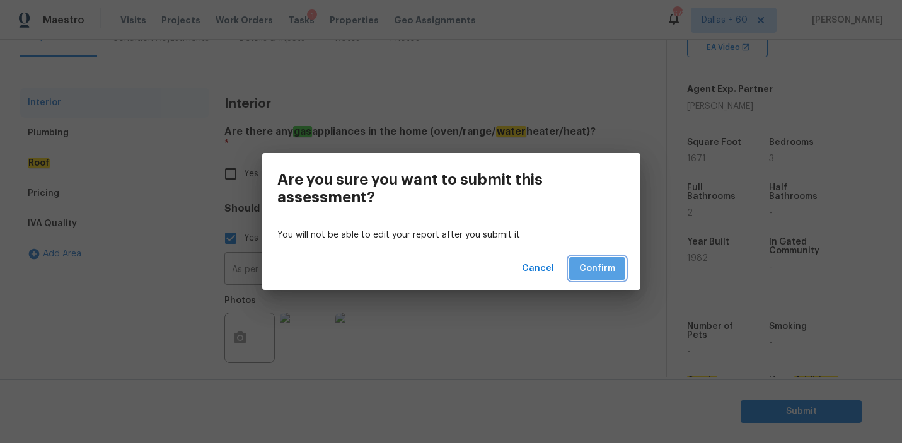
click at [600, 269] on span "Confirm" at bounding box center [598, 269] width 36 height 16
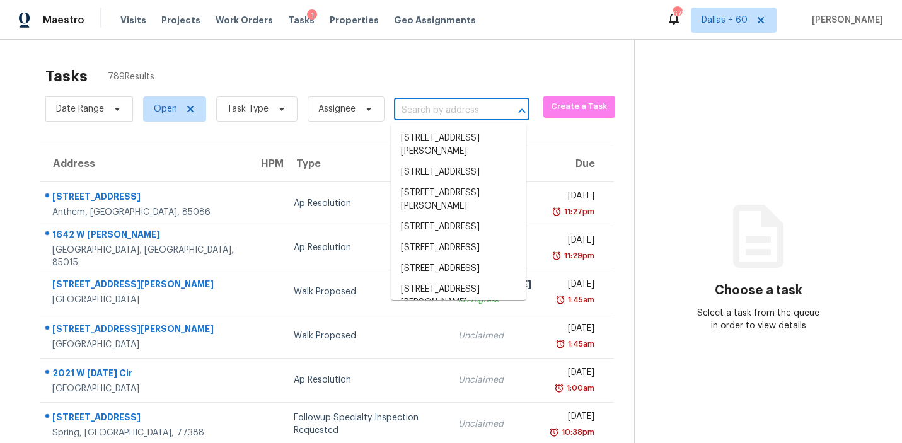
click at [450, 114] on input "text" at bounding box center [444, 111] width 100 height 20
paste input "[STREET_ADDRESS]"
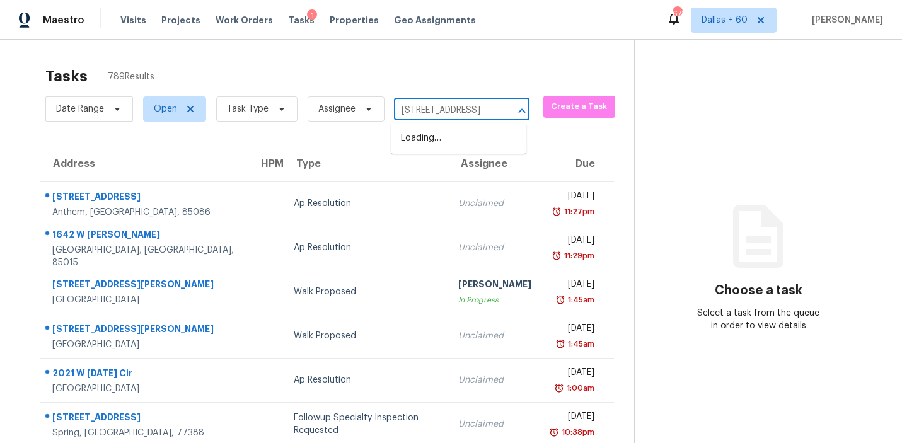
scroll to position [0, 76]
type input "[STREET_ADDRESS]"
click at [450, 142] on li "[STREET_ADDRESS]" at bounding box center [459, 138] width 136 height 21
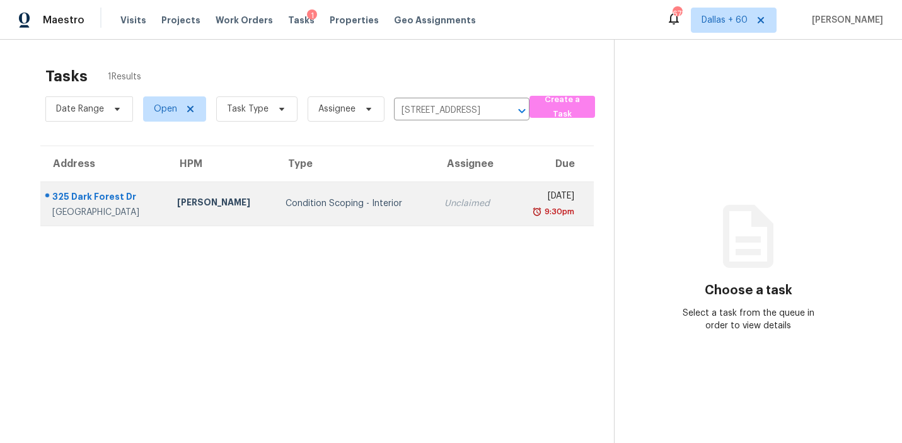
click at [301, 201] on div "Condition Scoping - Interior" at bounding box center [355, 203] width 139 height 13
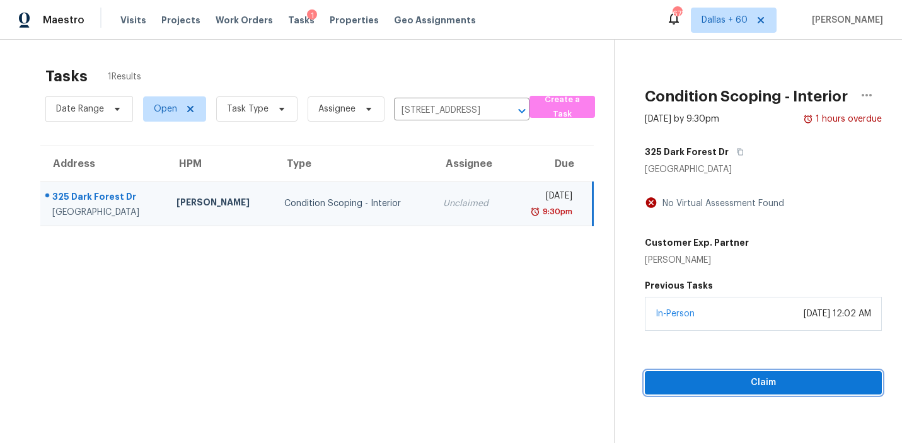
click at [727, 377] on span "Claim" at bounding box center [763, 383] width 217 height 16
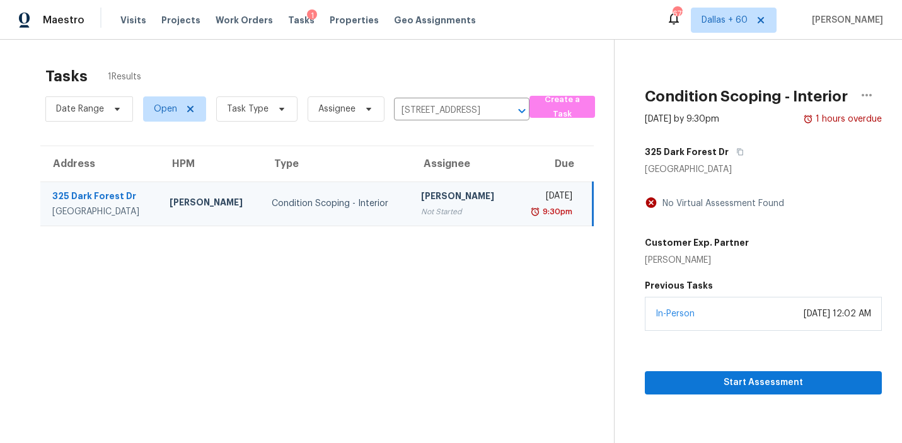
click at [349, 325] on section "Tasks 1 Results Date Range Open Task Type Assignee [STREET_ADDRESS] ​ Create a …" at bounding box center [317, 271] width 594 height 423
click at [445, 107] on input "[STREET_ADDRESS]" at bounding box center [444, 111] width 100 height 20
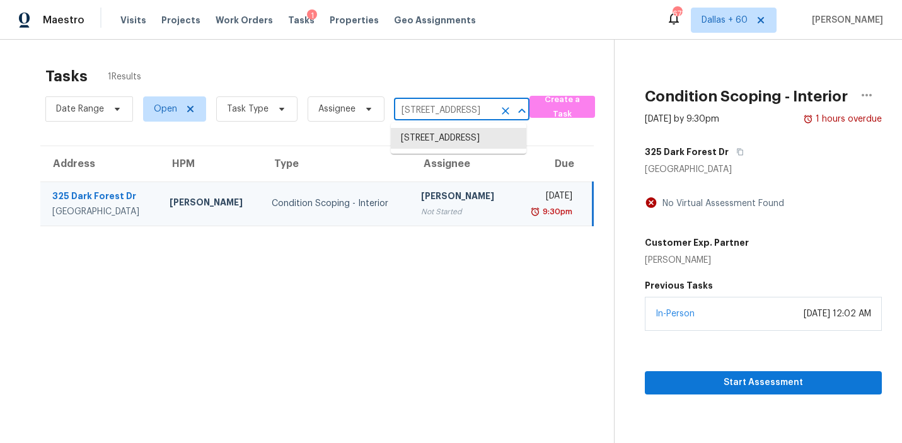
click at [445, 107] on input "[STREET_ADDRESS]" at bounding box center [444, 111] width 100 height 20
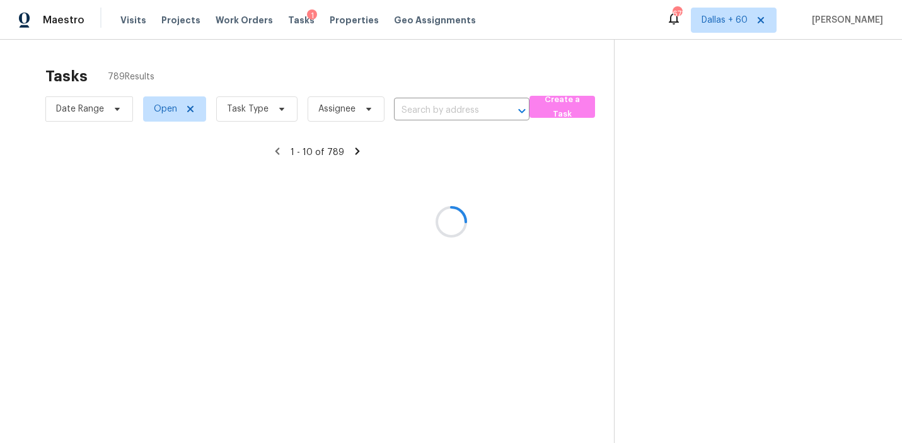
click at [431, 108] on div at bounding box center [451, 221] width 902 height 443
click at [416, 107] on div at bounding box center [451, 221] width 902 height 443
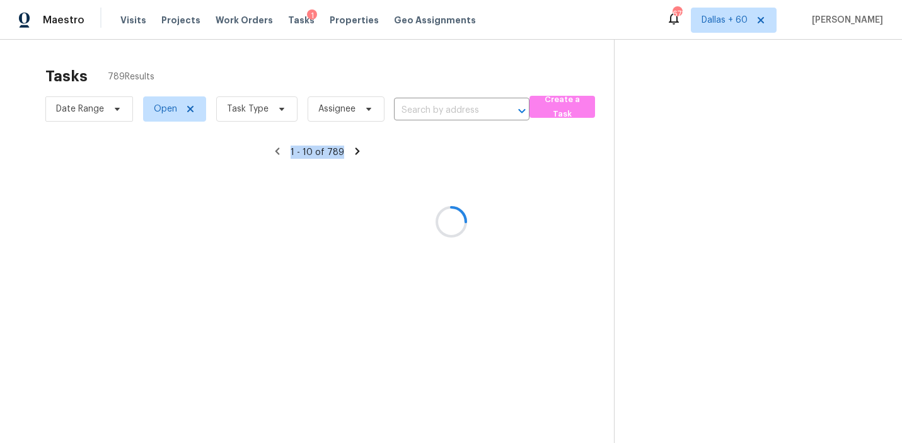
click at [416, 107] on div at bounding box center [451, 221] width 902 height 443
click at [417, 110] on div at bounding box center [451, 221] width 902 height 443
click at [411, 107] on div at bounding box center [451, 221] width 902 height 443
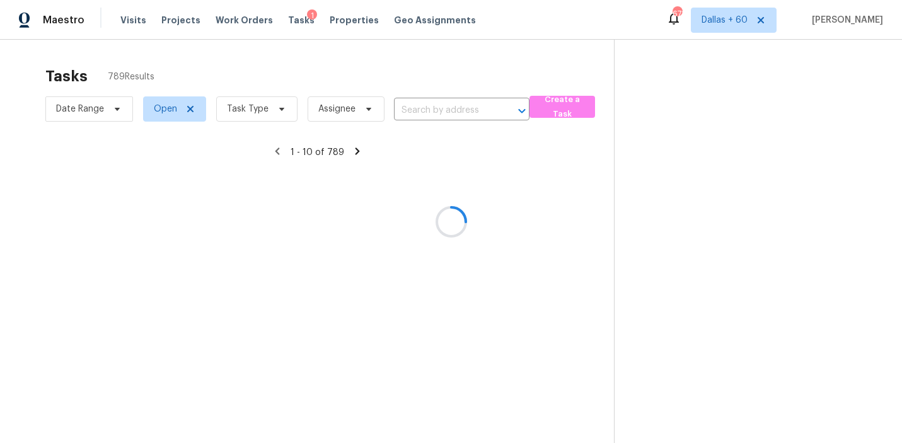
click at [353, 62] on div at bounding box center [451, 221] width 902 height 443
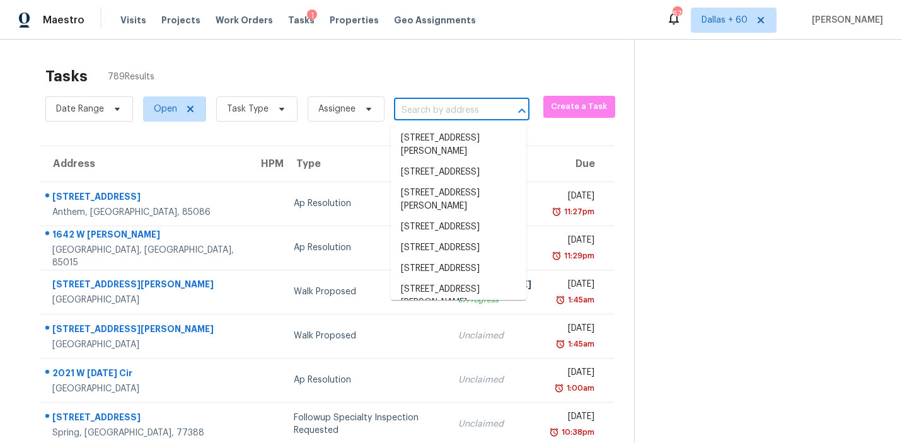
click at [452, 106] on input "text" at bounding box center [444, 111] width 100 height 20
paste input "[STREET_ADDRESS]"
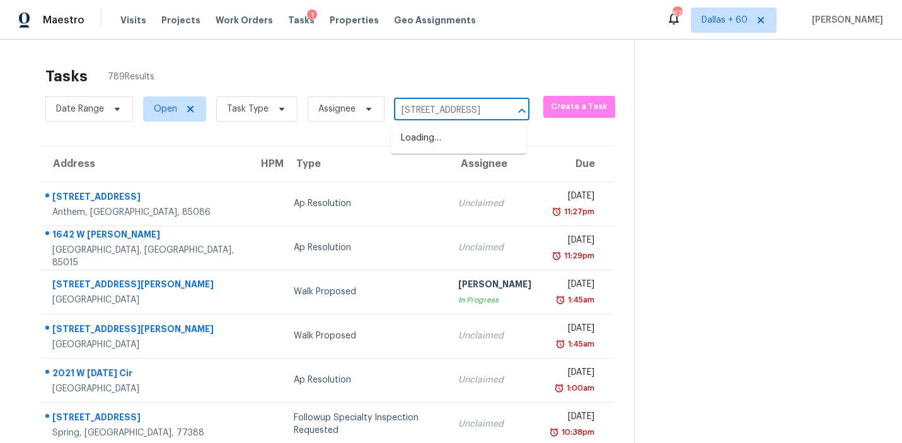
type input "[STREET_ADDRESS]"
click at [458, 134] on li "[STREET_ADDRESS]" at bounding box center [459, 138] width 136 height 21
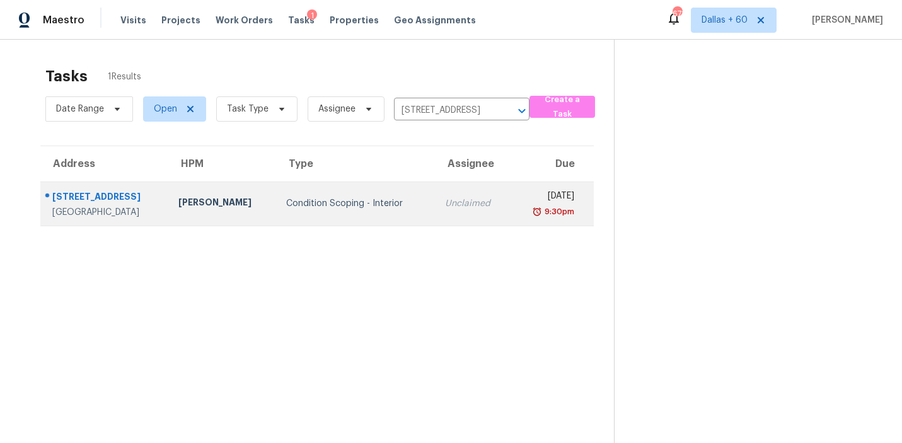
click at [362, 219] on td "Condition Scoping - Interior" at bounding box center [355, 204] width 158 height 44
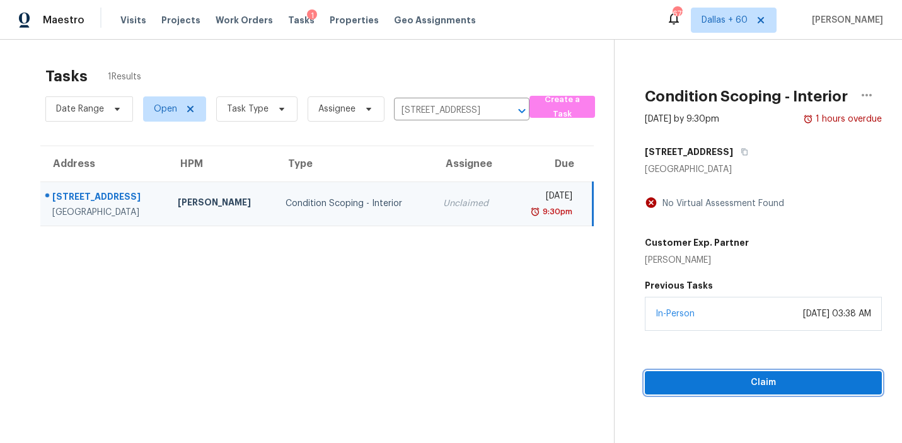
click at [761, 392] on button "Claim" at bounding box center [763, 382] width 237 height 23
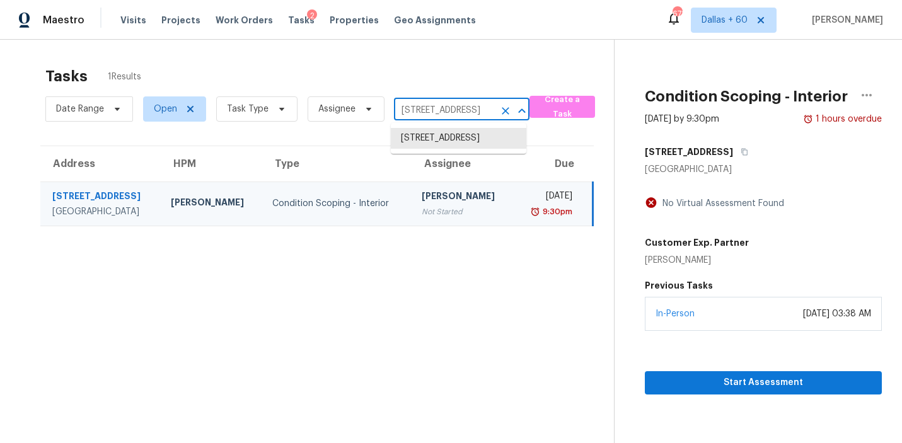
click at [454, 107] on input "[STREET_ADDRESS]" at bounding box center [444, 111] width 100 height 20
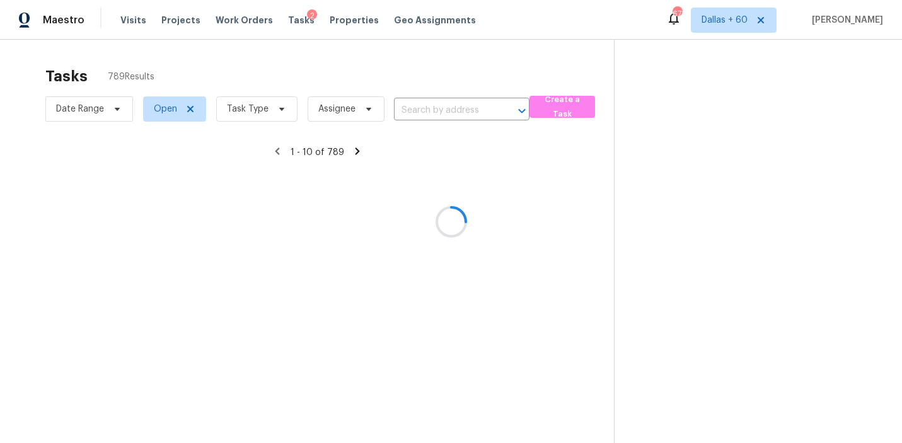
click at [454, 111] on div at bounding box center [451, 221] width 902 height 443
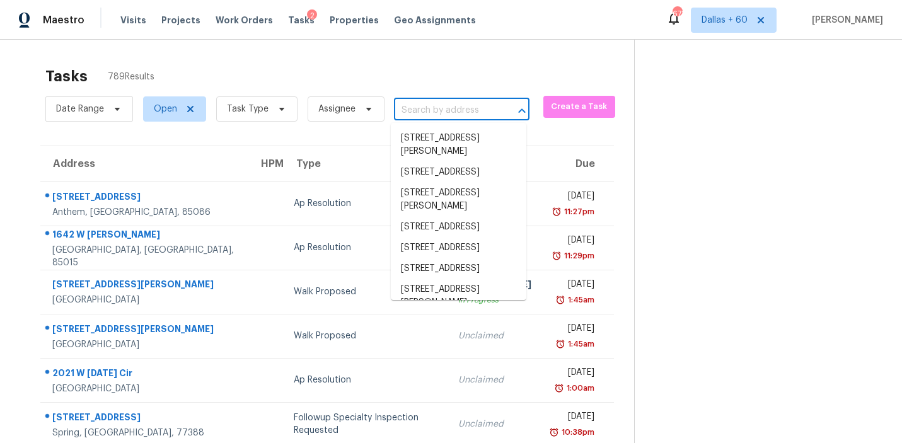
click at [430, 108] on input "text" at bounding box center [444, 111] width 100 height 20
paste input "[STREET_ADDRESS]"
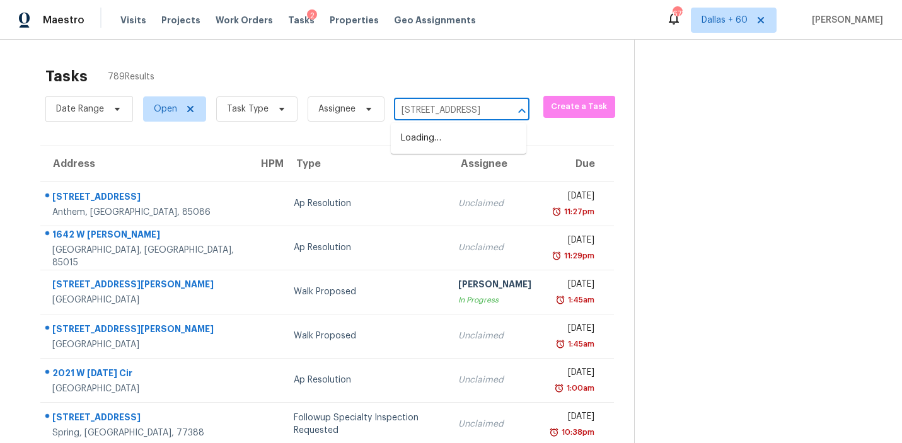
scroll to position [0, 67]
type input "[STREET_ADDRESS]"
click at [438, 144] on li "[STREET_ADDRESS]" at bounding box center [459, 138] width 136 height 21
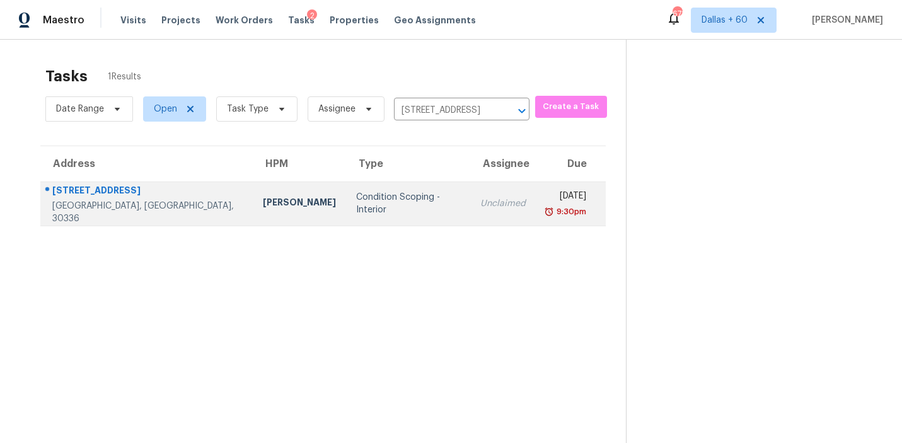
click at [346, 212] on td "Condition Scoping - Interior" at bounding box center [408, 204] width 124 height 44
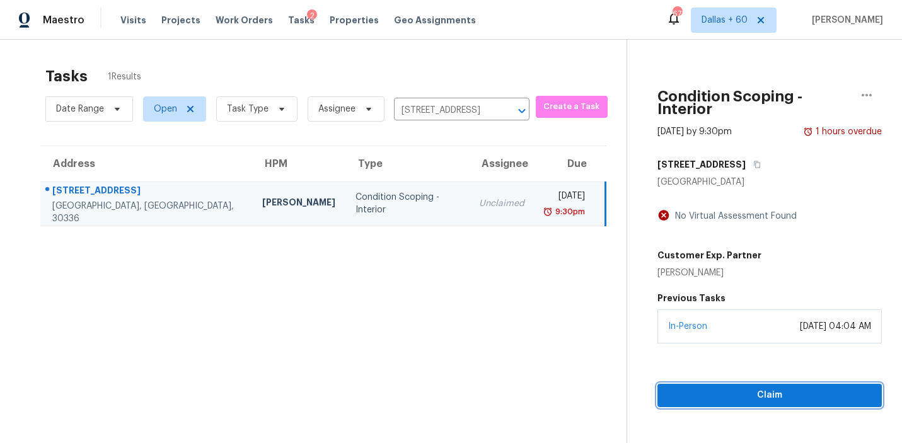
click at [722, 388] on span "Claim" at bounding box center [770, 396] width 204 height 16
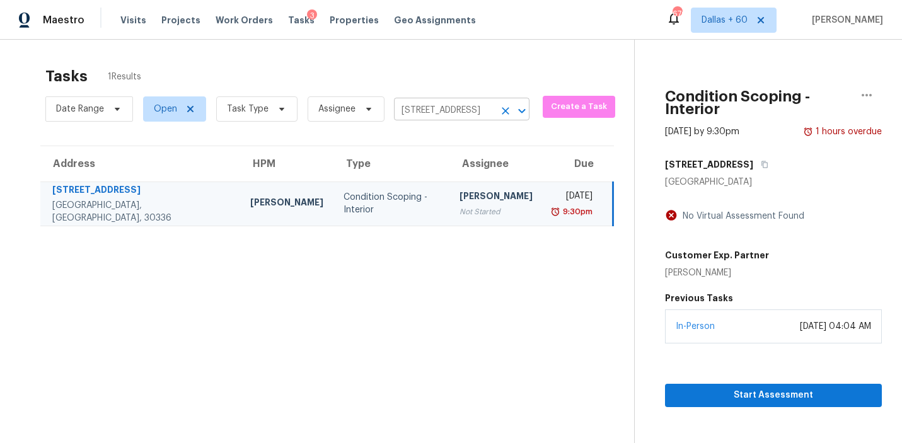
click at [432, 112] on input "[STREET_ADDRESS]" at bounding box center [444, 111] width 100 height 20
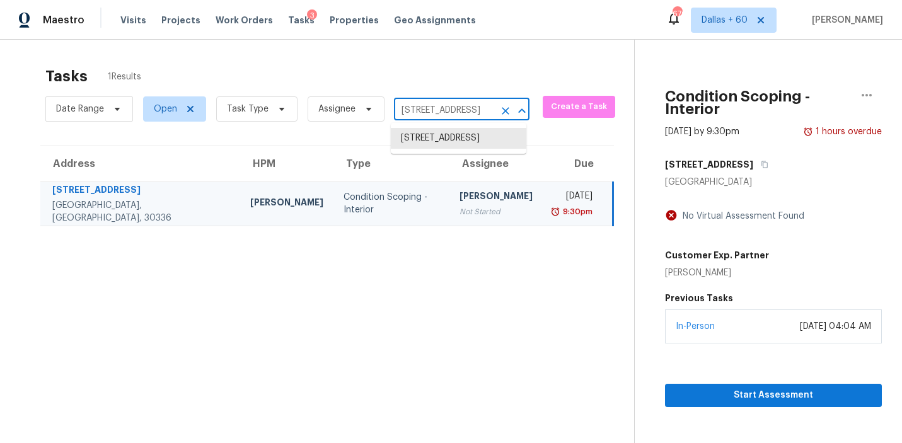
click at [432, 112] on input "[STREET_ADDRESS]" at bounding box center [444, 111] width 100 height 20
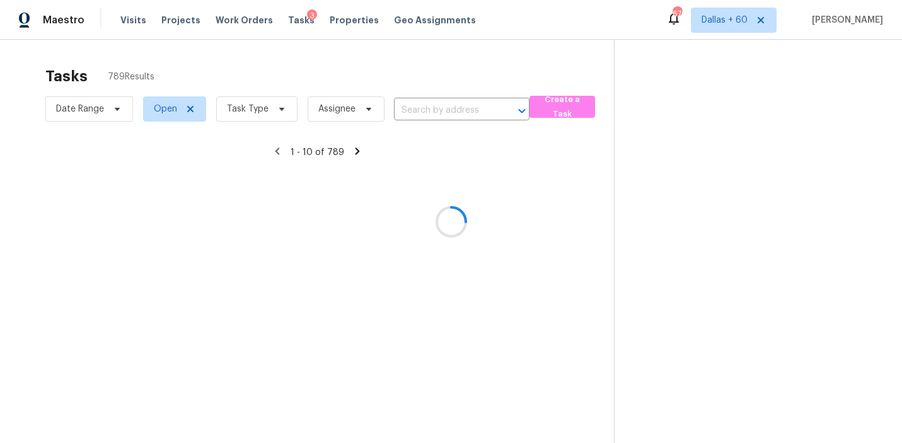
click at [433, 117] on div at bounding box center [451, 221] width 902 height 443
click at [413, 107] on div at bounding box center [451, 221] width 902 height 443
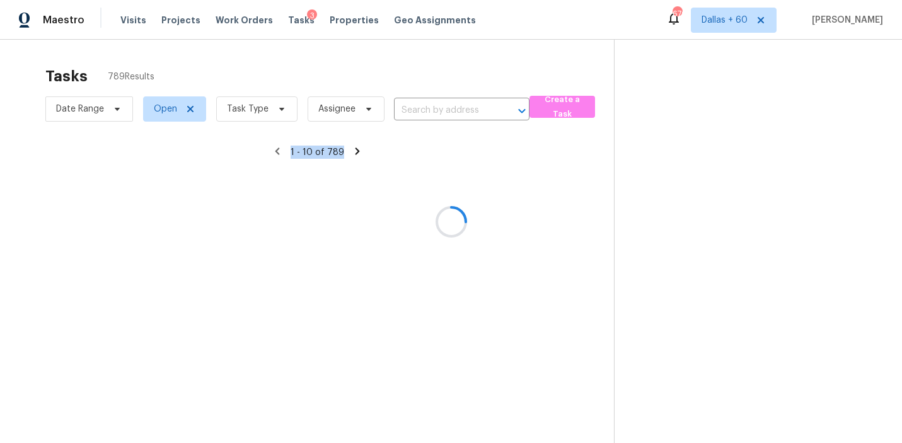
click at [413, 107] on div at bounding box center [451, 221] width 902 height 443
click at [416, 112] on div at bounding box center [451, 221] width 902 height 443
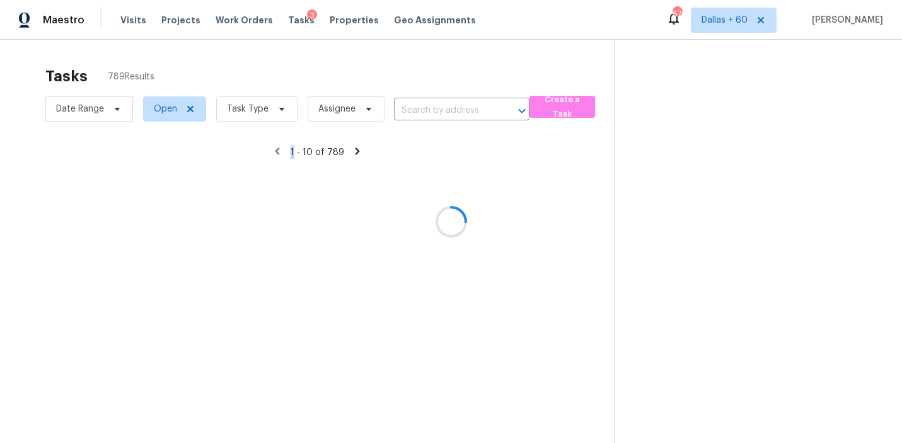
click at [416, 112] on div at bounding box center [451, 221] width 902 height 443
click at [428, 110] on div at bounding box center [451, 221] width 902 height 443
click at [428, 111] on div at bounding box center [451, 221] width 902 height 443
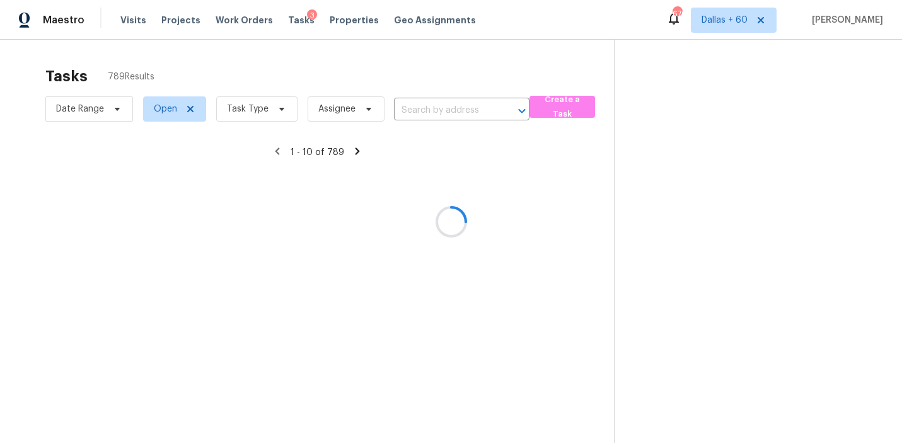
click at [428, 111] on div at bounding box center [451, 221] width 902 height 443
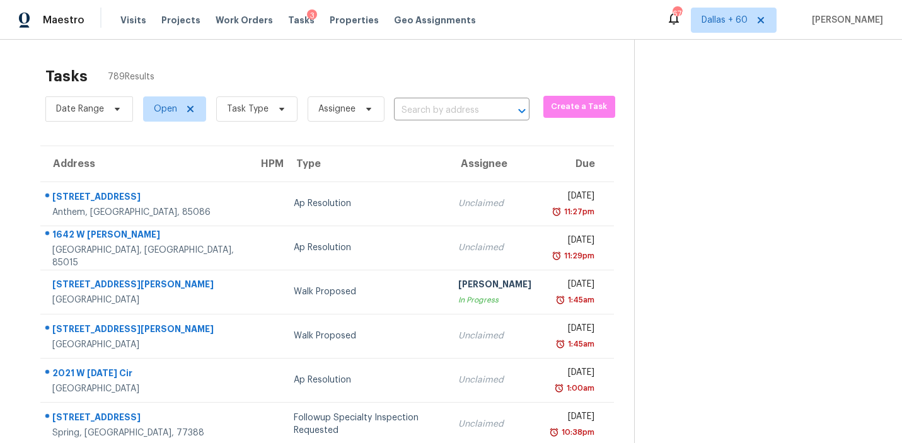
click at [428, 111] on input "text" at bounding box center [444, 111] width 100 height 20
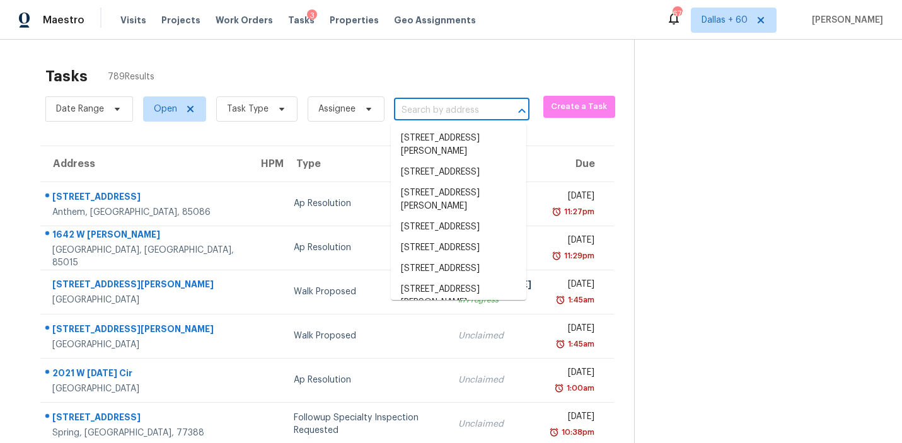
paste input "[STREET_ADDRESS]"
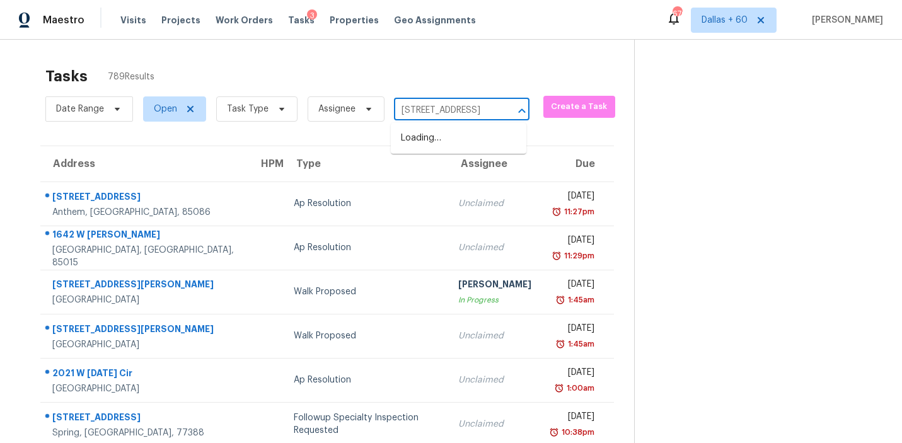
type input "[STREET_ADDRESS]"
click at [448, 142] on li "[STREET_ADDRESS]" at bounding box center [459, 138] width 136 height 21
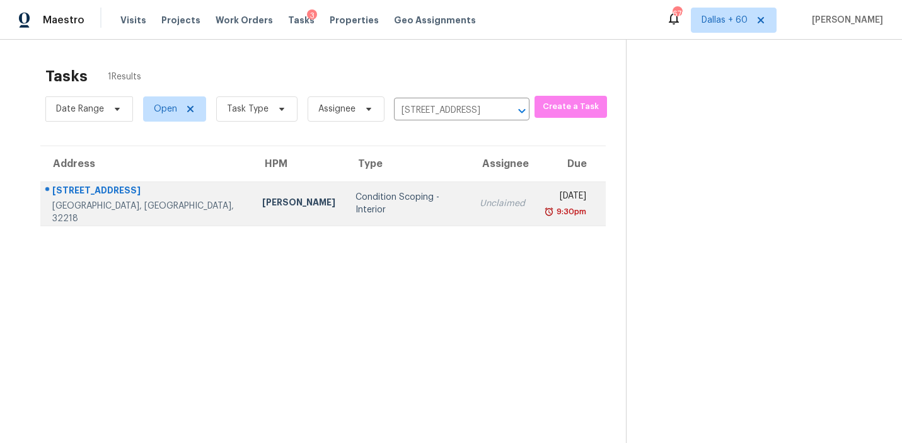
click at [356, 204] on div "Condition Scoping - Interior" at bounding box center [408, 203] width 104 height 25
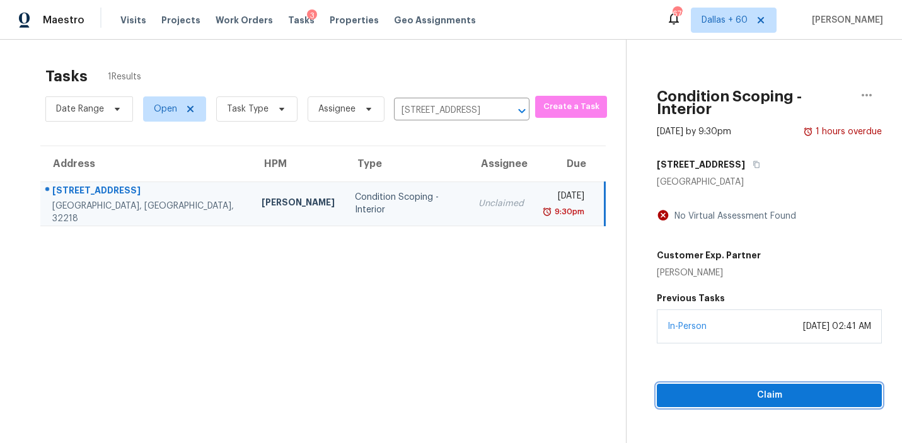
click at [708, 388] on span "Claim" at bounding box center [769, 396] width 205 height 16
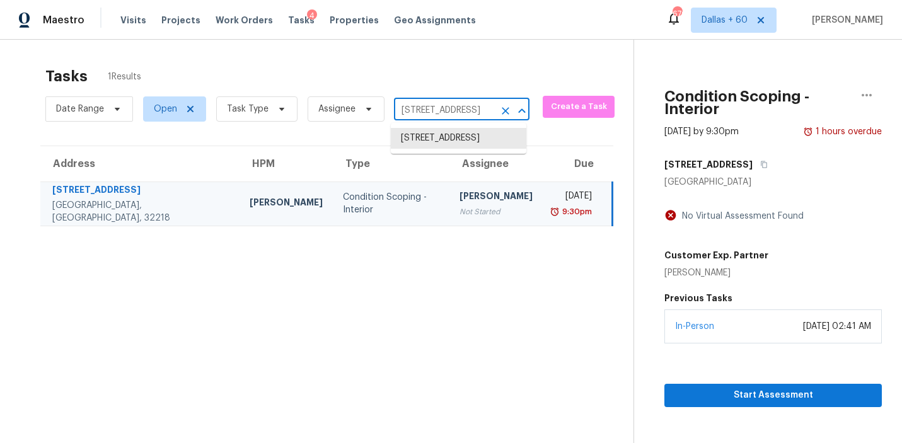
click at [421, 108] on input "[STREET_ADDRESS]" at bounding box center [444, 111] width 100 height 20
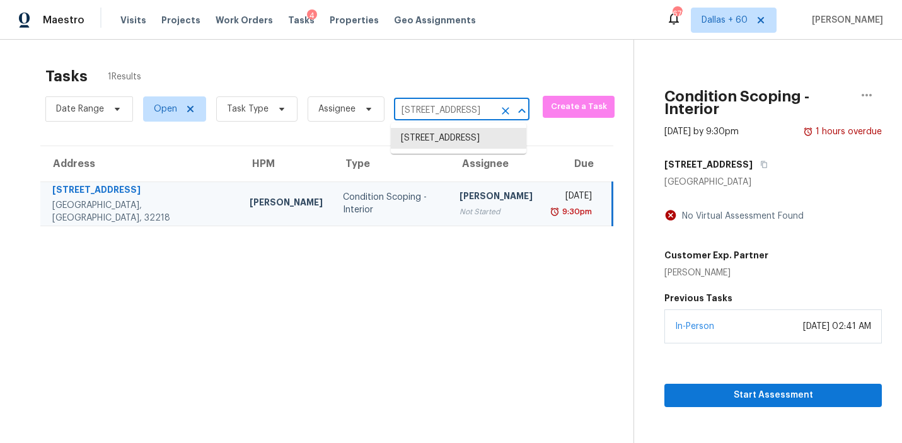
click at [421, 108] on input "[STREET_ADDRESS]" at bounding box center [444, 111] width 100 height 20
